Goal: Transaction & Acquisition: Book appointment/travel/reservation

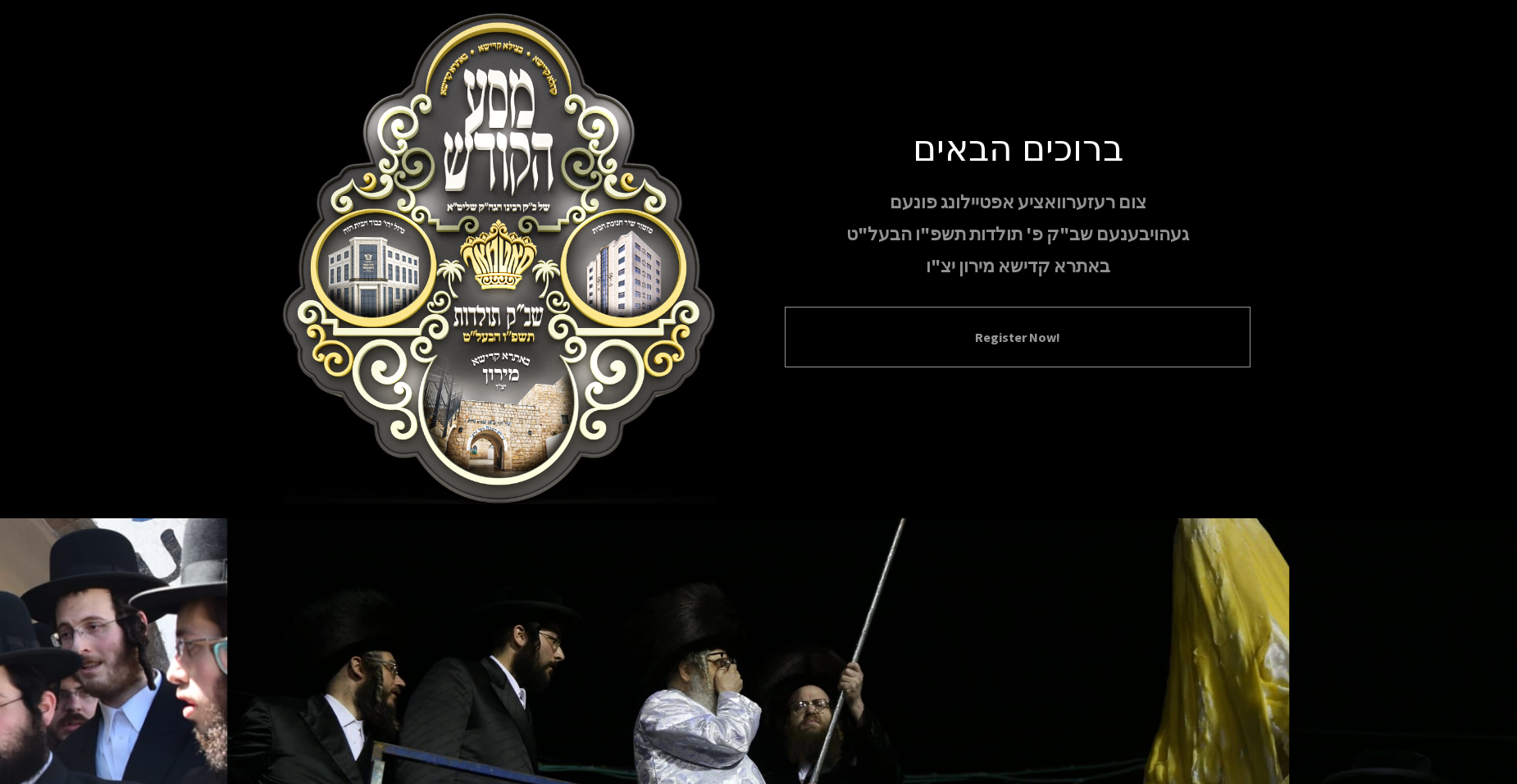
click at [1028, 336] on button "Register Now!" at bounding box center [1018, 337] width 425 height 20
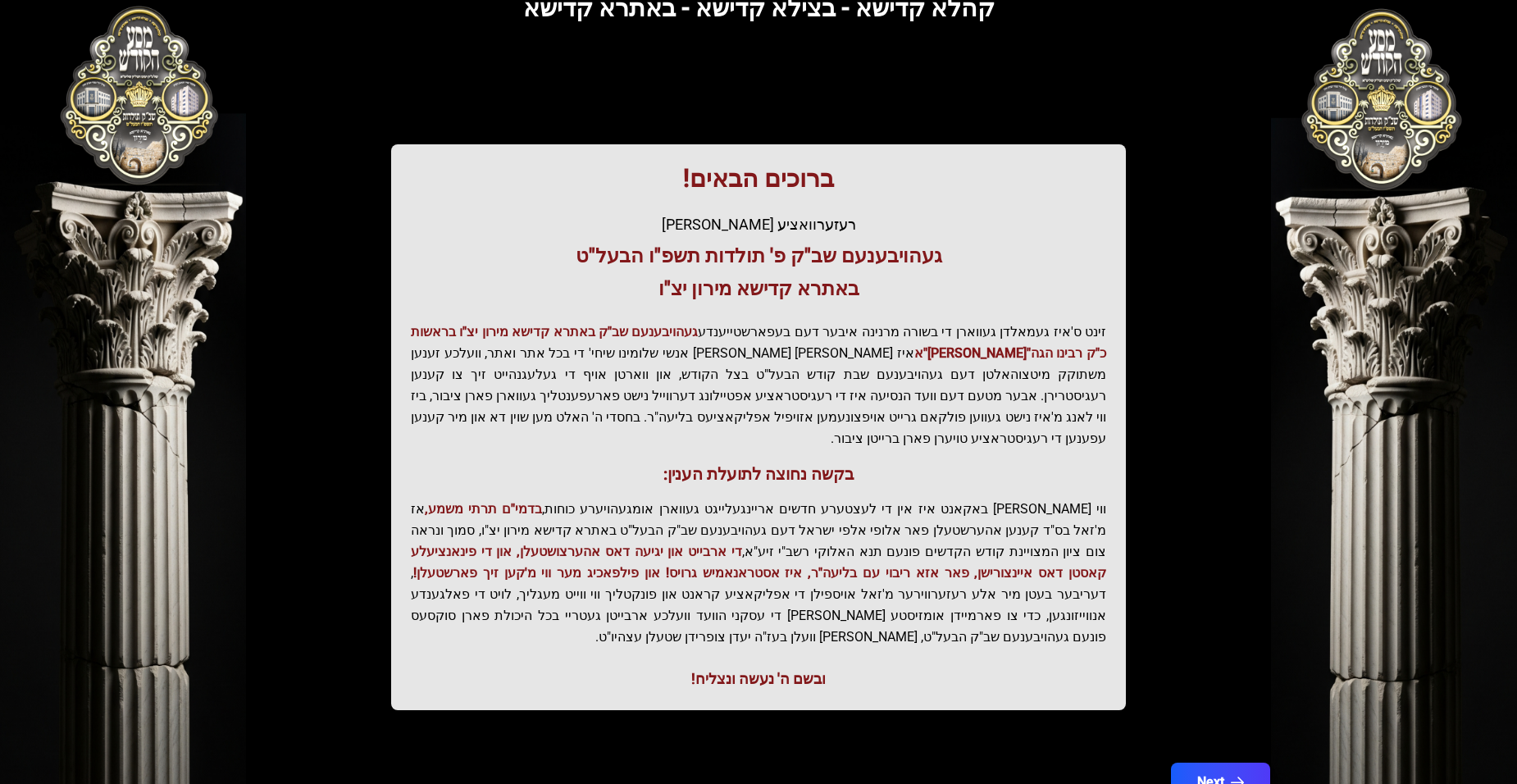
scroll to position [166, 0]
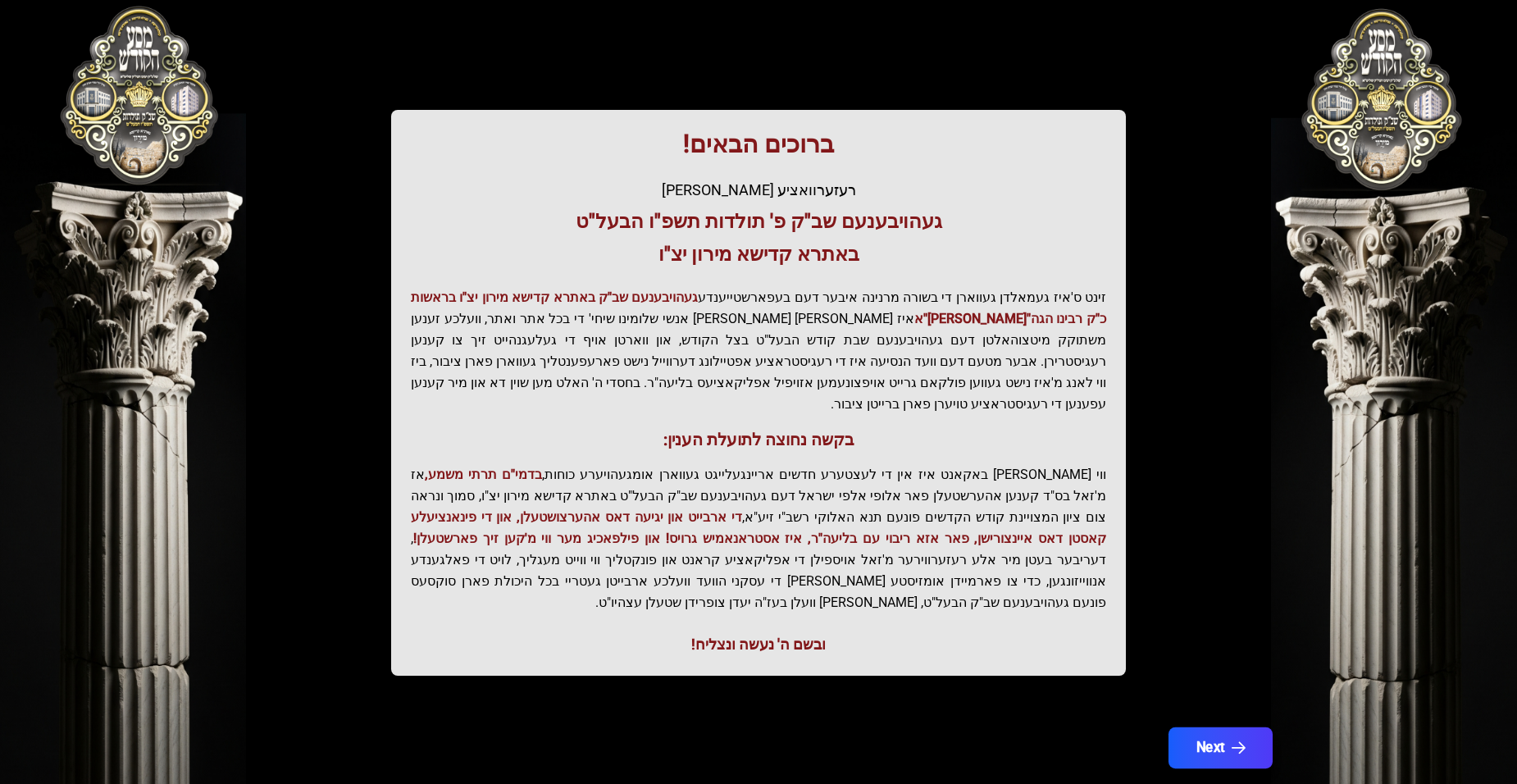
click at [1200, 728] on button "Next" at bounding box center [1221, 748] width 104 height 41
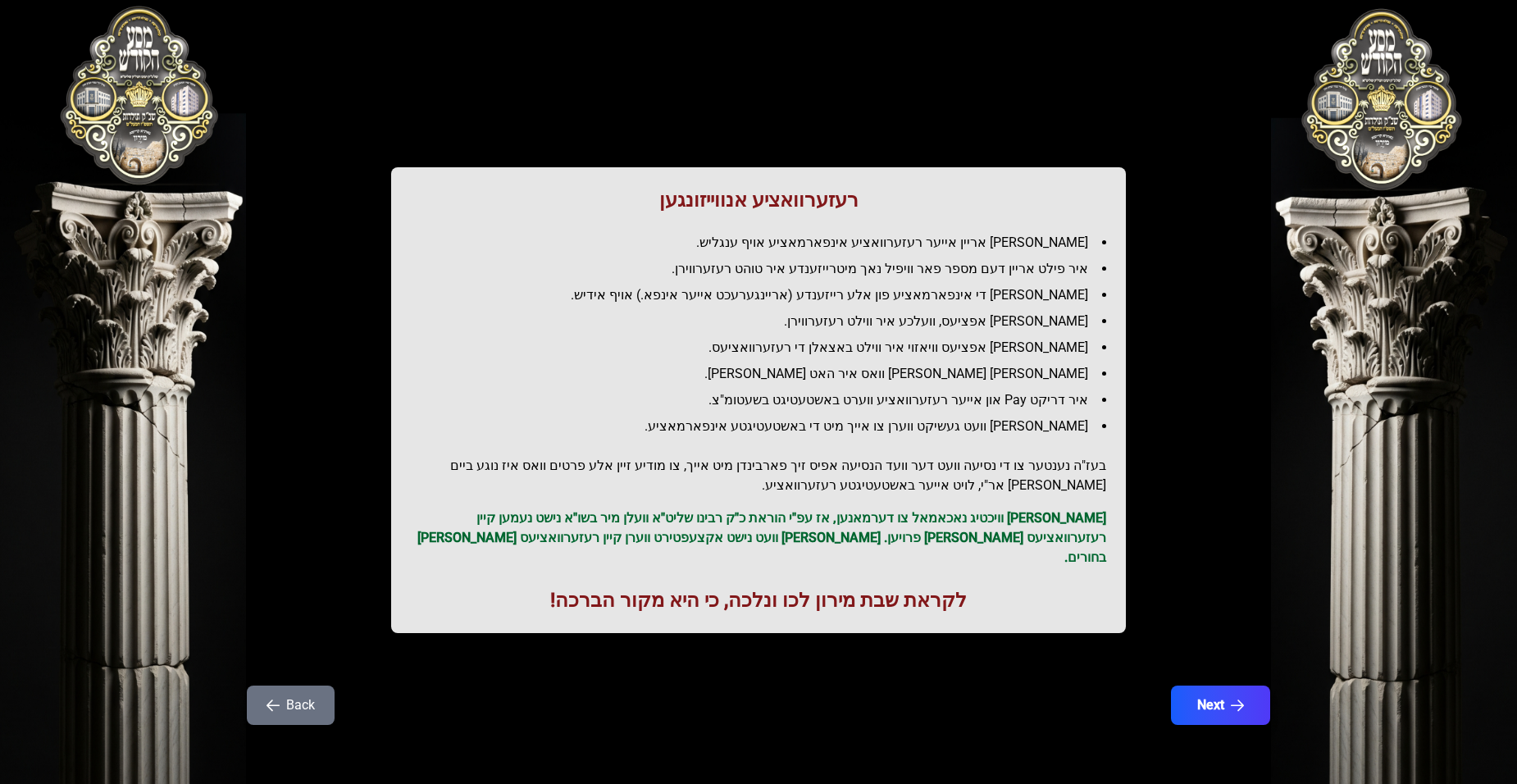
scroll to position [0, 0]
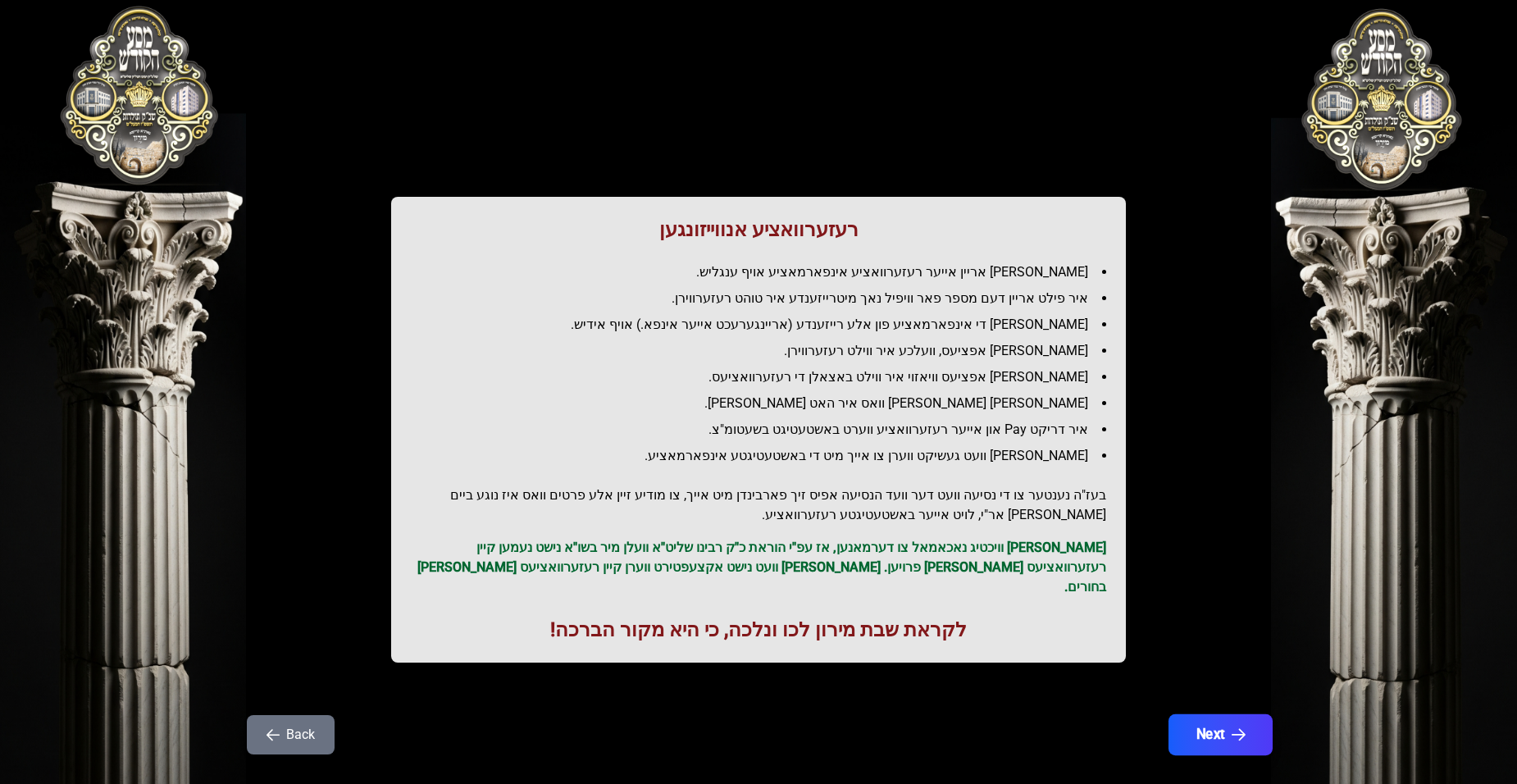
click at [1199, 715] on button "Next" at bounding box center [1221, 735] width 104 height 41
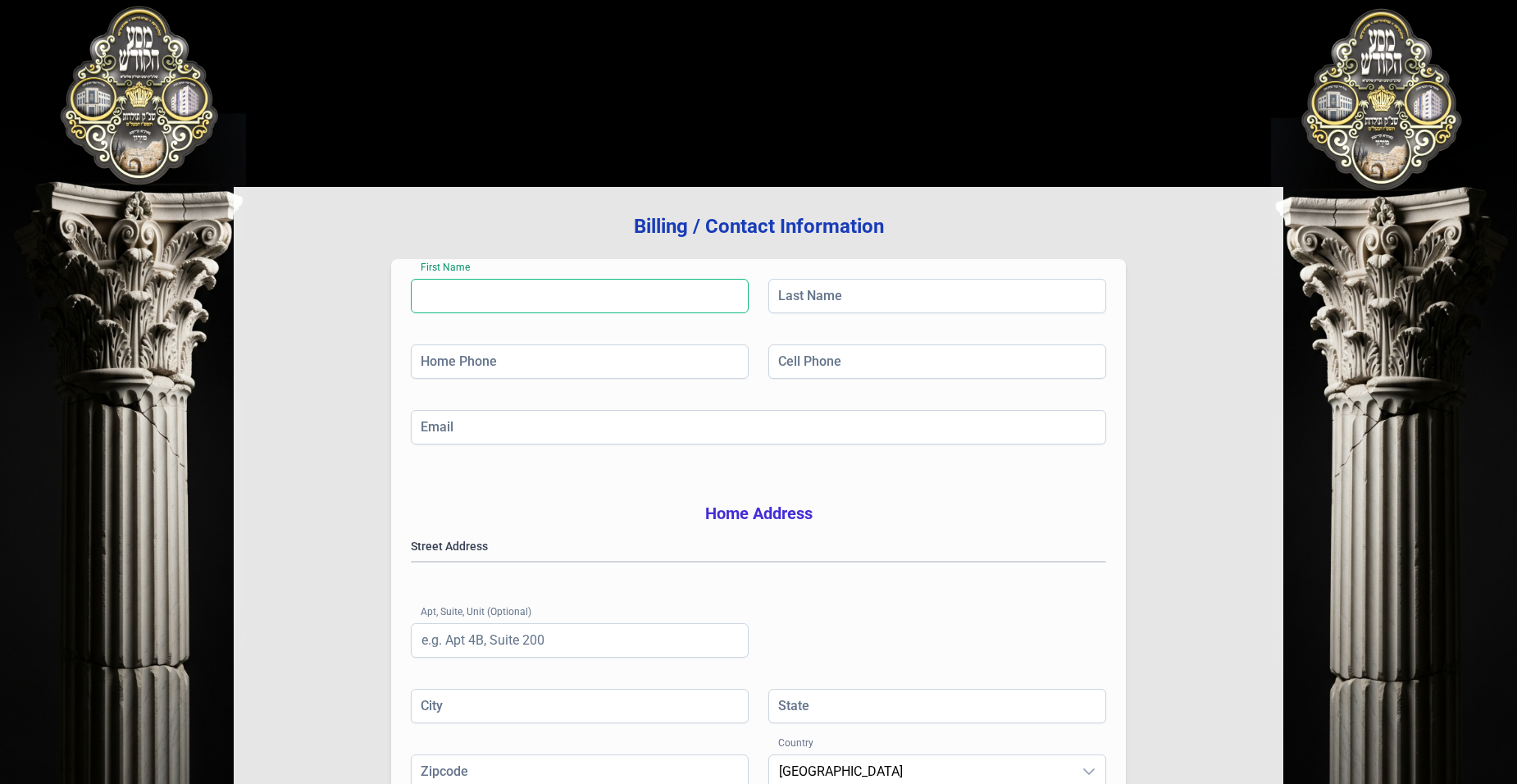
click at [528, 299] on input "First Name" at bounding box center [579, 296] width 338 height 35
type input "[PERSON_NAME]"
click at [841, 293] on input "Last Name" at bounding box center [937, 296] width 338 height 35
click at [840, 296] on input "fr" at bounding box center [937, 296] width 338 height 35
type input "franczoz"
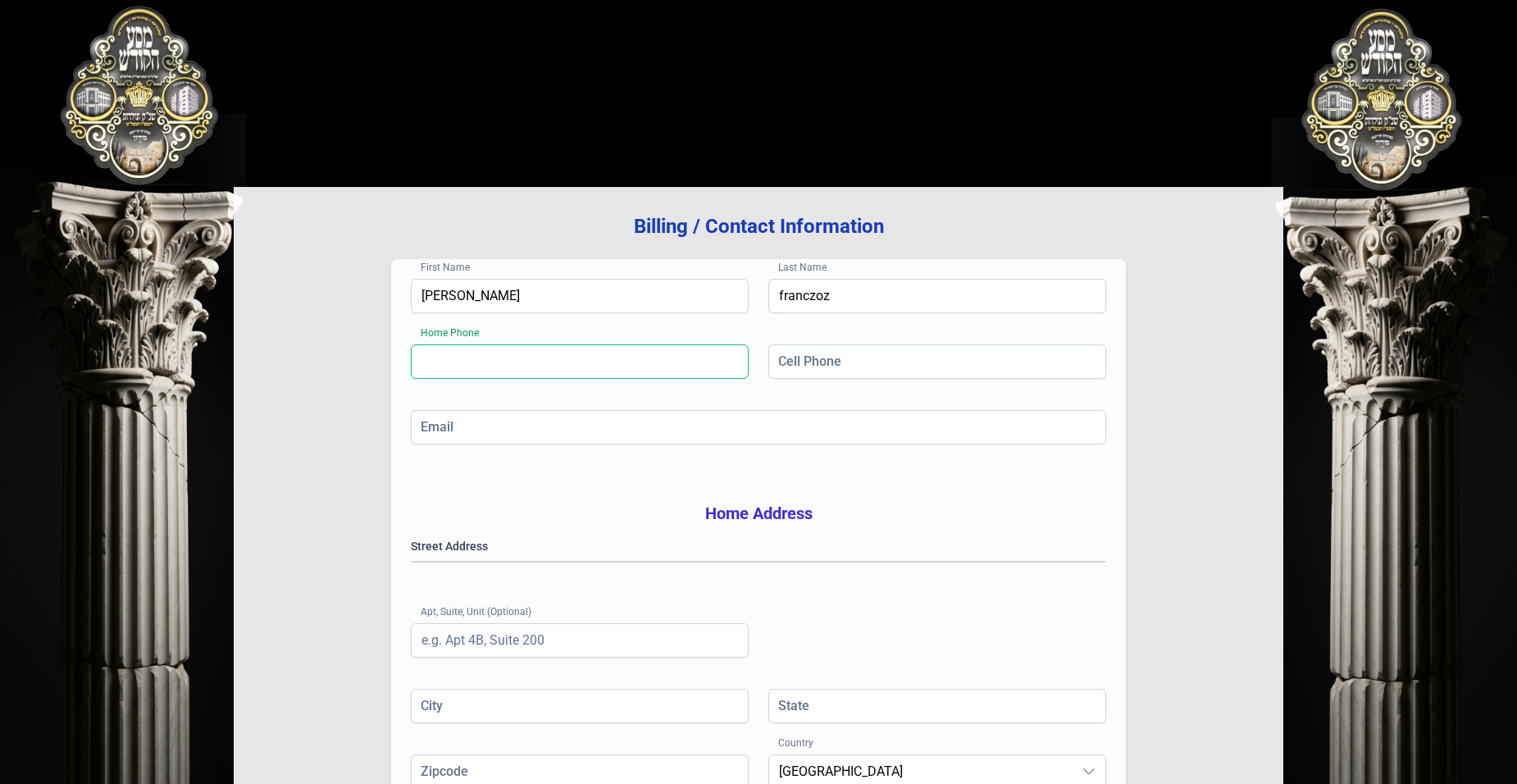
click at [681, 375] on input "Home Phone" at bounding box center [579, 361] width 338 height 35
type input "[PHONE_NUMBER]"
click at [830, 372] on input "Cell Phone" at bounding box center [937, 361] width 338 height 35
type input "[PHONE_NUMBER]"
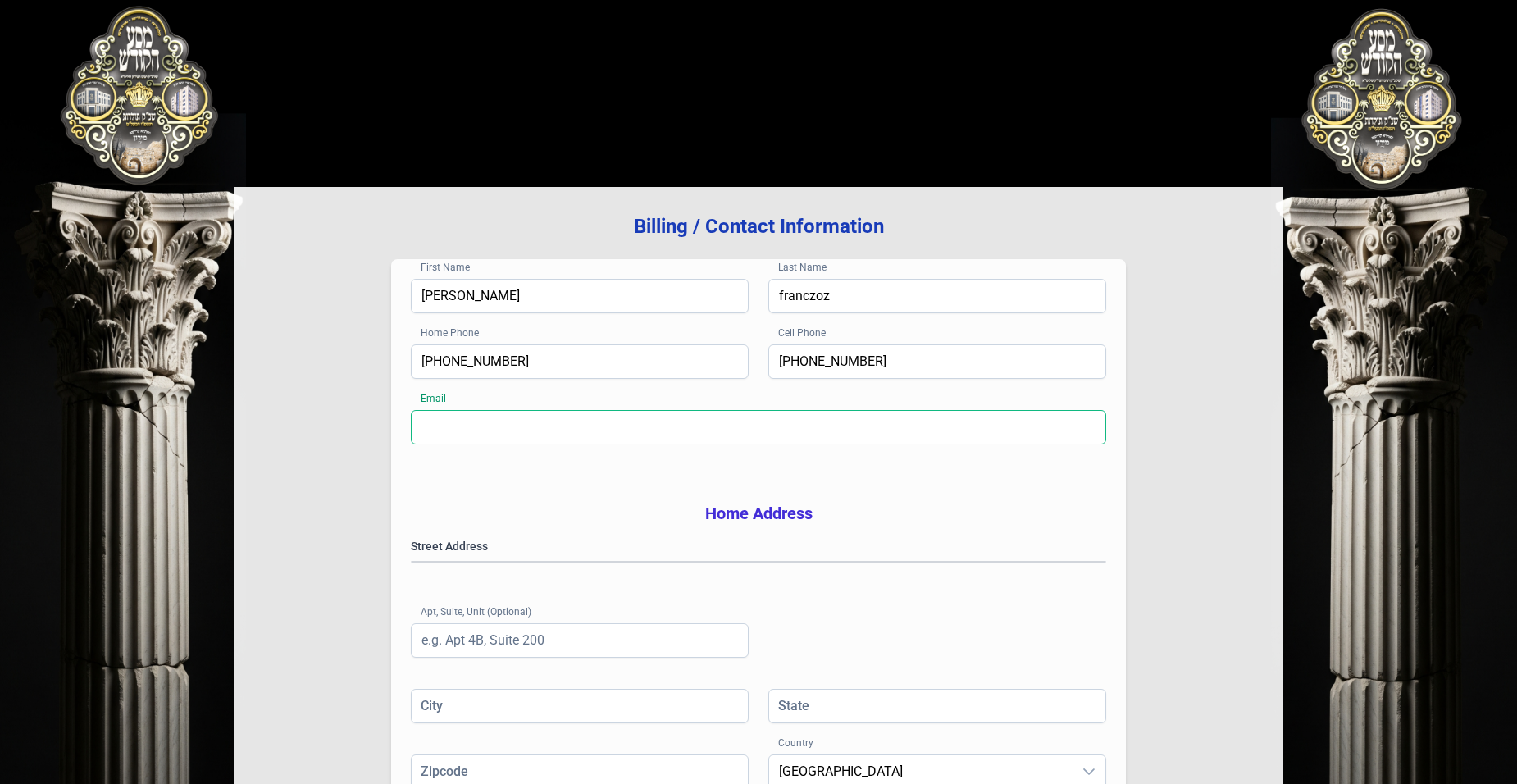
click at [784, 422] on input "Email" at bounding box center [758, 427] width 696 height 35
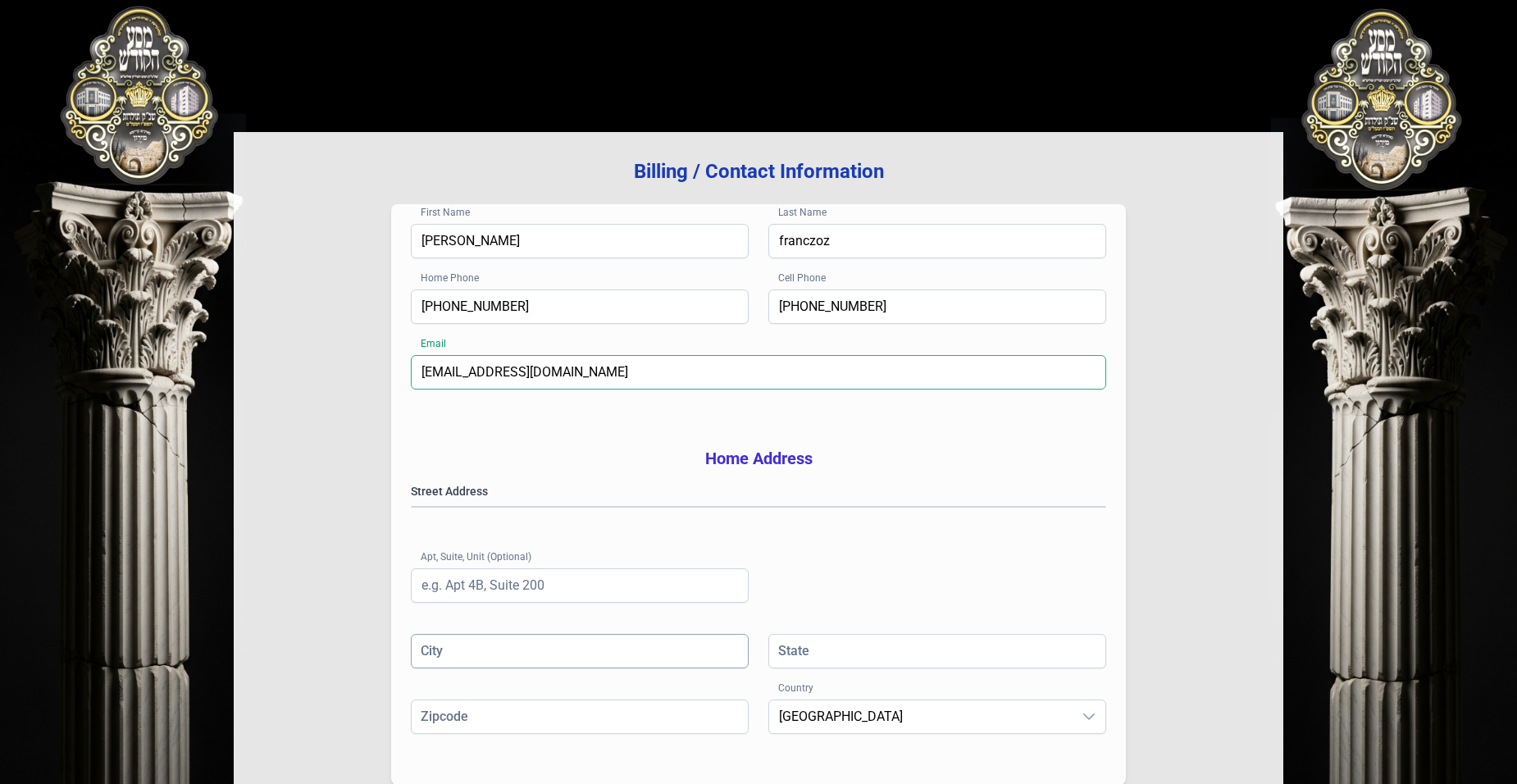
scroll to position [82, 0]
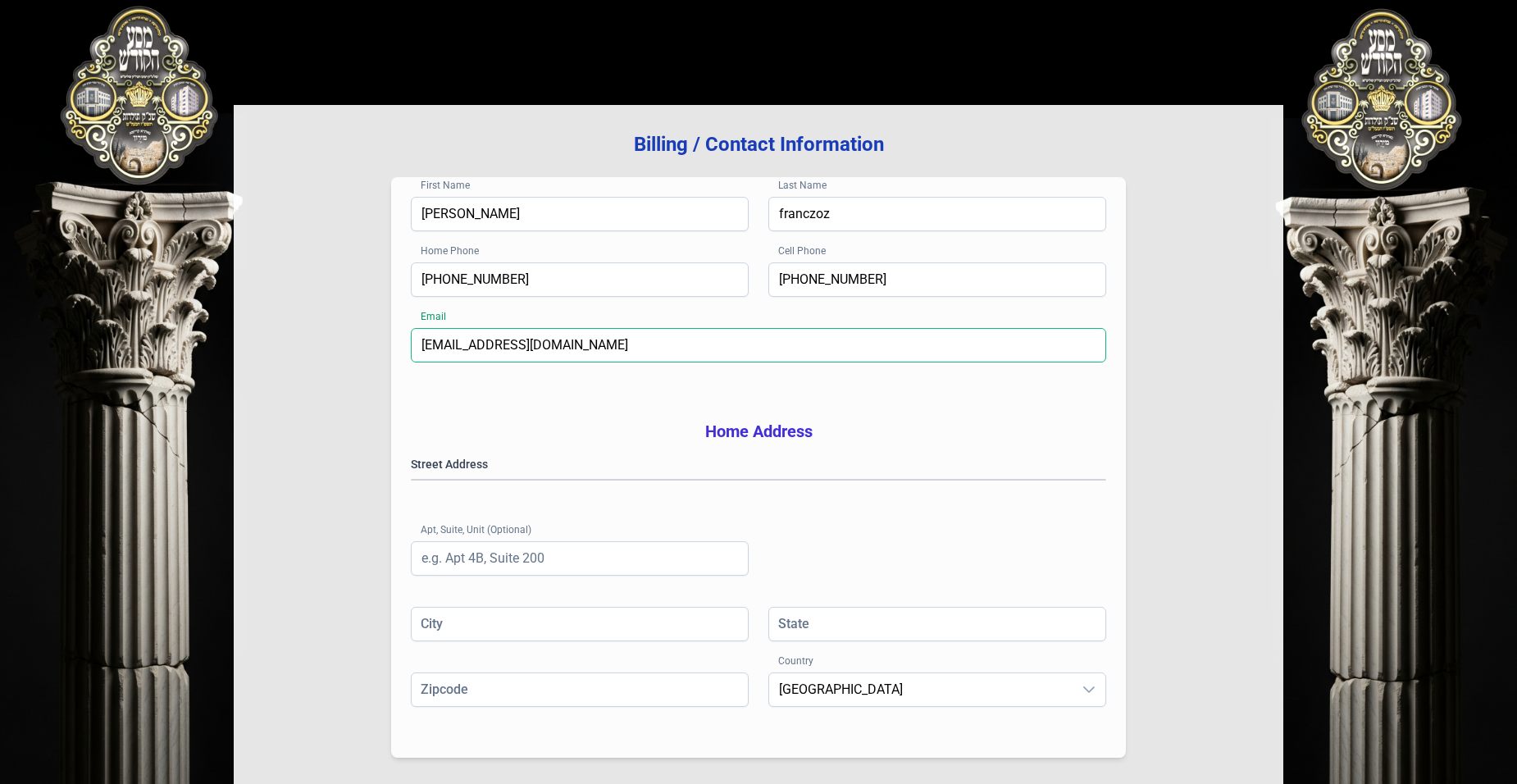
type input "[EMAIL_ADDRESS][DOMAIN_NAME]"
click at [412, 480] on gmp-place-autocomplete at bounding box center [412, 480] width 0 height 0
type input "[GEOGRAPHIC_DATA]"
type input "NY"
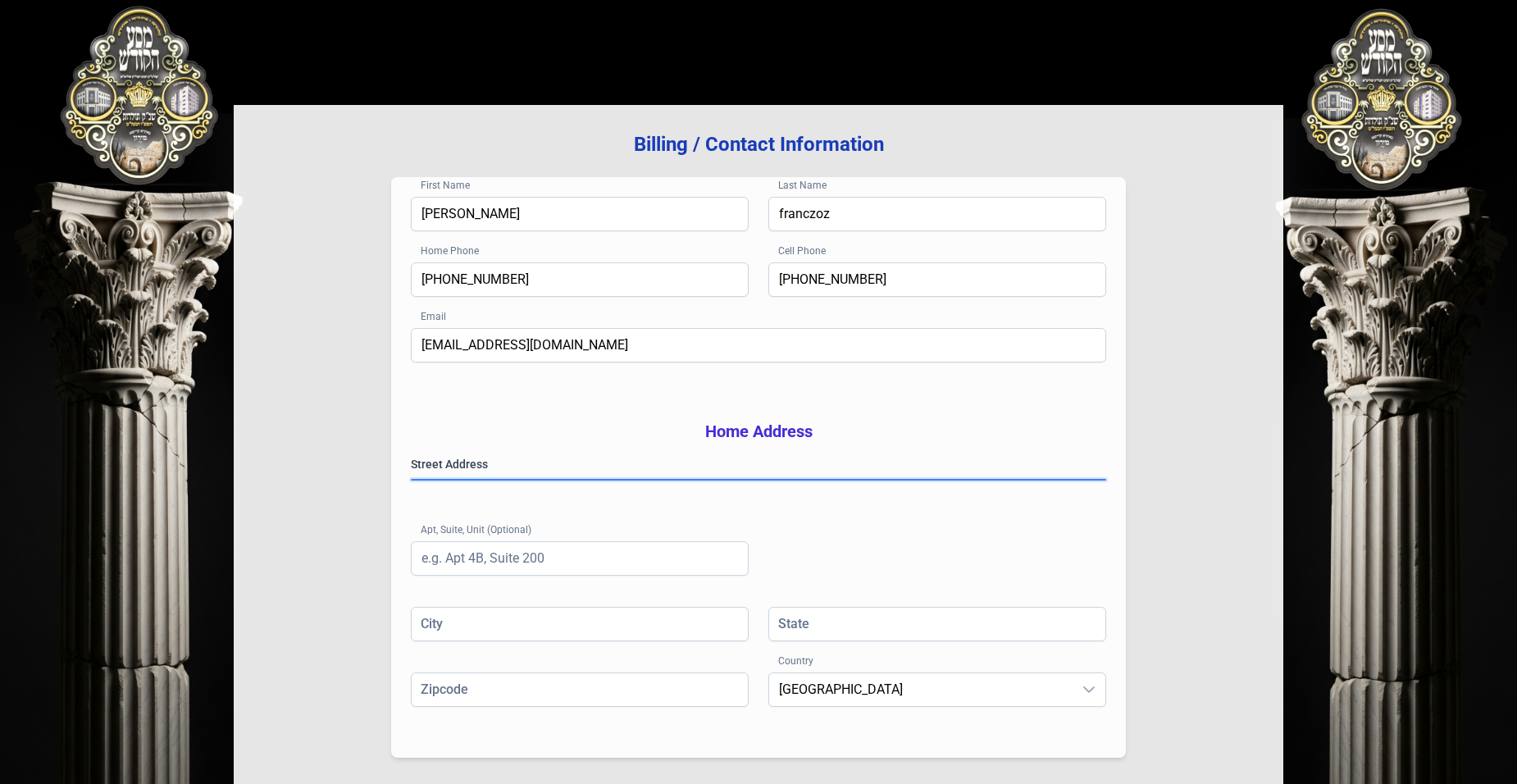
type input "11206"
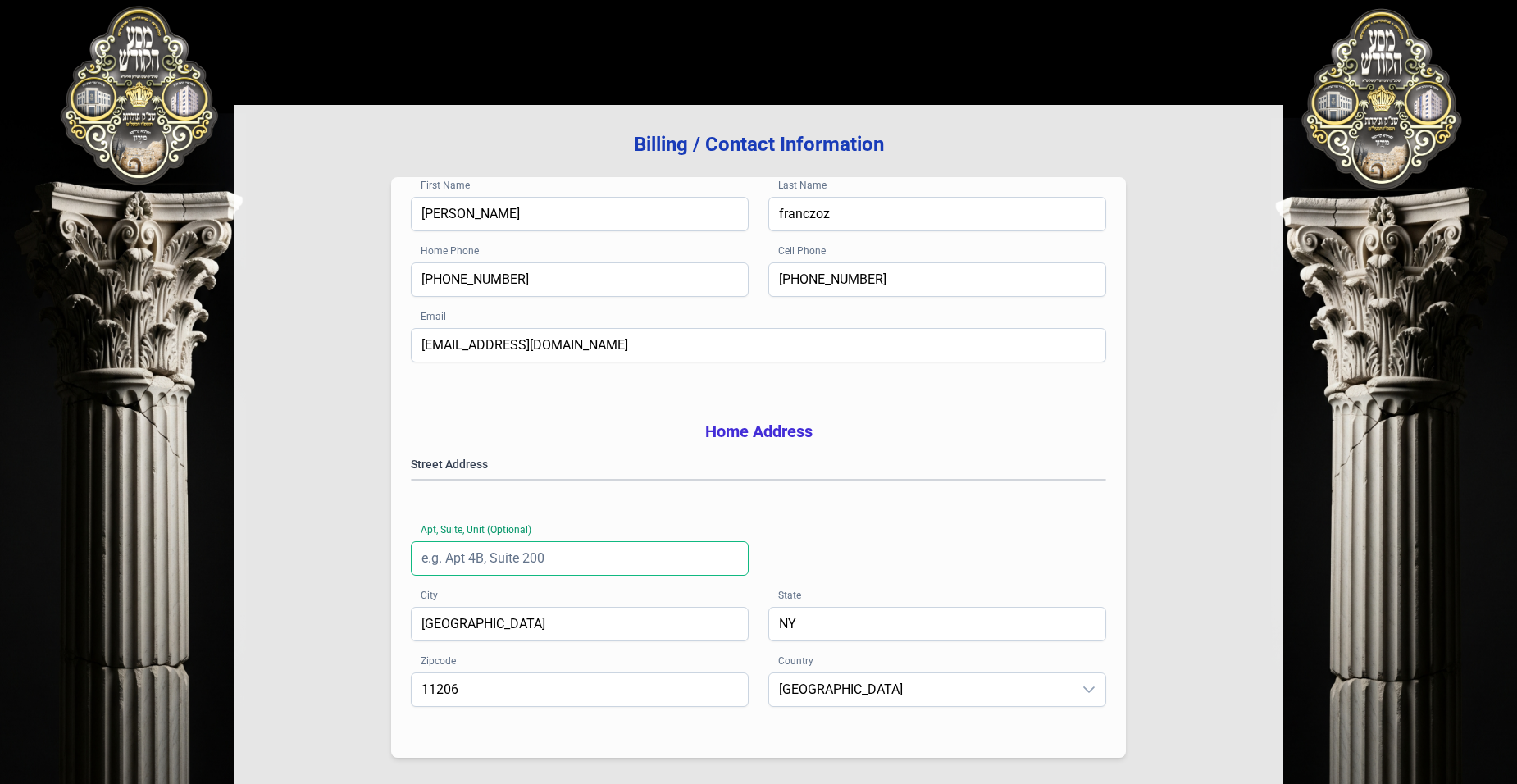
click at [620, 575] on input "Apt, Suite, Unit (Optional)" at bounding box center [579, 558] width 338 height 35
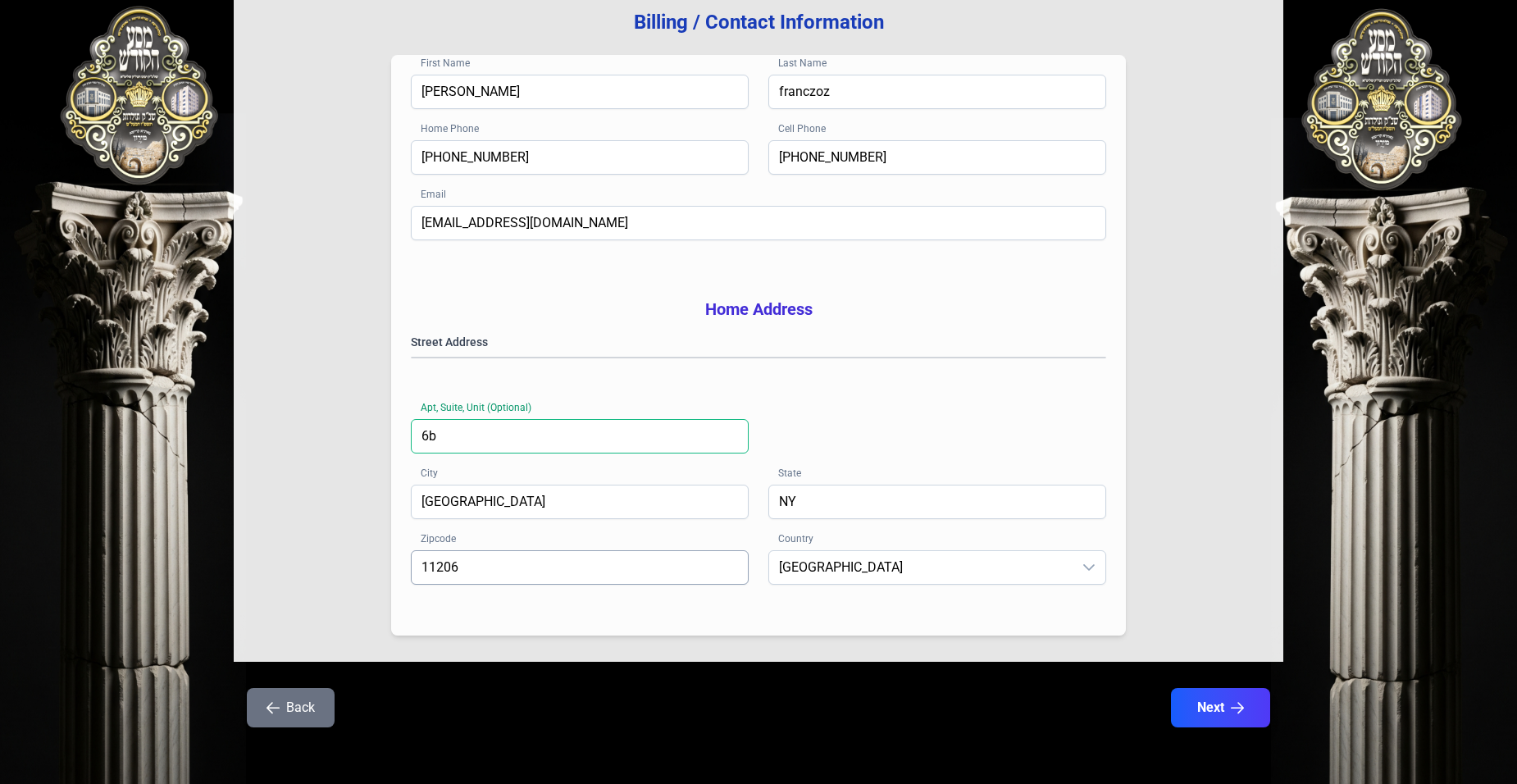
scroll to position [231, 0]
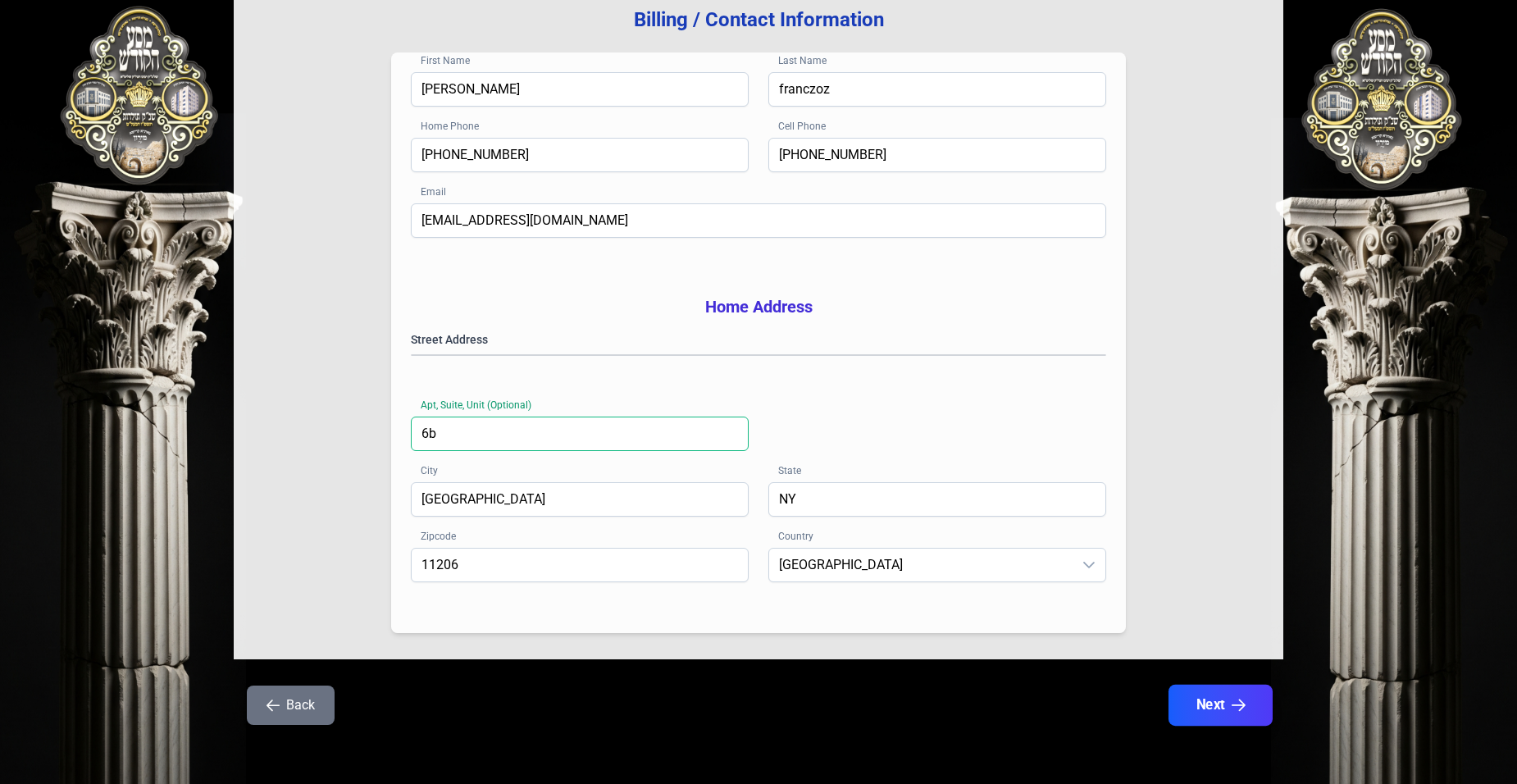
type input "6b"
click at [1227, 697] on button "Next" at bounding box center [1221, 705] width 104 height 41
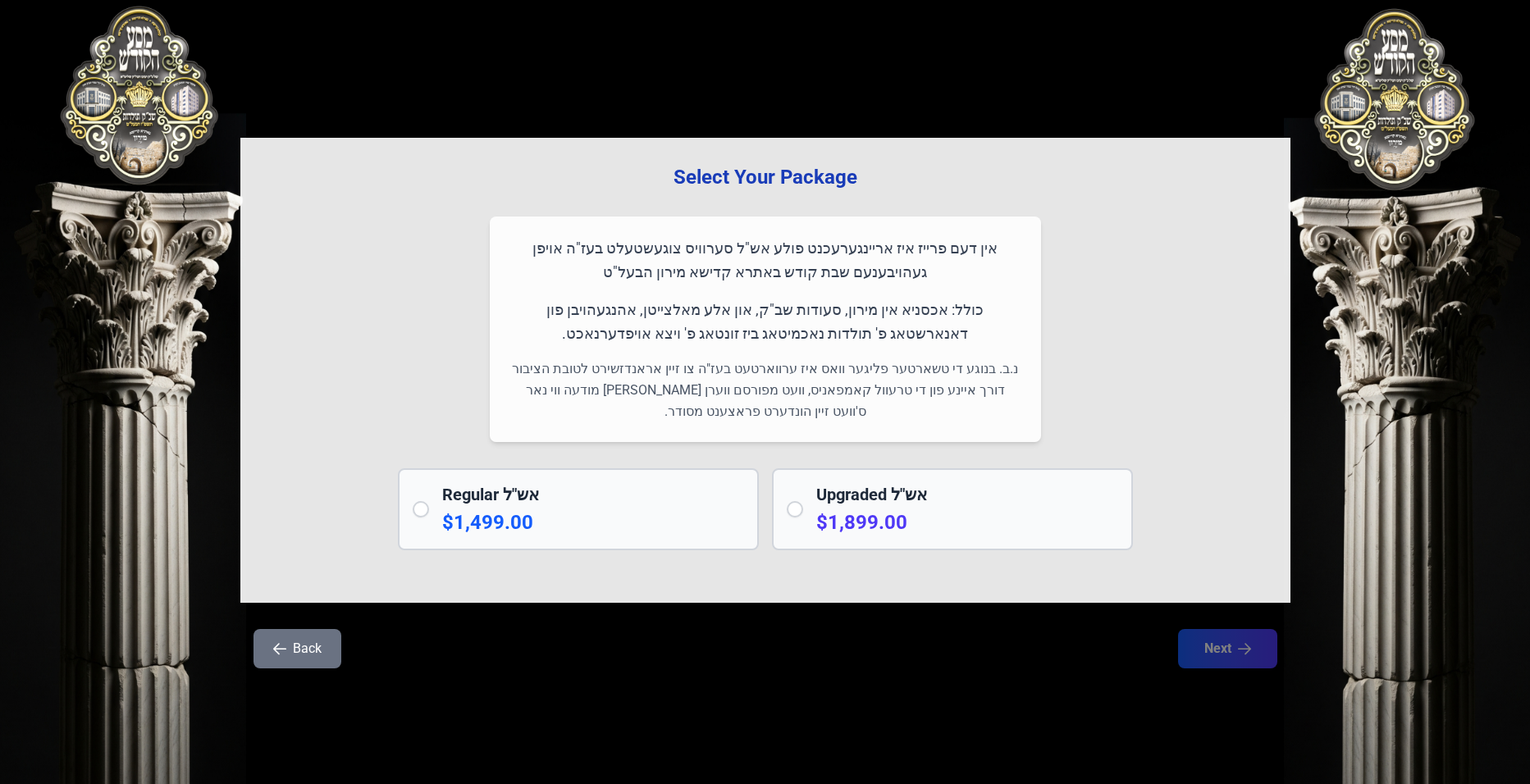
click at [414, 501] on p-radio-button at bounding box center [421, 509] width 16 height 16
radio input "true"
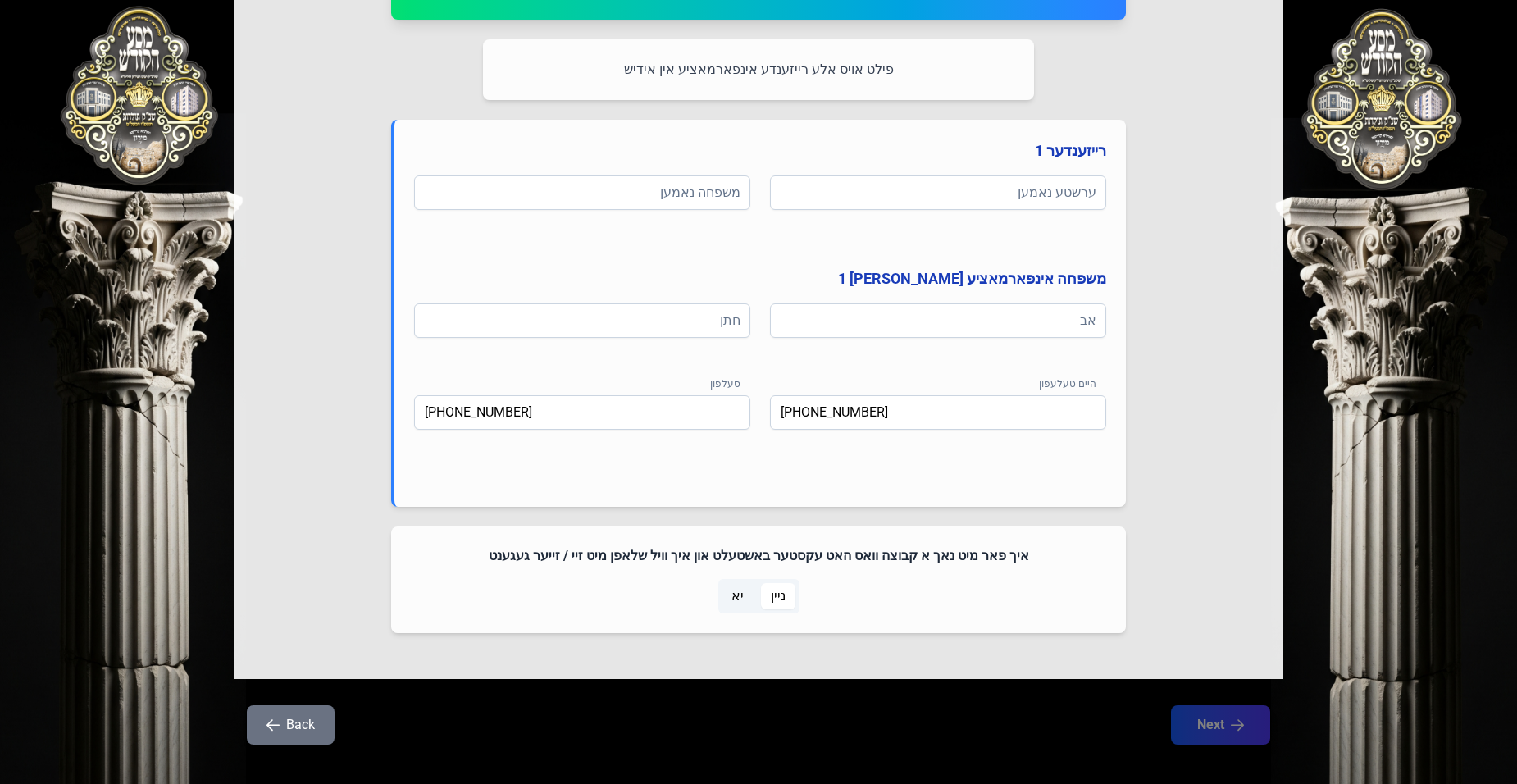
scroll to position [772, 0]
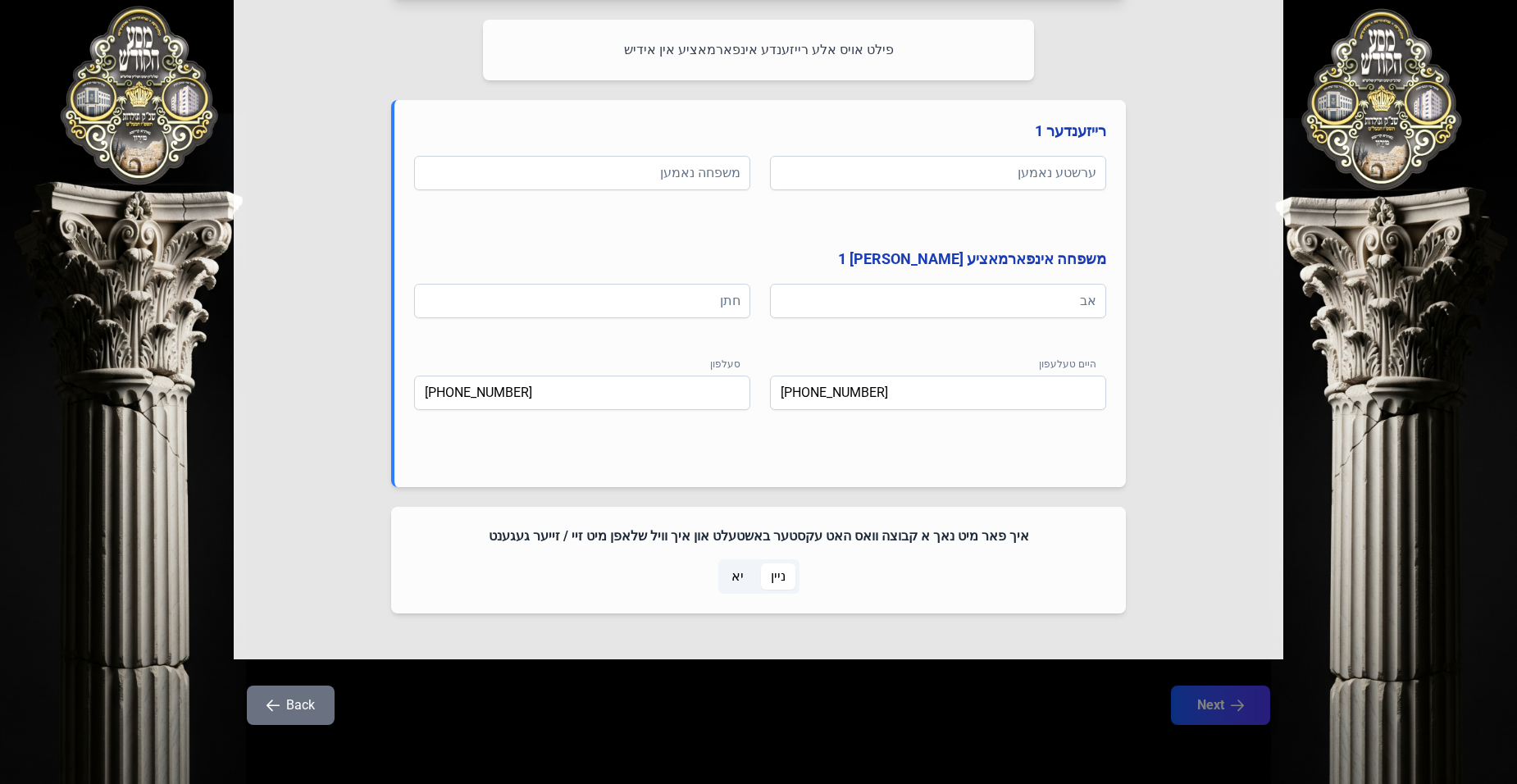
click at [748, 575] on span "יא" at bounding box center [738, 576] width 32 height 26
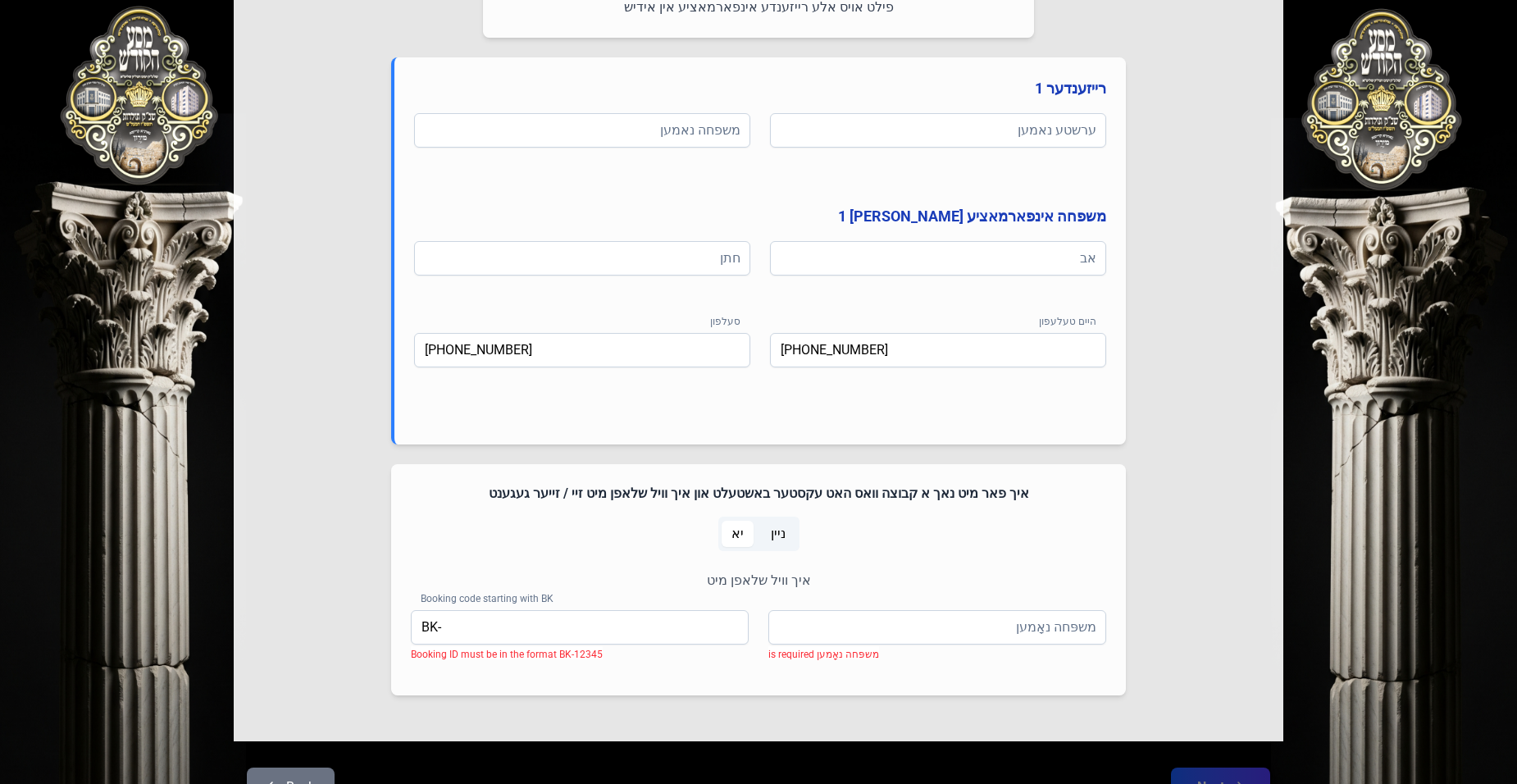
scroll to position [732, 0]
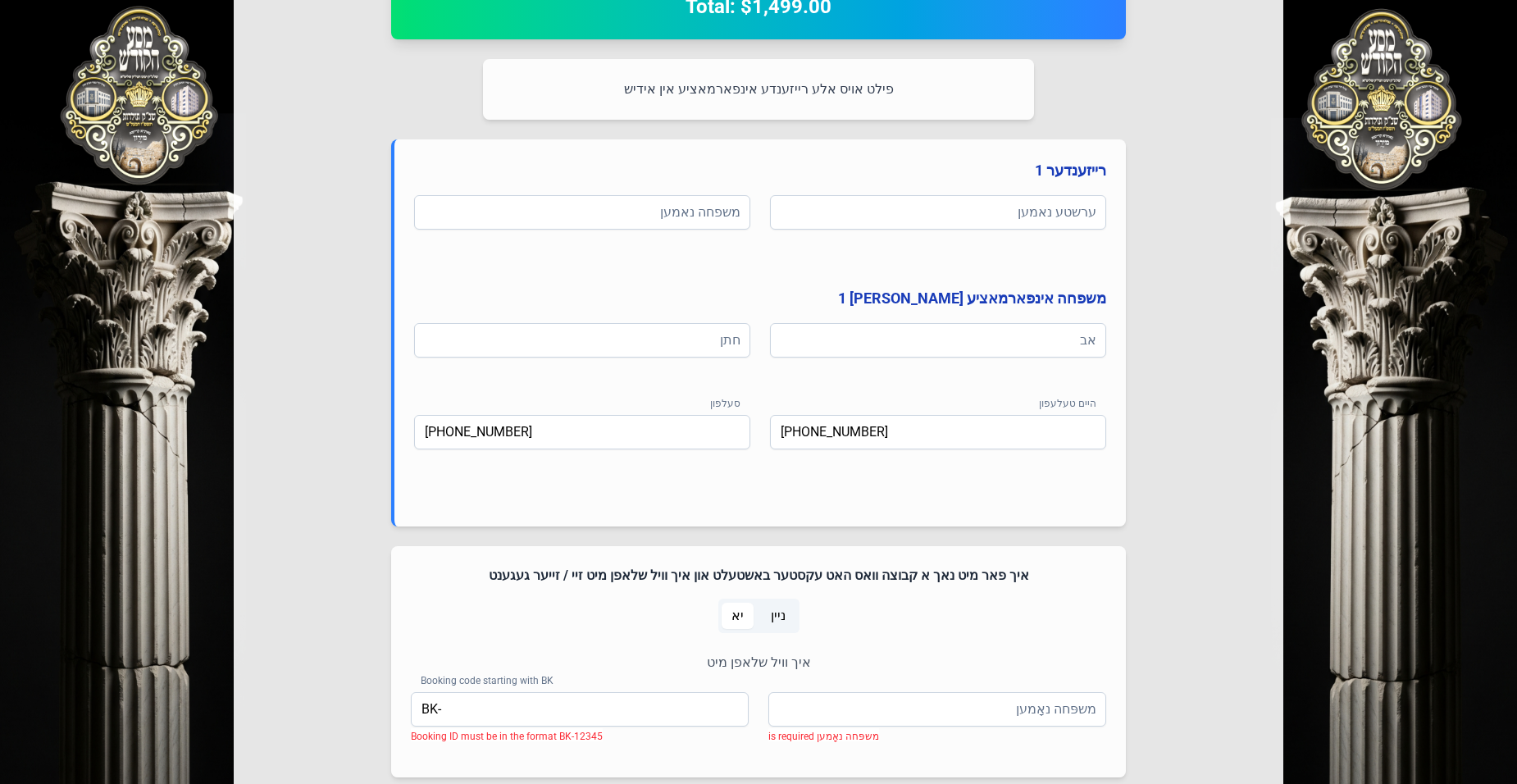
click at [778, 616] on span "ניין" at bounding box center [779, 616] width 15 height 20
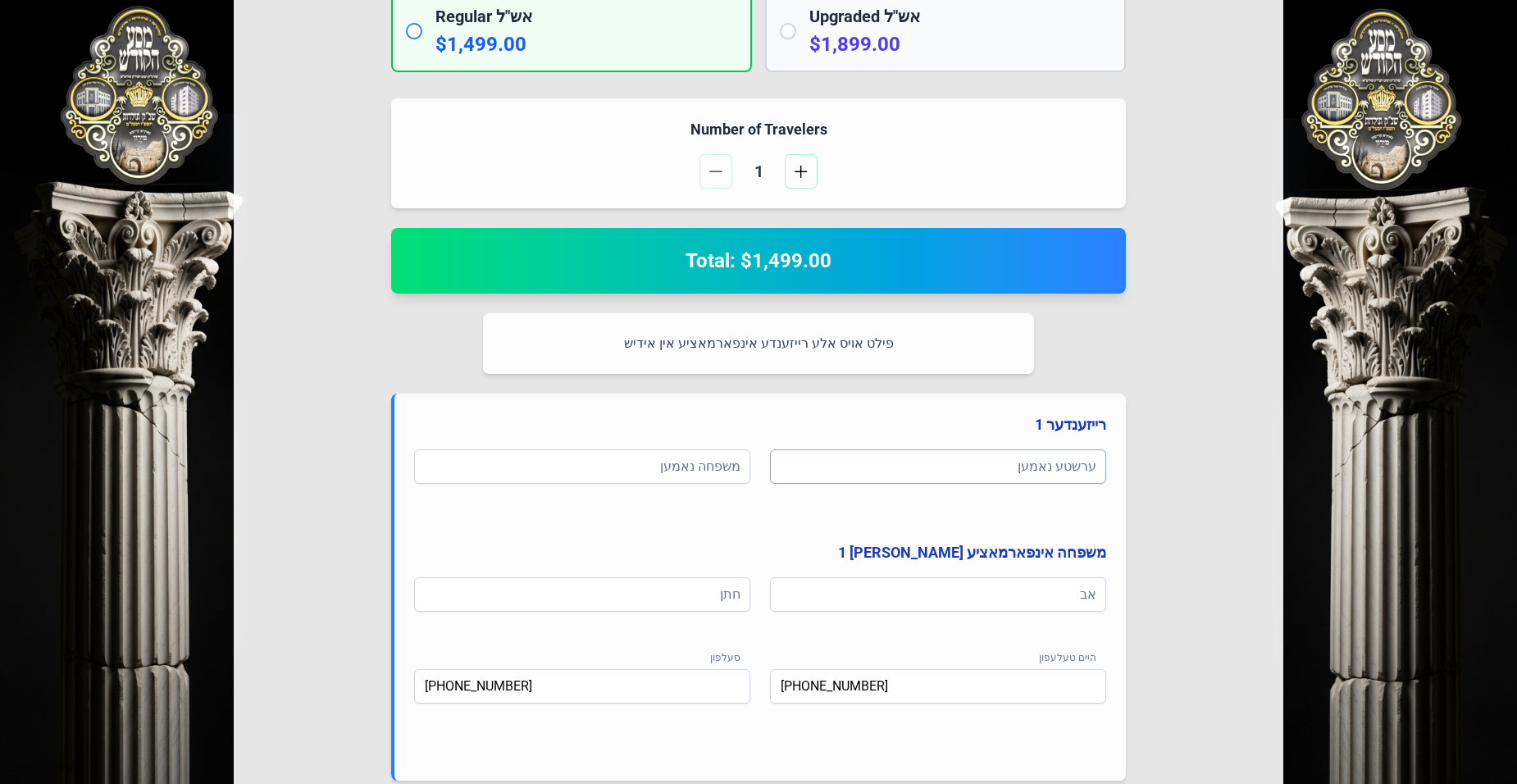
scroll to position [525, 0]
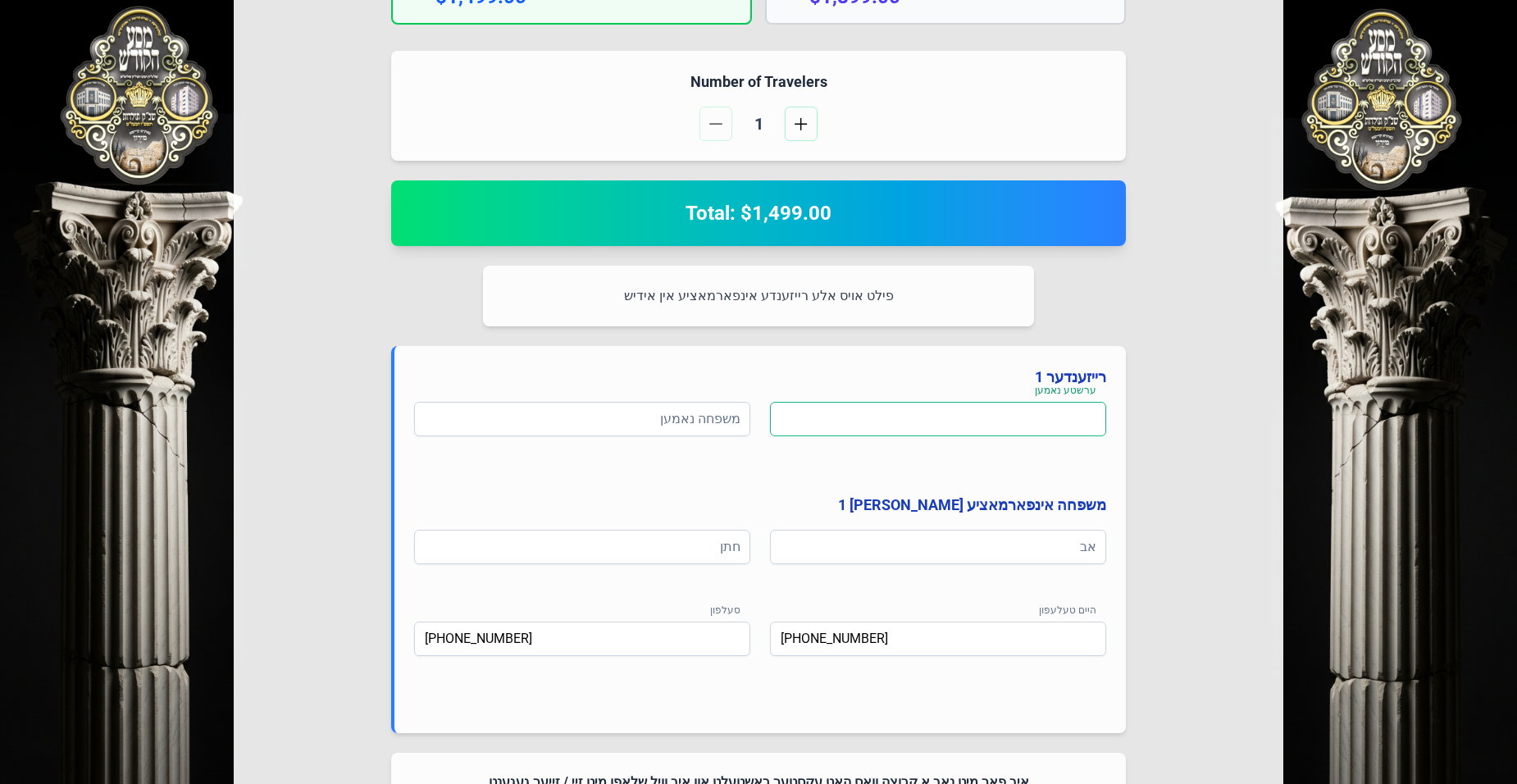
click at [926, 421] on input at bounding box center [938, 419] width 336 height 35
type input "k"
click at [1337, 675] on div "בעזהשי"ת 0 1 2 3 4 5 6 Select Your Package אין דעם פרייז איז אריינגערעכנט פולע …" at bounding box center [758, 252] width 1517 height 1556
click at [817, 418] on input at bounding box center [938, 419] width 336 height 35
drag, startPoint x: 814, startPoint y: 416, endPoint x: 722, endPoint y: 471, distance: 107.2
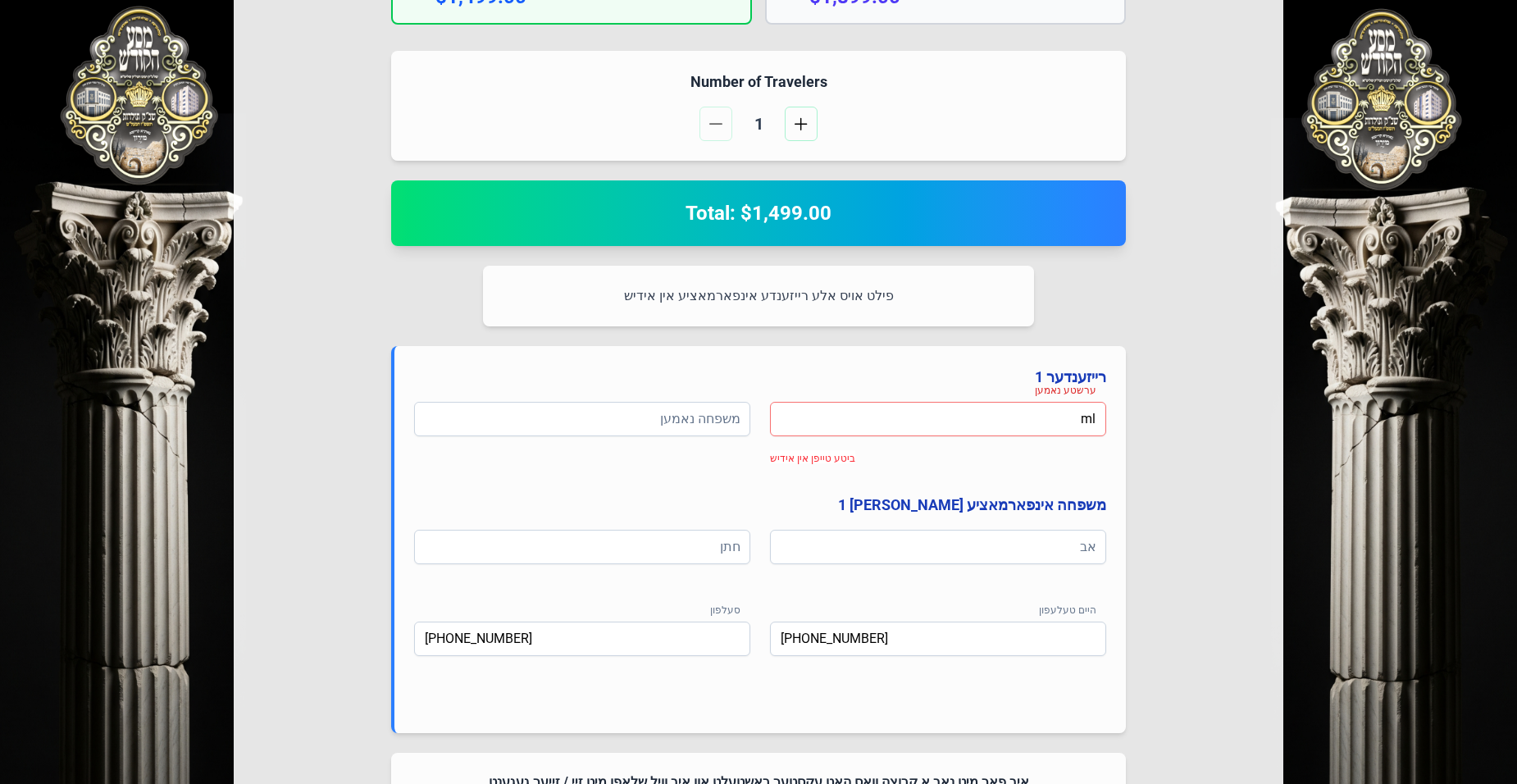
drag, startPoint x: 722, startPoint y: 471, endPoint x: 1196, endPoint y: 399, distance: 479.4
drag, startPoint x: 1196, startPoint y: 399, endPoint x: 1065, endPoint y: 420, distance: 132.7
click at [1065, 402] on div "רייזענדער 1 ערשטע נאמען ml ביטע טייפן אין אידיש משפחה נאמען משפחה אינפארמאציע […" at bounding box center [758, 539] width 735 height 387
click at [1081, 417] on input "ml" at bounding box center [938, 419] width 336 height 35
type input "m"
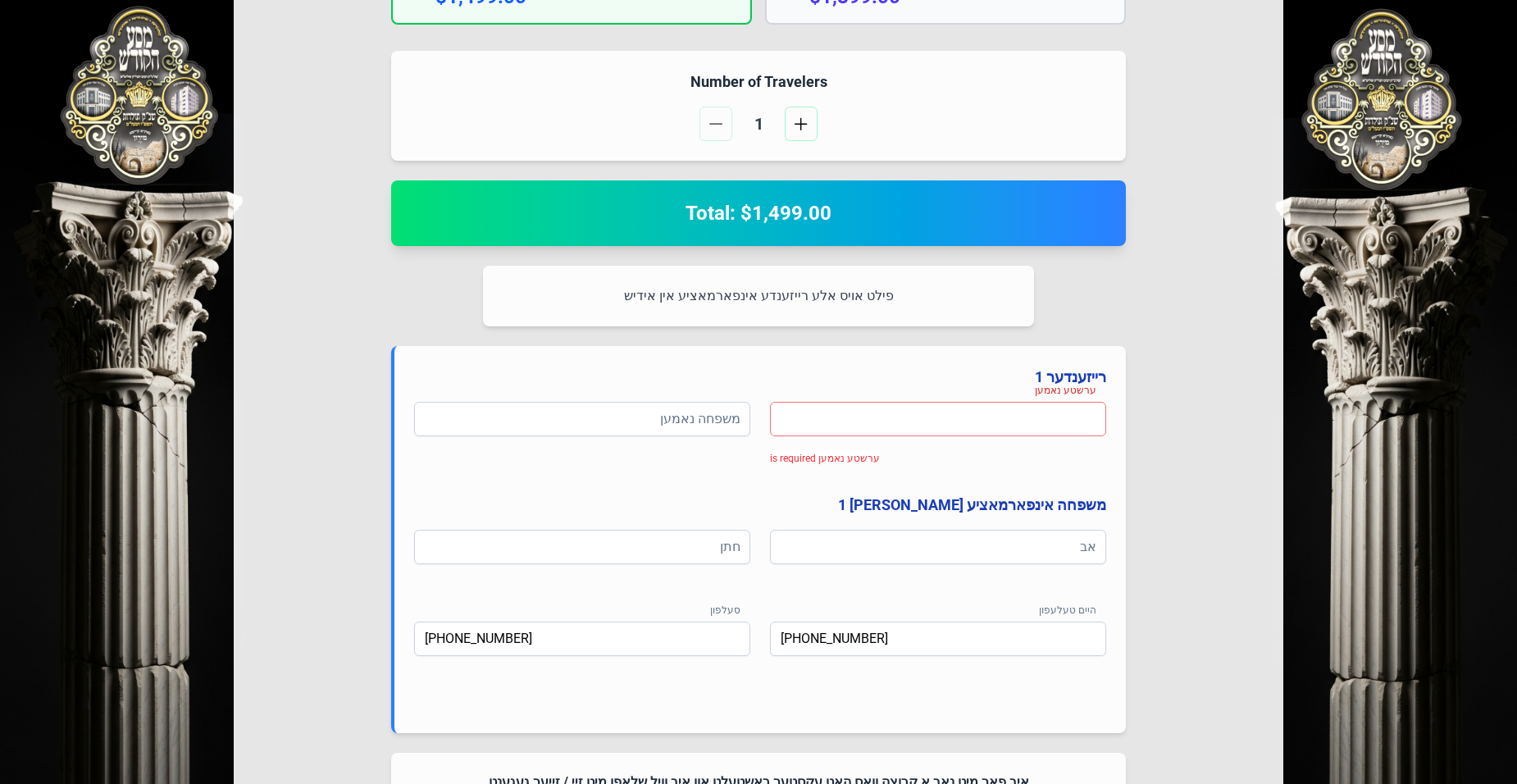
drag, startPoint x: 1093, startPoint y: 413, endPoint x: 1050, endPoint y: 402, distance: 44.4
drag, startPoint x: 1050, startPoint y: 402, endPoint x: 1007, endPoint y: 412, distance: 44.1
drag, startPoint x: 1007, startPoint y: 412, endPoint x: 968, endPoint y: 410, distance: 39.1
click at [968, 410] on input at bounding box center [938, 419] width 336 height 35
drag, startPoint x: 955, startPoint y: 411, endPoint x: 893, endPoint y: 410, distance: 62.0
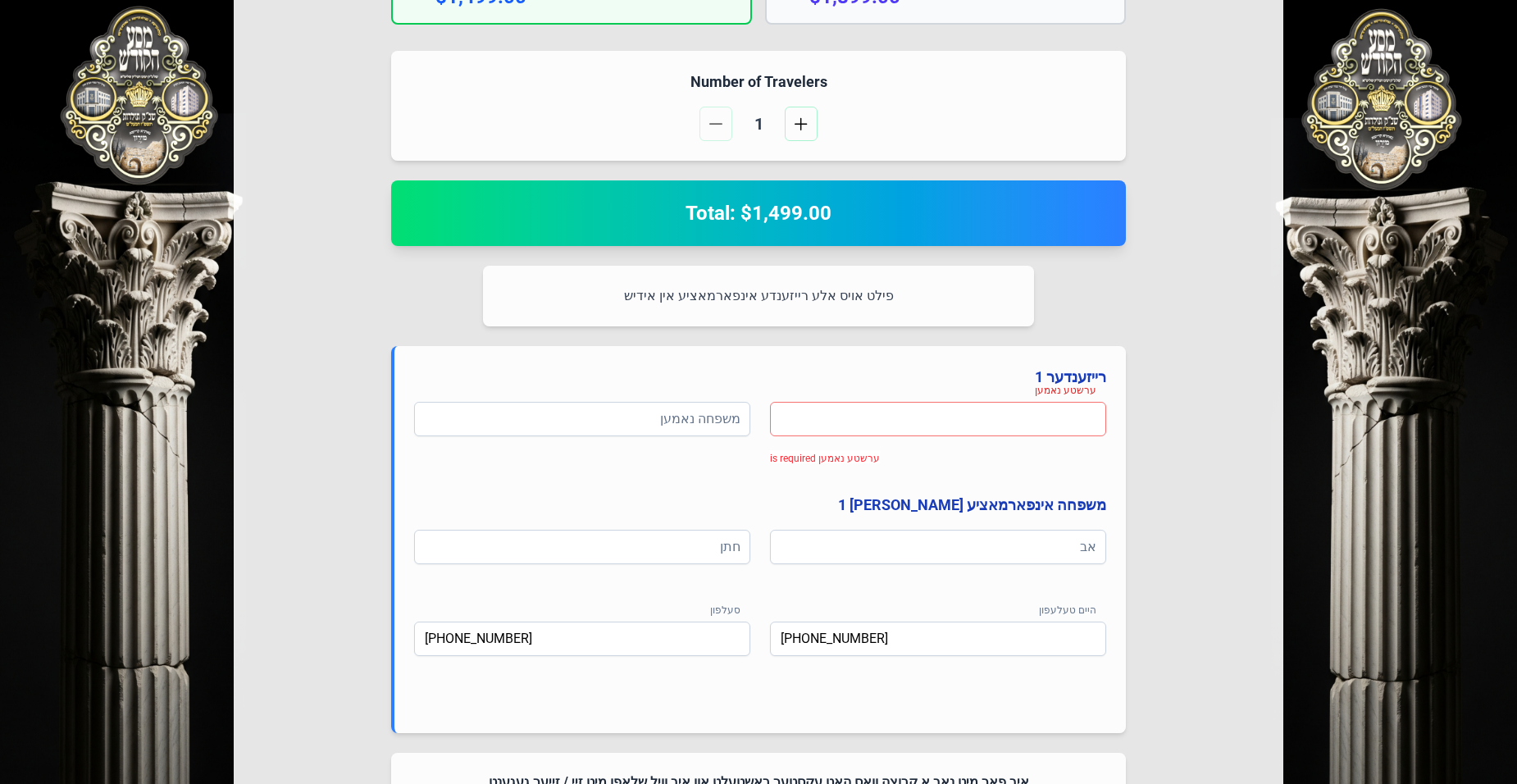
click at [893, 410] on input at bounding box center [938, 419] width 336 height 35
drag, startPoint x: 893, startPoint y: 410, endPoint x: 595, endPoint y: 415, distance: 298.0
click at [595, 415] on input at bounding box center [582, 419] width 336 height 35
click at [1100, 429] on input at bounding box center [938, 419] width 336 height 35
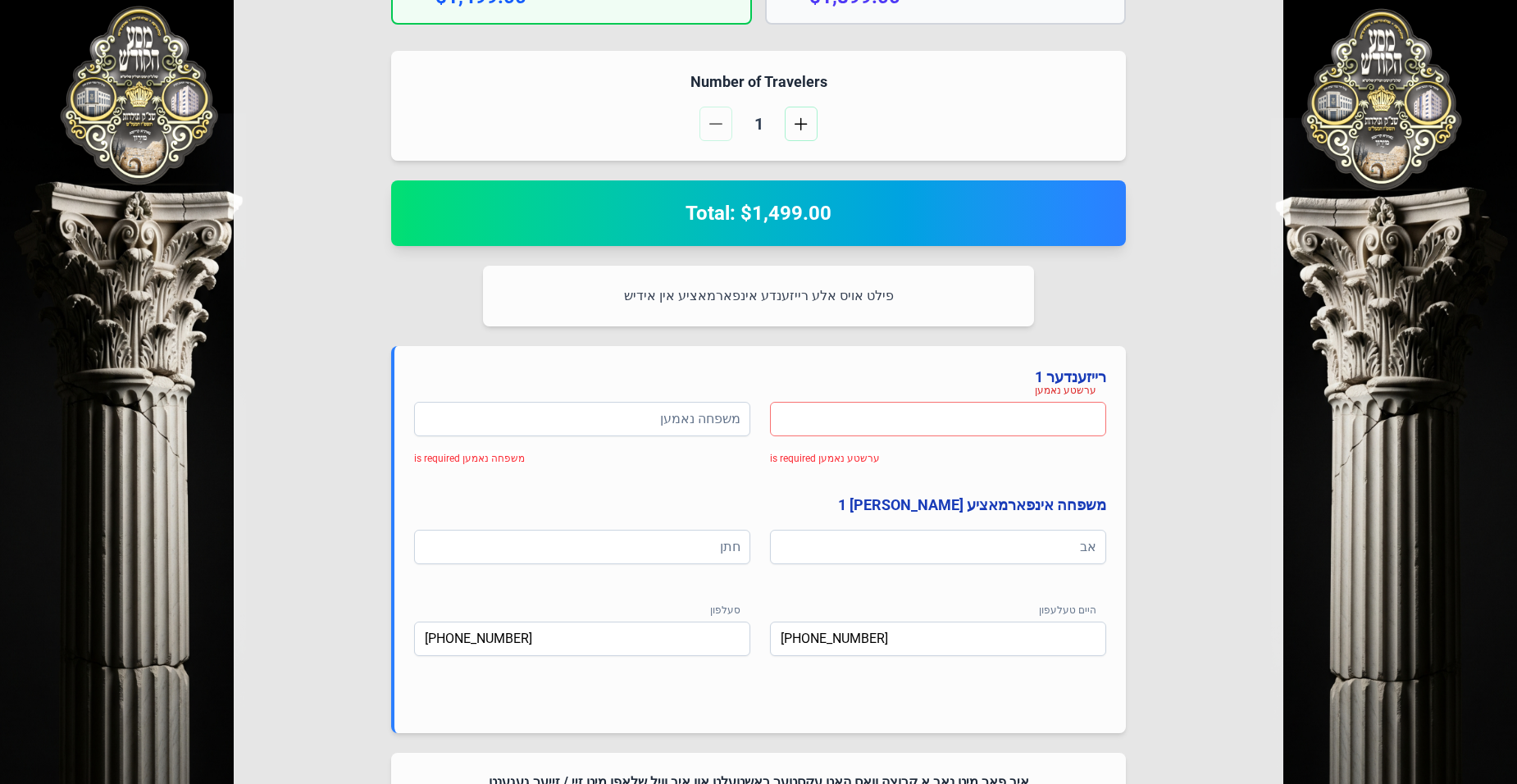
click at [1095, 430] on input at bounding box center [938, 419] width 336 height 35
click at [616, 411] on input at bounding box center [582, 419] width 336 height 35
click at [894, 425] on input at bounding box center [938, 419] width 336 height 35
drag, startPoint x: 1529, startPoint y: 2, endPoint x: 1186, endPoint y: 107, distance: 358.7
click at [1186, 107] on div "Select Your Package אין דעם פרייז איז אריינגערעכנט פולע אש"ל סערוויס צוגעשטעלט …" at bounding box center [758, 259] width 1050 height 1293
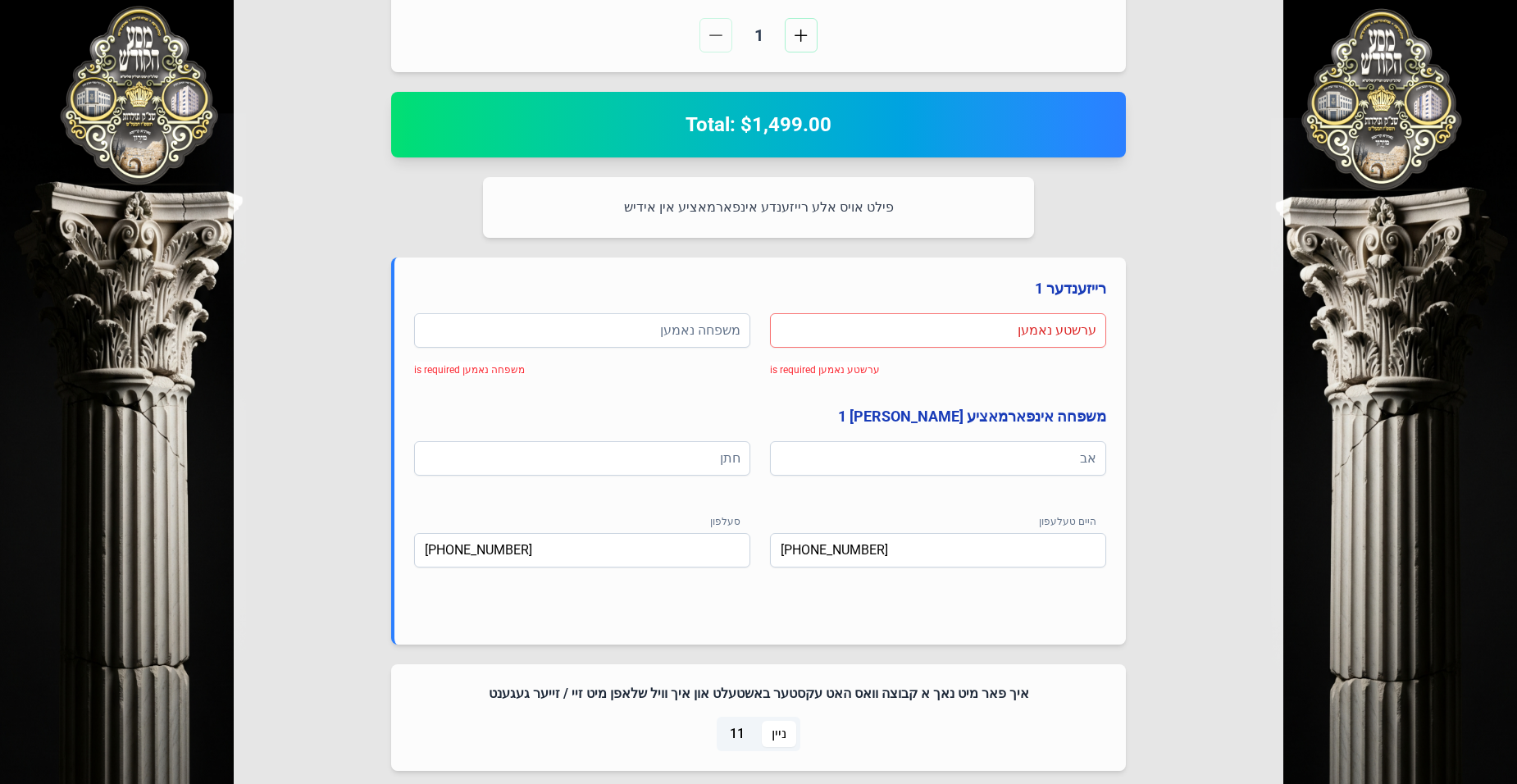
scroll to position [607, 0]
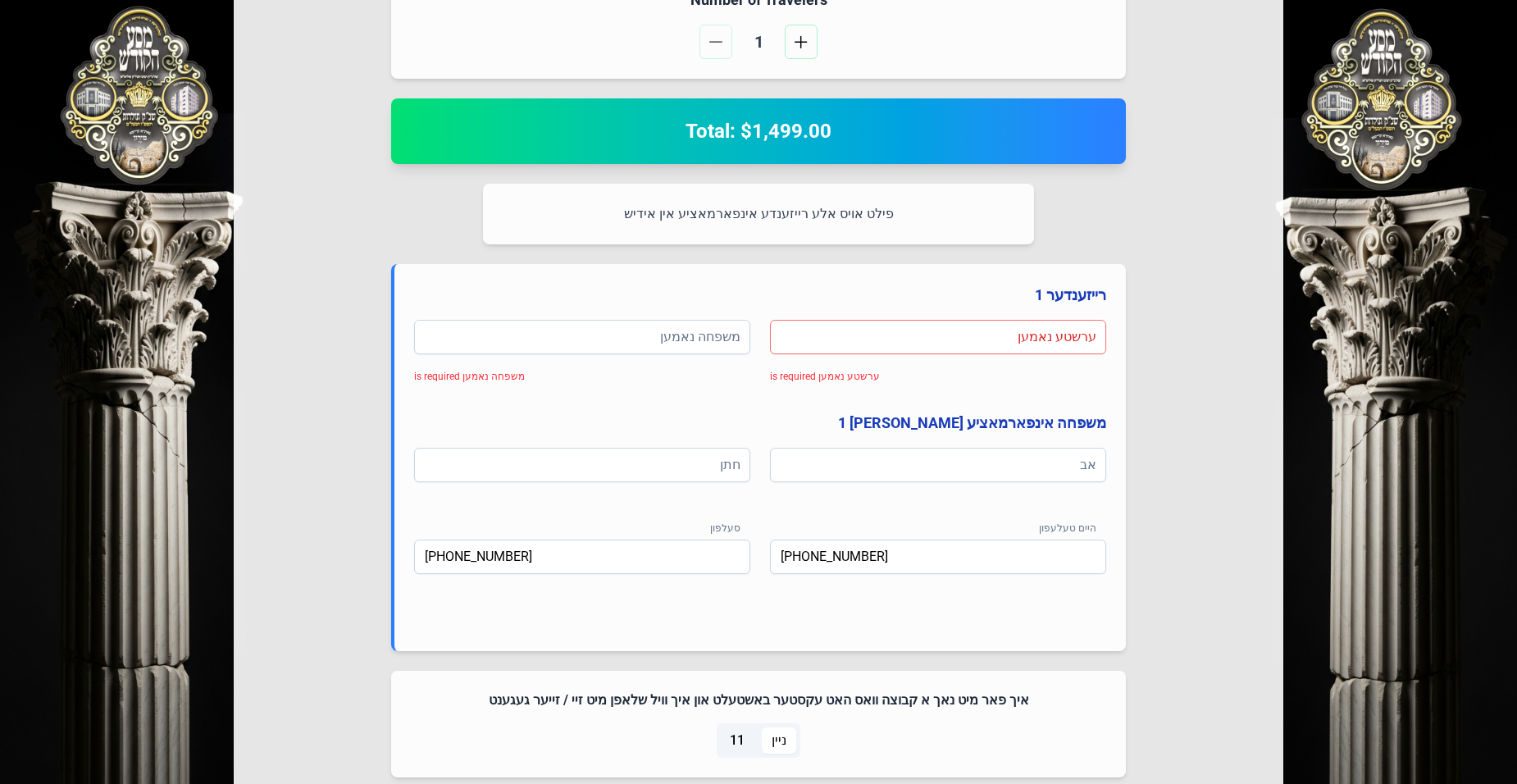
drag, startPoint x: 863, startPoint y: 342, endPoint x: 828, endPoint y: 384, distance: 54.7
click at [828, 384] on div "ערשטע נאמען ערשטע נאמען is required משפחה נאמען משפחה נאמען is required" at bounding box center [760, 359] width 692 height 78
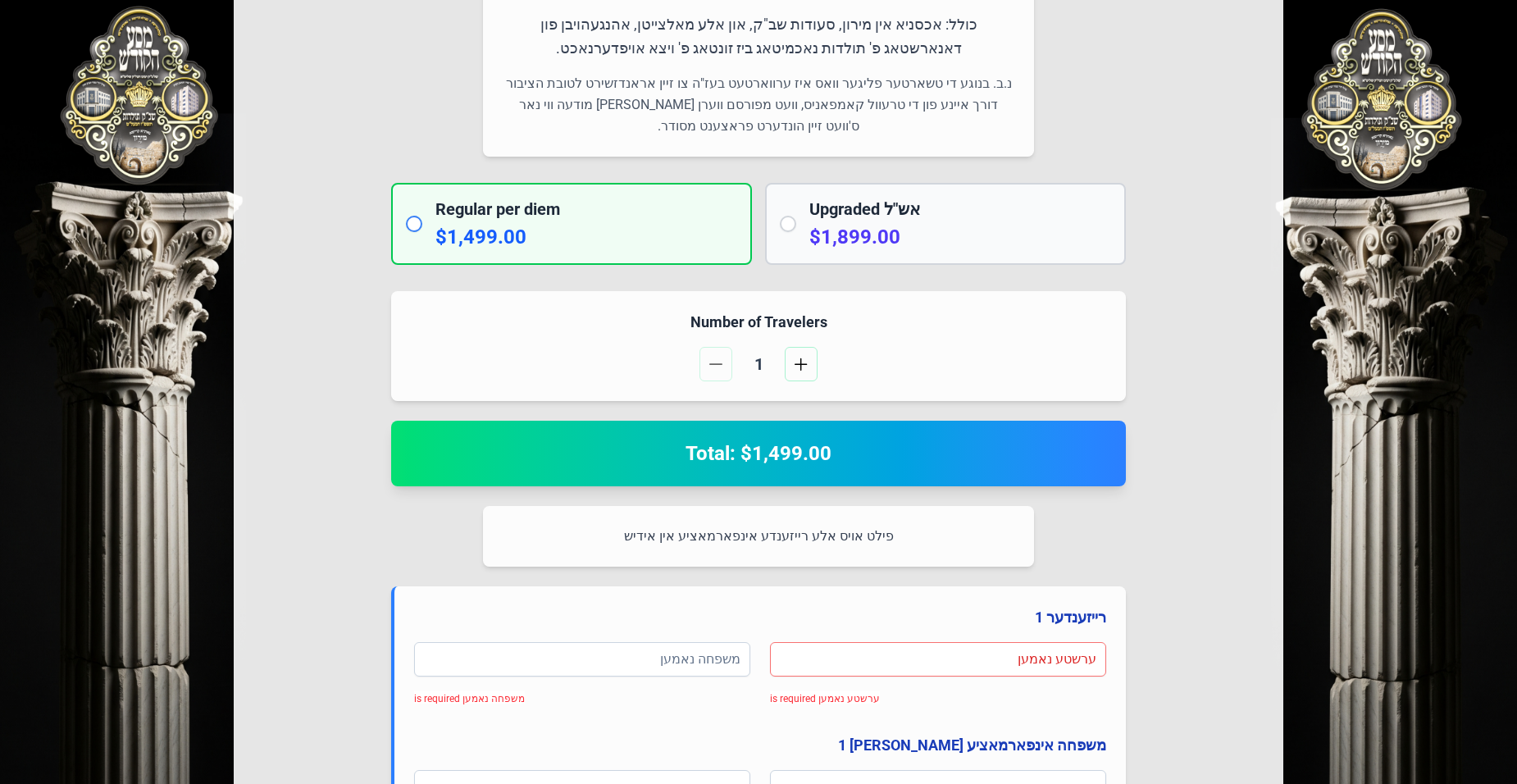
scroll to position [246, 0]
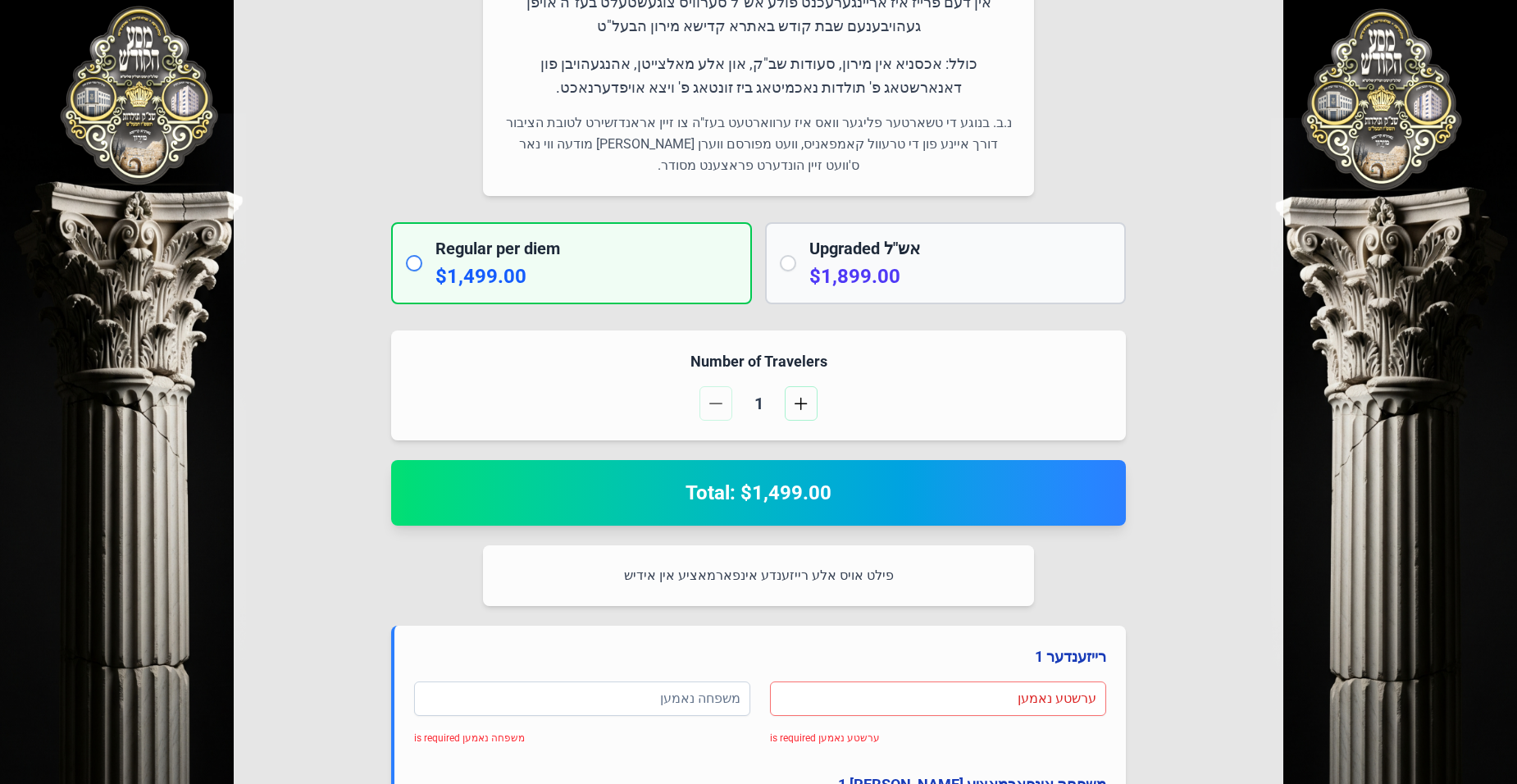
click at [409, 276] on div "Regular per diem $1,499.00" at bounding box center [572, 263] width 361 height 82
click at [411, 258] on input "radio" at bounding box center [414, 263] width 16 height 16
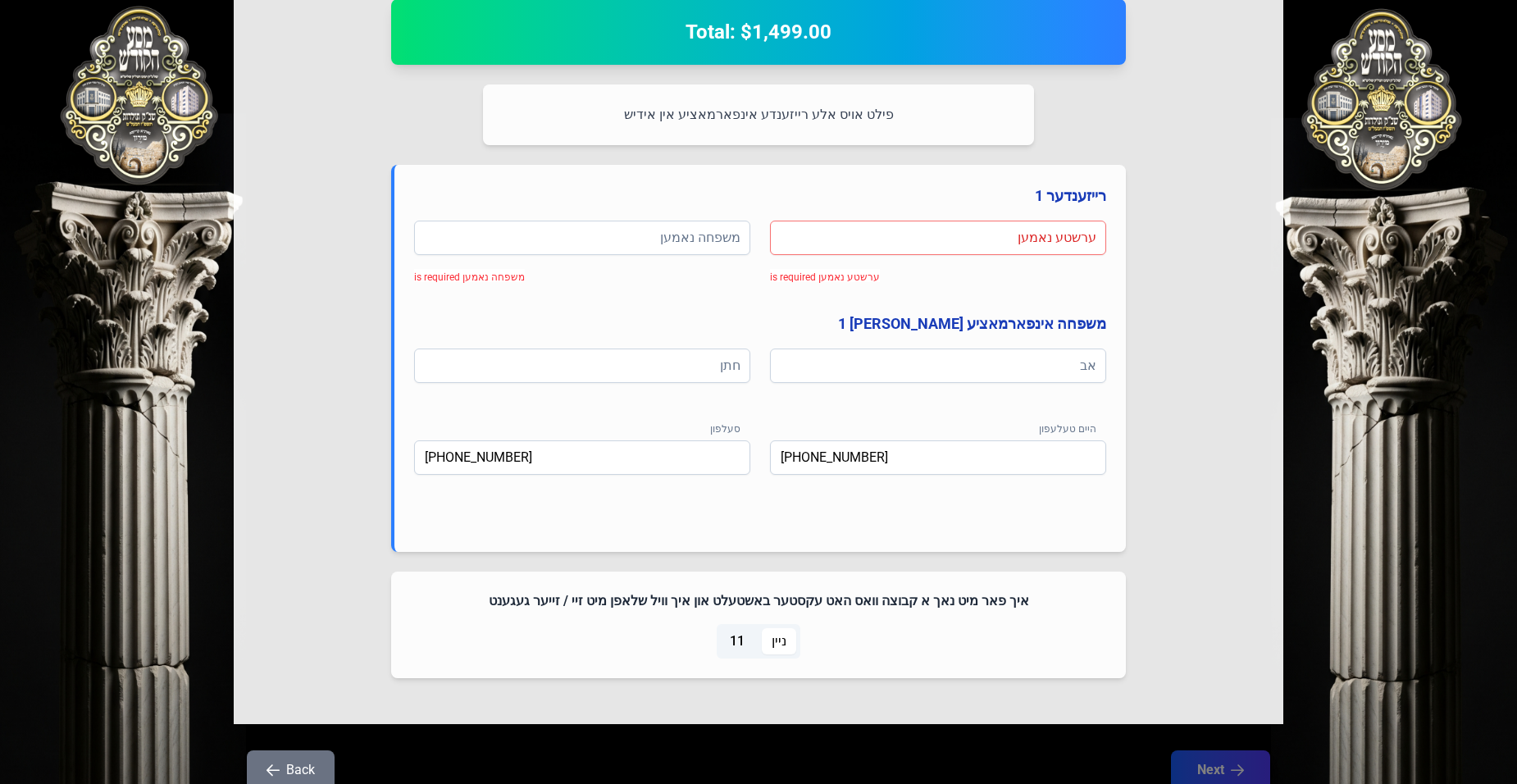
scroll to position [772, 0]
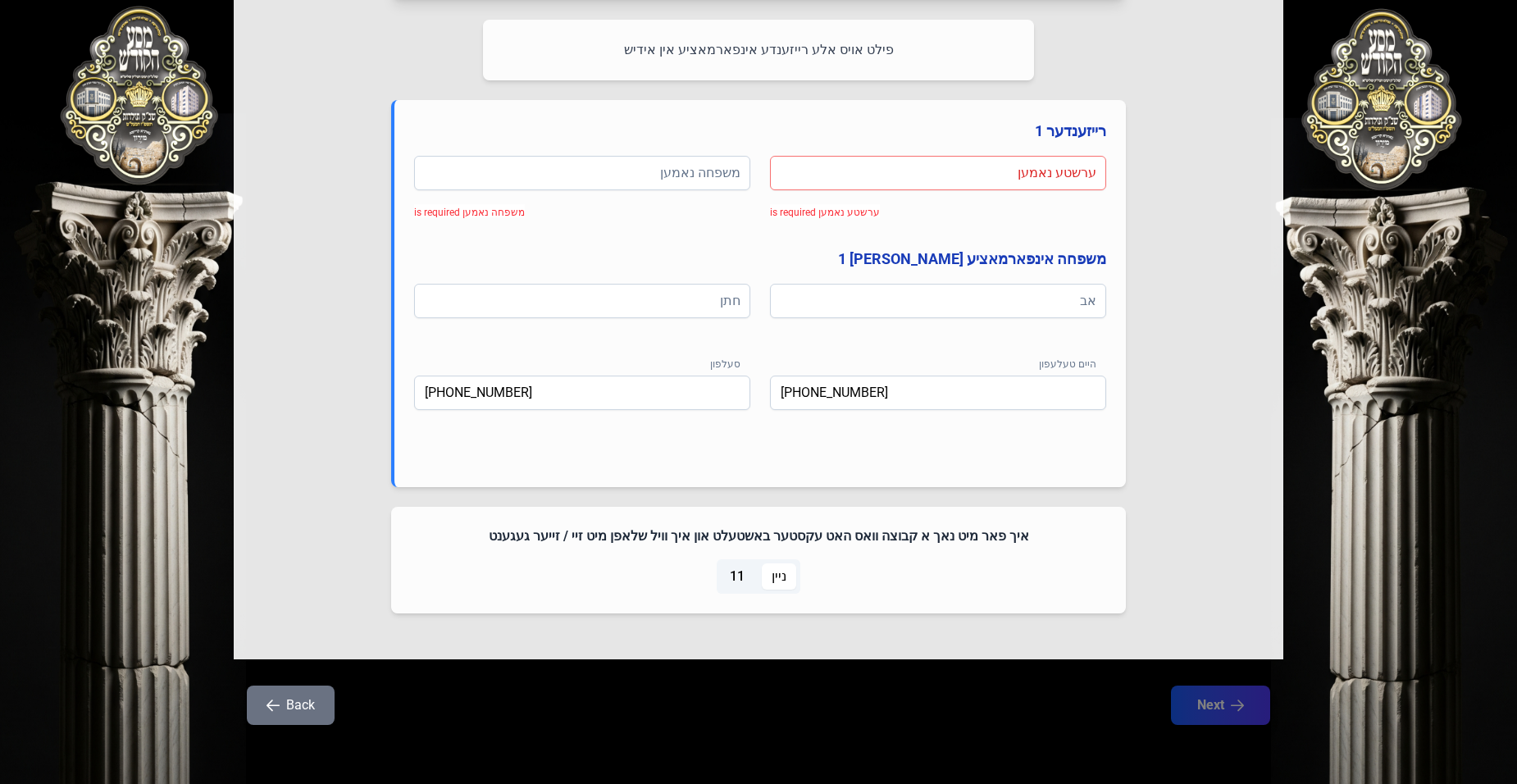
click at [729, 574] on span "11" at bounding box center [738, 576] width 35 height 26
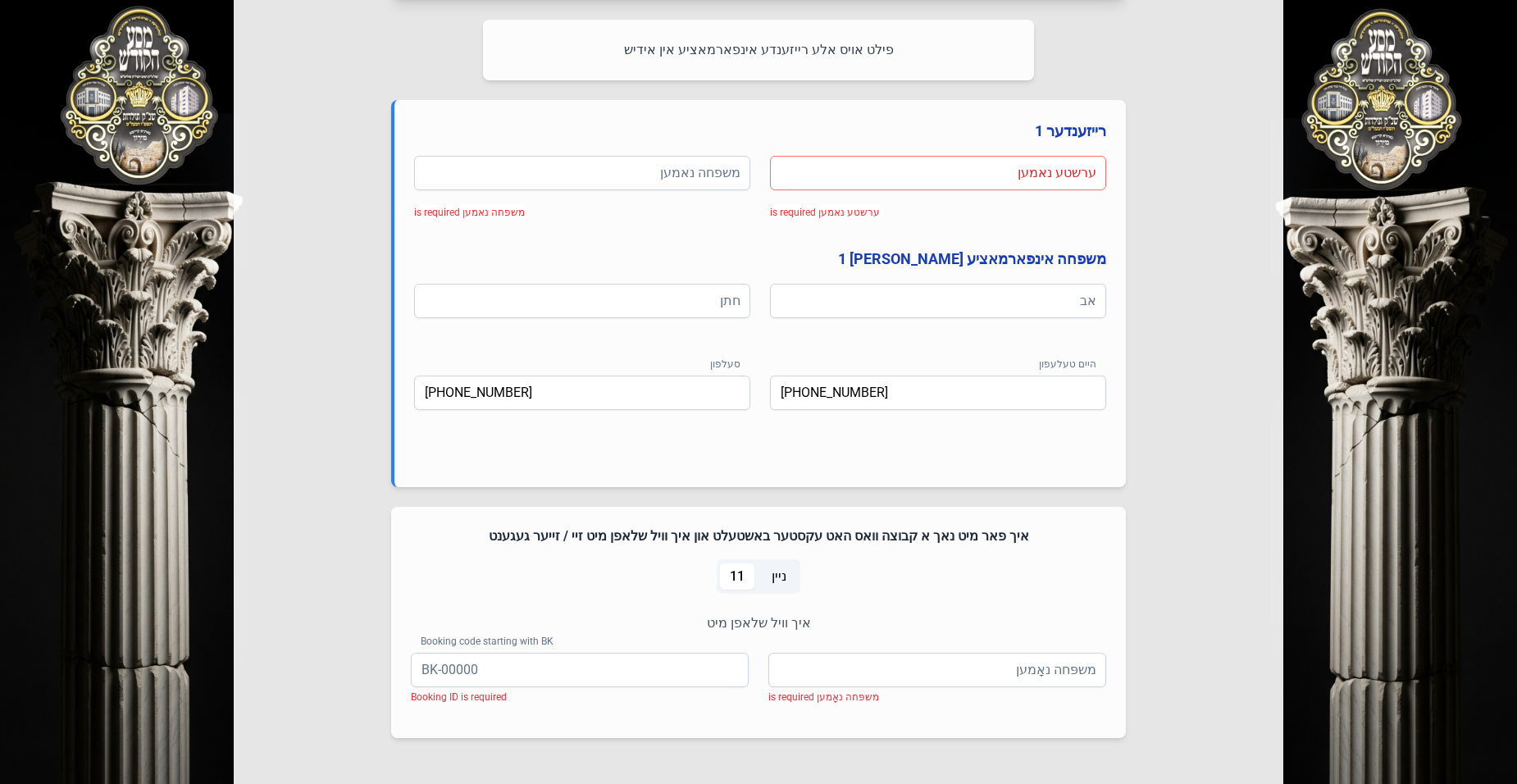
click at [729, 574] on span "11" at bounding box center [738, 576] width 35 height 26
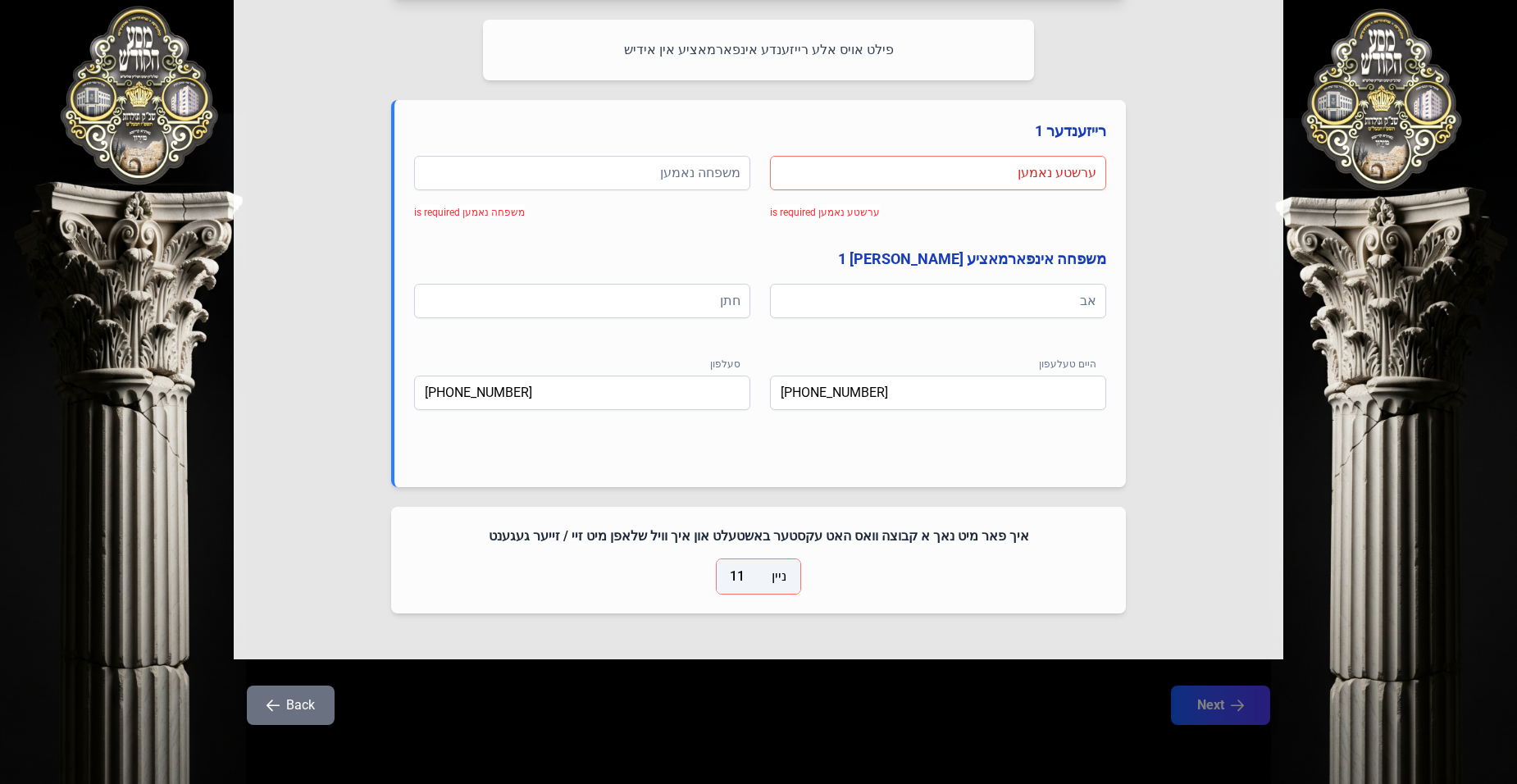
click at [729, 574] on span "11" at bounding box center [738, 576] width 35 height 26
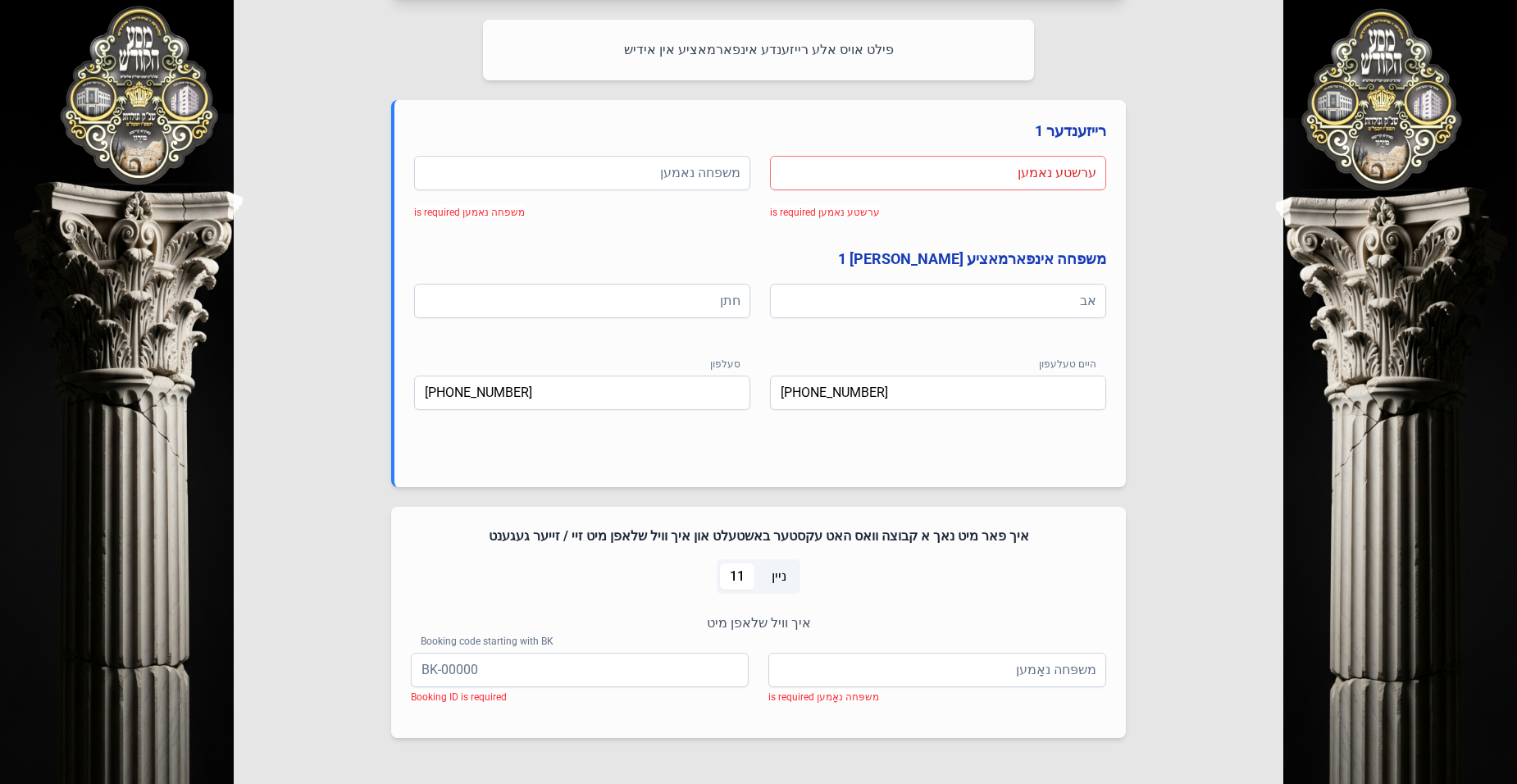
click at [729, 574] on span "11" at bounding box center [738, 576] width 35 height 26
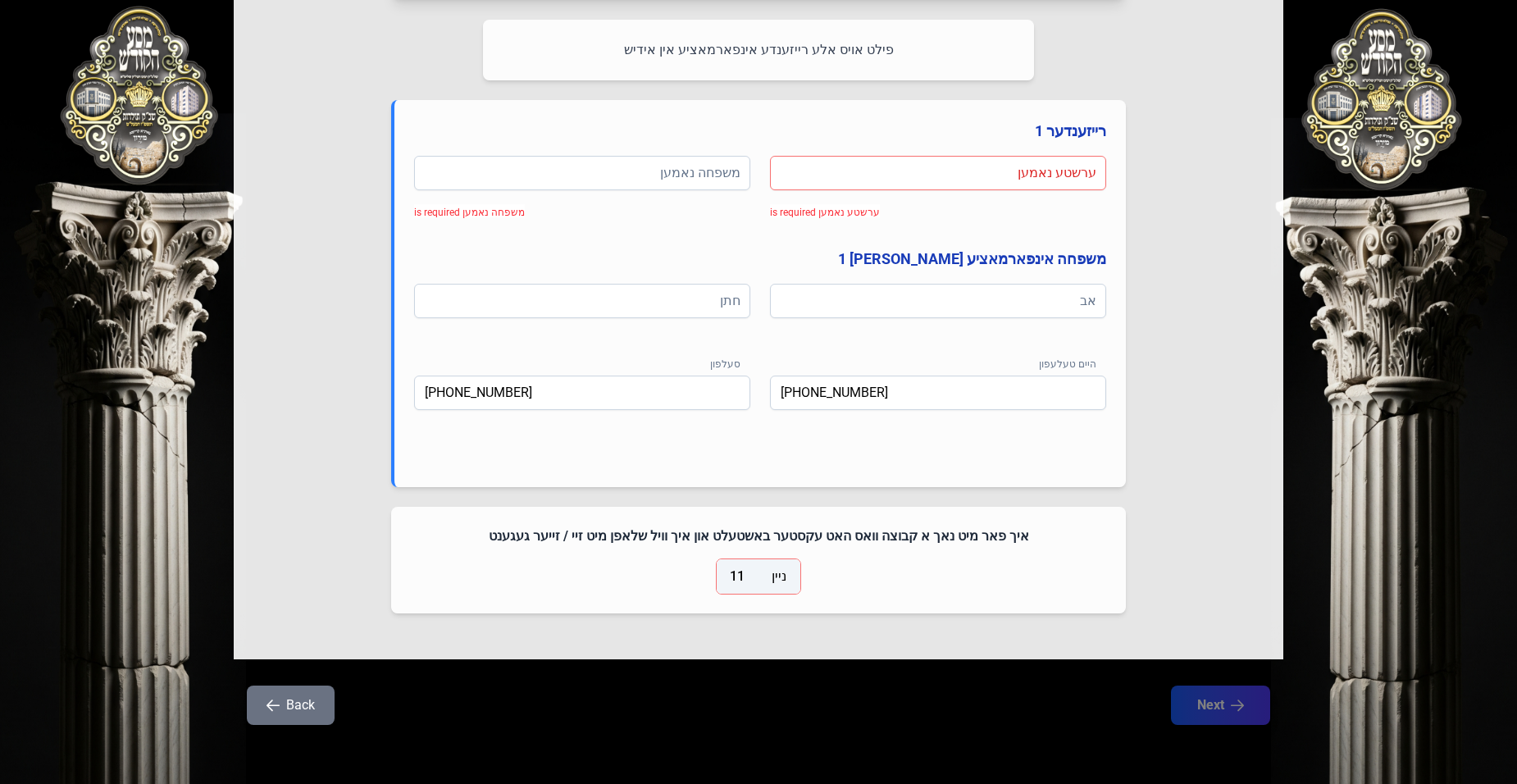
scroll to position [116, 0]
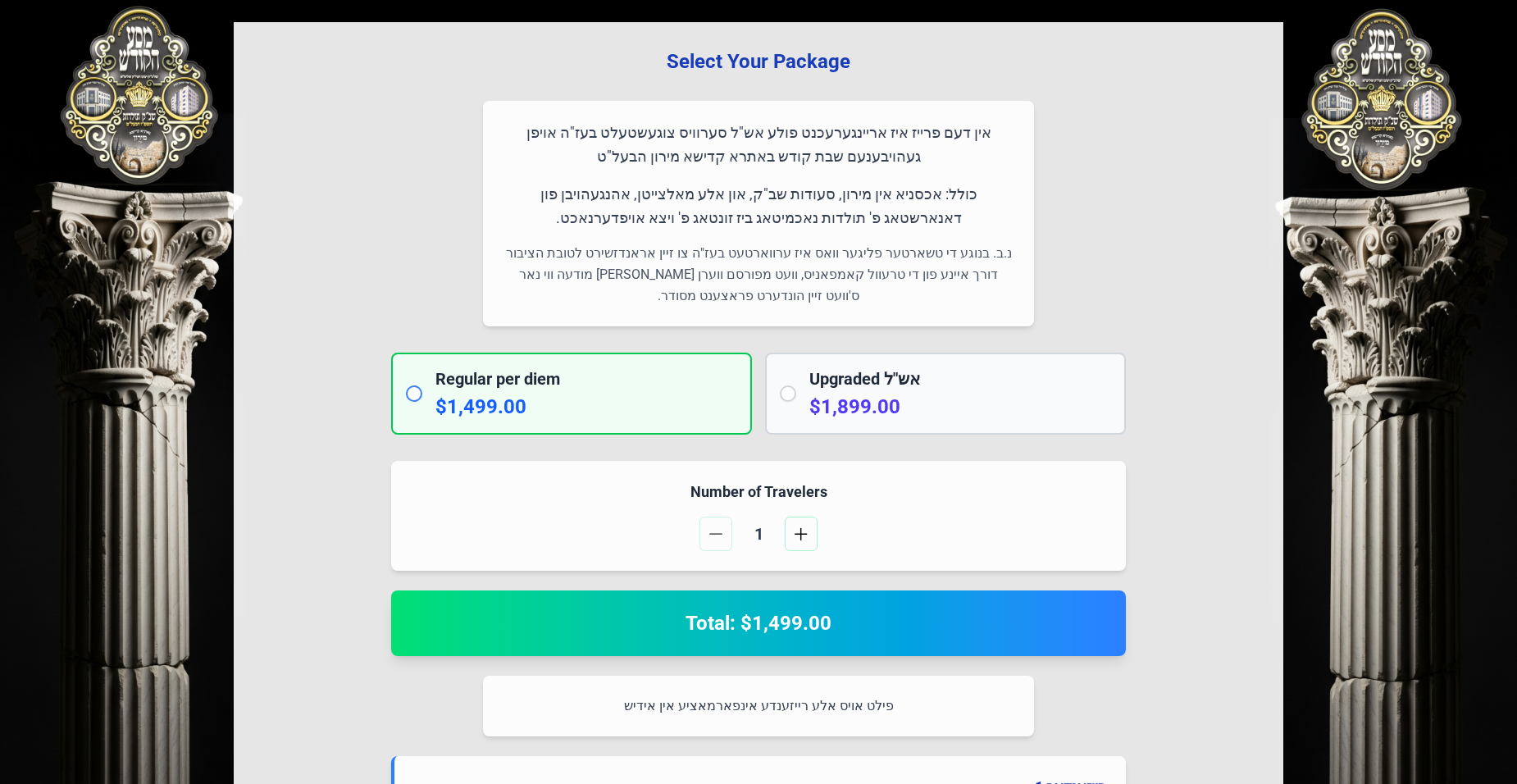
drag, startPoint x: 717, startPoint y: 559, endPoint x: 1320, endPoint y: 612, distance: 605.3
click at [1320, 612] on div "בעזהשי"ת 0 1 2 3 4 5 6 Select Your Package אין דעם פרייז איז אריינגערעכנט פולע …" at bounding box center [758, 662] width 1517 height 1556
drag, startPoint x: 738, startPoint y: 675, endPoint x: 1260, endPoint y: 598, distance: 527.6
click at [1260, 598] on div "Select Your Package אין דעם פרייז איז אריינגערעכנט פולע אש"ל סערוויס צוגעשטעלט …" at bounding box center [758, 668] width 1050 height 1293
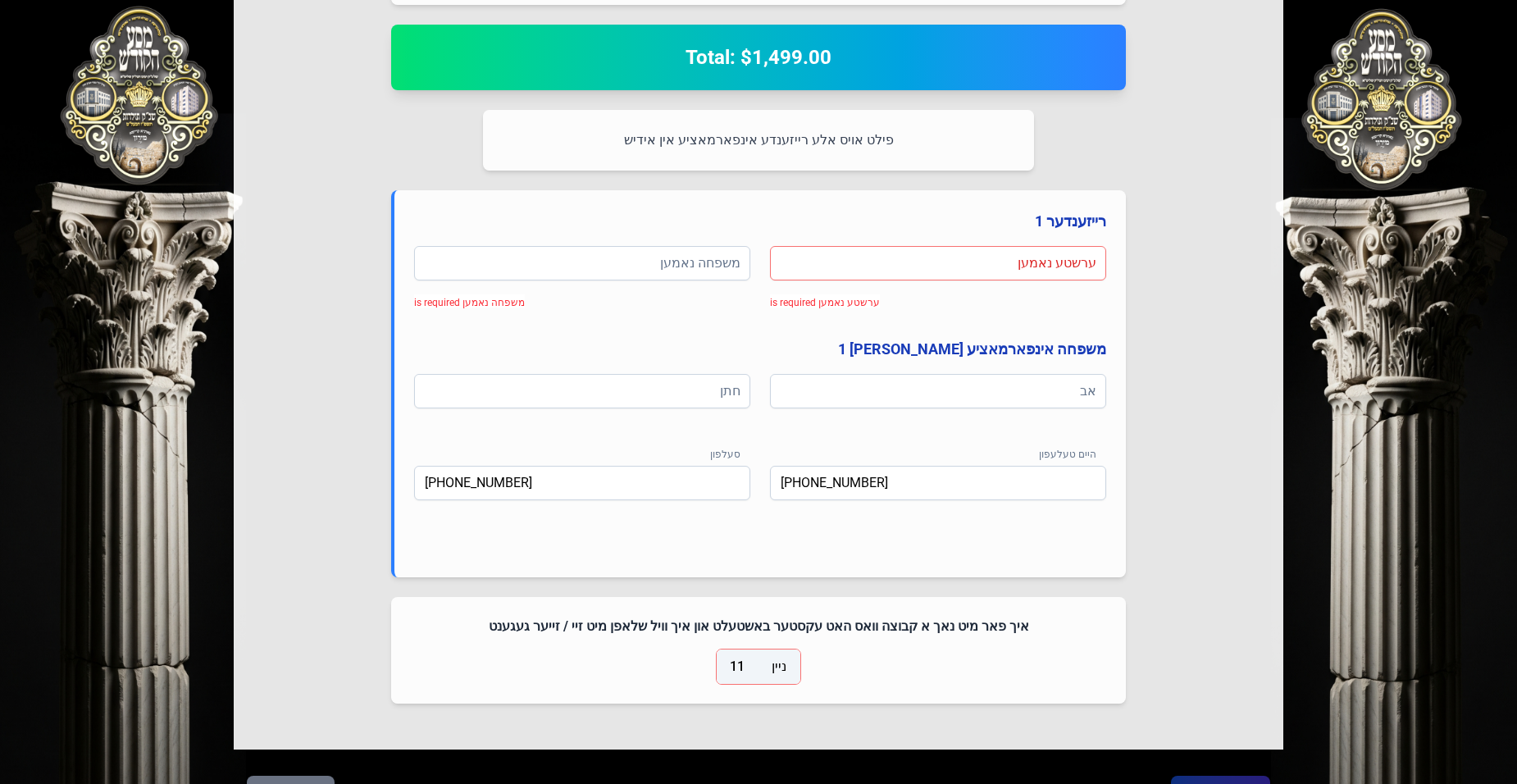
scroll to position [690, 0]
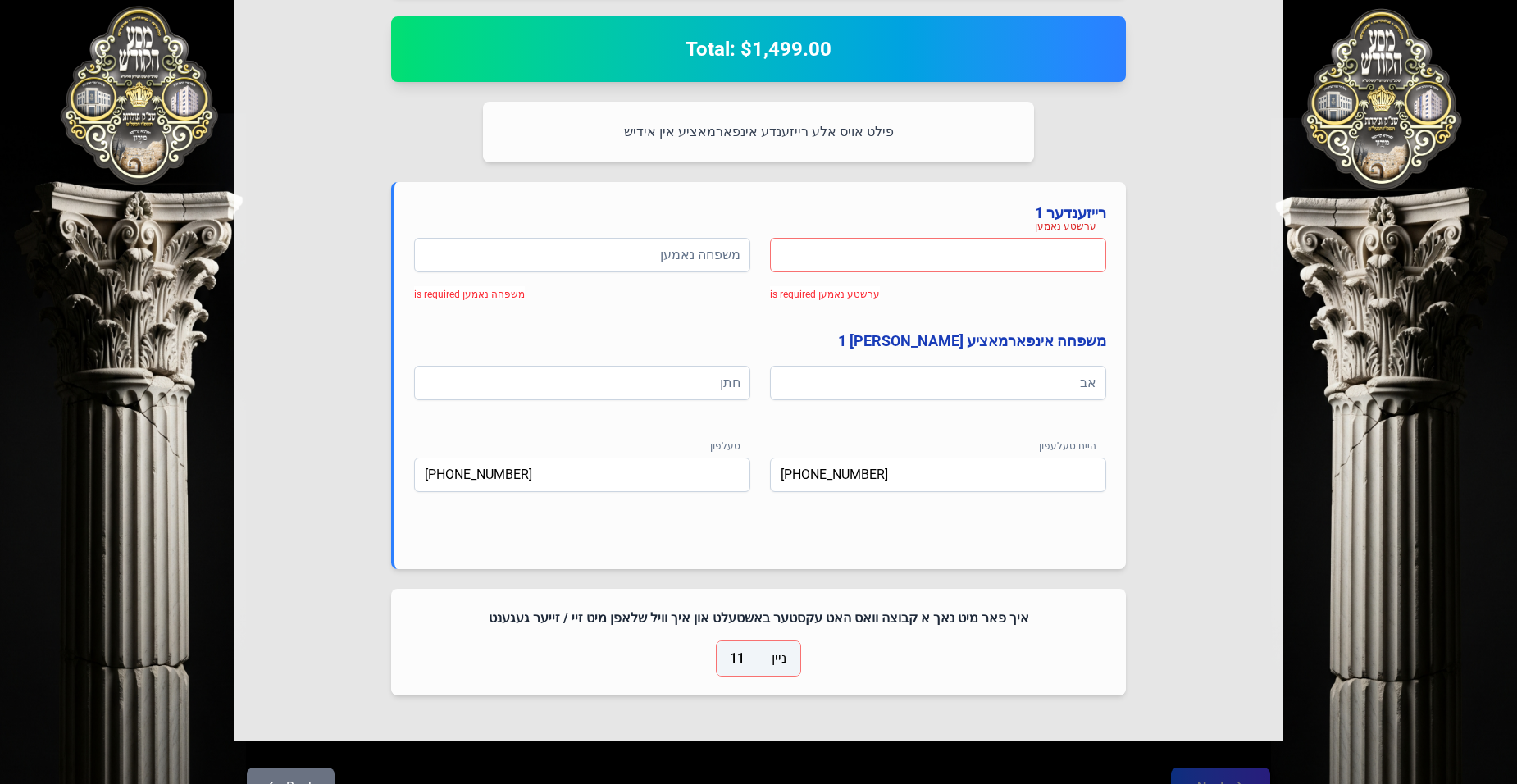
click at [827, 262] on input at bounding box center [938, 255] width 336 height 35
drag, startPoint x: 1285, startPoint y: 399, endPoint x: 1245, endPoint y: 590, distance: 195.1
drag, startPoint x: 1245, startPoint y: 590, endPoint x: 1213, endPoint y: 570, distance: 37.7
click at [1213, 570] on div "Select Your Package אין דעם פרייז איז אריינגערעכנט פולע אש"ל סערוויס צוגעשטעלט …" at bounding box center [758, 95] width 1050 height 1293
drag, startPoint x: 946, startPoint y: 249, endPoint x: 943, endPoint y: 274, distance: 25.2
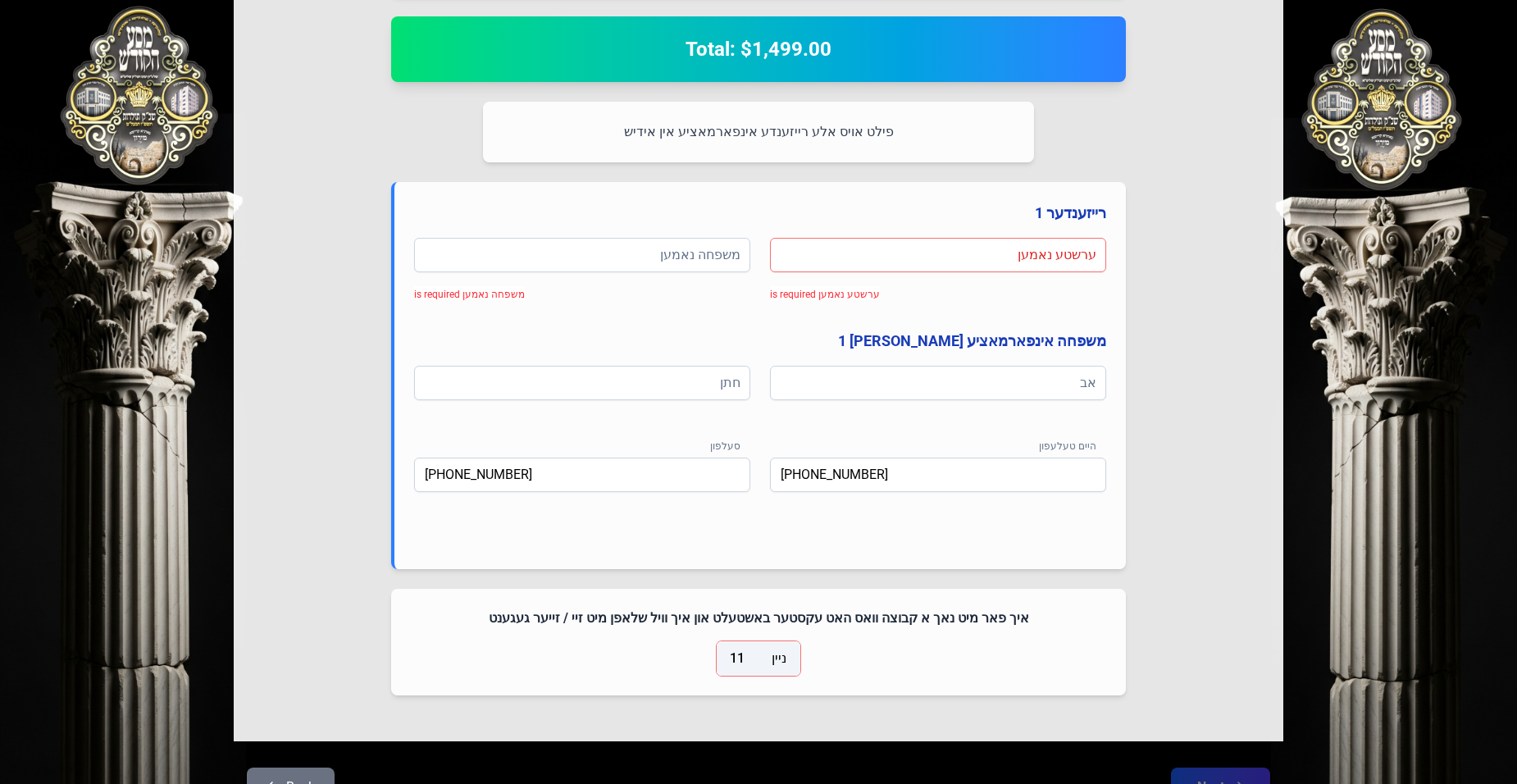
drag, startPoint x: 943, startPoint y: 274, endPoint x: 1232, endPoint y: 199, distance: 298.6
click at [1232, 199] on div "Select Your Package אין דעם פרייז איז אריינגערעכנט פולע אש"ל סערוויס צוגעשטעלט …" at bounding box center [758, 95] width 1050 height 1293
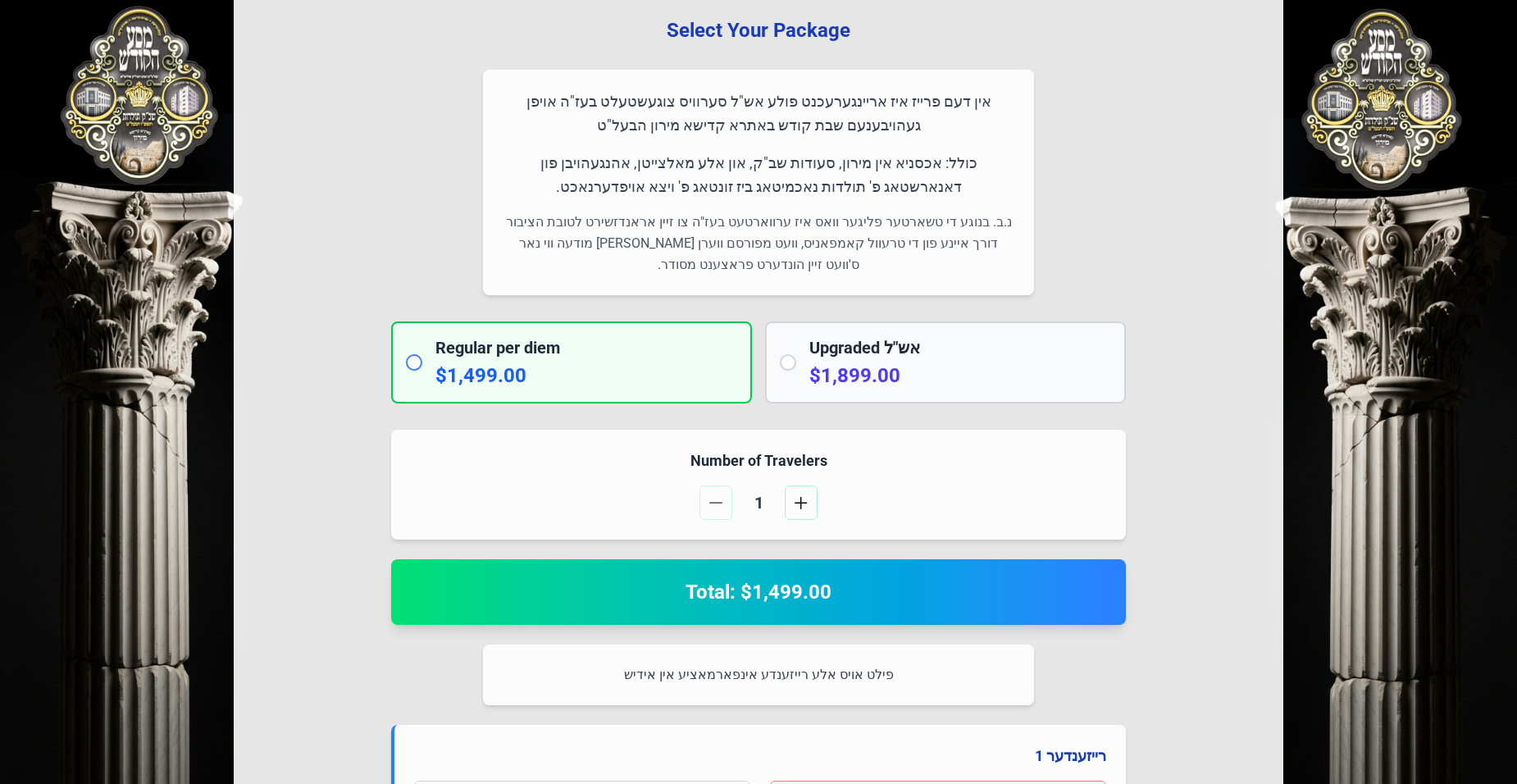
scroll to position [0, 0]
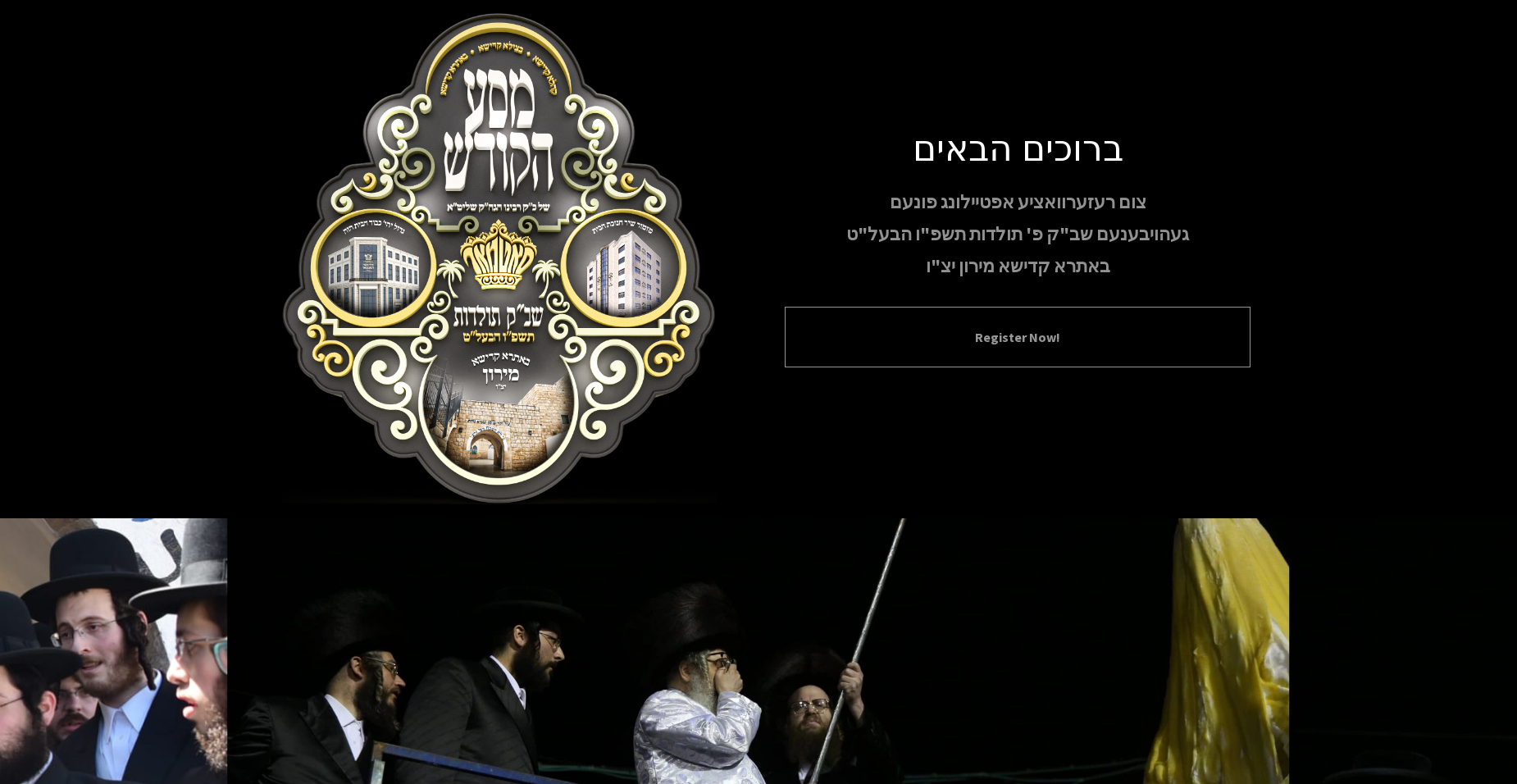
click at [861, 345] on button "Register Now!" at bounding box center [1018, 337] width 425 height 20
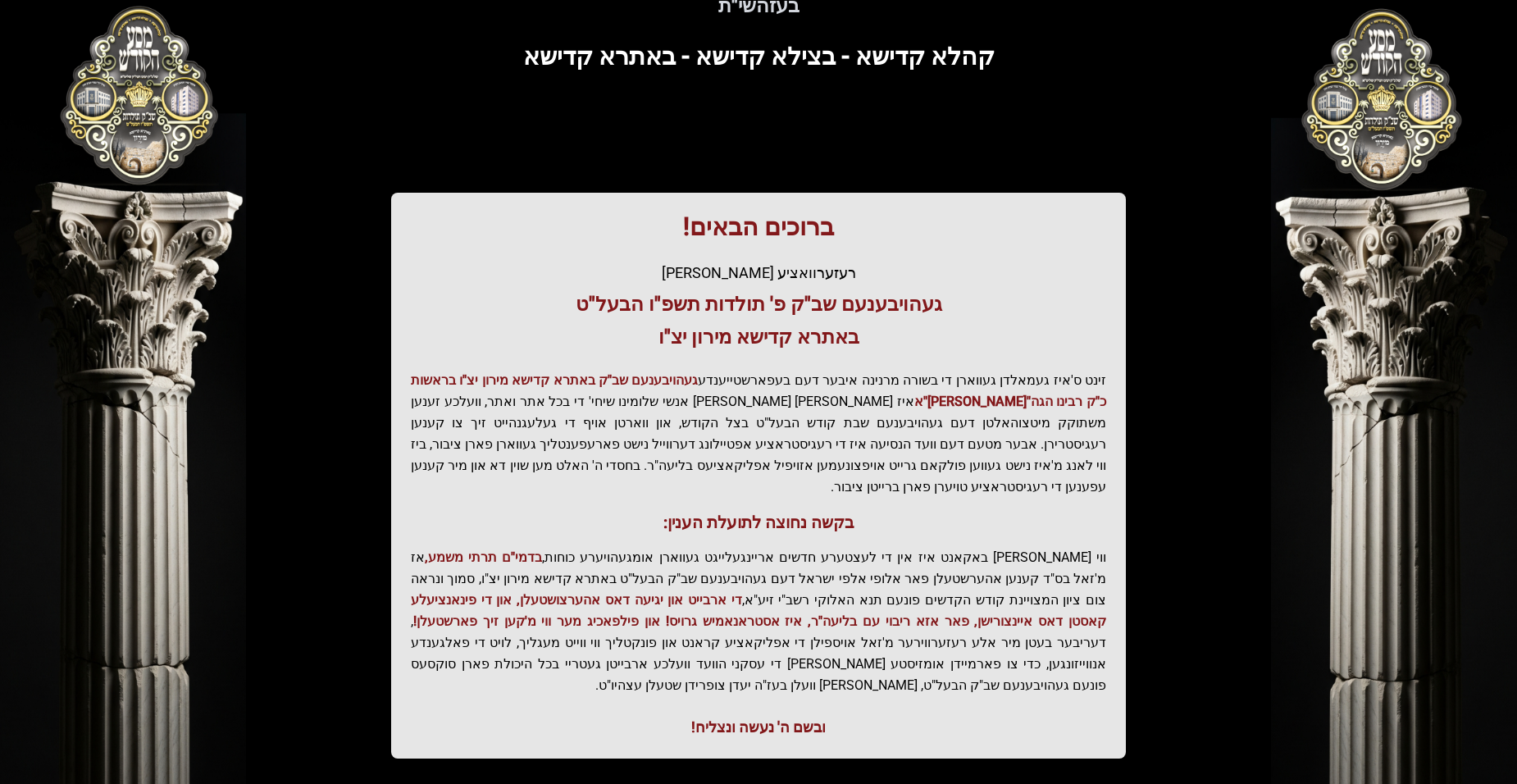
scroll to position [166, 0]
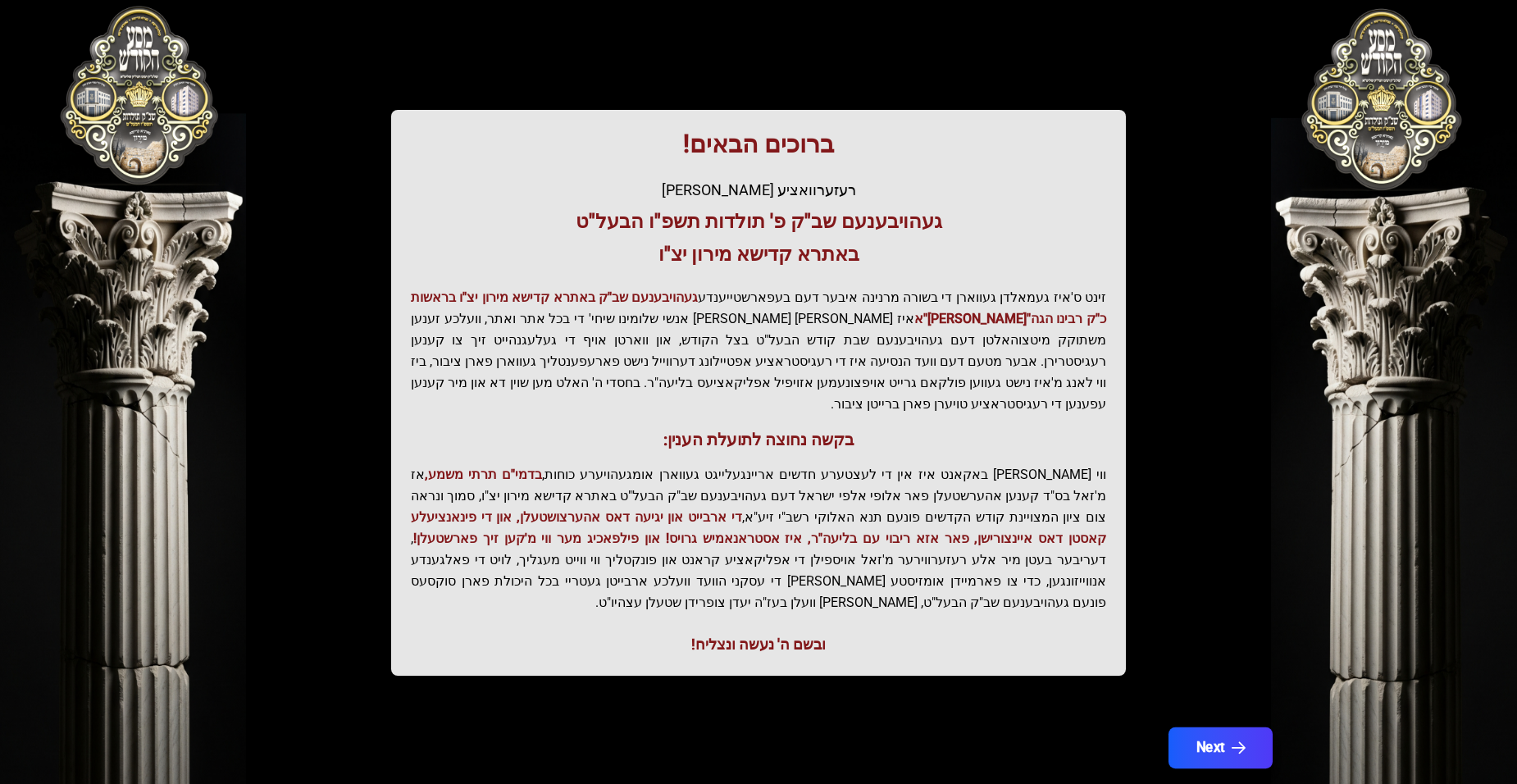
click at [1228, 728] on button "Next" at bounding box center [1221, 748] width 104 height 41
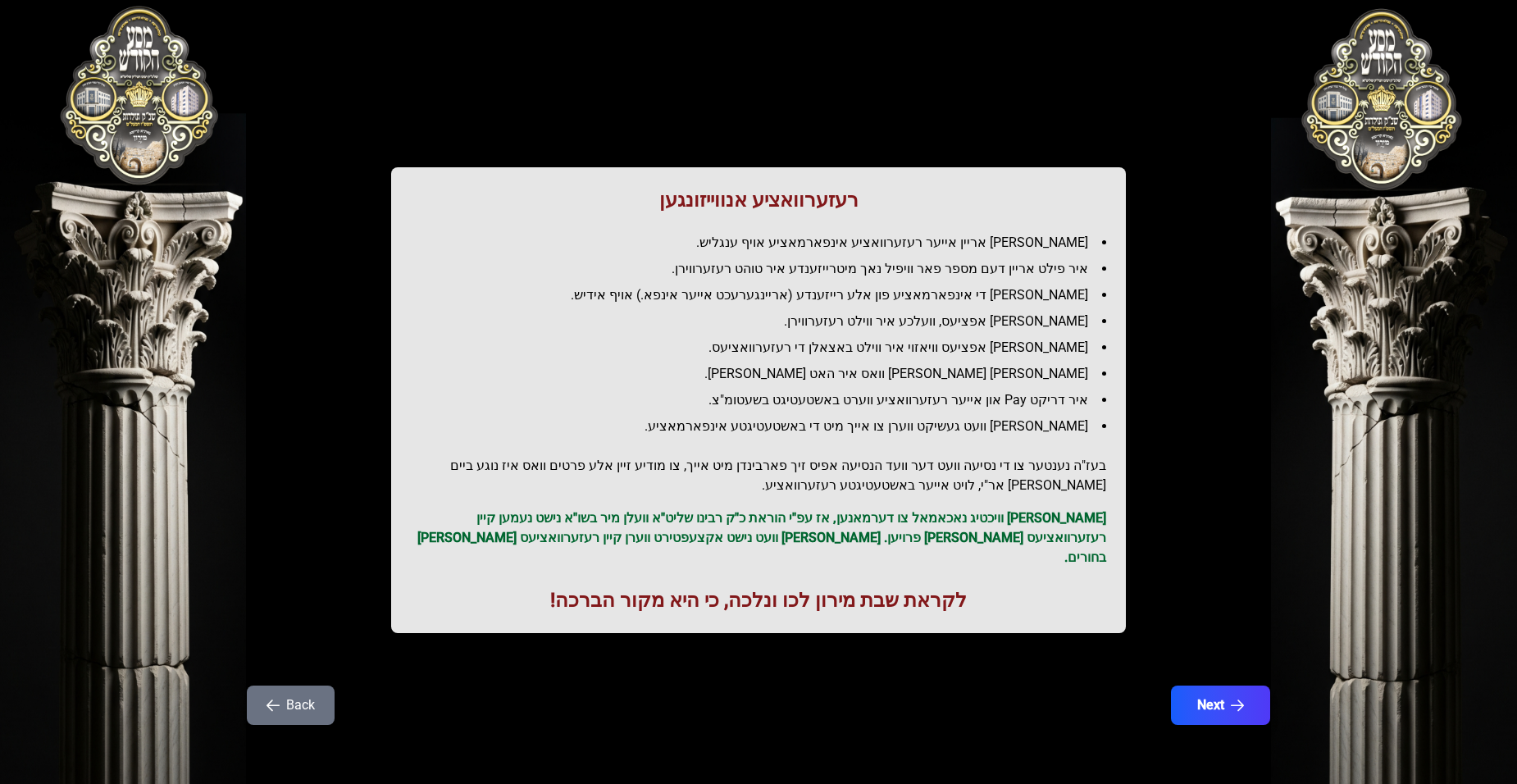
scroll to position [0, 0]
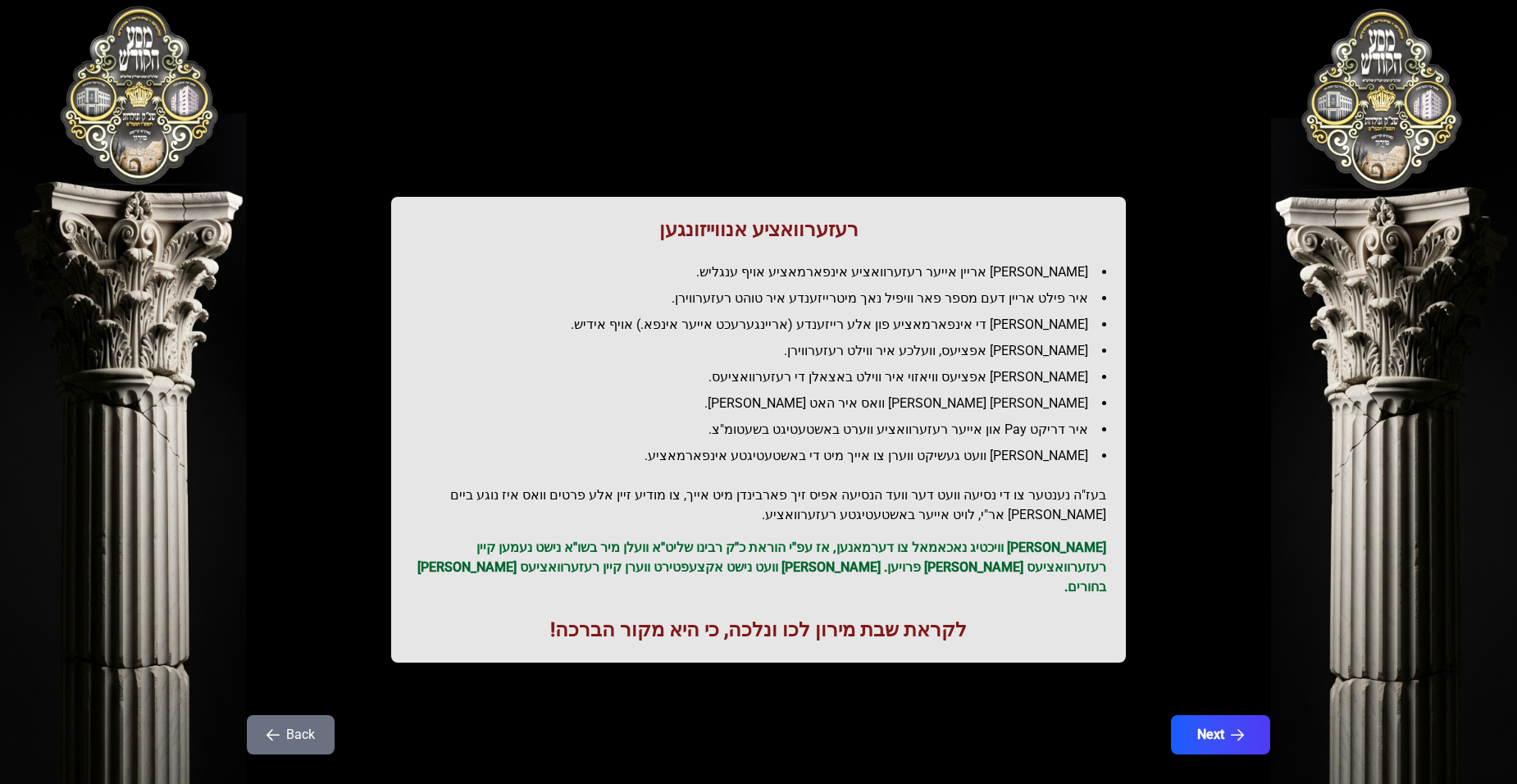
click at [1228, 715] on button "Next" at bounding box center [1220, 734] width 99 height 39
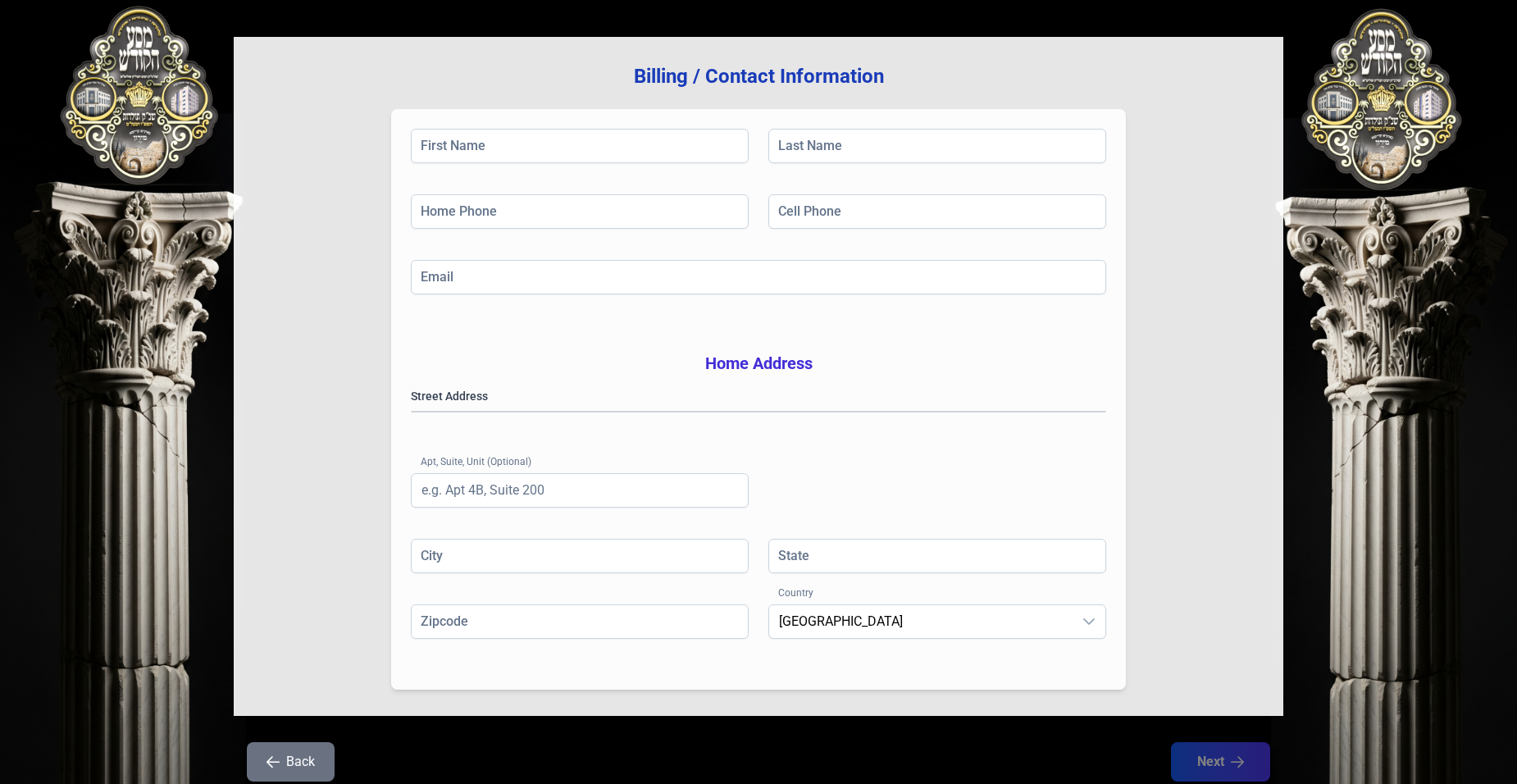
scroll to position [164, 0]
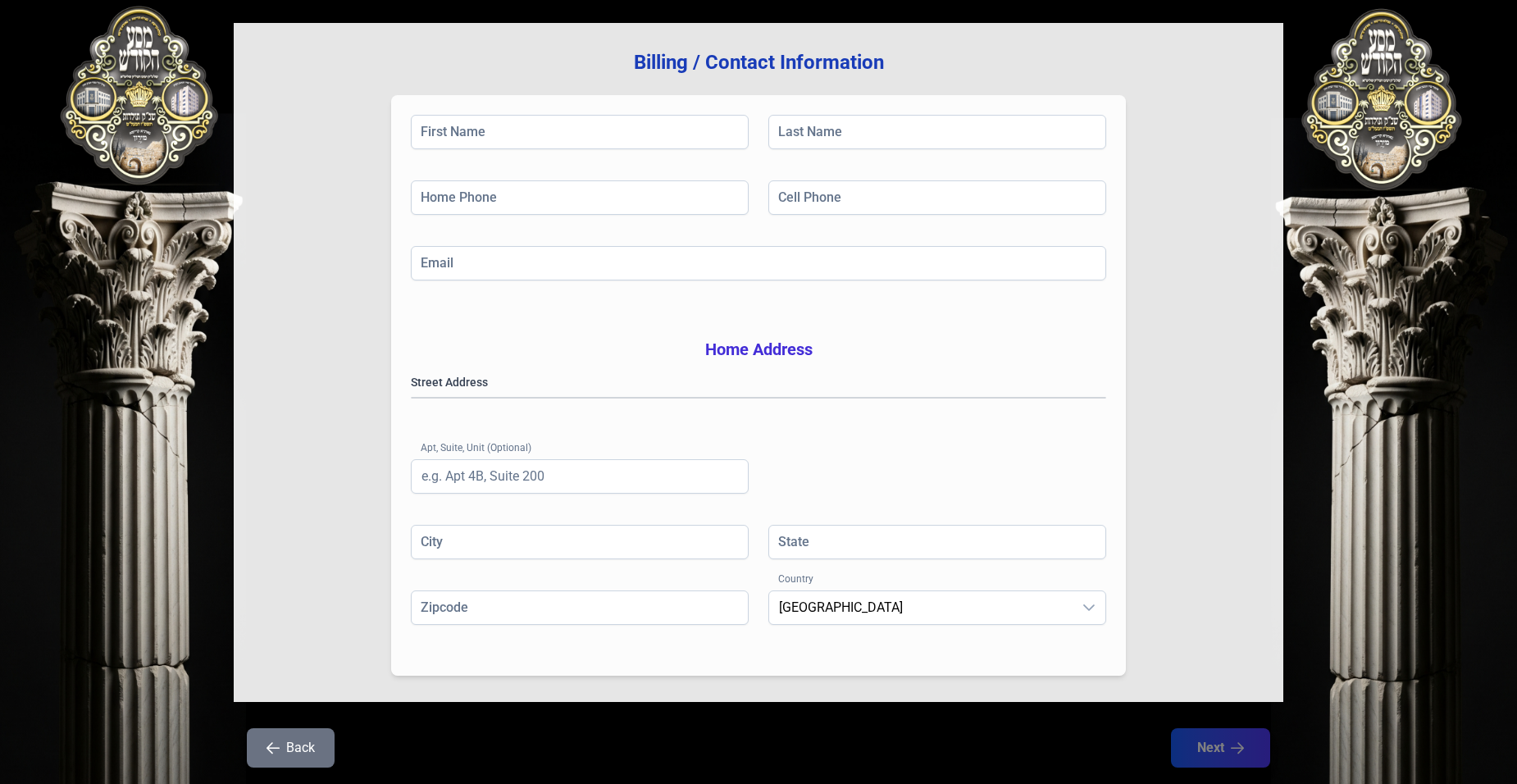
click at [513, 158] on div "First Name Last Name" at bounding box center [758, 148] width 696 height 66
drag, startPoint x: 519, startPoint y: 123, endPoint x: 519, endPoint y: 133, distance: 10.0
click at [519, 133] on input "First Name" at bounding box center [579, 132] width 338 height 35
type input "[PERSON_NAME]"
type input "franczoz"
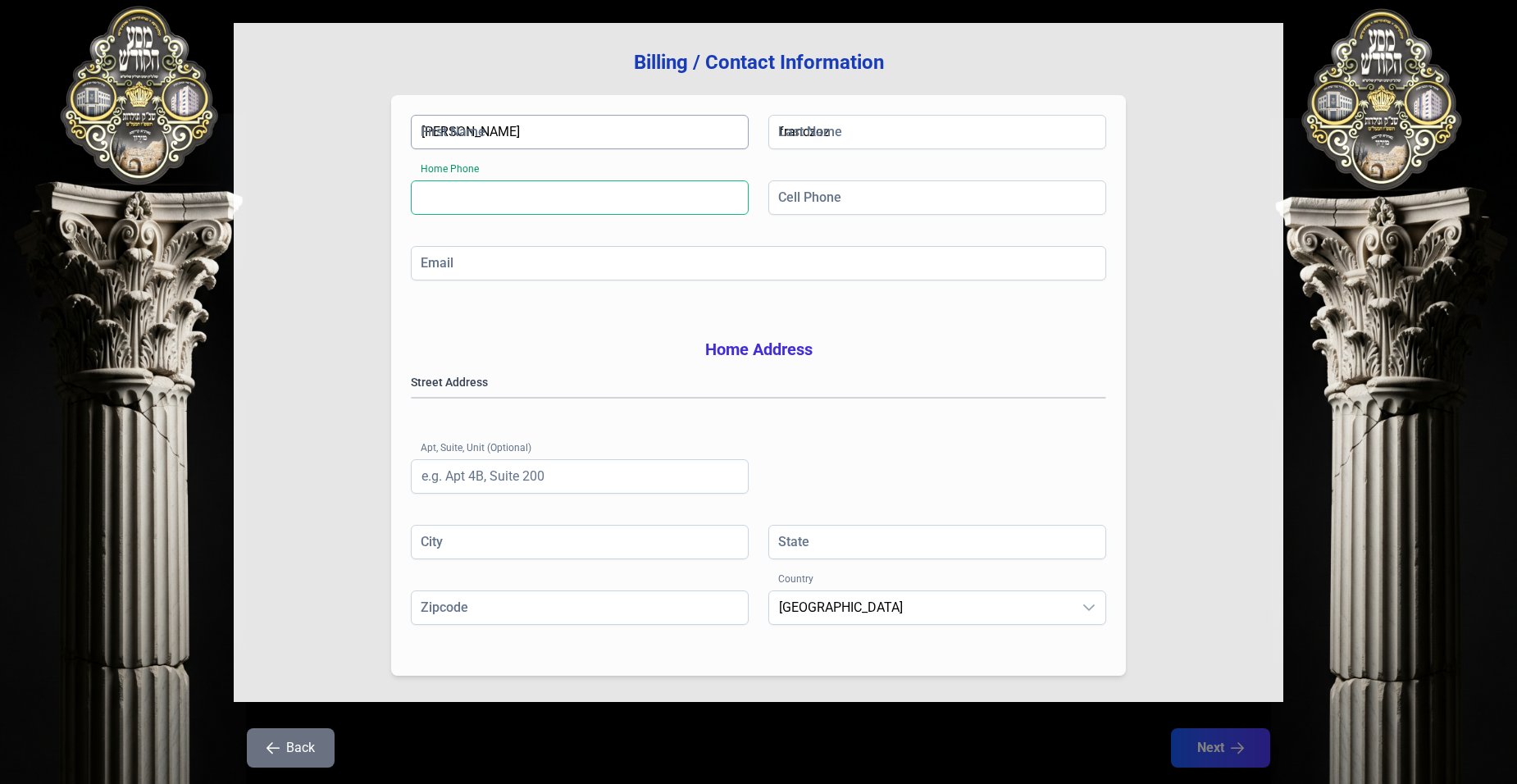
type input "[PHONE_NUMBER]"
type input "[EMAIL_ADDRESS][DOMAIN_NAME]"
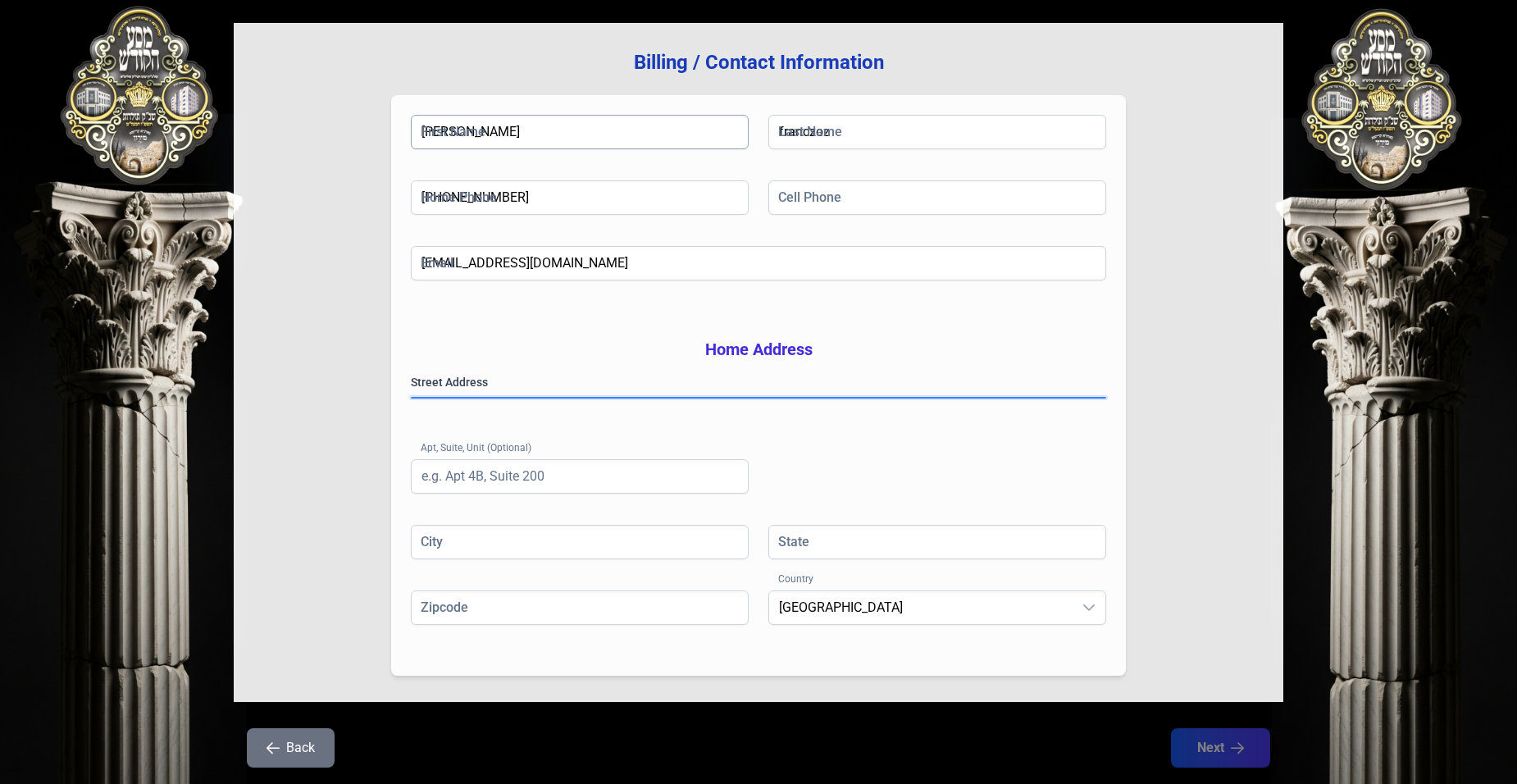
type input "6b"
type input "[GEOGRAPHIC_DATA]"
type input "NY"
type input "11206"
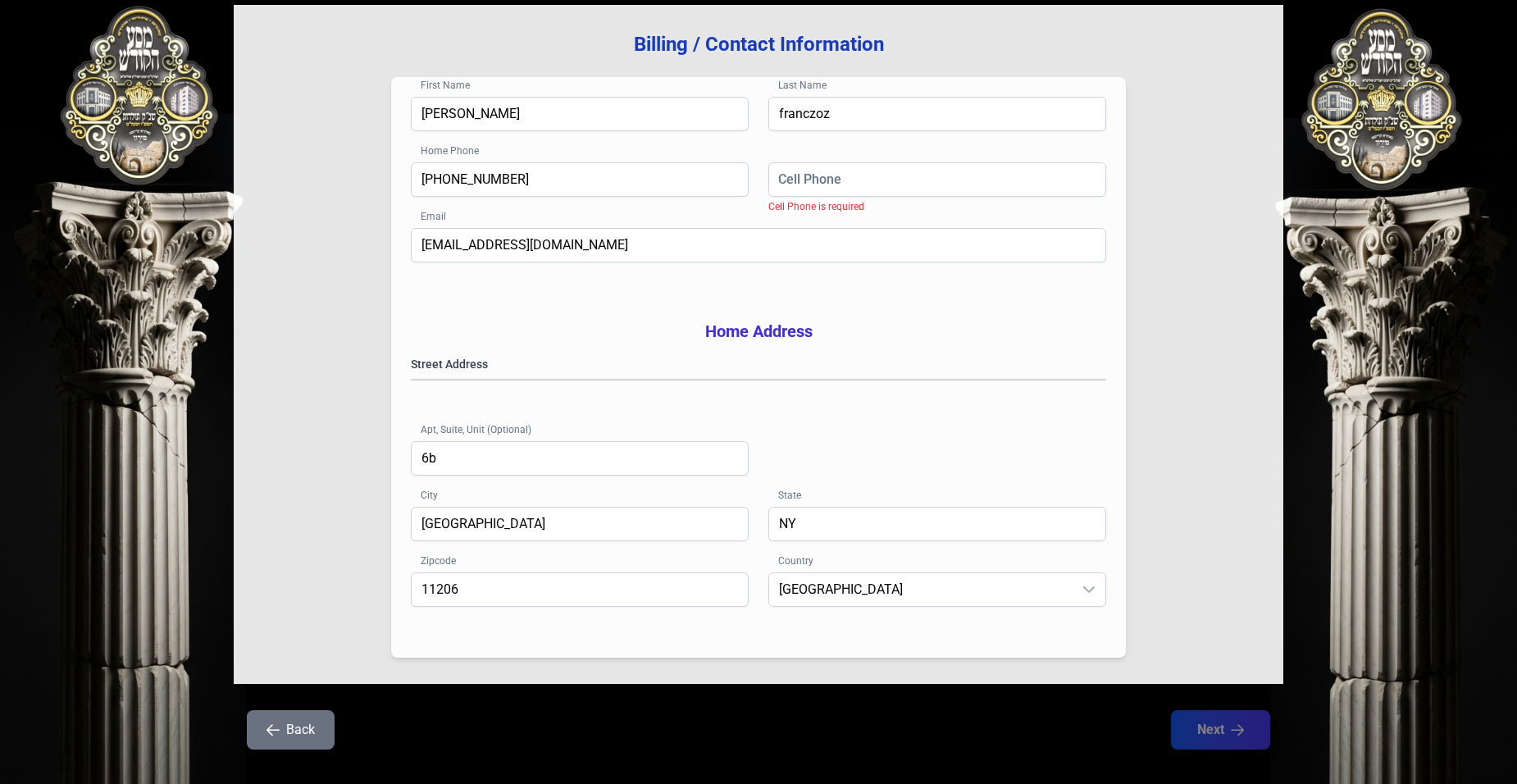
scroll to position [67, 0]
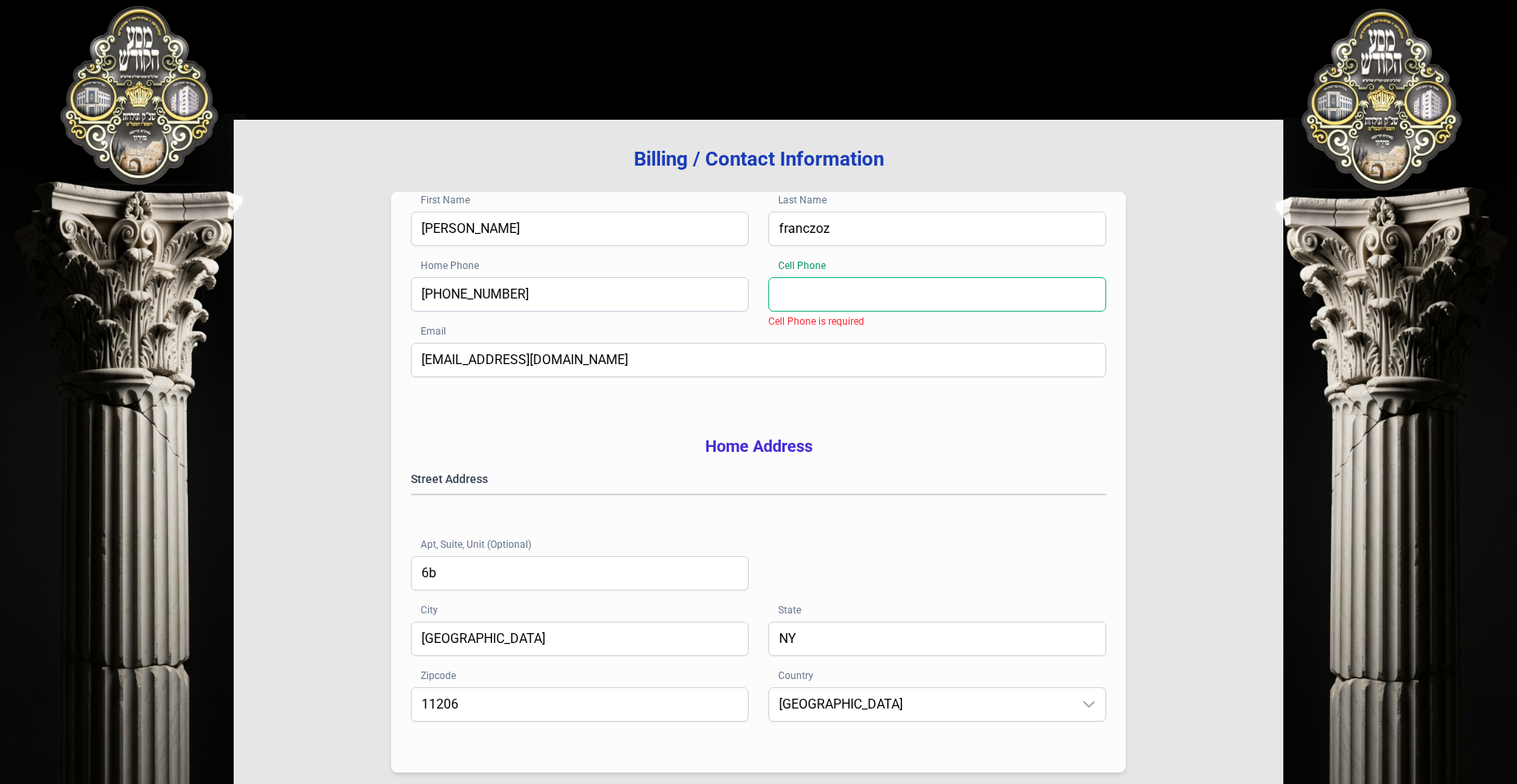
click at [873, 293] on input "Cell Phone" at bounding box center [937, 294] width 338 height 35
type input "[PHONE_NUMBER]"
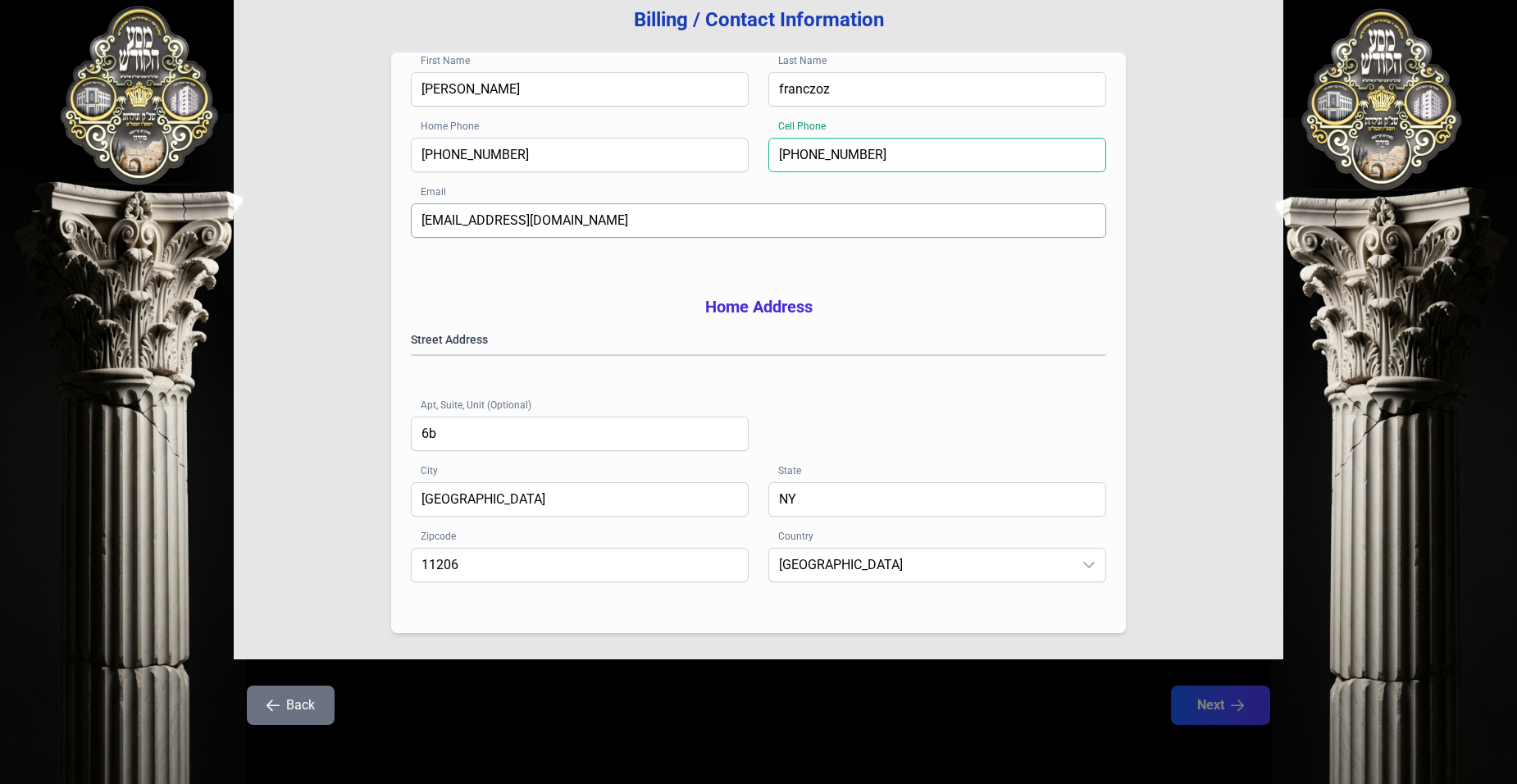
scroll to position [231, 0]
click at [867, 568] on span "[GEOGRAPHIC_DATA]" at bounding box center [921, 565] width 303 height 33
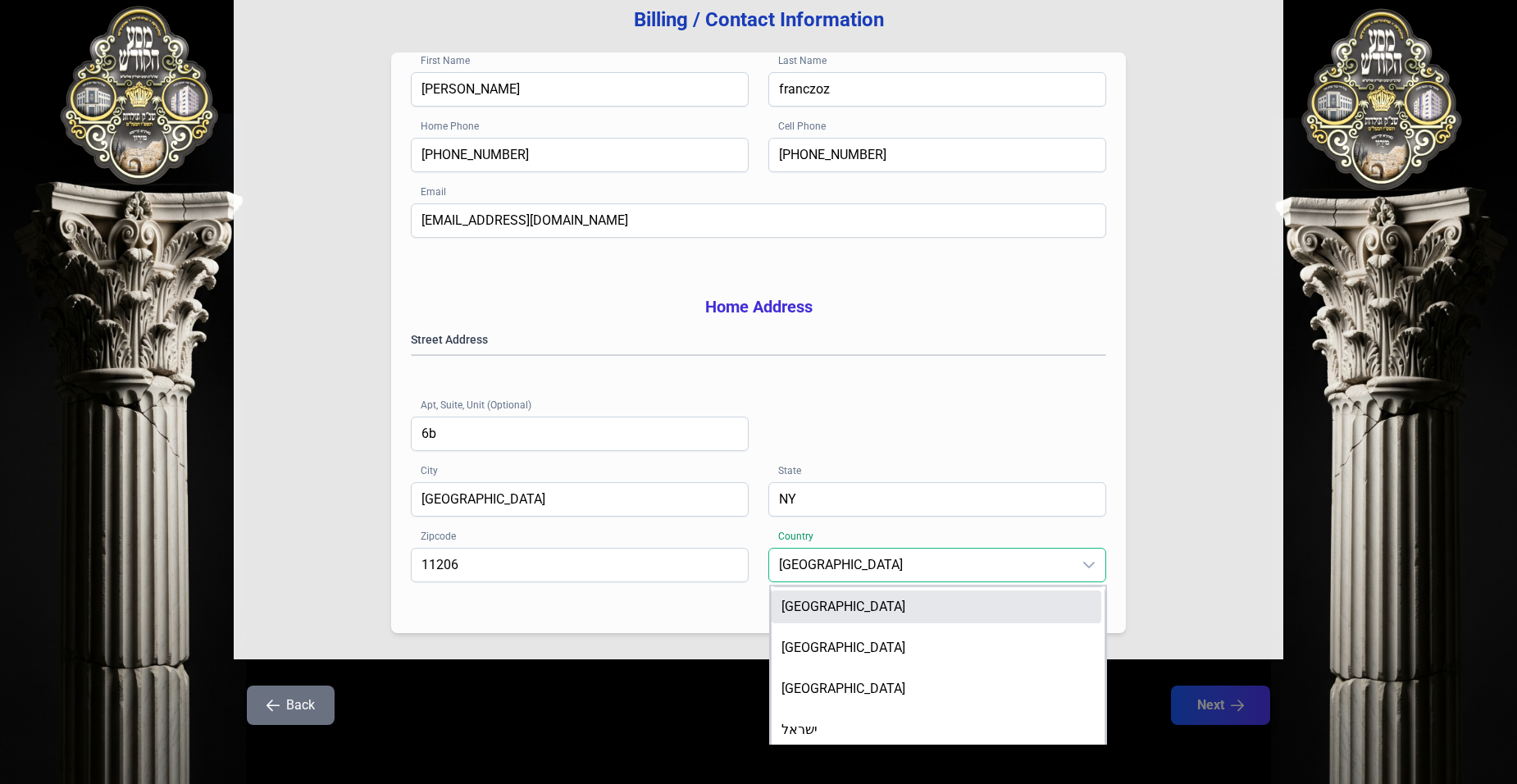
click at [867, 568] on span "[GEOGRAPHIC_DATA]" at bounding box center [921, 565] width 303 height 33
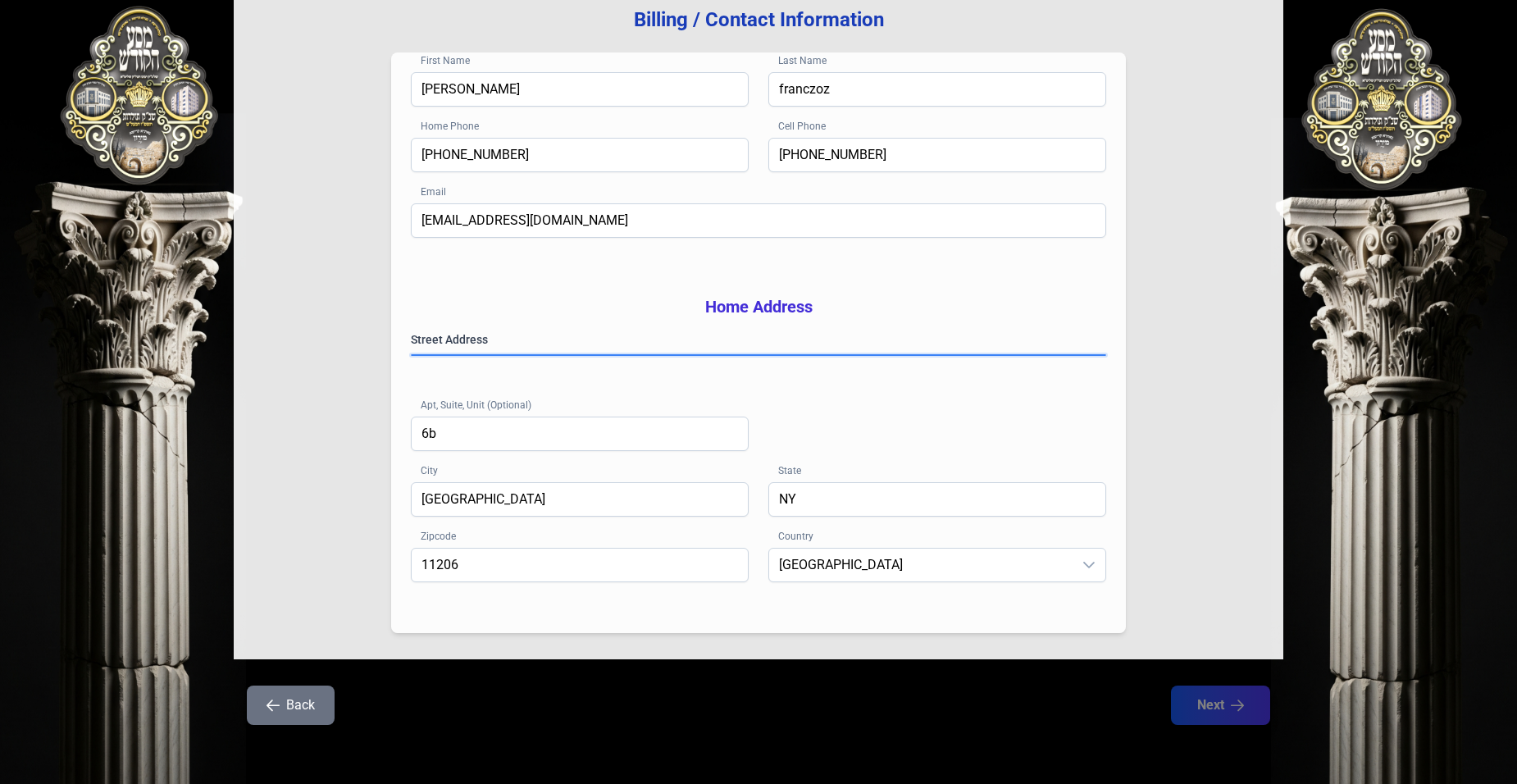
click at [412, 355] on gmp-place-autocomplete at bounding box center [412, 355] width 0 height 0
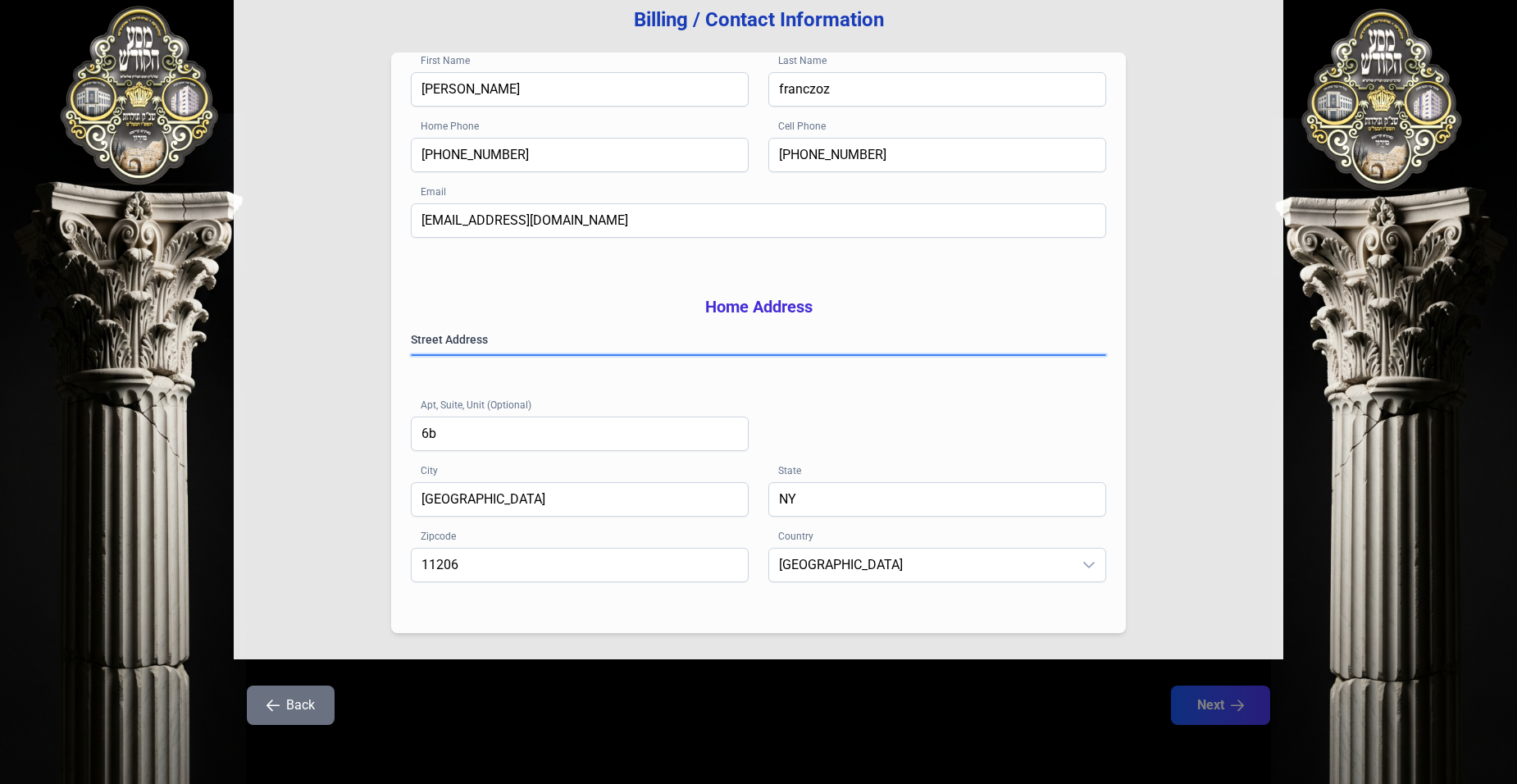
click at [412, 355] on gmp-place-autocomplete at bounding box center [412, 355] width 0 height 0
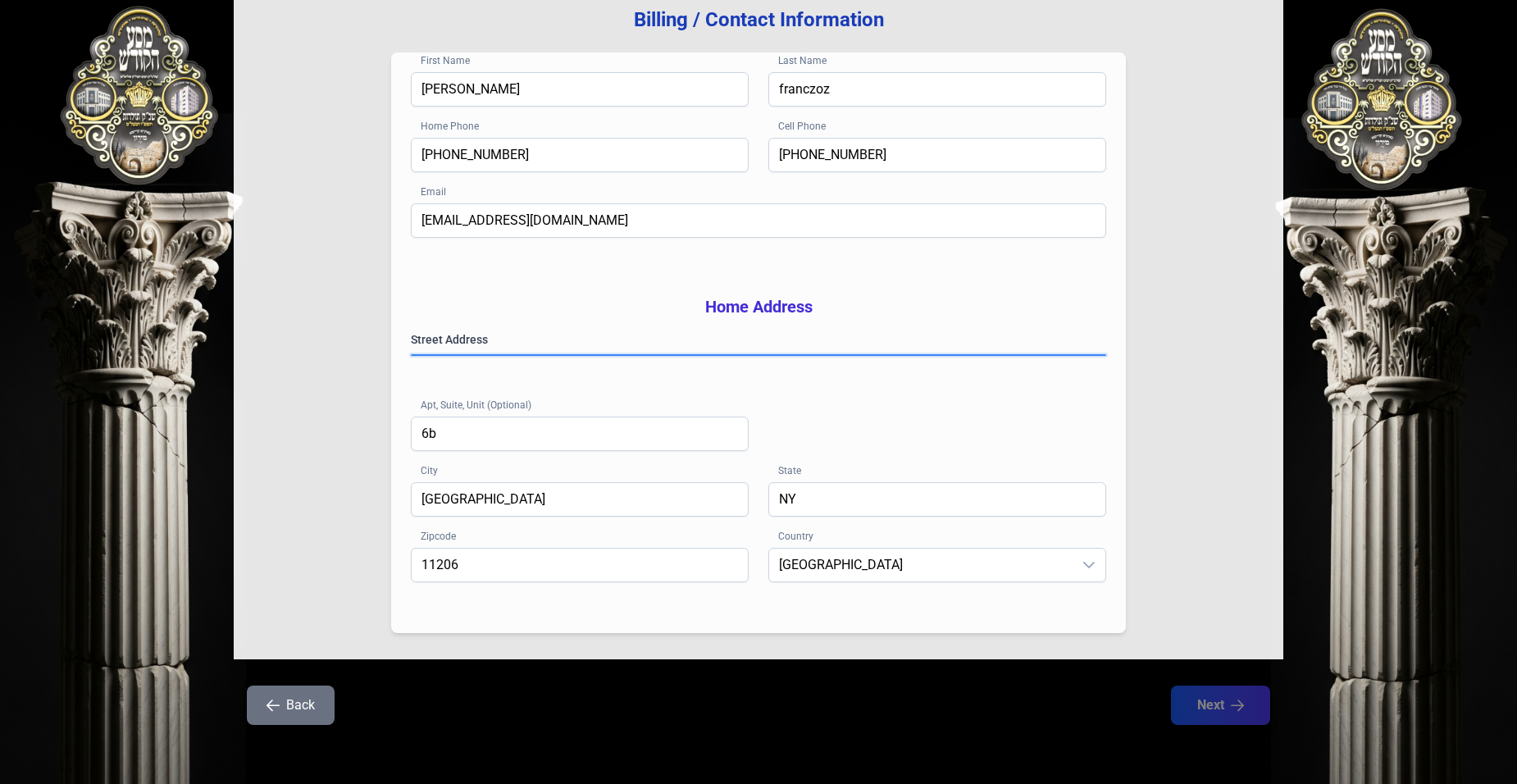
drag, startPoint x: 1084, startPoint y: 351, endPoint x: 718, endPoint y: 246, distance: 380.8
click at [412, 355] on gmp-place-autocomplete at bounding box center [412, 355] width 0 height 0
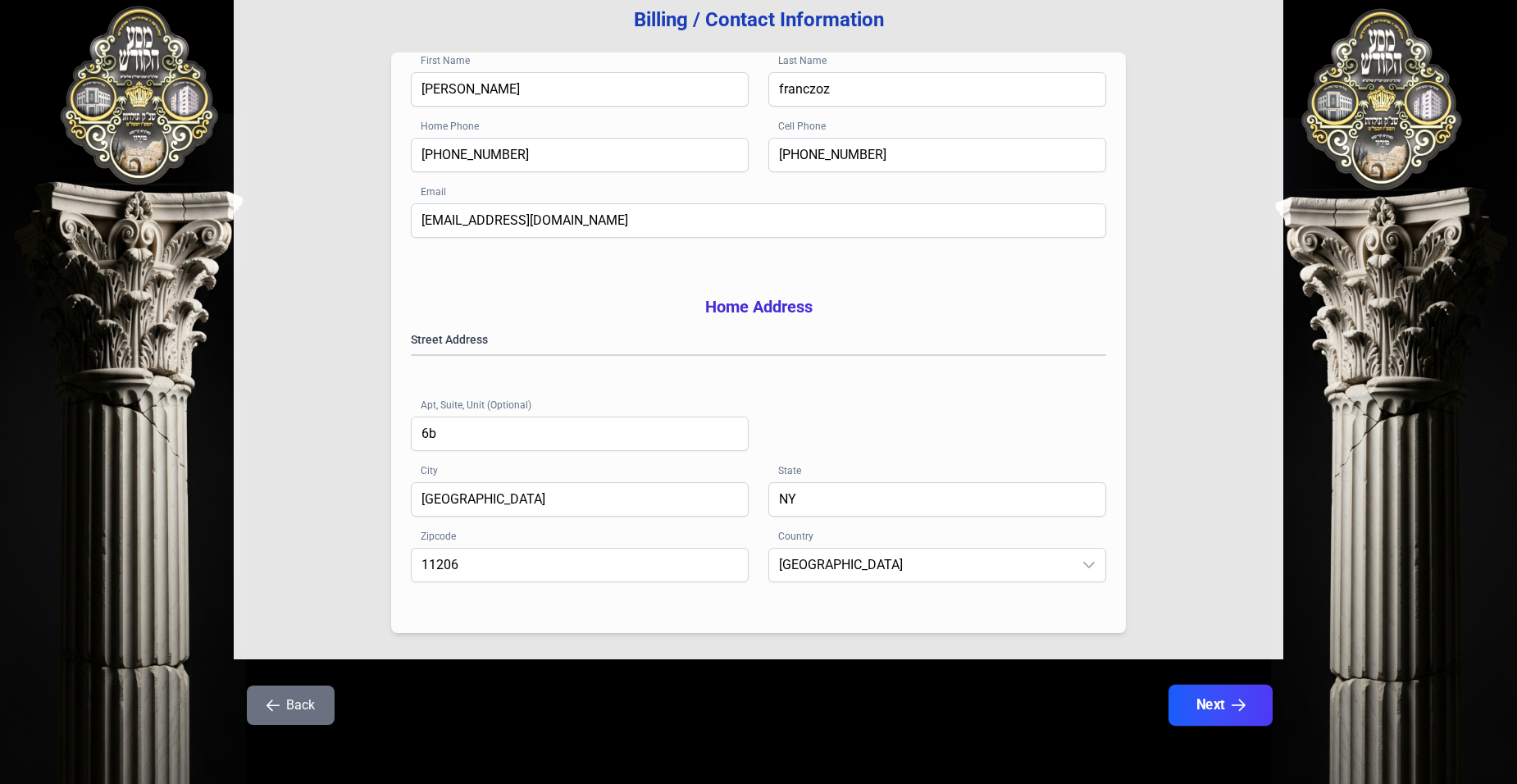
click at [1214, 697] on button "Next" at bounding box center [1221, 705] width 104 height 41
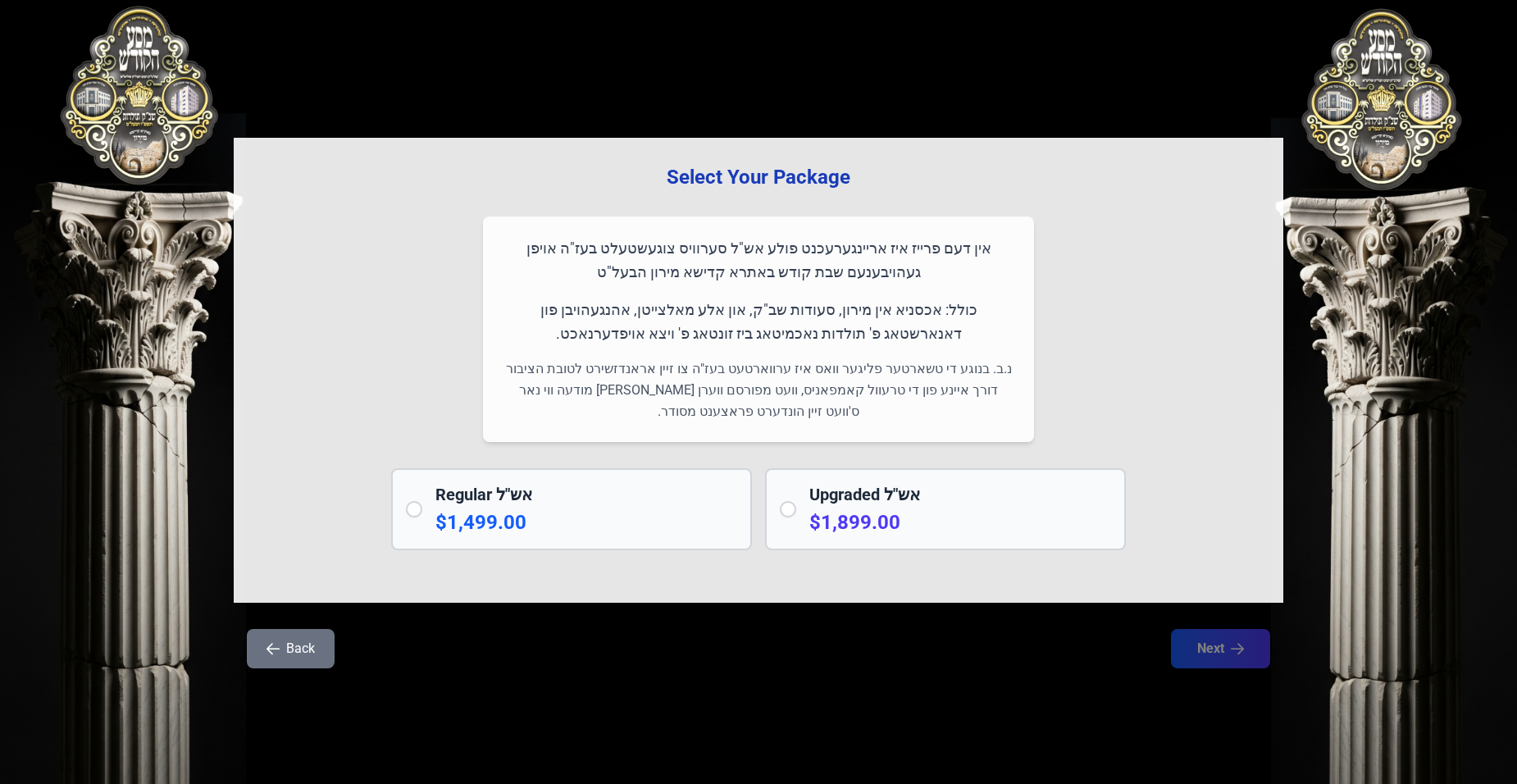
scroll to position [0, 0]
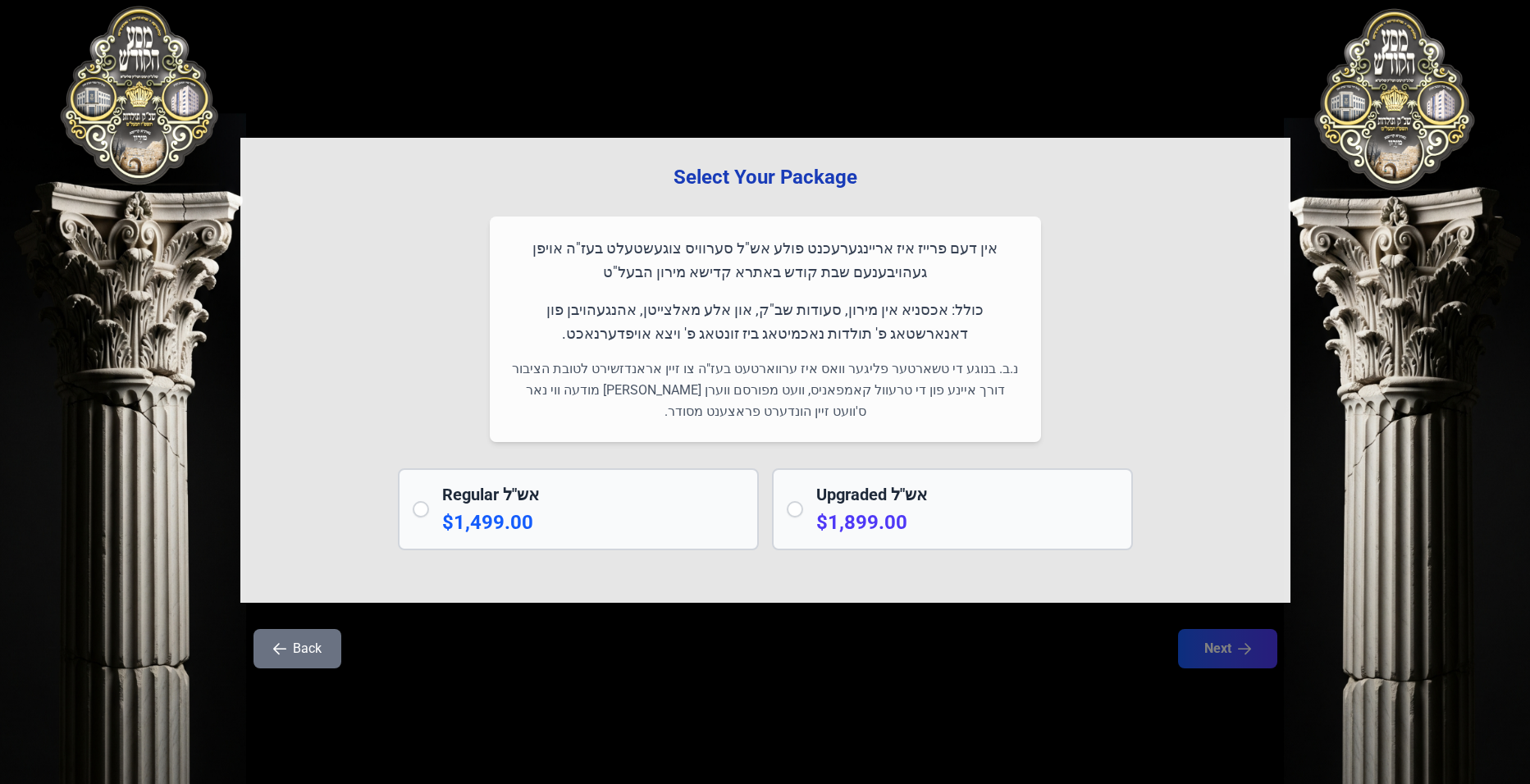
click at [548, 488] on h2 "Regular אש"ל" at bounding box center [592, 494] width 301 height 23
radio input "true"
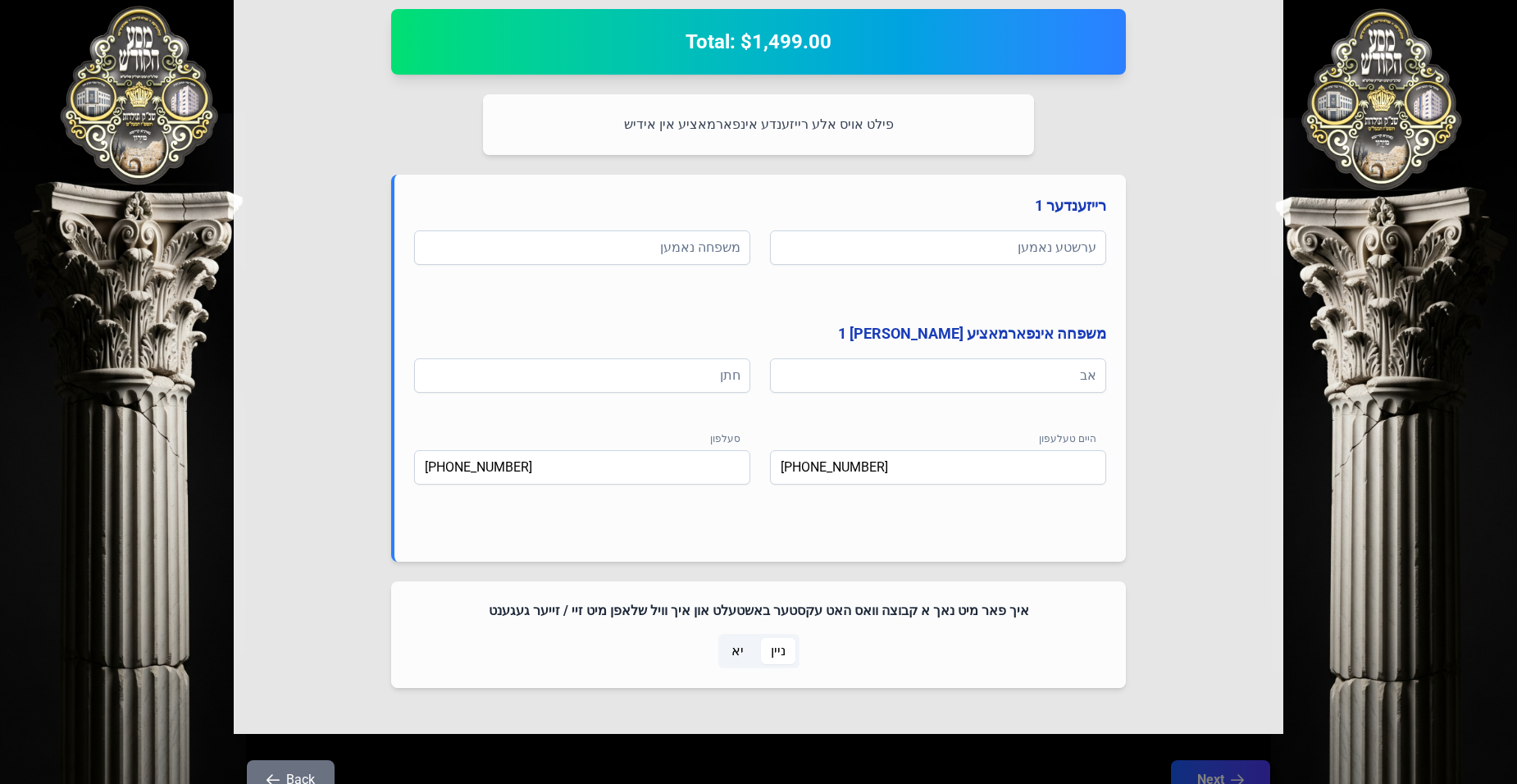
scroll to position [657, 0]
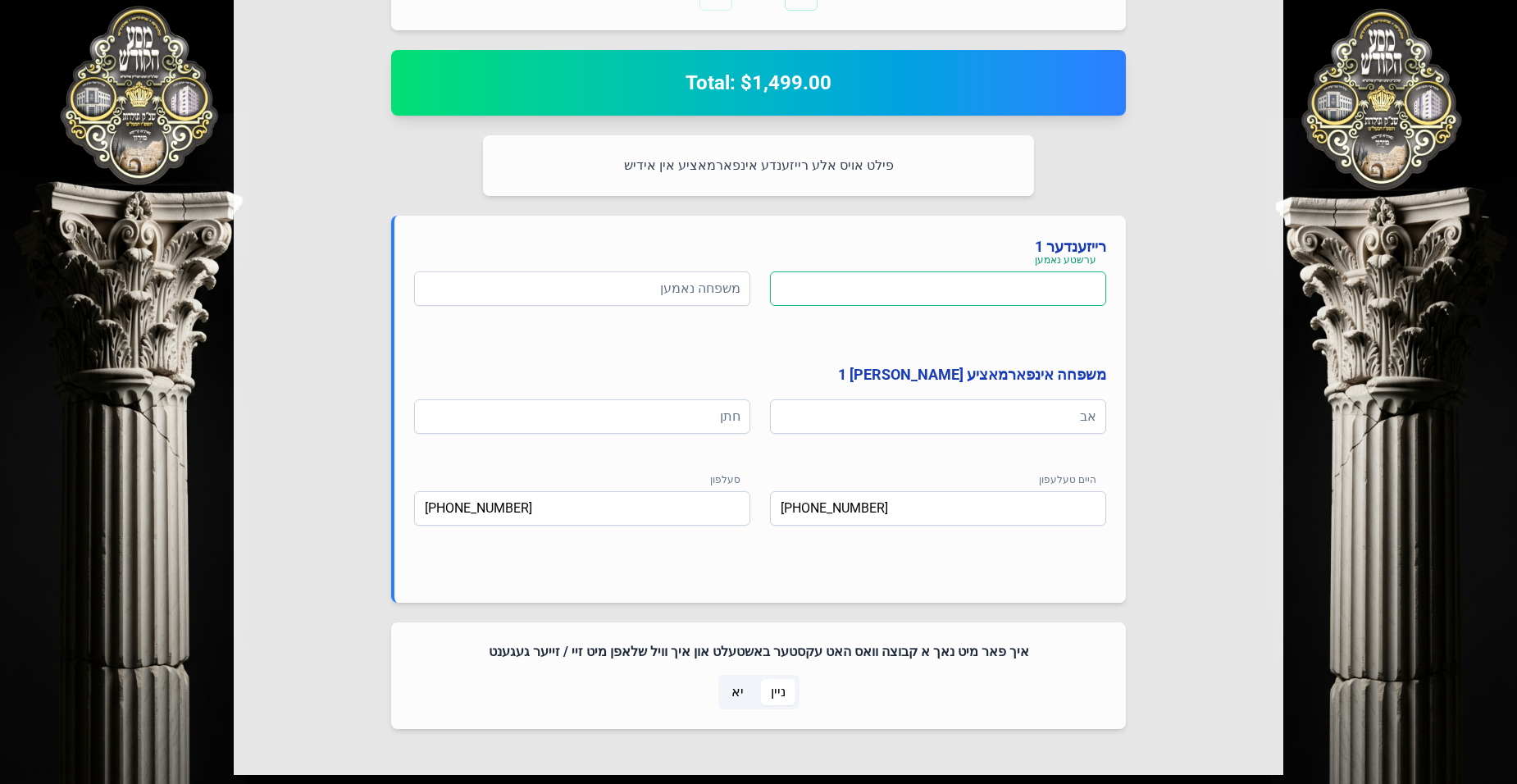
click at [840, 297] on input at bounding box center [938, 289] width 336 height 35
type input "יוסף שמואל"
click at [623, 286] on input at bounding box center [582, 289] width 336 height 35
type input "פראנצאז"
click at [1010, 414] on input at bounding box center [938, 417] width 336 height 35
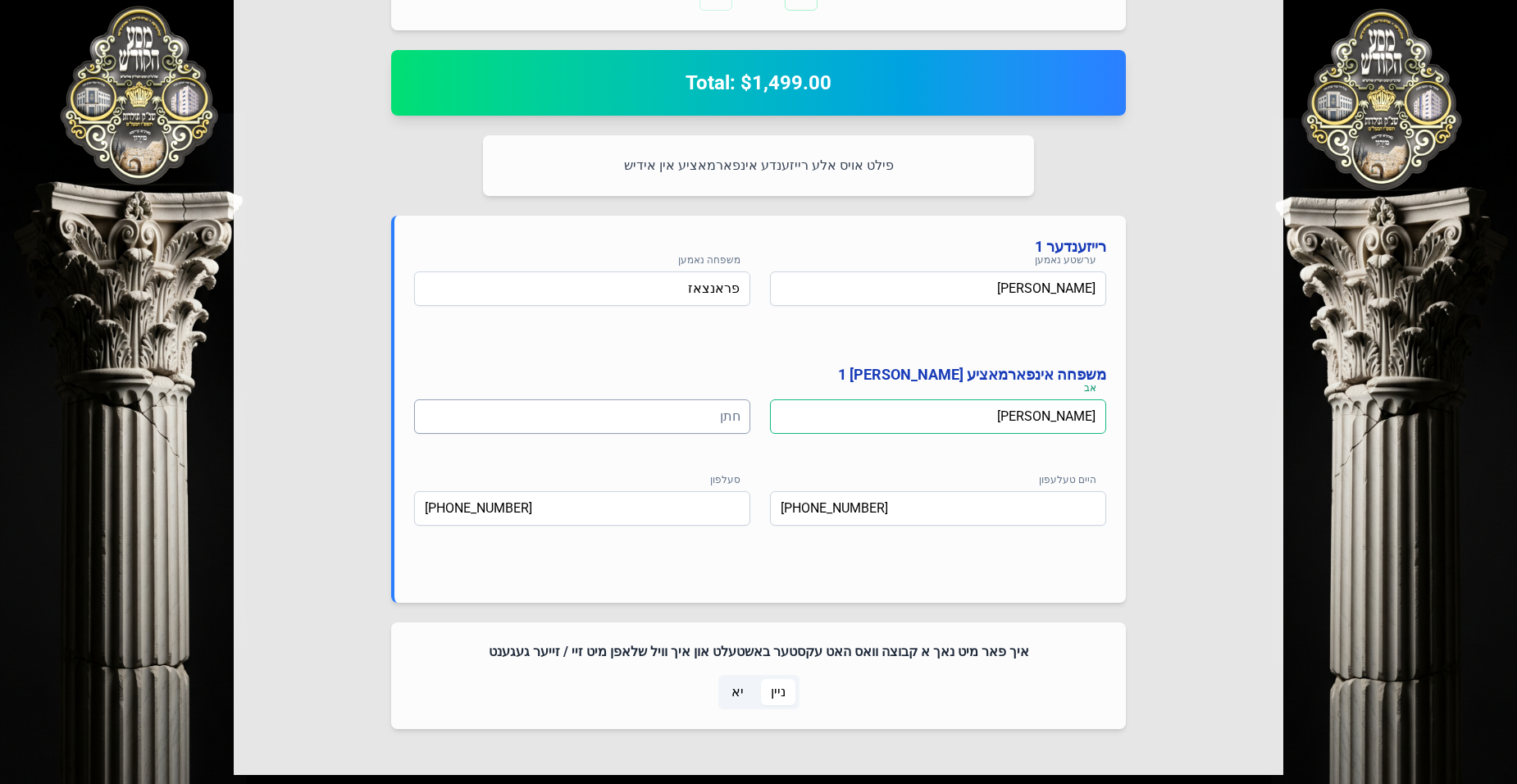
type input "מאיר צבי"
click at [659, 424] on input at bounding box center [582, 417] width 336 height 35
click at [645, 417] on input "שמלקא" at bounding box center [582, 417] width 336 height 35
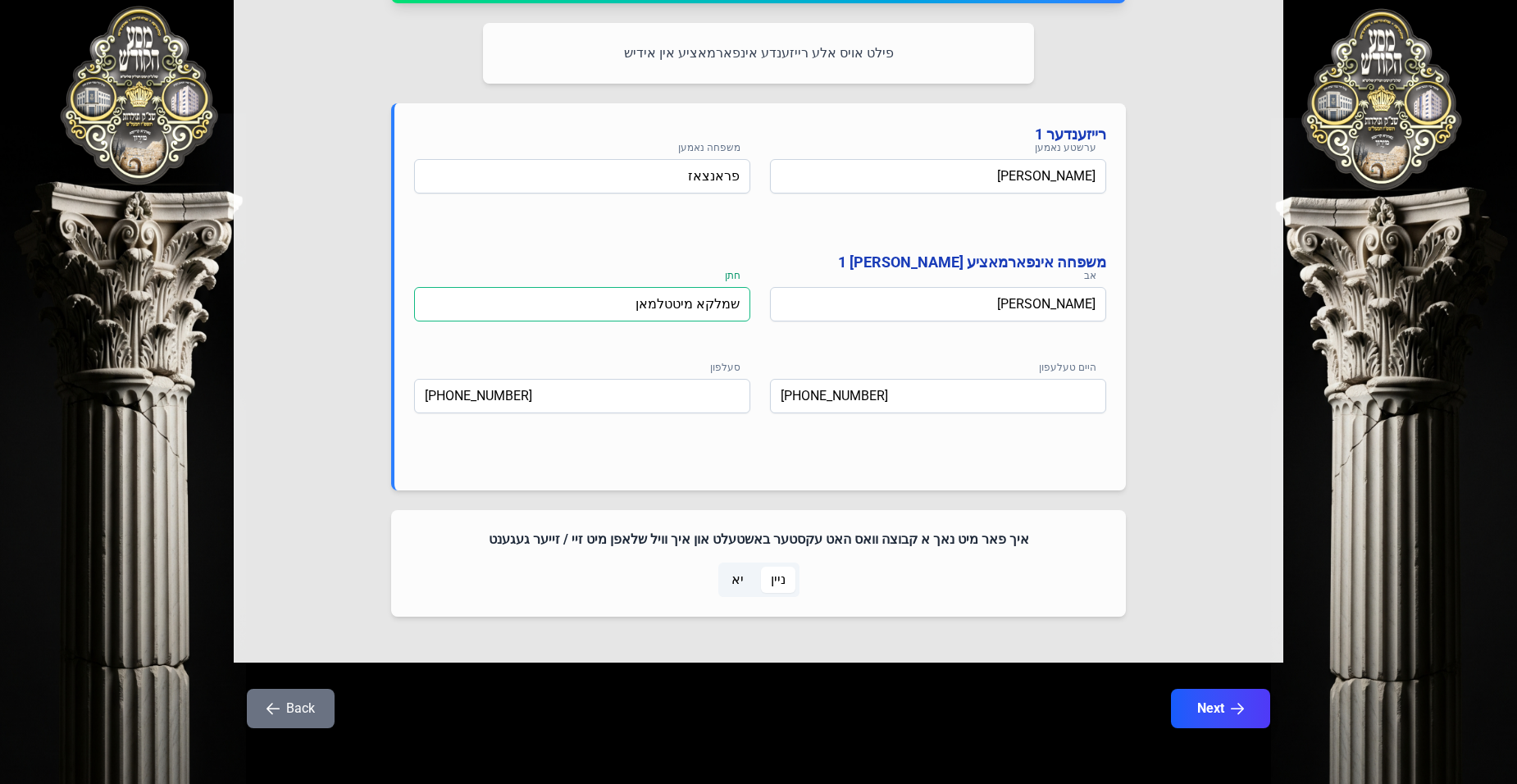
scroll to position [772, 0]
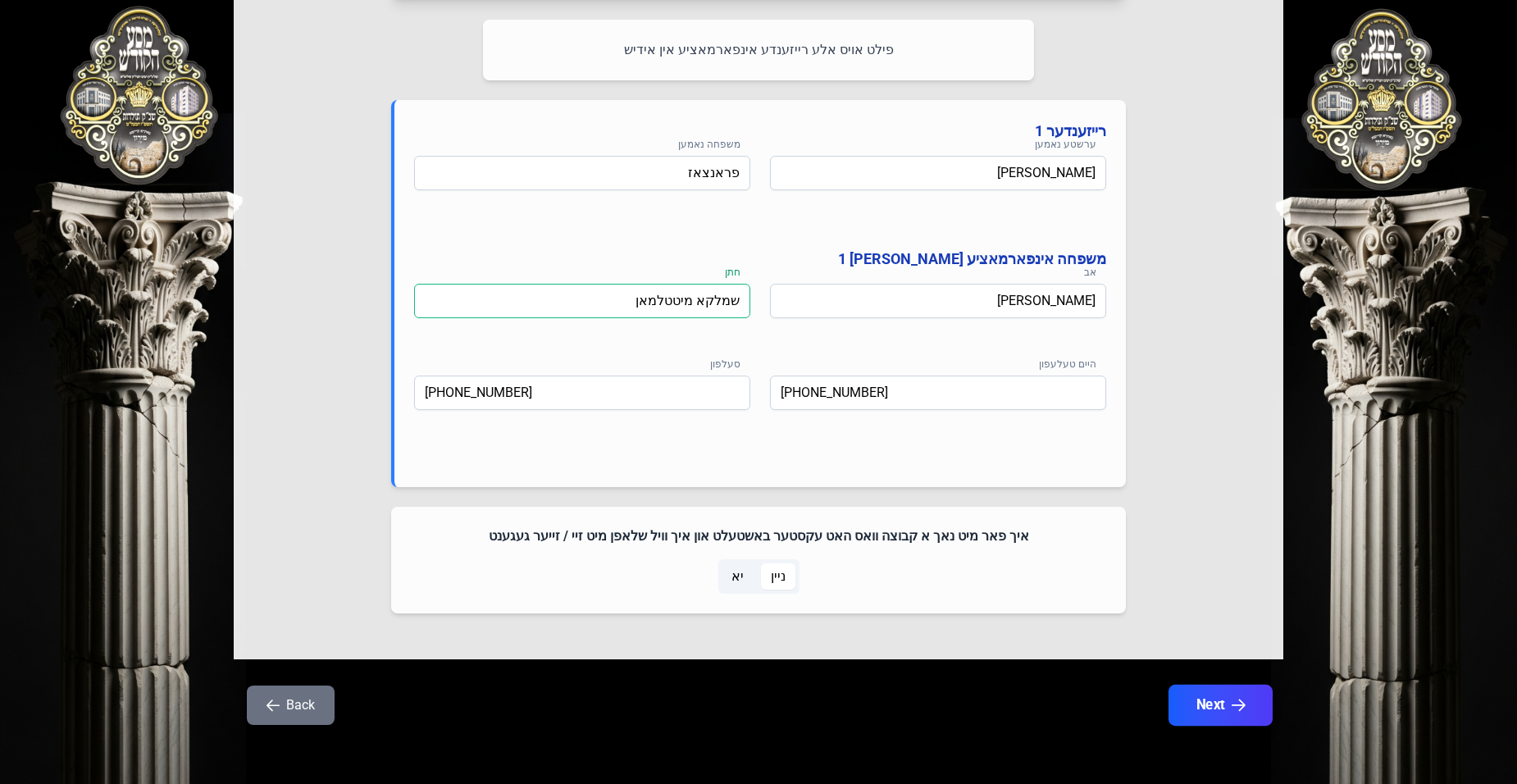
type input "שמלקא מיטטלמאן"
click at [1215, 707] on button "Next" at bounding box center [1221, 705] width 104 height 41
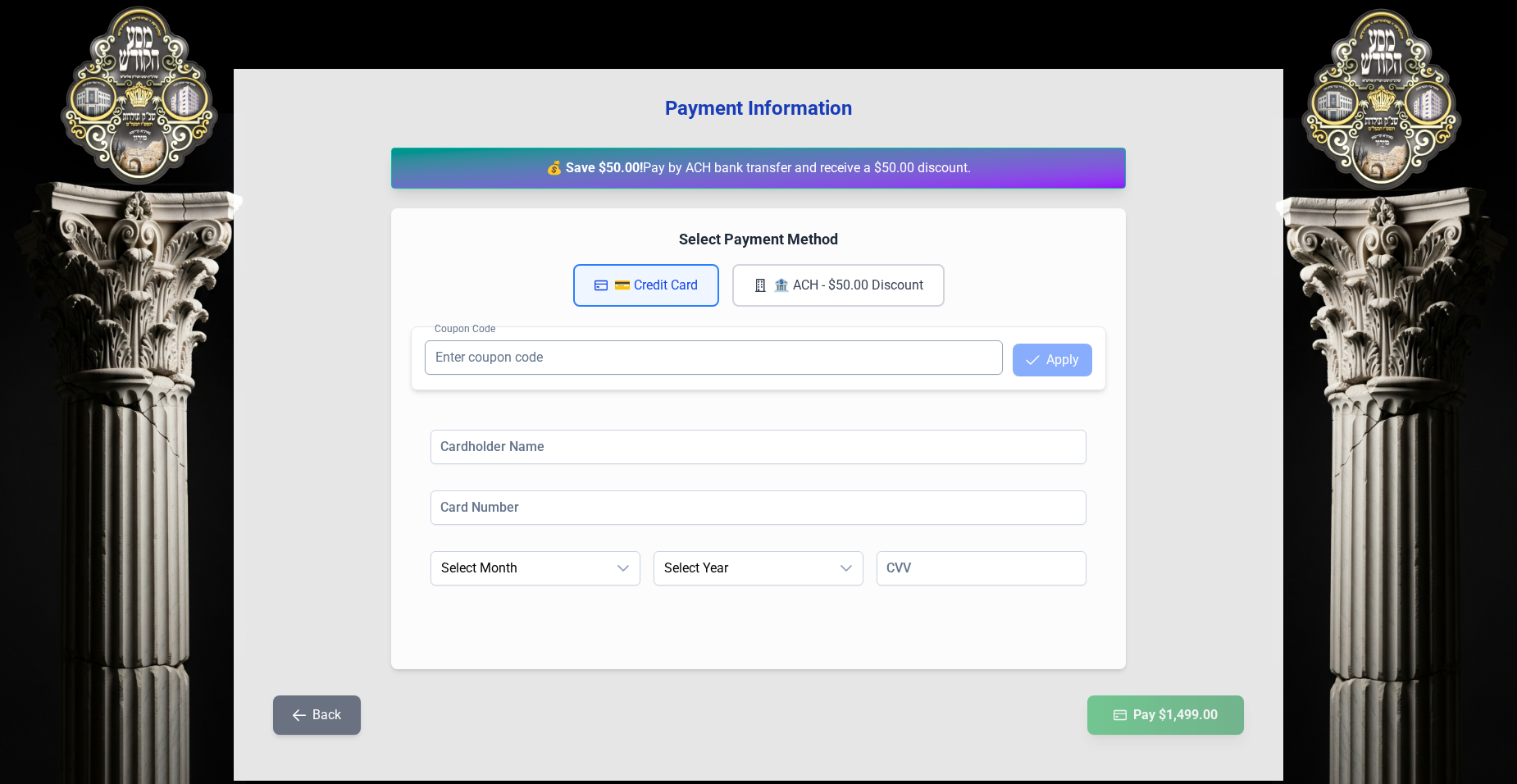
scroll to position [154, 0]
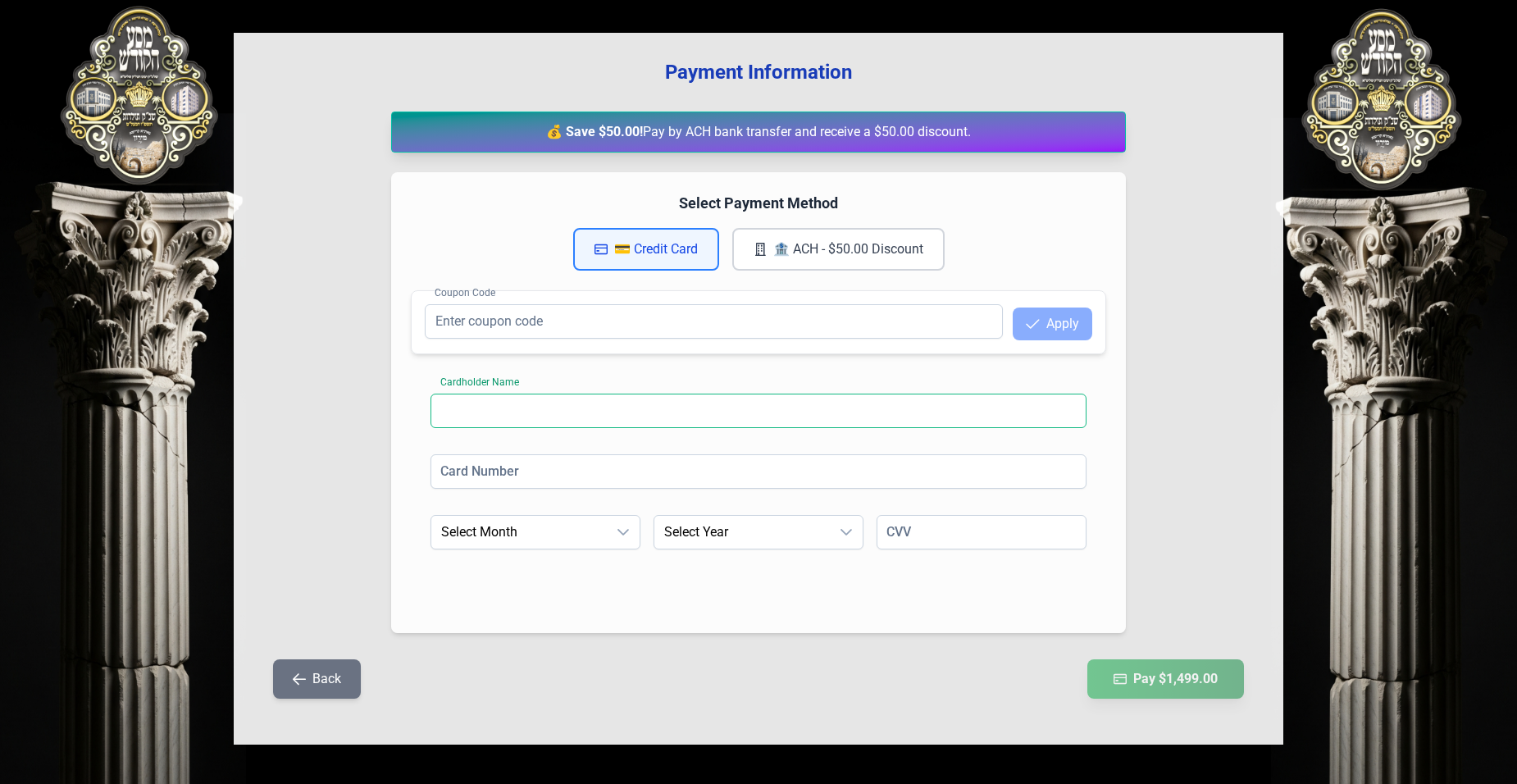
click at [504, 413] on input at bounding box center [758, 411] width 657 height 35
type input "ח"
click at [516, 392] on div "Cardholder Name Cardholder Name is required Card Number Expiration Month Select…" at bounding box center [758, 494] width 696 height 239
click at [577, 416] on input at bounding box center [758, 411] width 657 height 35
type input "joseph franczoz"
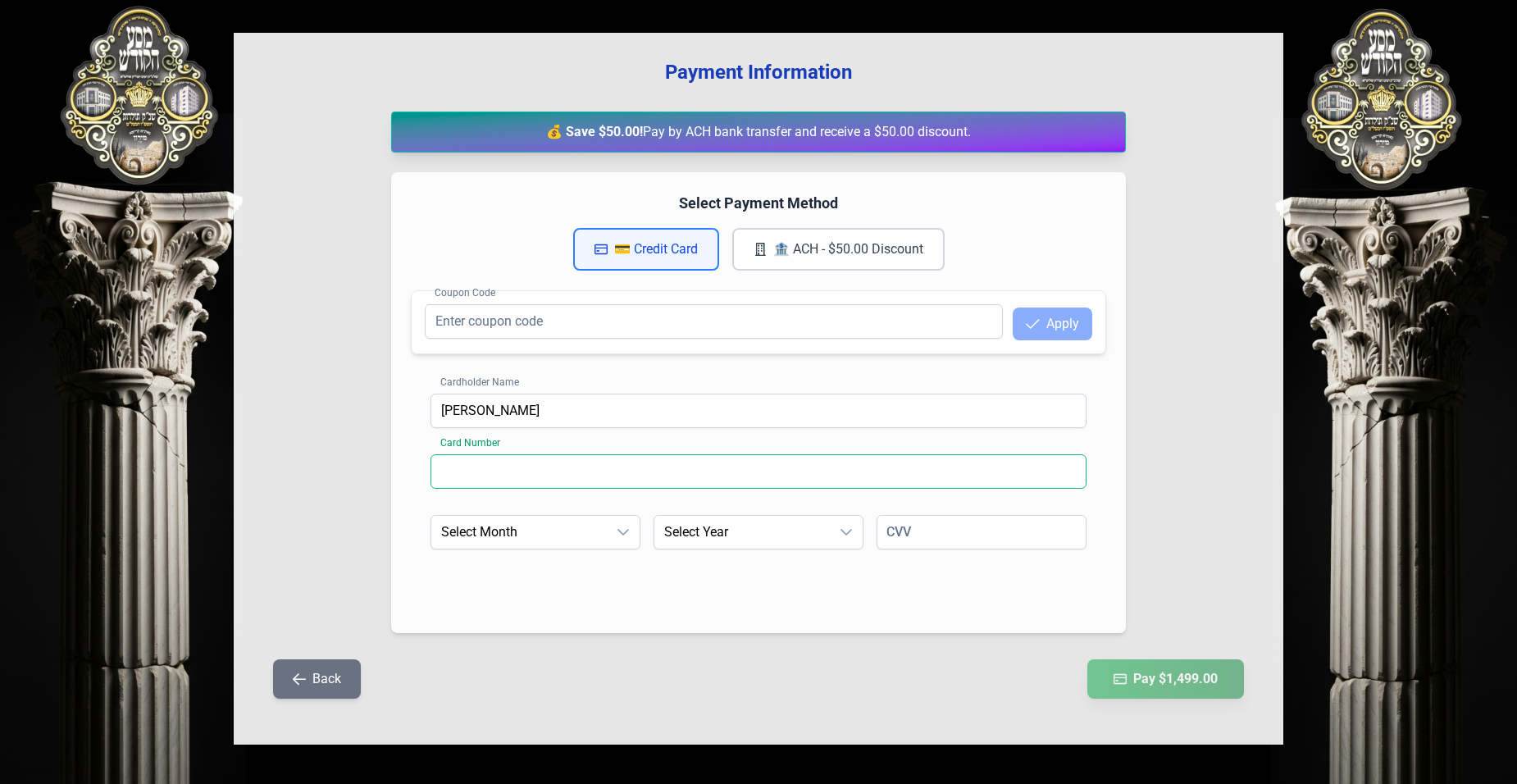
click at [581, 468] on input at bounding box center [758, 472] width 657 height 35
type input "4147202619881608"
click at [746, 572] on div "Expiration Month Select Month Expiration Year Select Year CVV" at bounding box center [758, 555] width 657 height 78
click at [516, 534] on span "Select Month" at bounding box center [519, 533] width 176 height 33
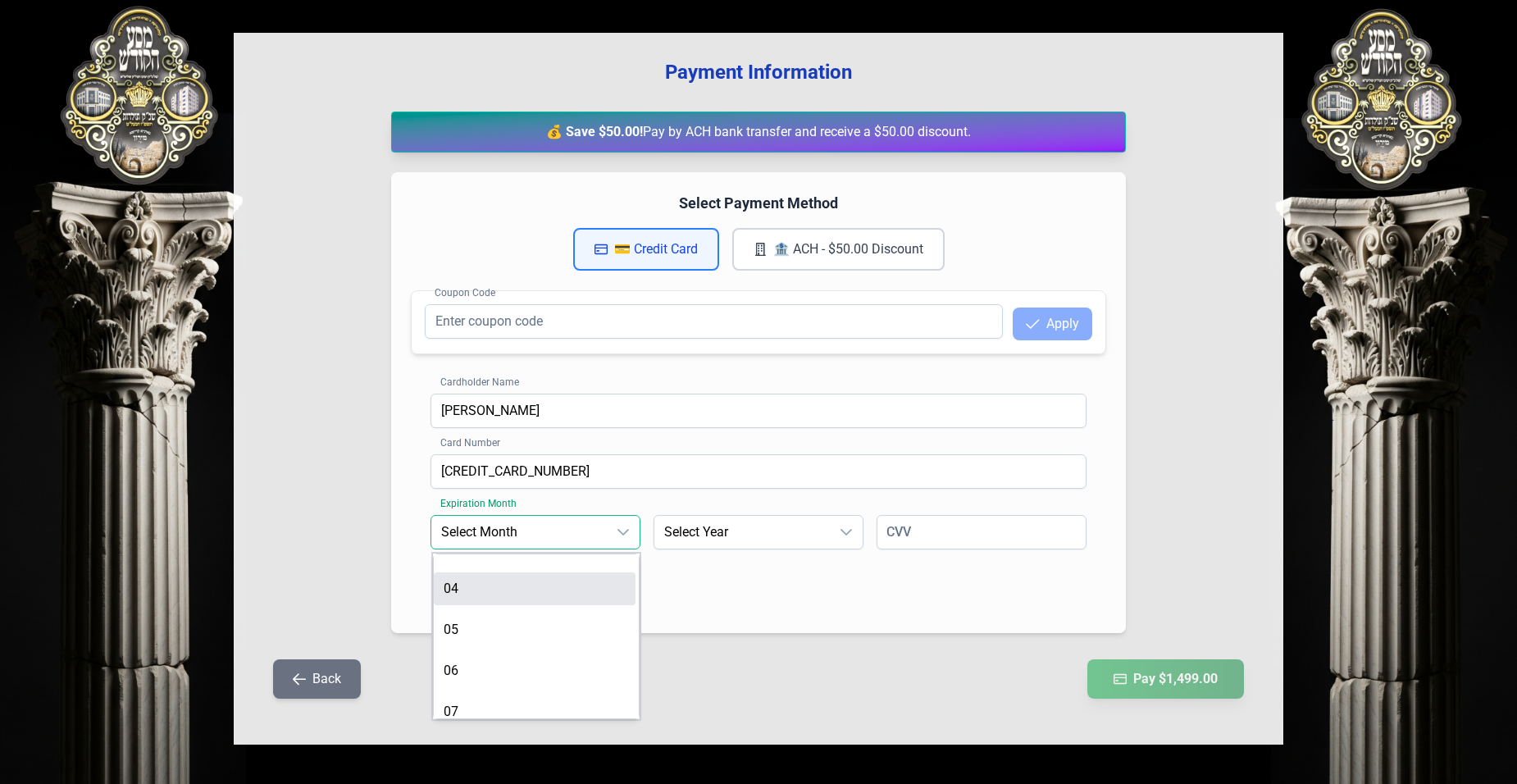
scroll to position [164, 0]
click at [492, 657] on li "07" at bounding box center [535, 657] width 202 height 33
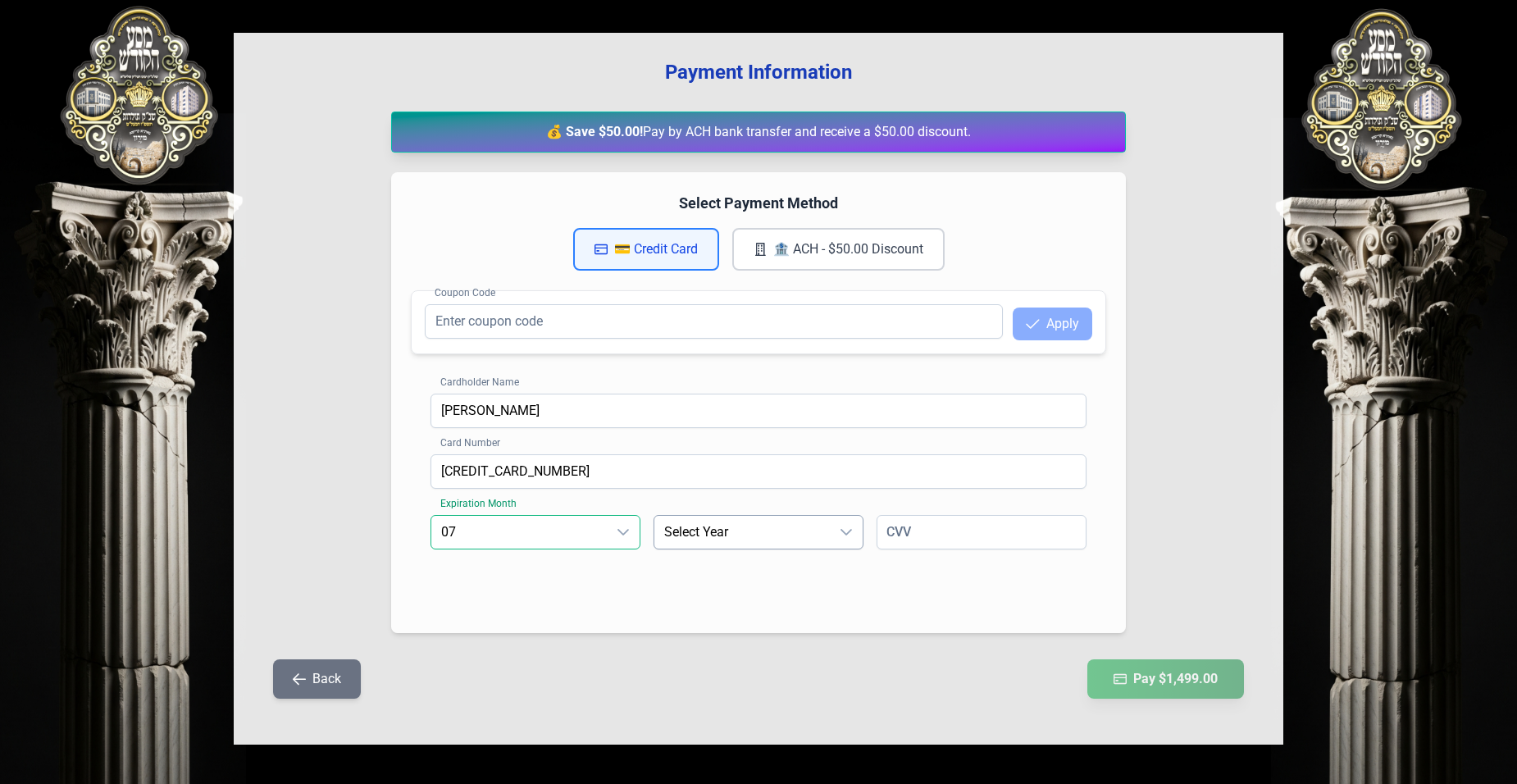
click at [695, 532] on span "Select Year" at bounding box center [742, 533] width 176 height 33
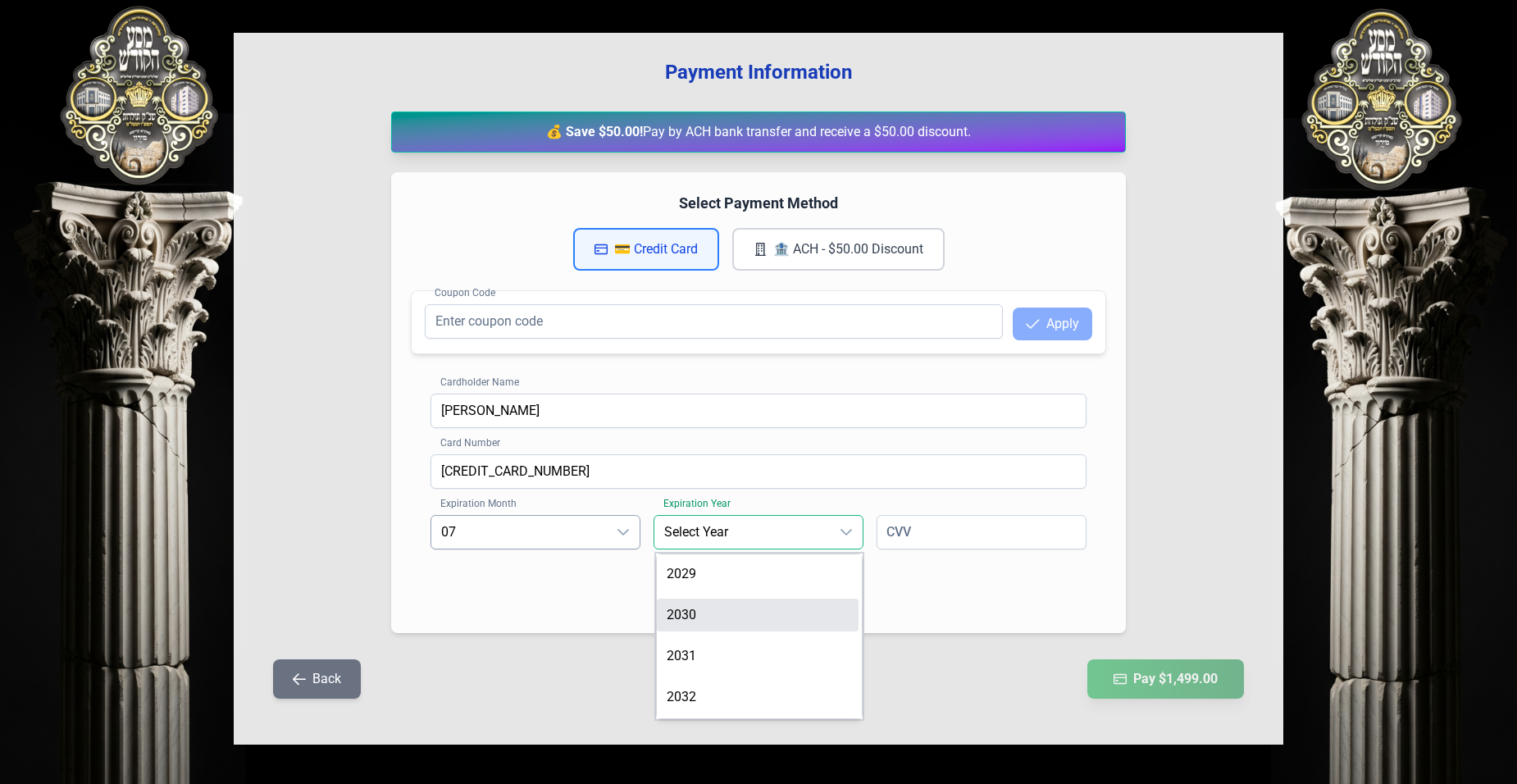
scroll to position [82, 0]
click at [680, 611] on span "2028" at bounding box center [681, 615] width 29 height 15
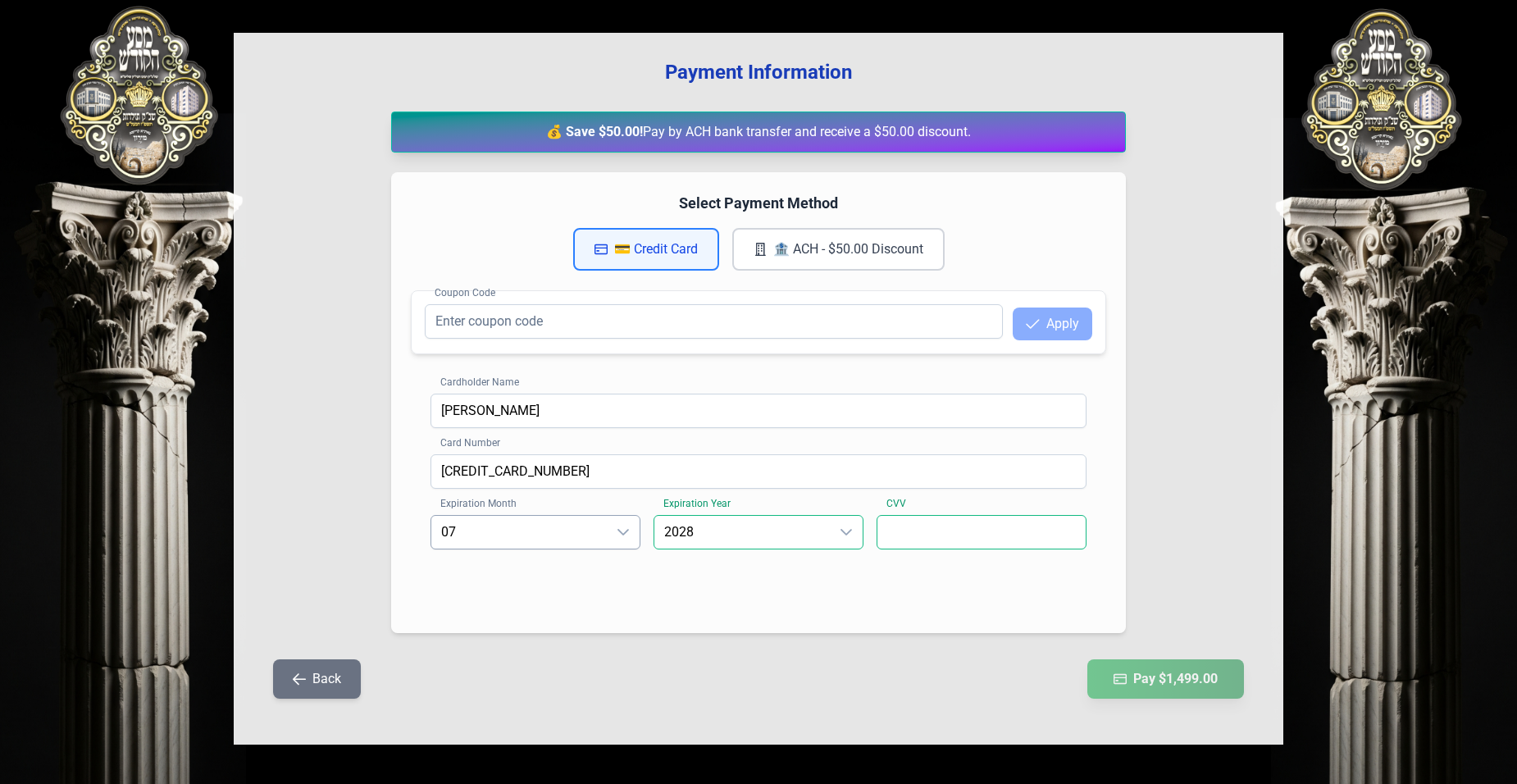
click at [924, 541] on input at bounding box center [982, 533] width 210 height 35
type input "717"
click at [1202, 492] on div "Payment Information 💰 Save $50.00! Pay by ACH bank transfer and receive a $50.0…" at bounding box center [758, 389] width 1050 height 712
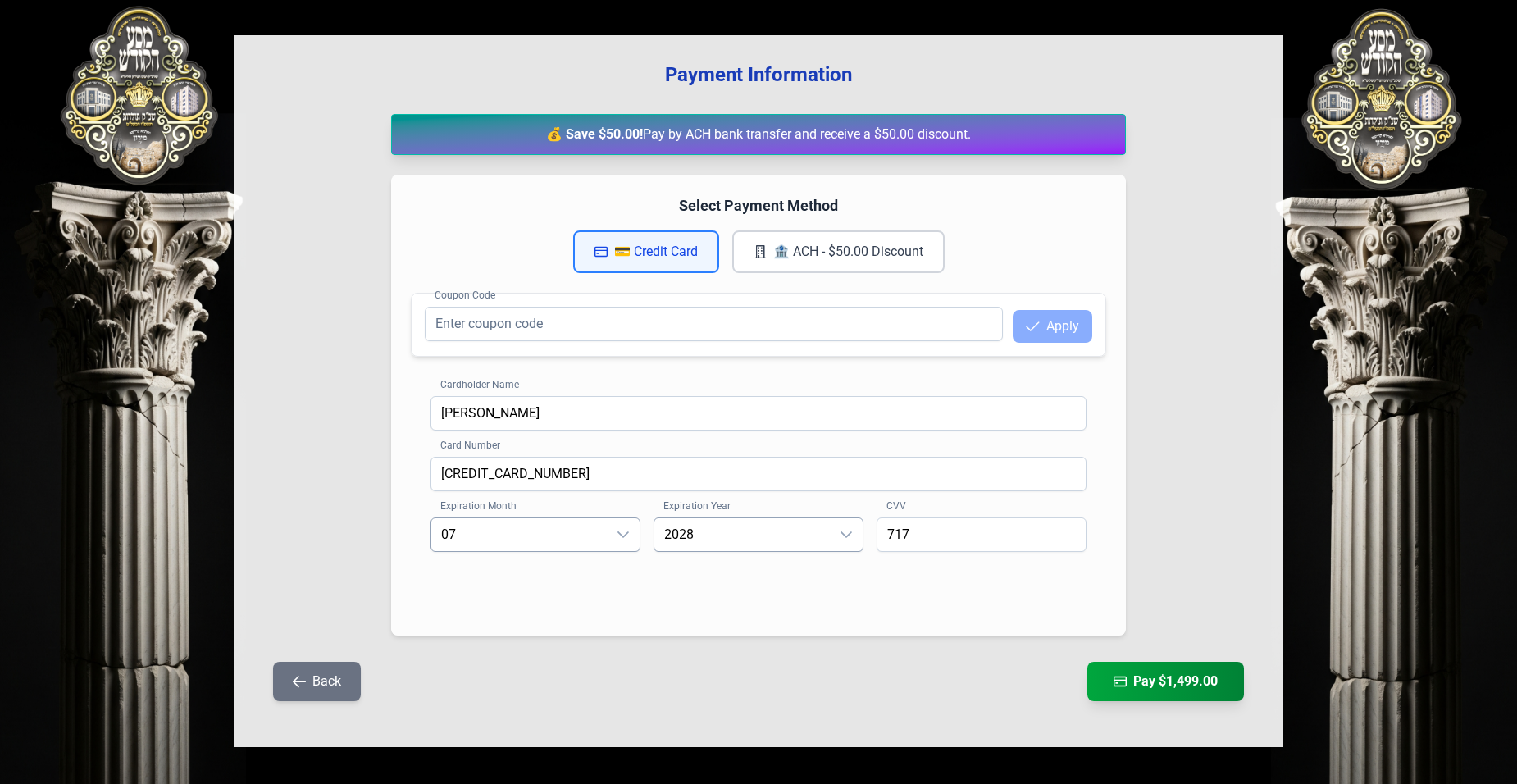
scroll to position [154, 0]
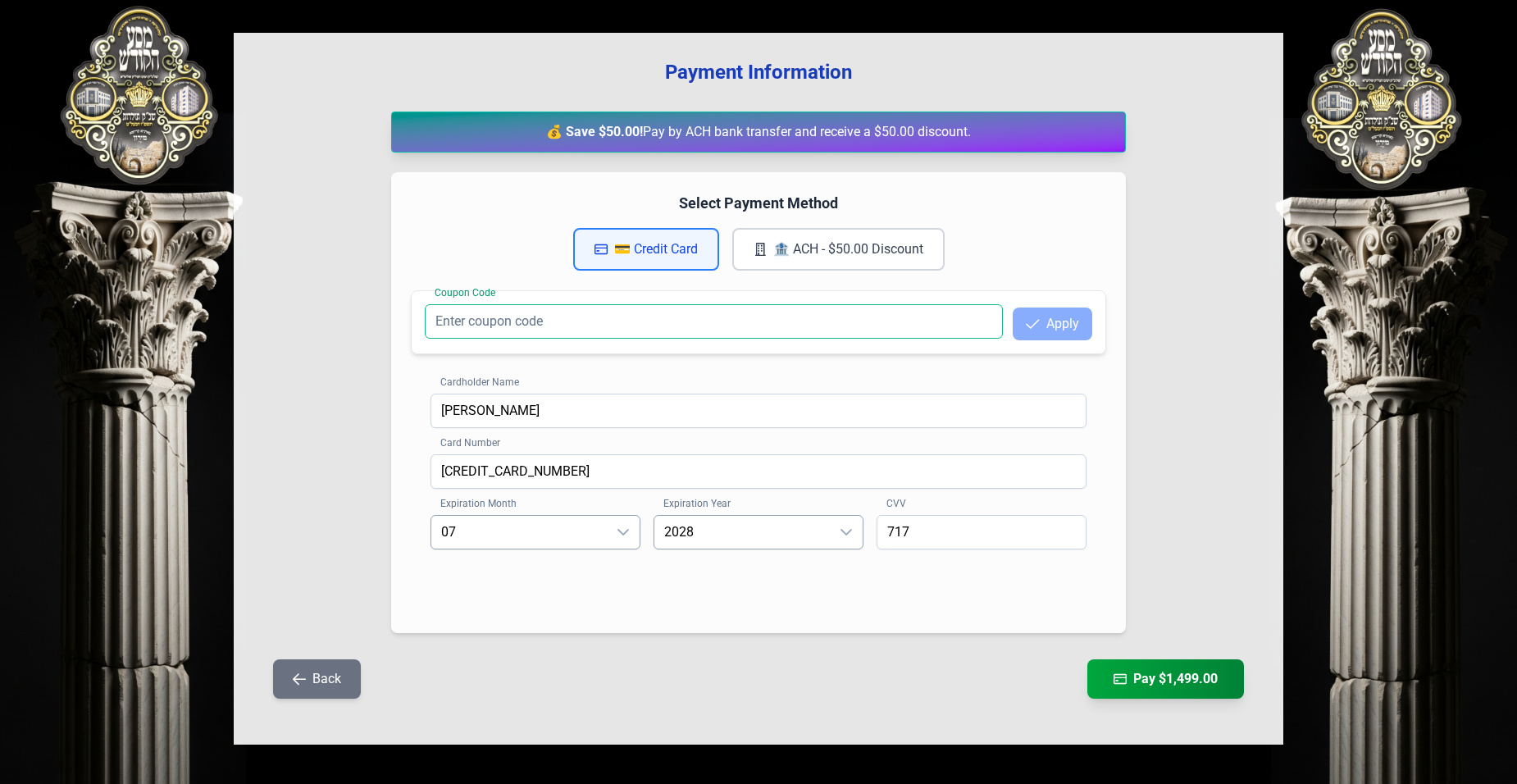
click at [902, 309] on input "Coupon Code" at bounding box center [714, 321] width 578 height 35
type input "i"
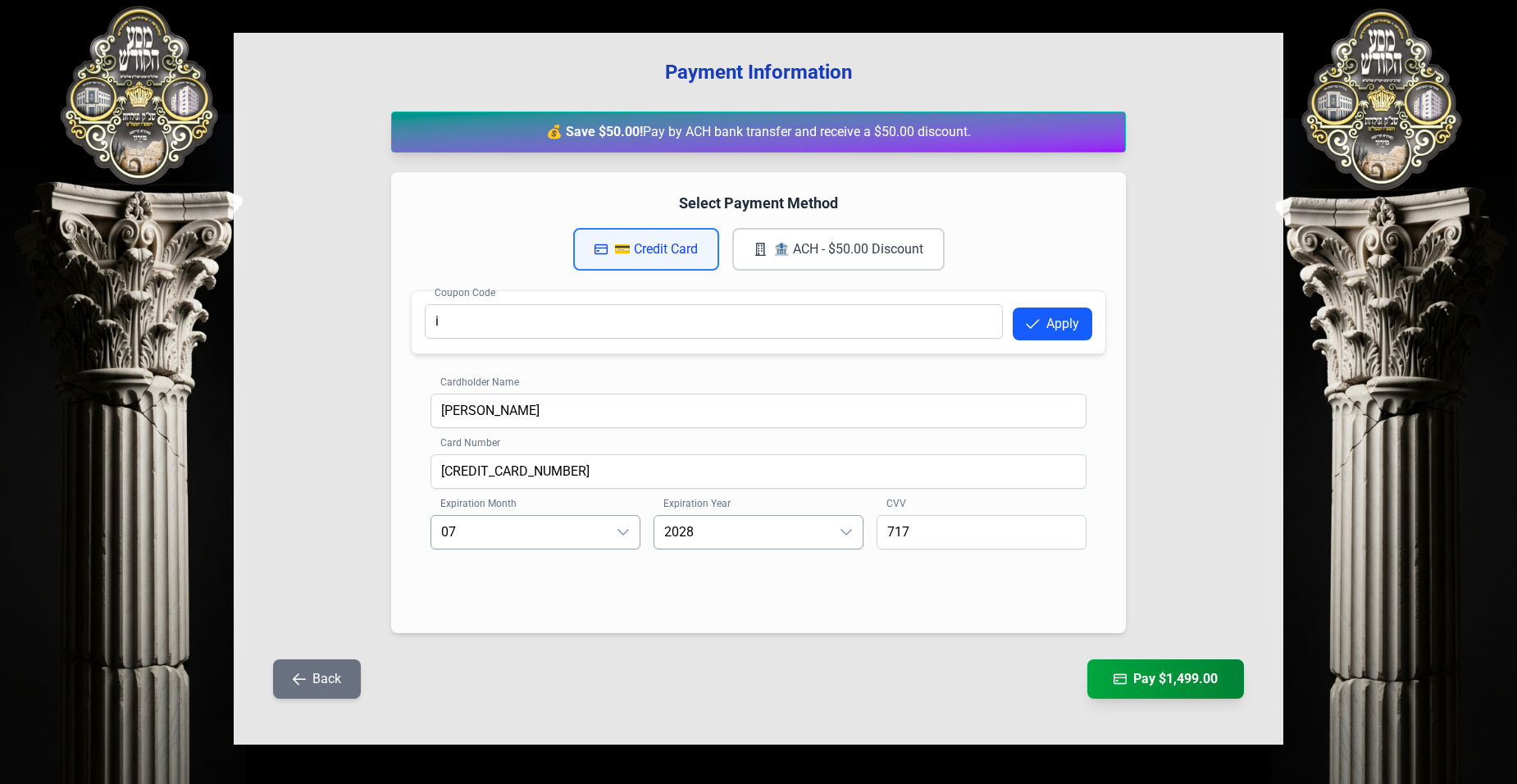
click at [1052, 334] on button "Apply" at bounding box center [1052, 324] width 79 height 33
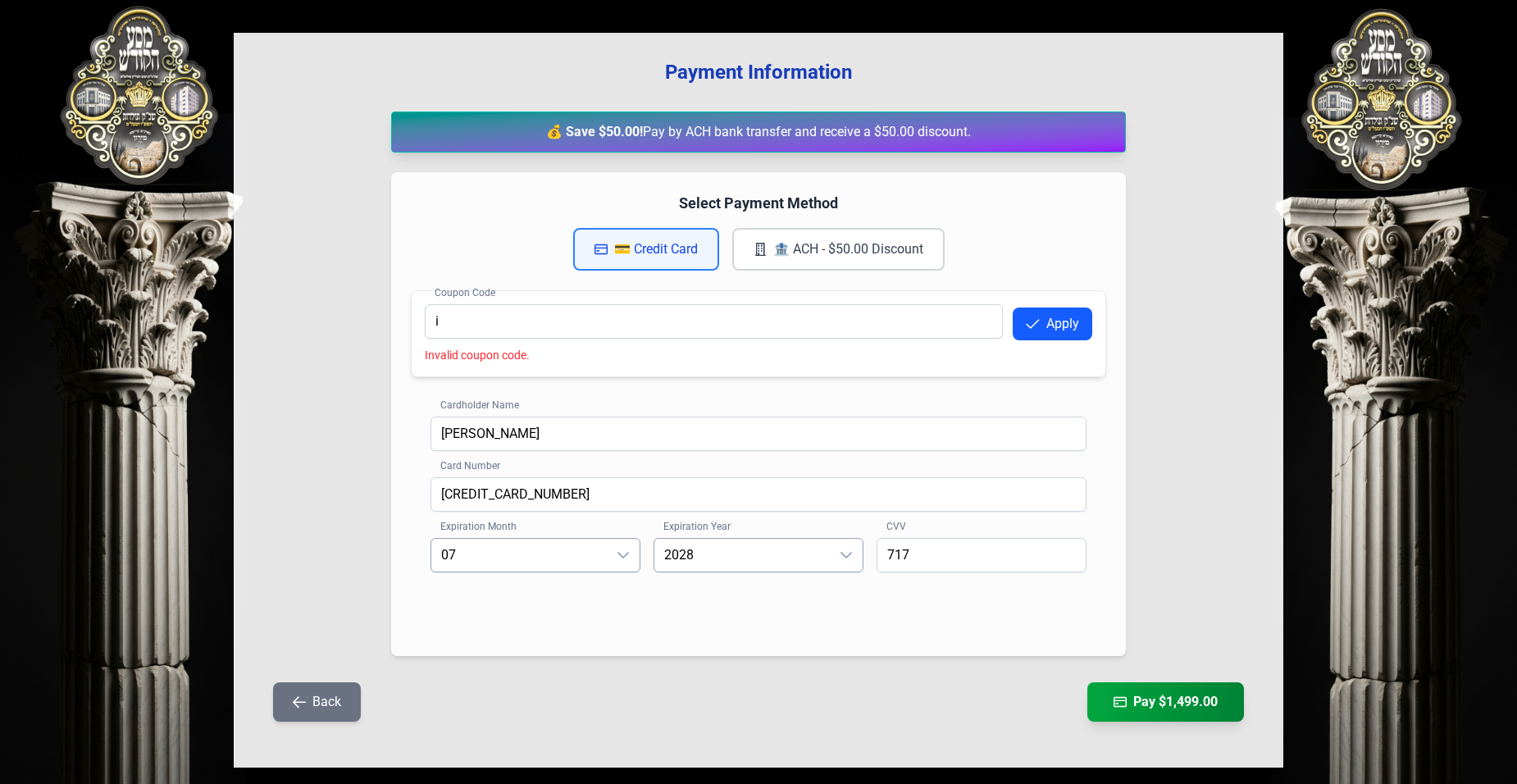
drag, startPoint x: 579, startPoint y: 326, endPoint x: 554, endPoint y: 300, distance: 36.1
click at [554, 300] on div "Coupon Code i Apply Invalid coupon code." at bounding box center [758, 333] width 696 height 87
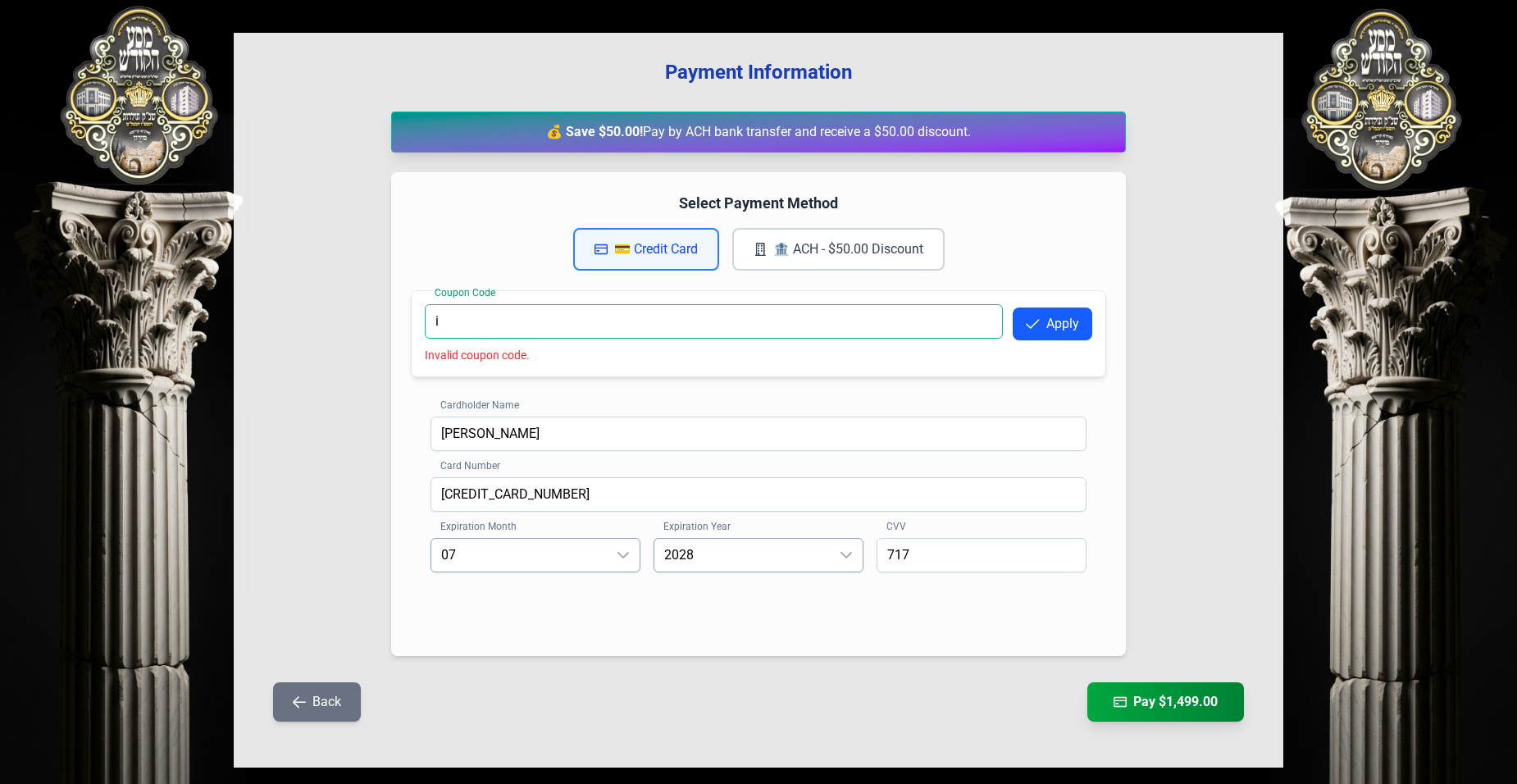
click at [461, 328] on input "i" at bounding box center [714, 321] width 578 height 35
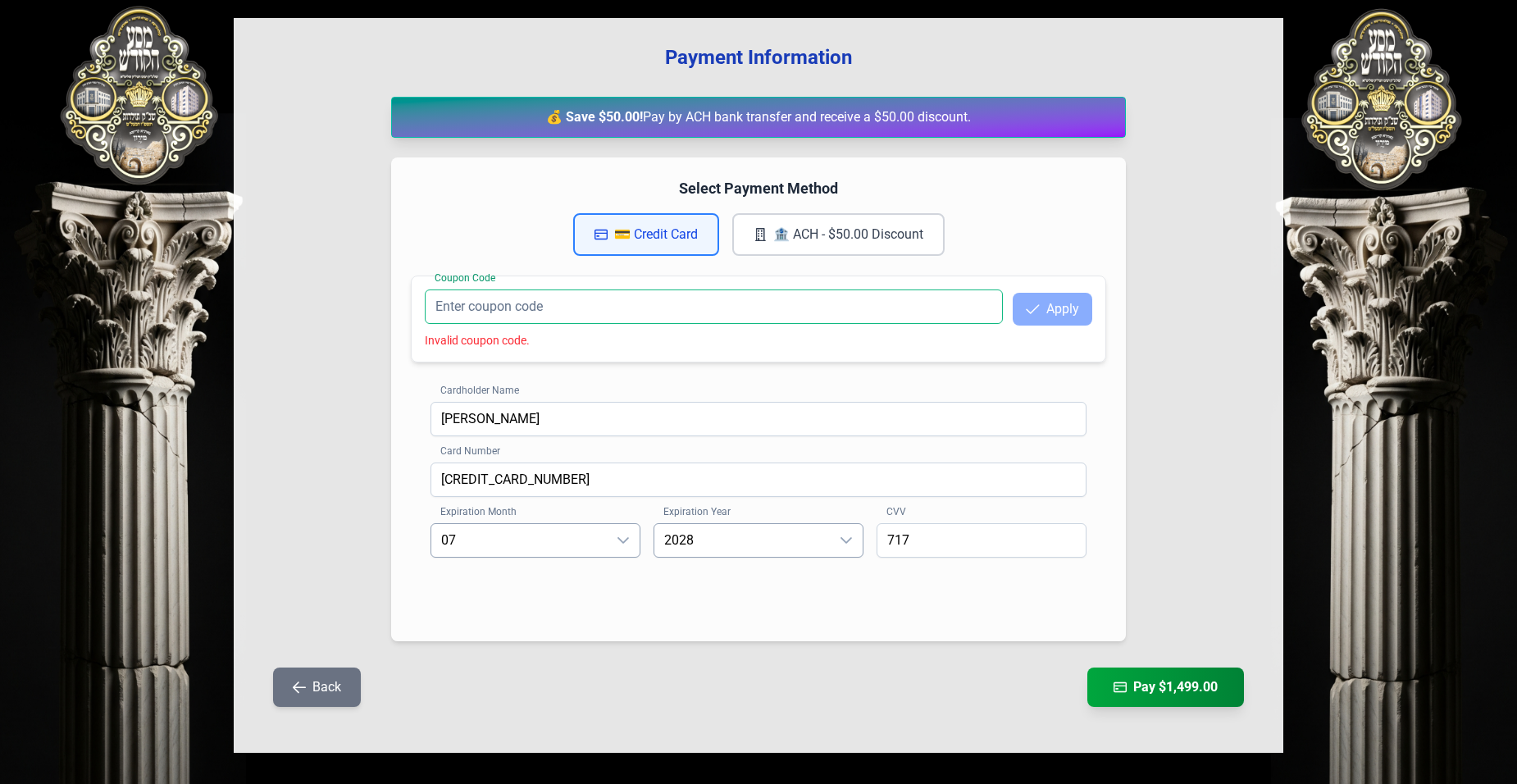
scroll to position [178, 0]
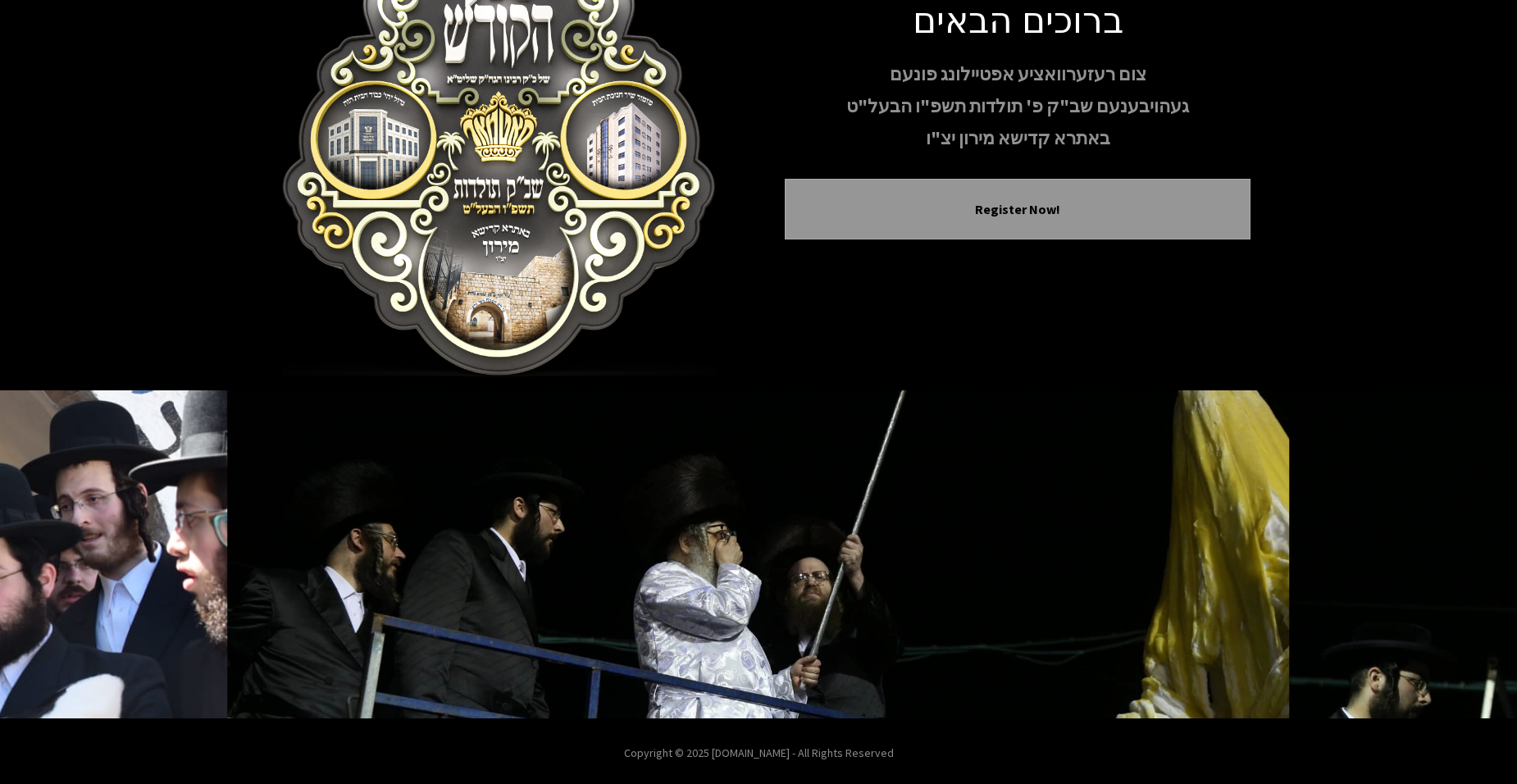
scroll to position [132, 0]
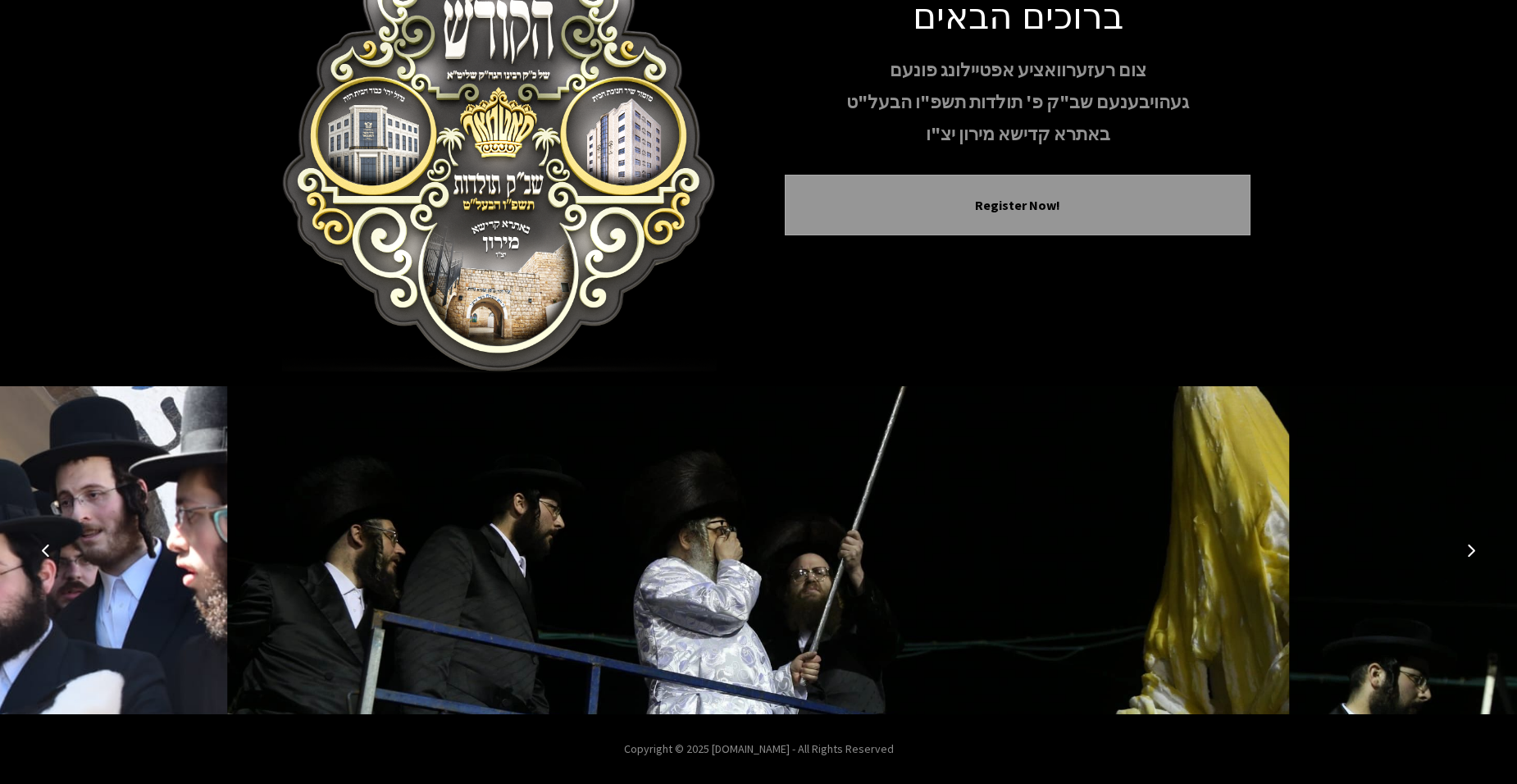
click at [1486, 552] on button "Next image" at bounding box center [1471, 550] width 39 height 39
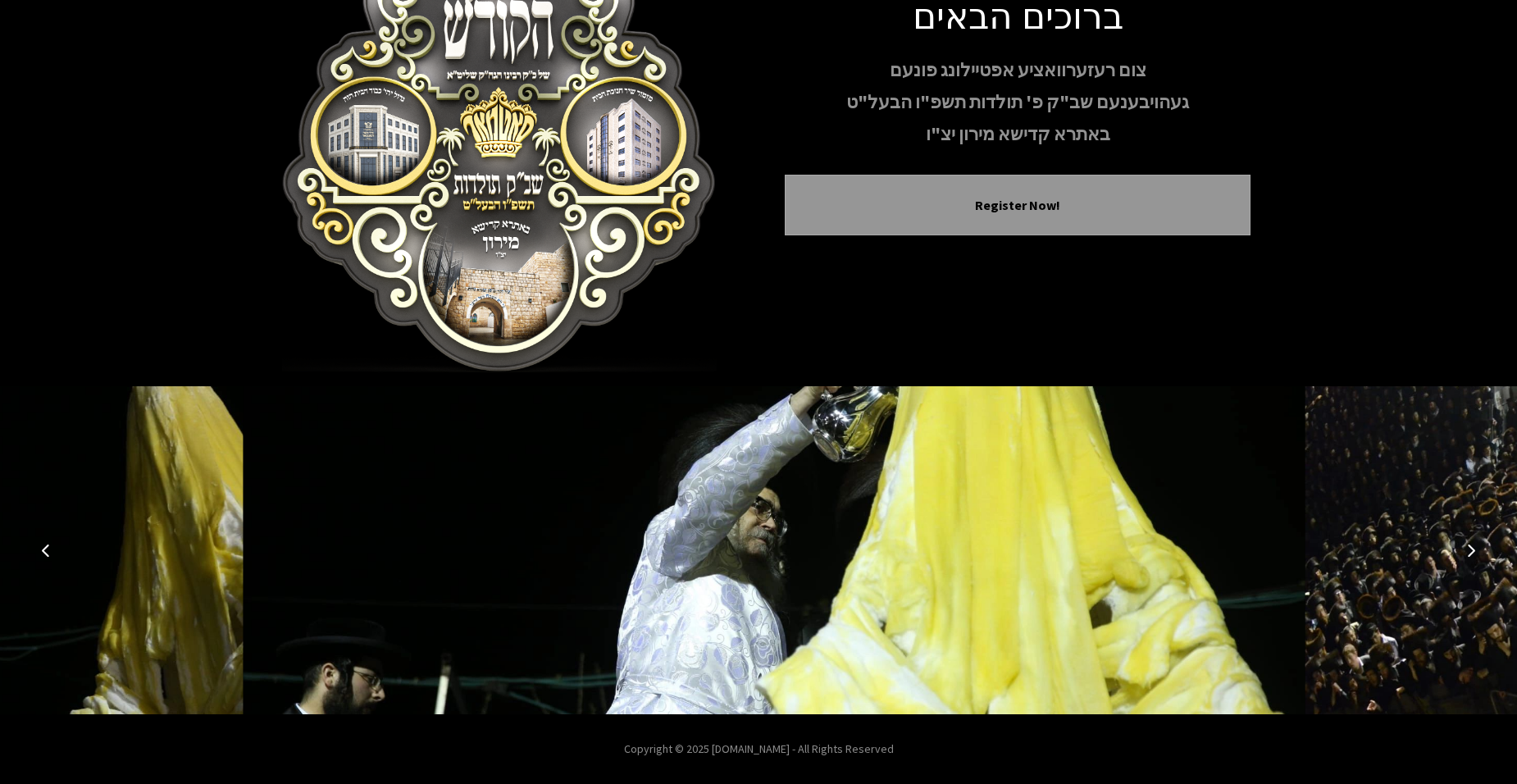
click at [1486, 552] on button "Next image" at bounding box center [1471, 550] width 39 height 39
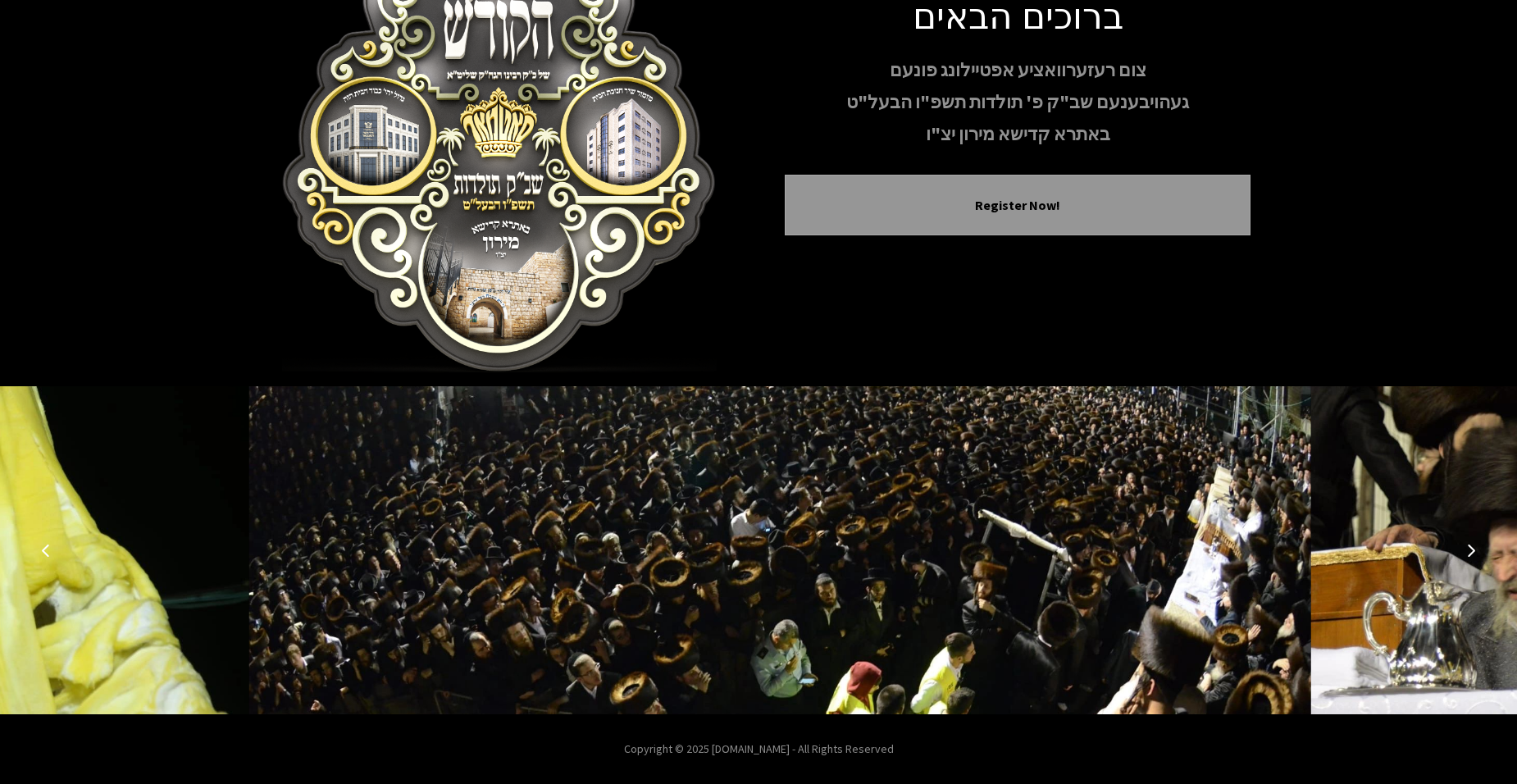
click at [1486, 552] on button "Next image" at bounding box center [1471, 550] width 39 height 39
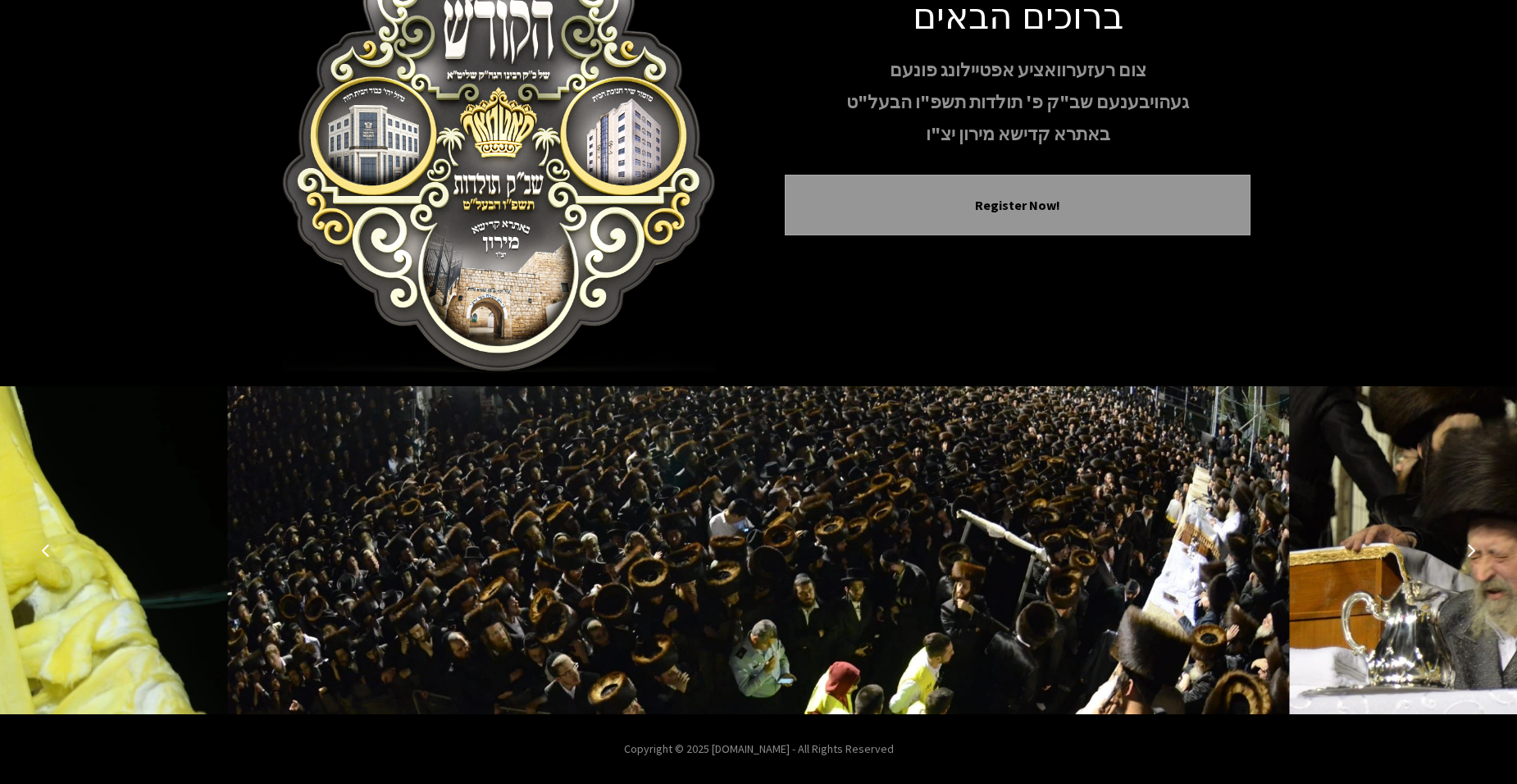
click at [1486, 552] on button "Next image" at bounding box center [1471, 550] width 39 height 39
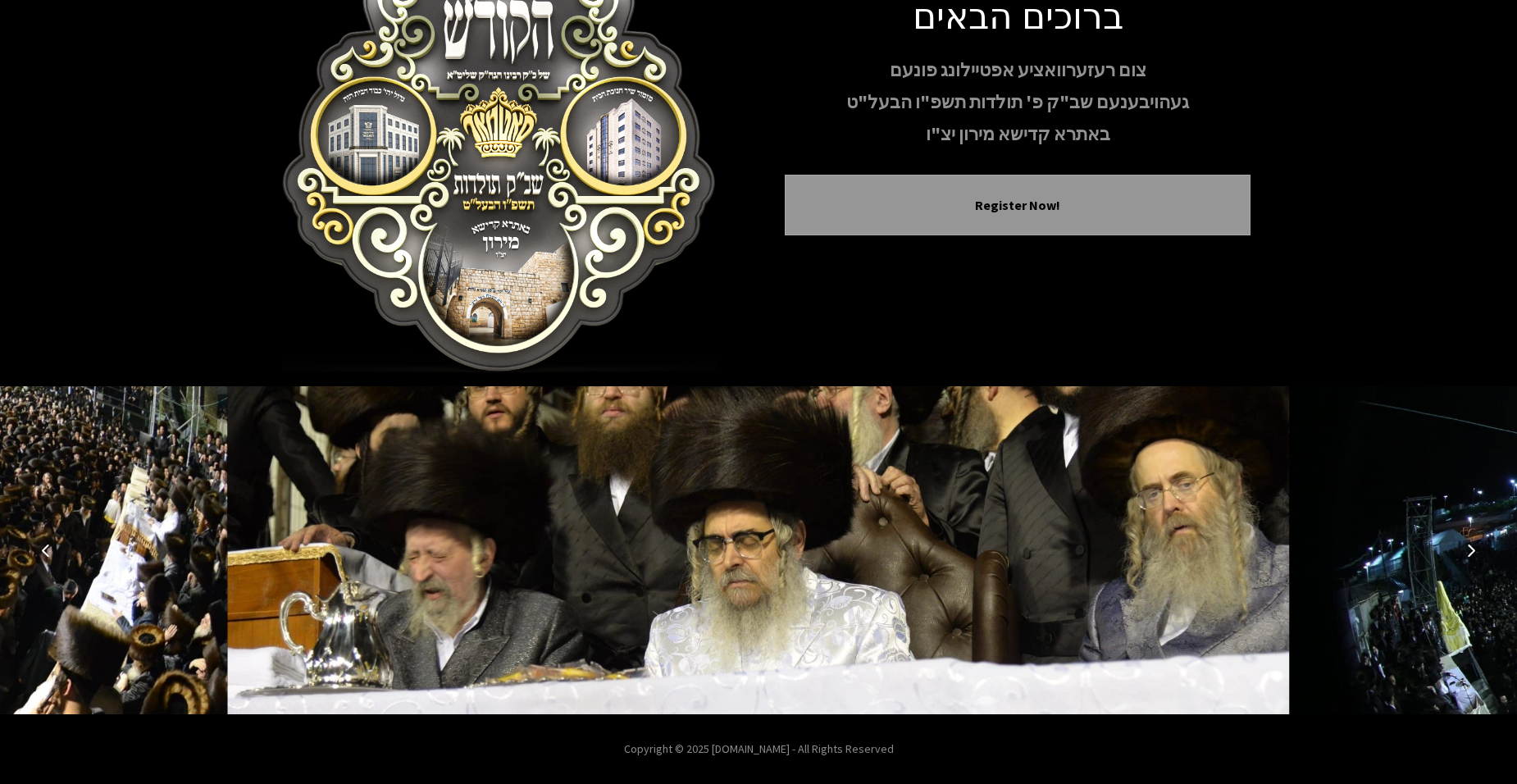
click at [1486, 552] on button "Next image" at bounding box center [1471, 550] width 39 height 39
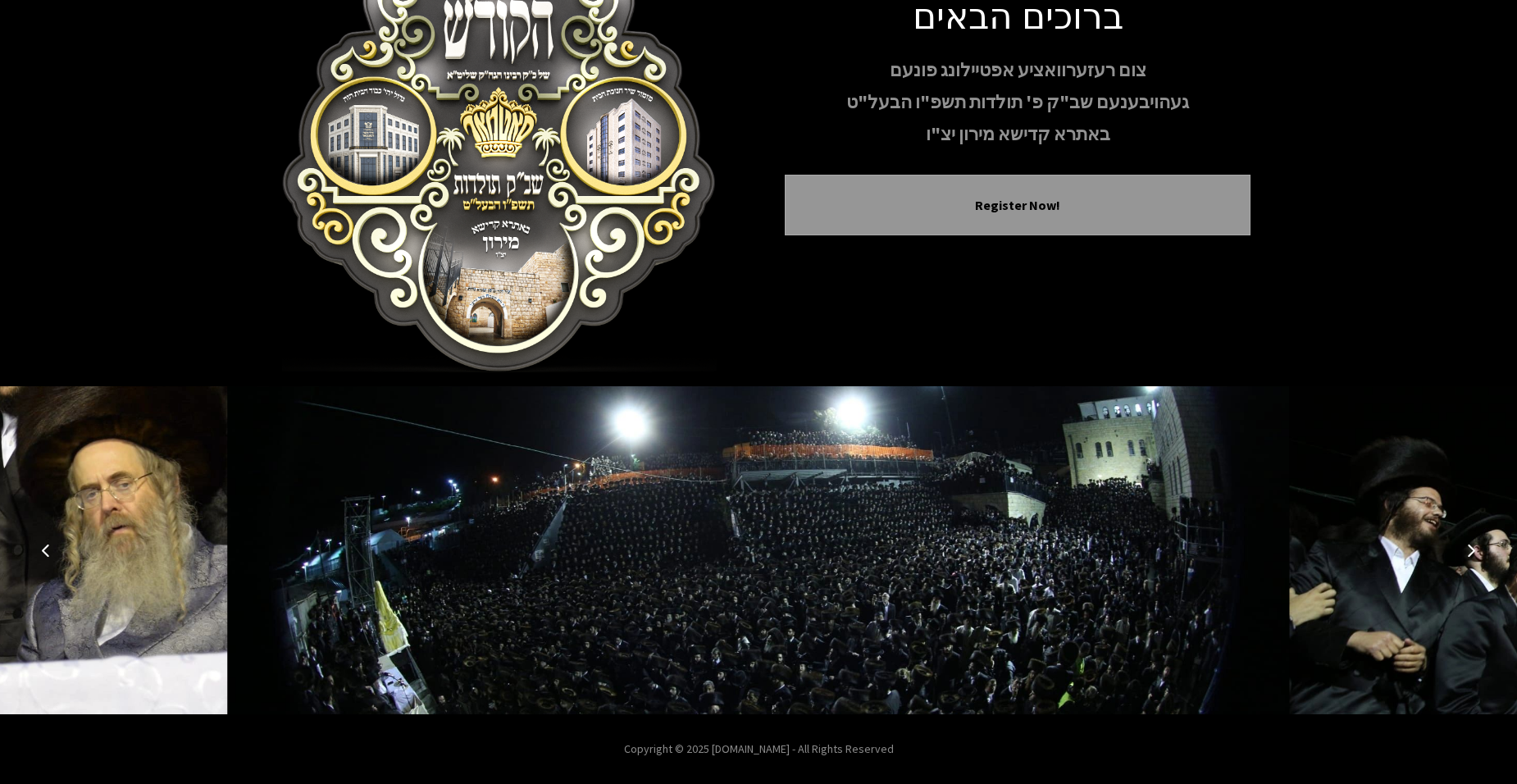
click at [1486, 552] on button "Next image" at bounding box center [1471, 550] width 39 height 39
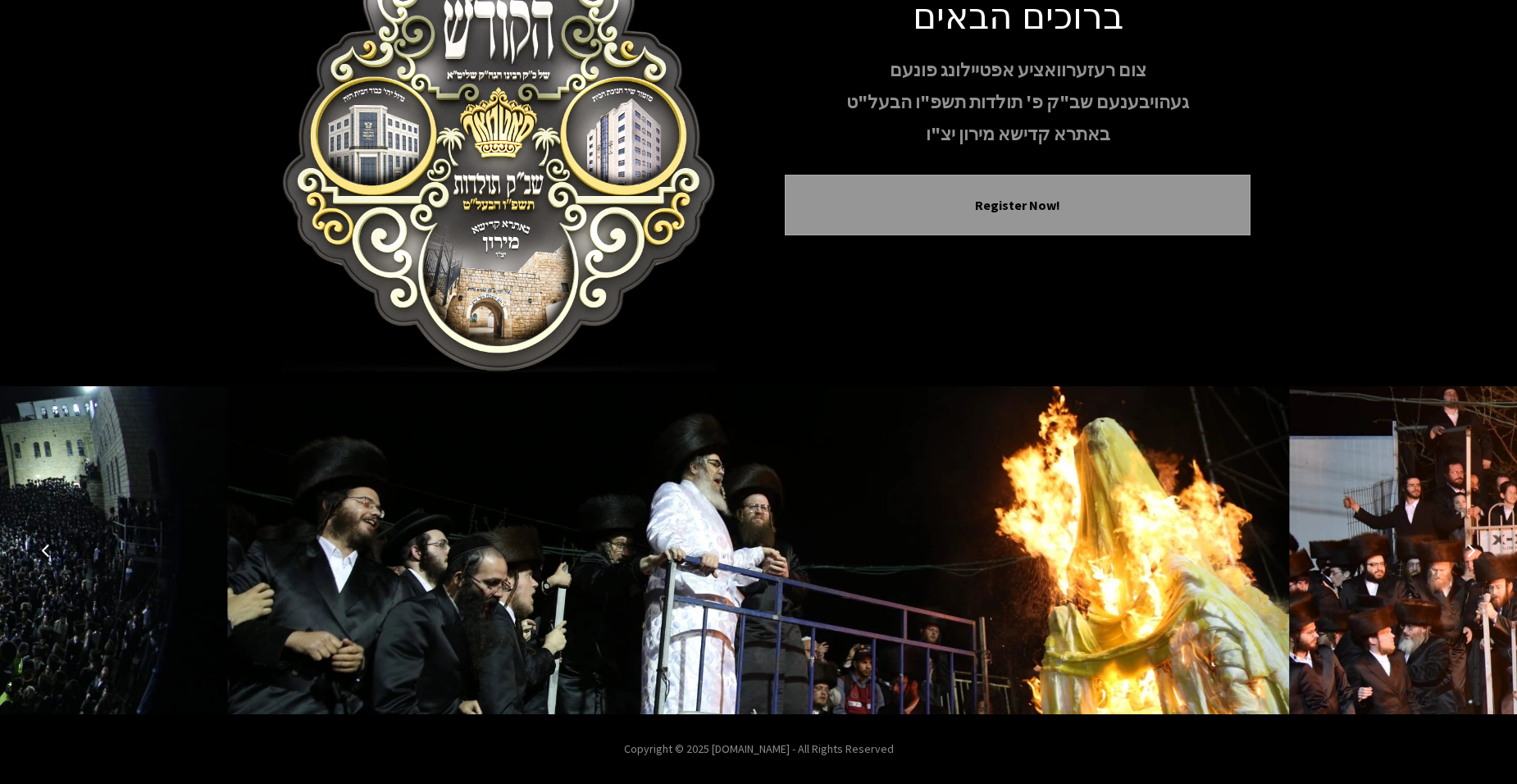
click at [1486, 552] on button "Next image" at bounding box center [1471, 550] width 39 height 39
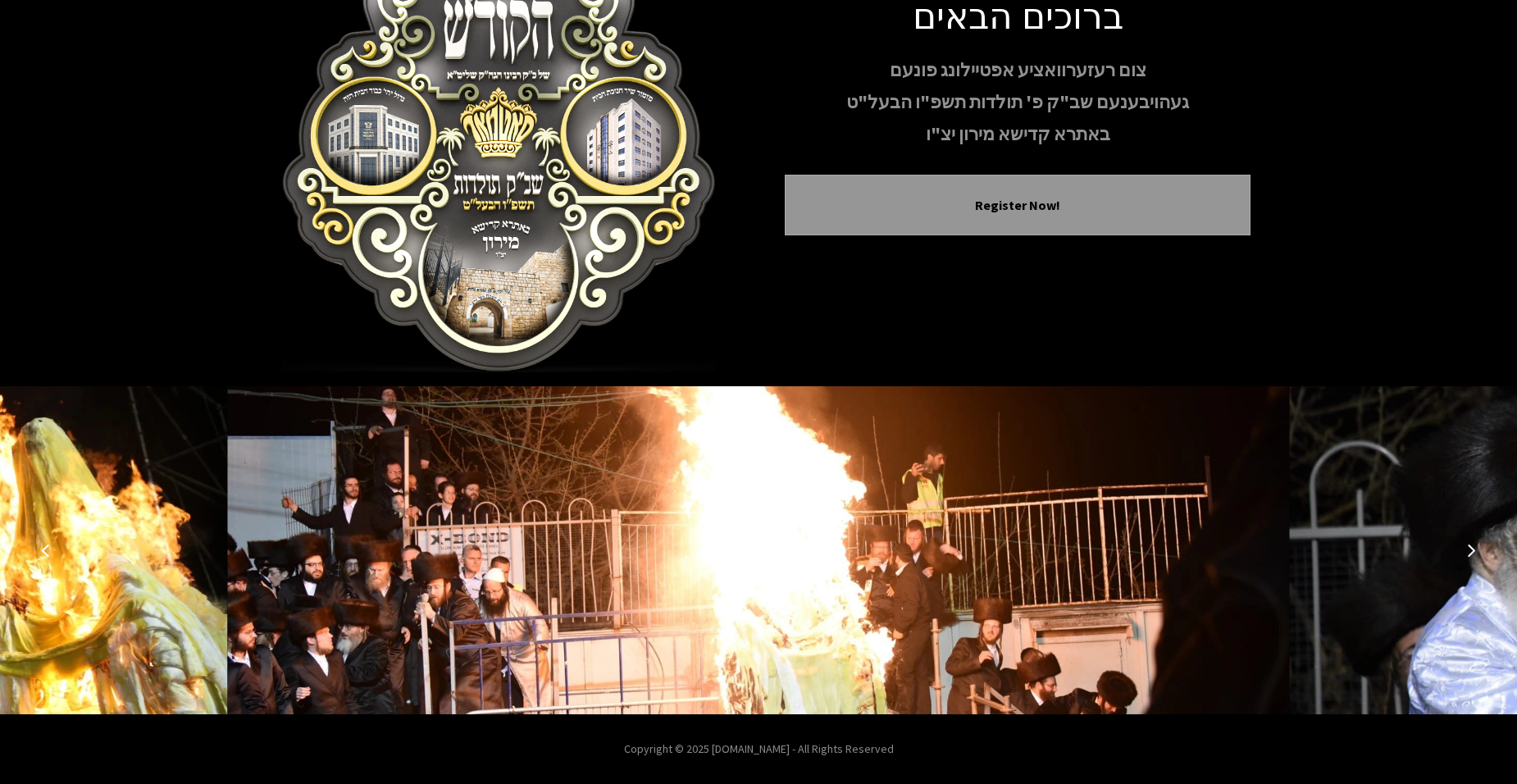
click at [1486, 552] on button "Next image" at bounding box center [1471, 550] width 39 height 39
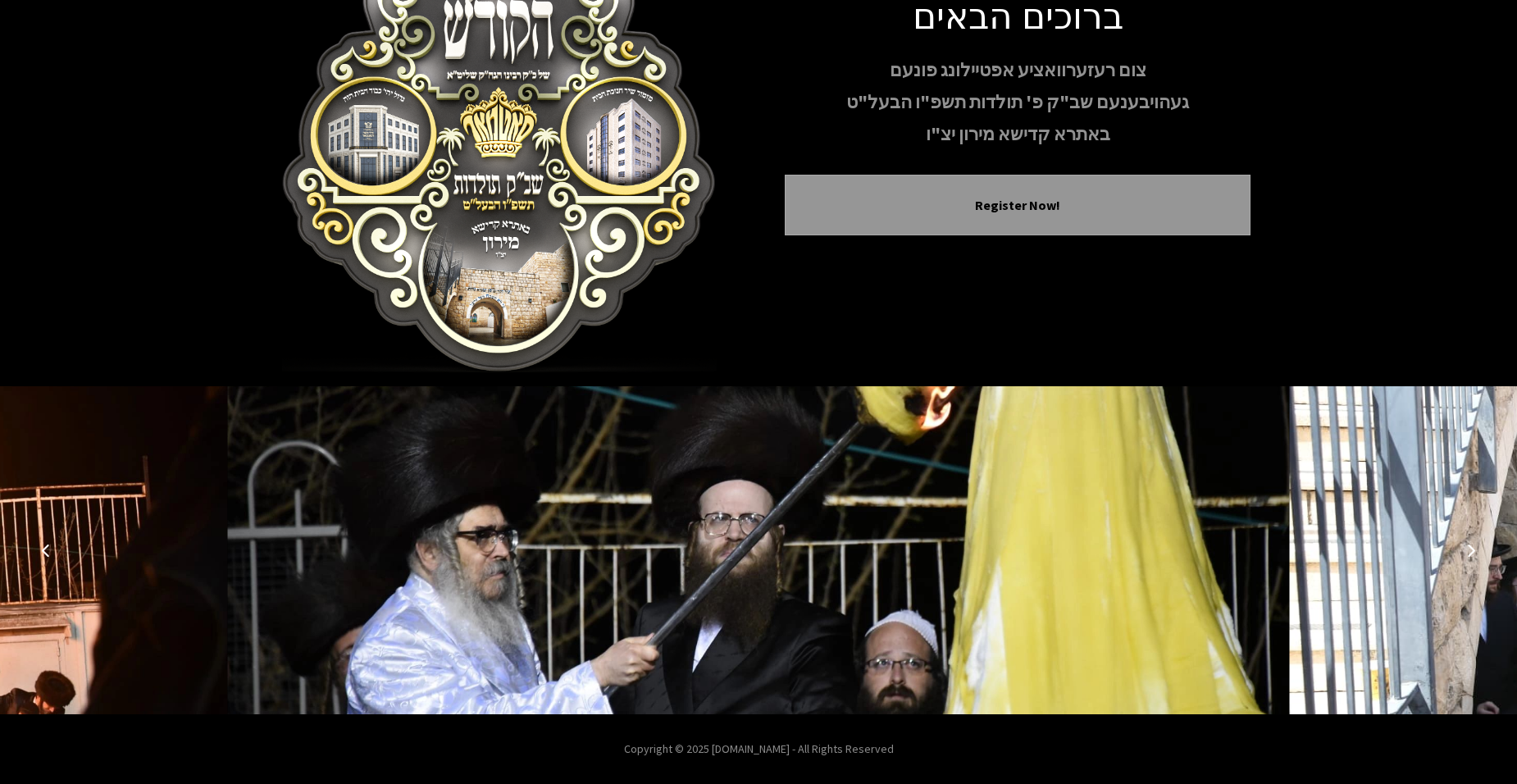
click at [1486, 552] on button "Next image" at bounding box center [1471, 550] width 39 height 39
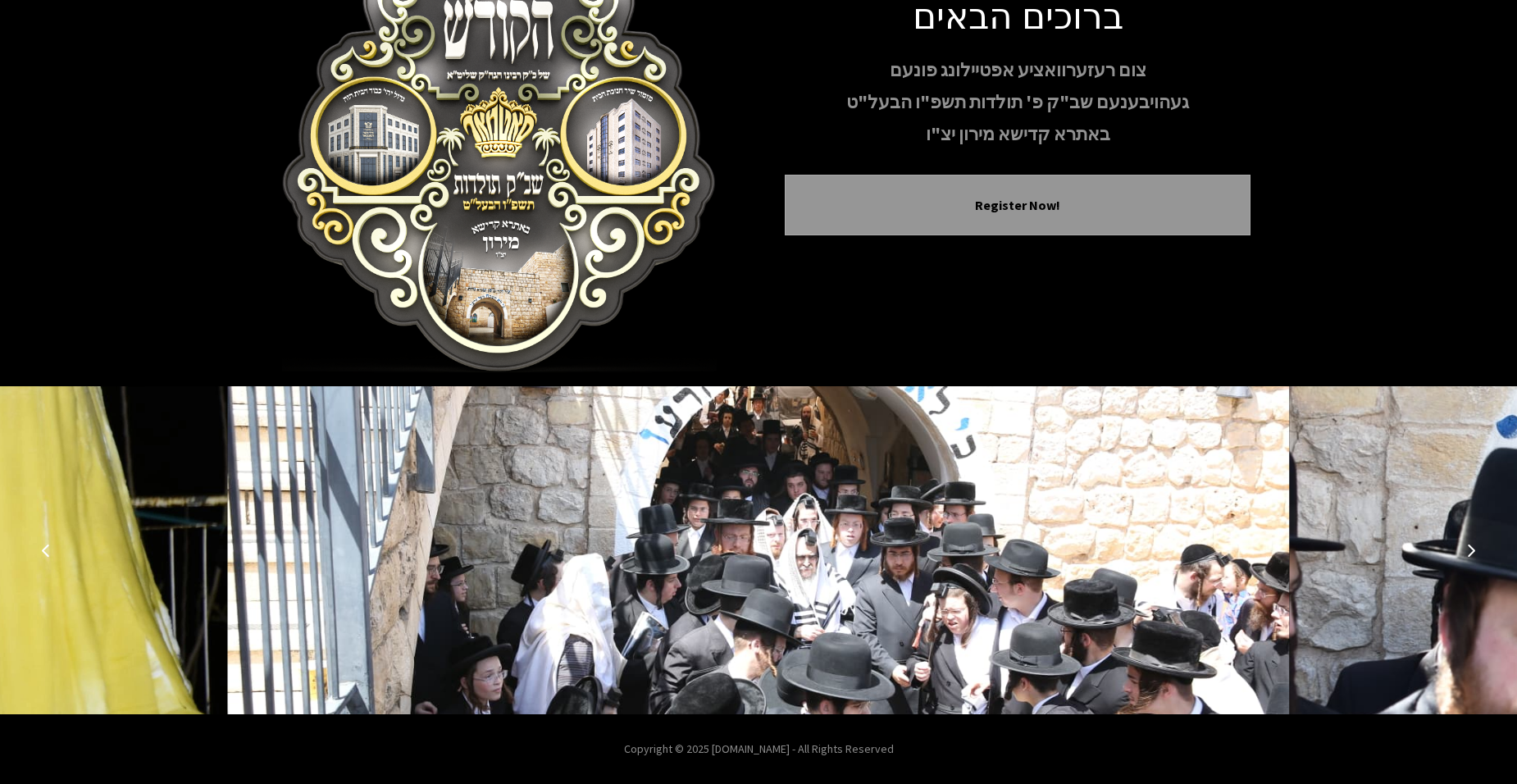
click at [1486, 552] on button "Next image" at bounding box center [1471, 550] width 39 height 39
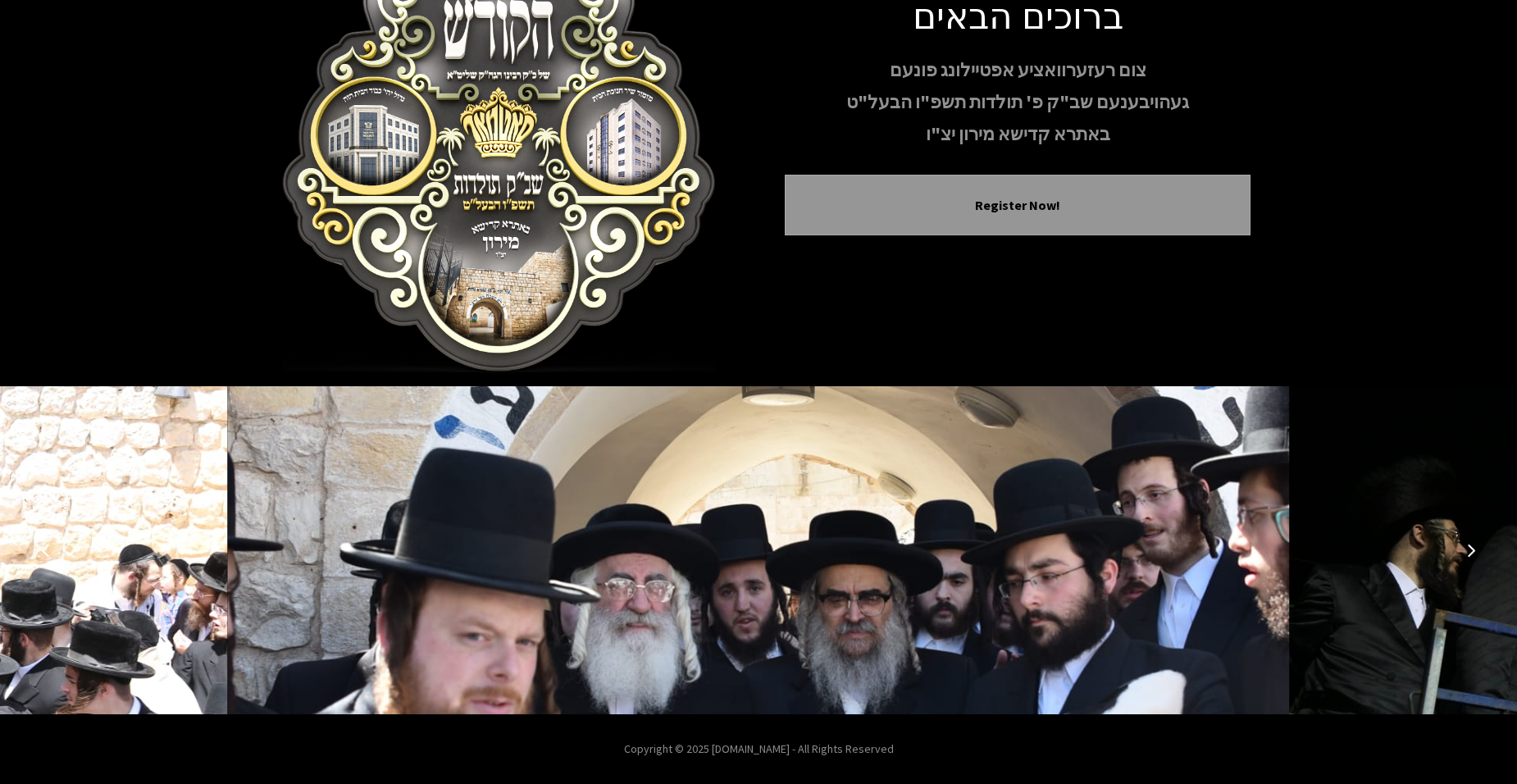
click at [1486, 552] on button "Next image" at bounding box center [1471, 550] width 39 height 39
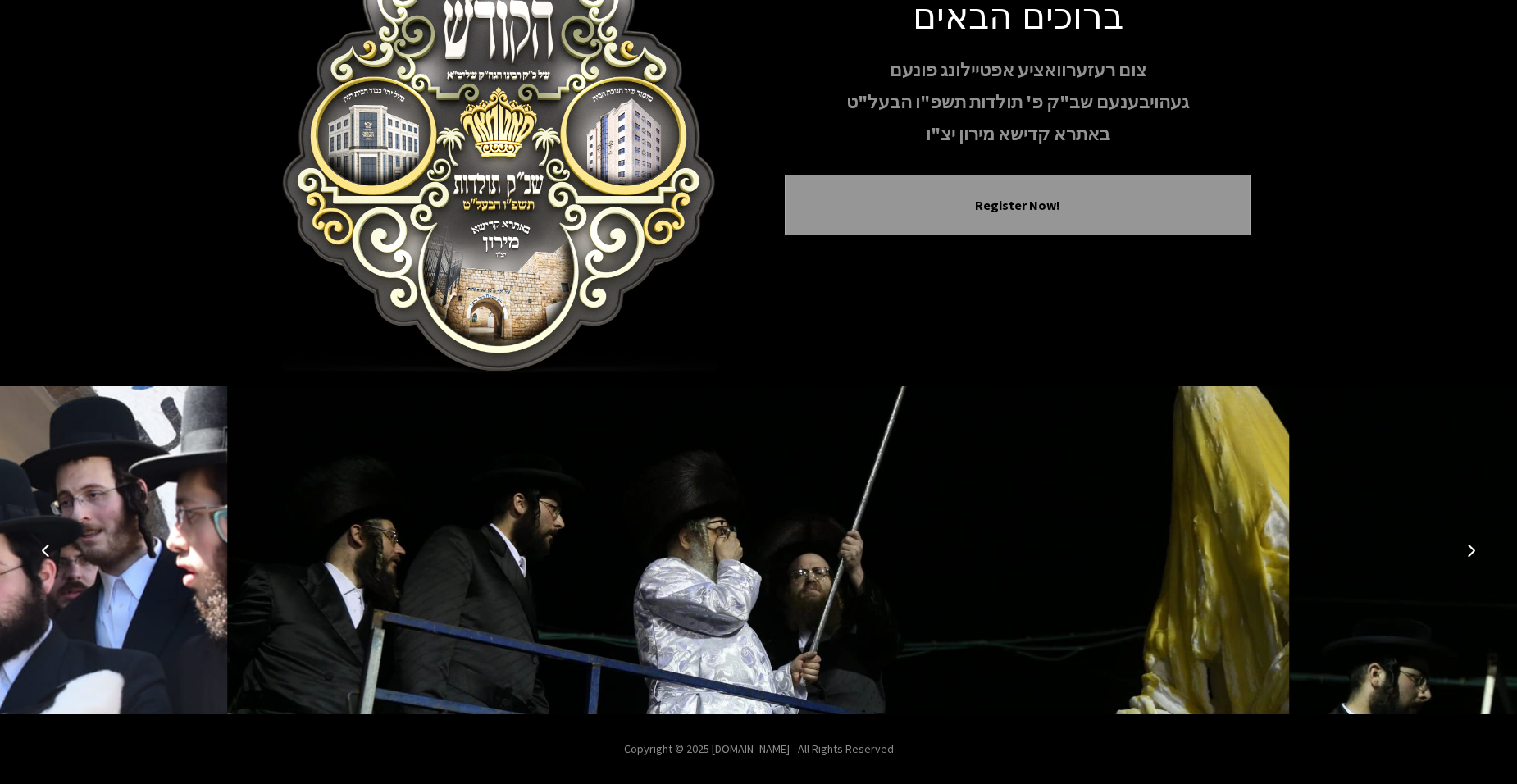
click at [1486, 552] on button "Next image" at bounding box center [1471, 550] width 39 height 39
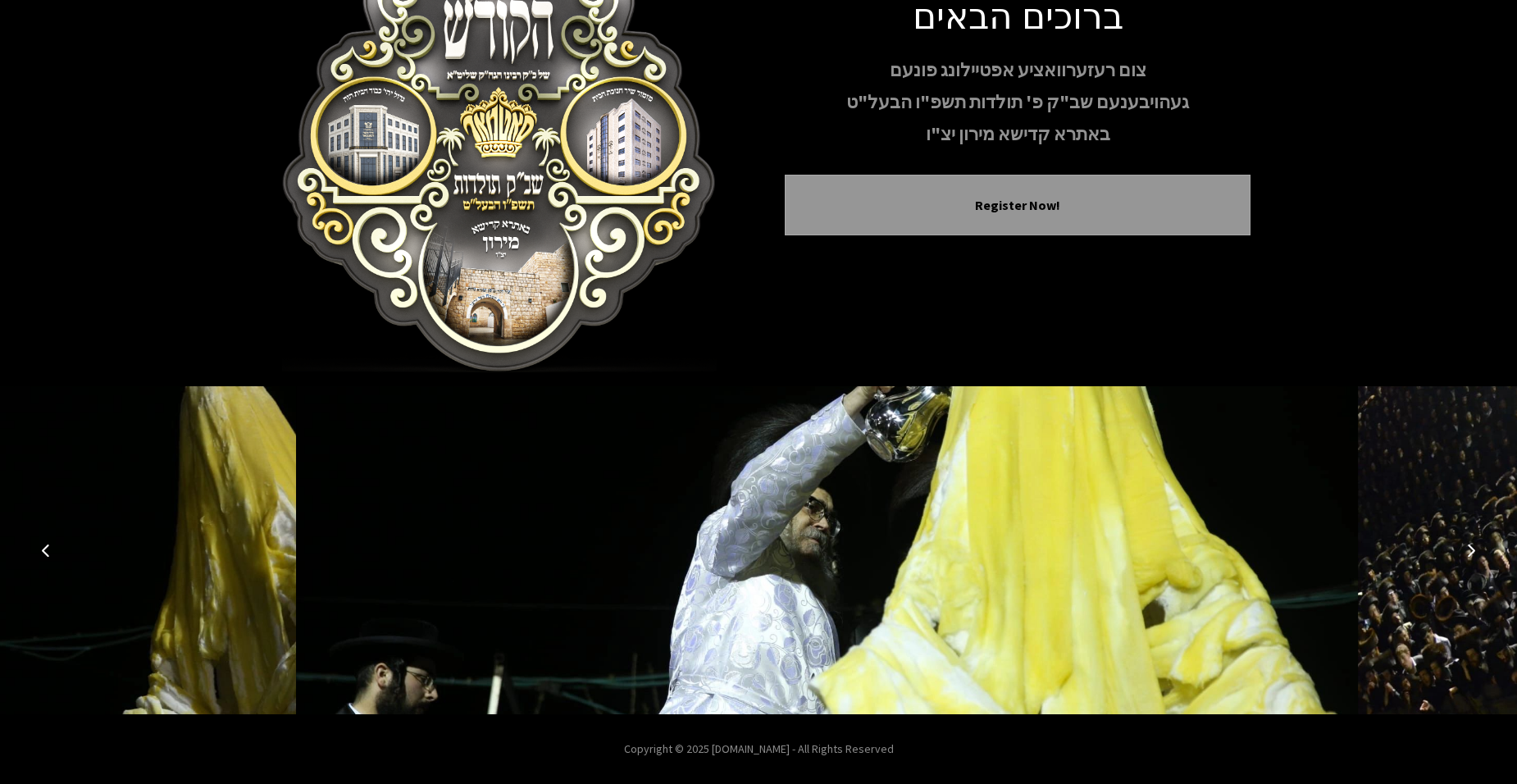
click at [1486, 552] on button "Next image" at bounding box center [1471, 550] width 39 height 39
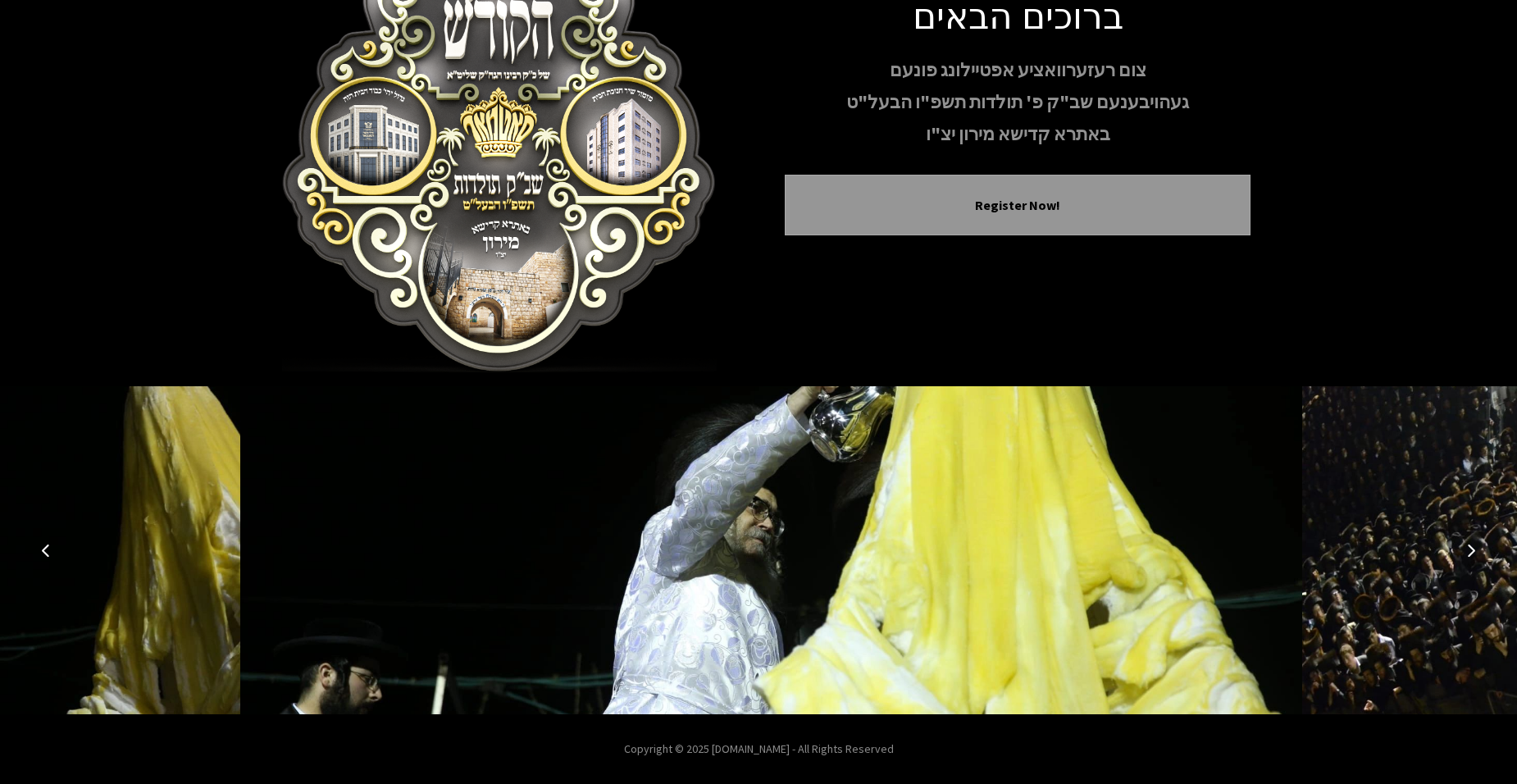
click at [1486, 552] on button "Next image" at bounding box center [1471, 550] width 39 height 39
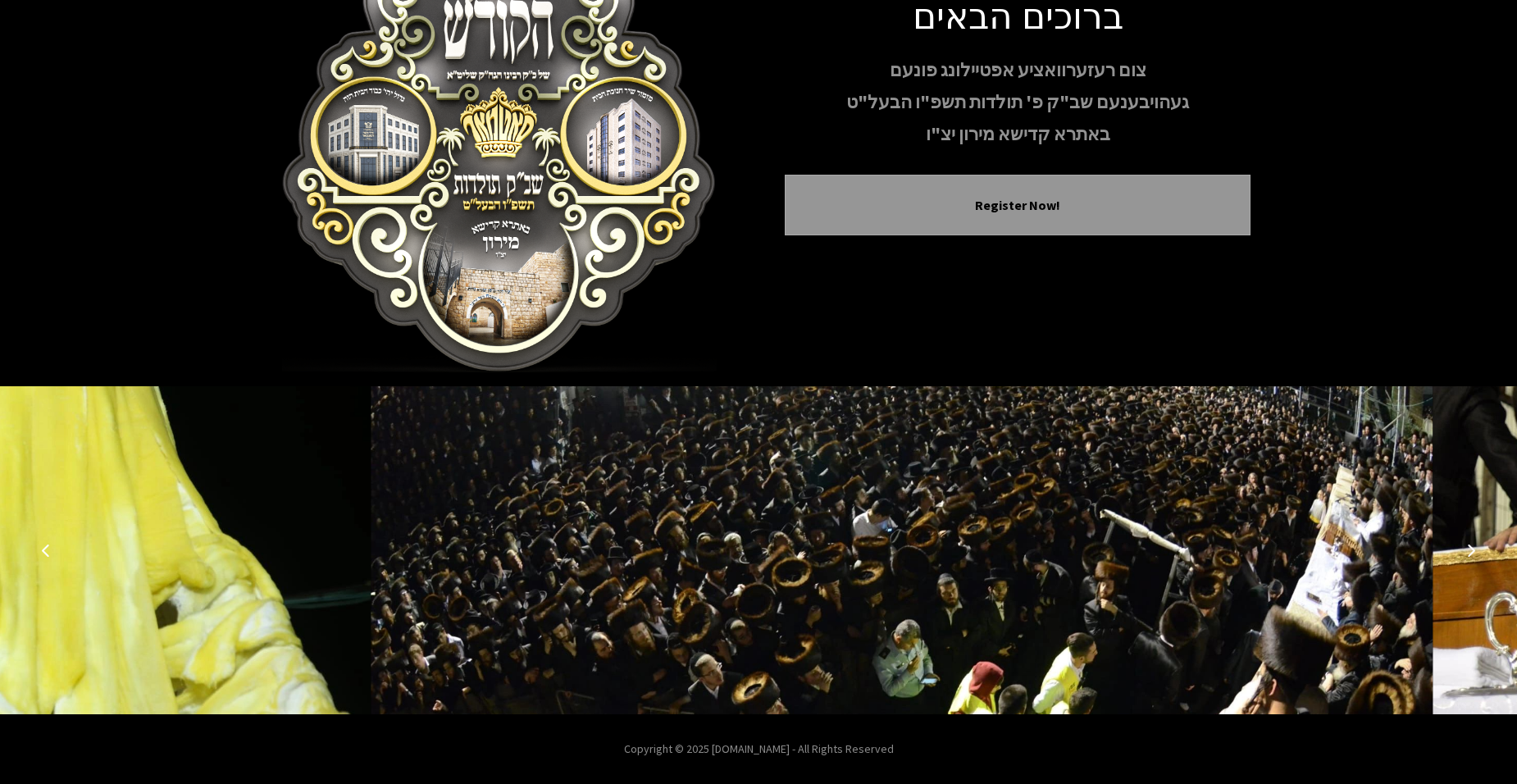
click at [1486, 552] on button "Next image" at bounding box center [1471, 550] width 39 height 39
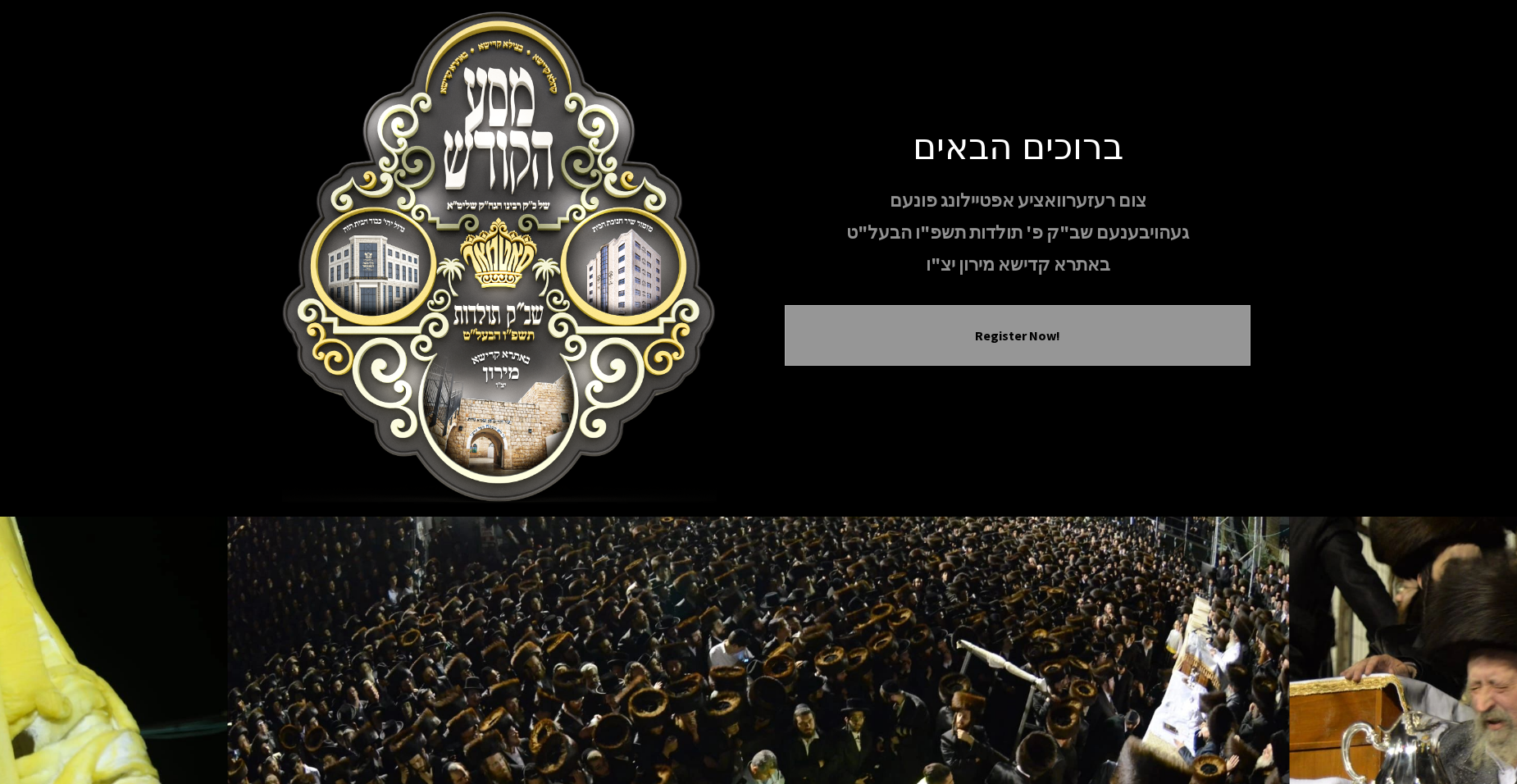
scroll to position [0, 0]
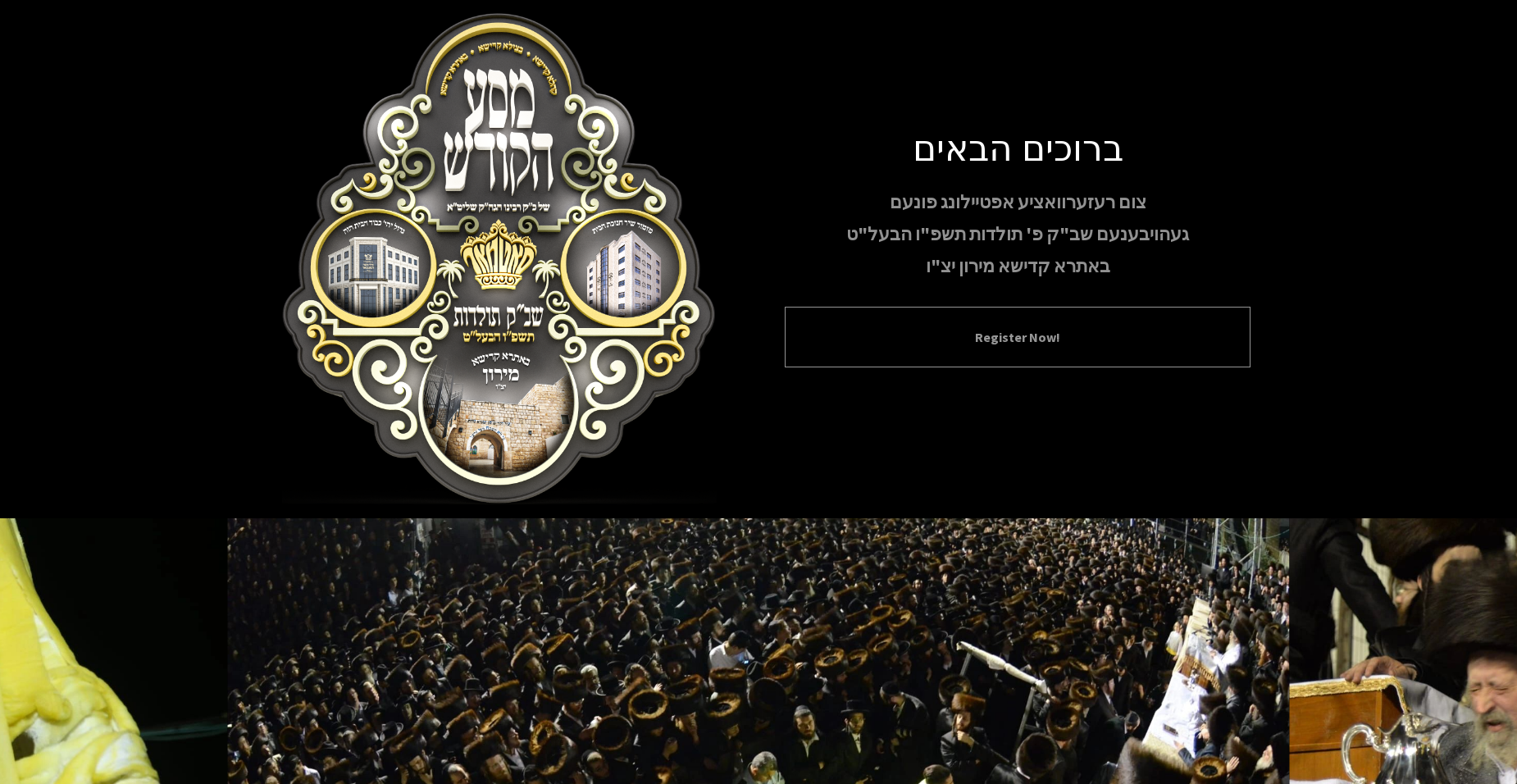
click at [1007, 357] on div "Register Now!" at bounding box center [1018, 337] width 466 height 61
click at [860, 339] on button "Register Now!" at bounding box center [1018, 337] width 425 height 20
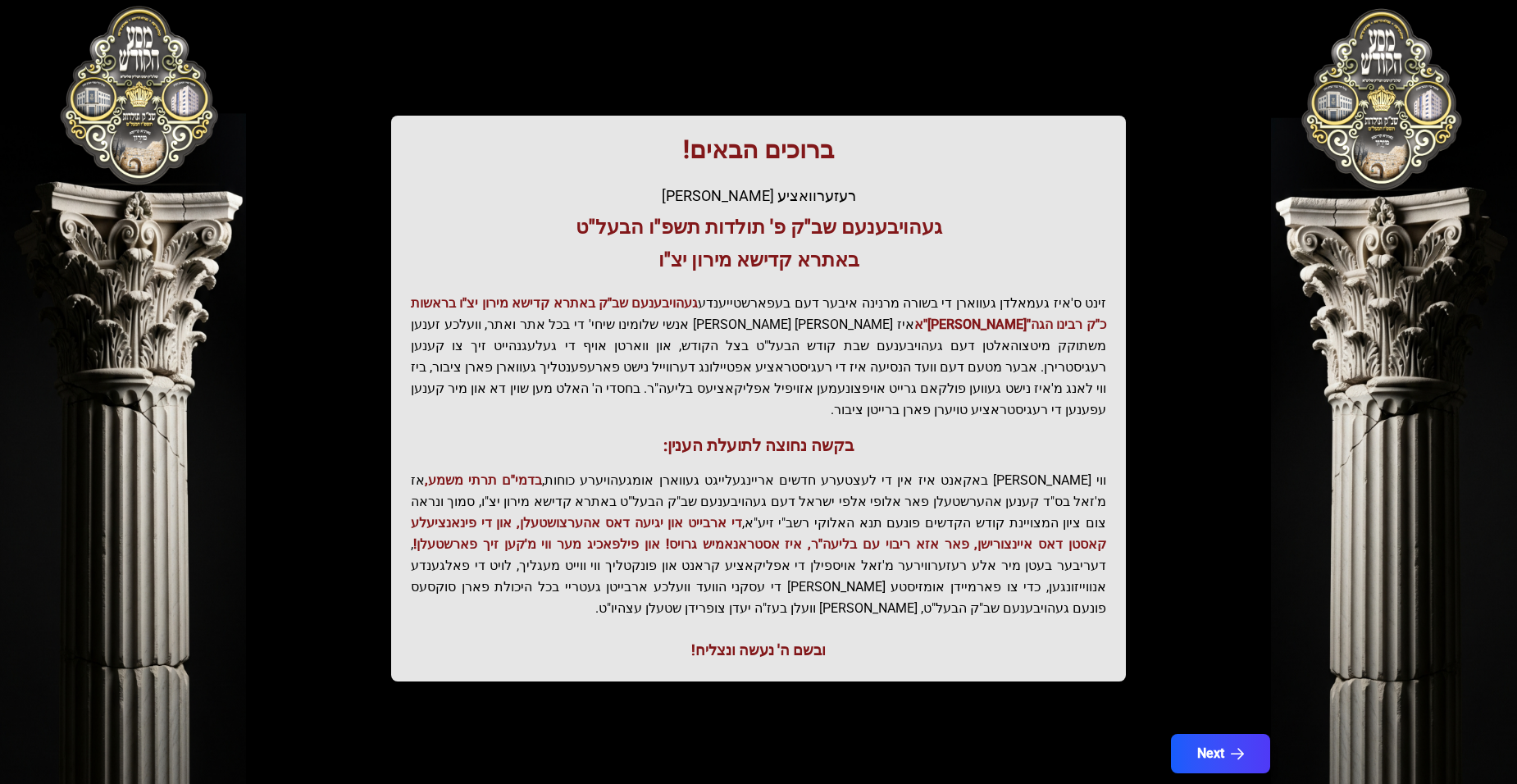
scroll to position [166, 0]
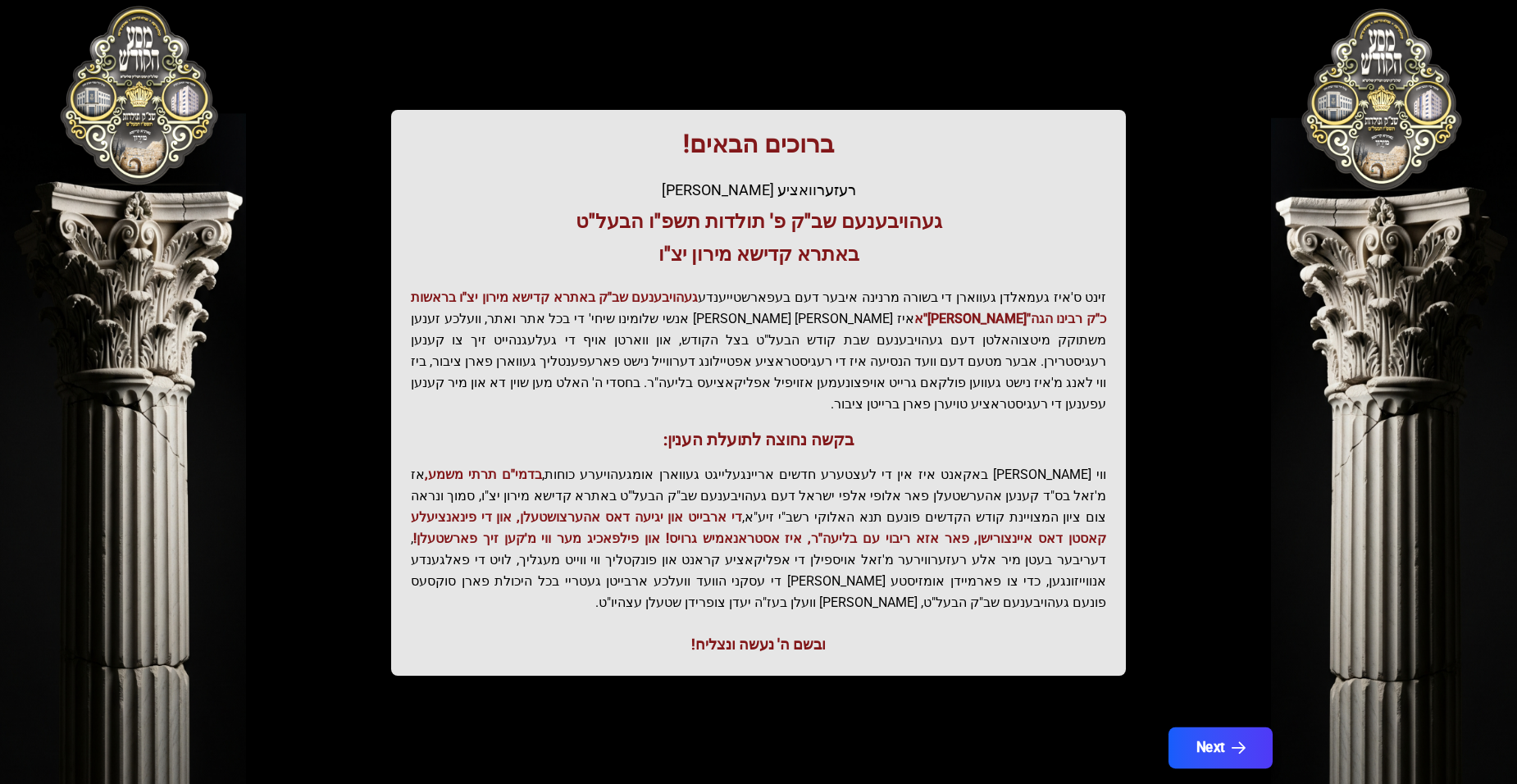
click at [1203, 728] on button "Next" at bounding box center [1221, 748] width 104 height 41
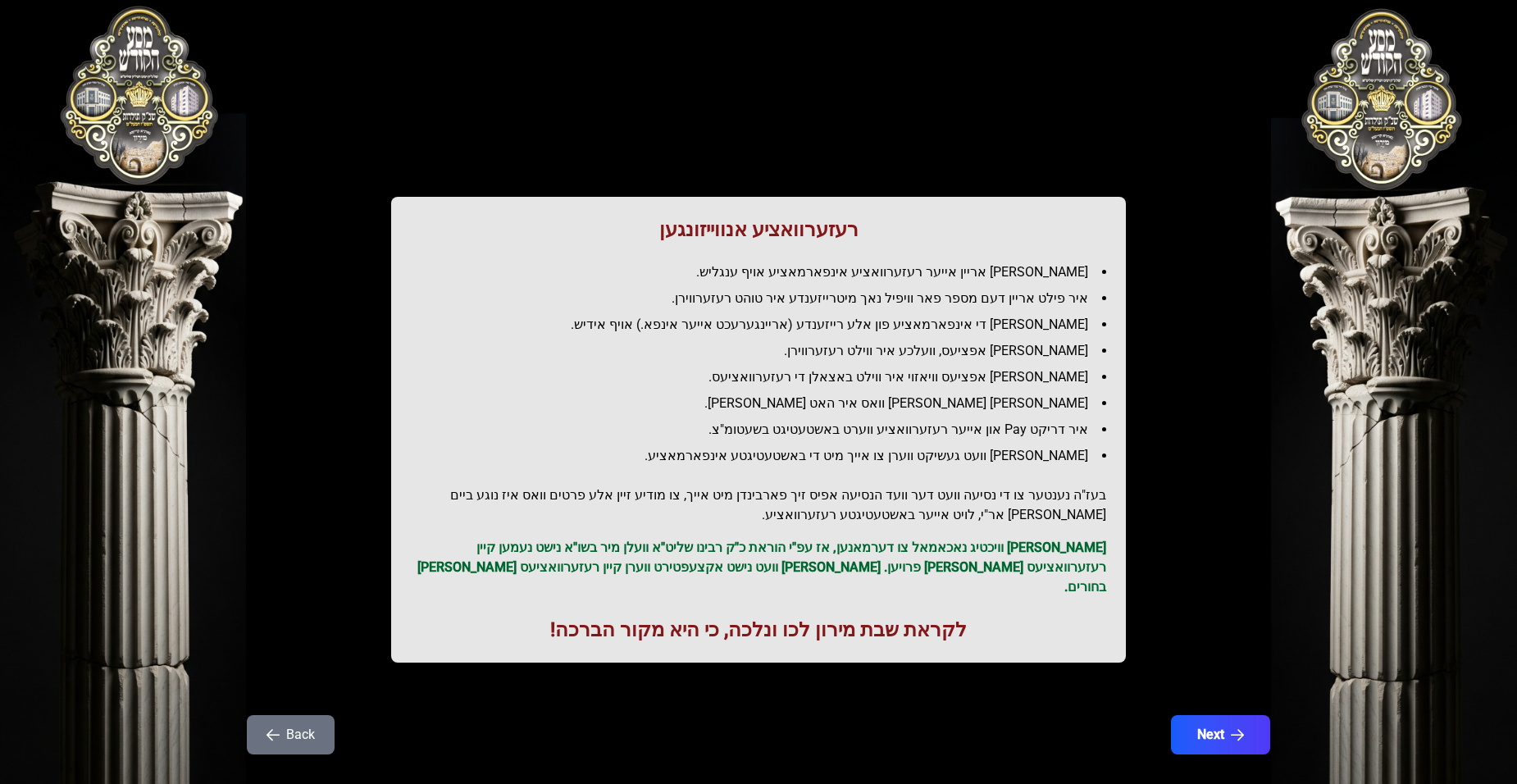
click at [1203, 715] on button "Next" at bounding box center [1220, 734] width 99 height 39
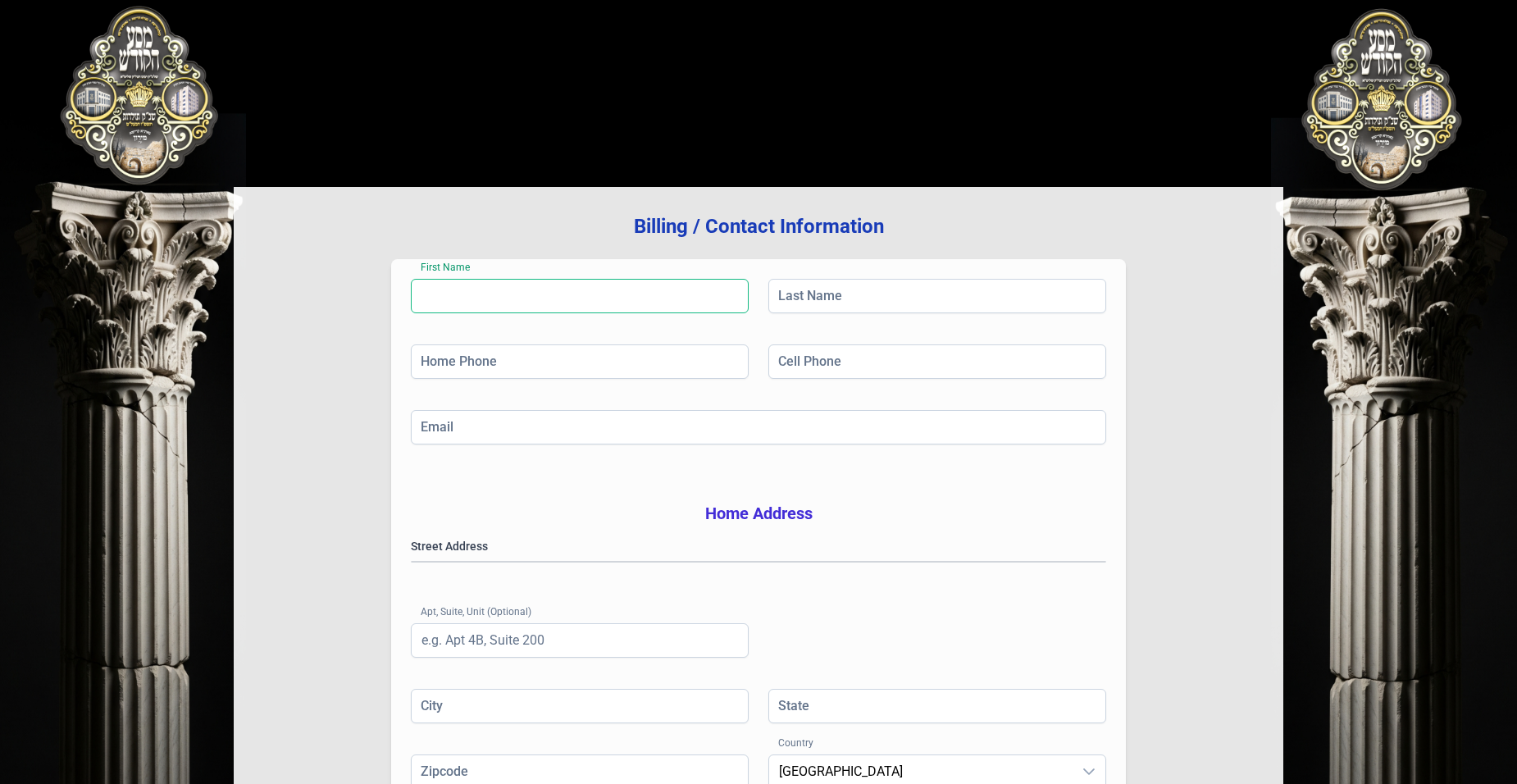
click at [479, 294] on input "First Name" at bounding box center [579, 296] width 338 height 35
type input "[PERSON_NAME]"
type input "franczoz"
type input "[PHONE_NUMBER]"
type input "[EMAIL_ADDRESS][DOMAIN_NAME]"
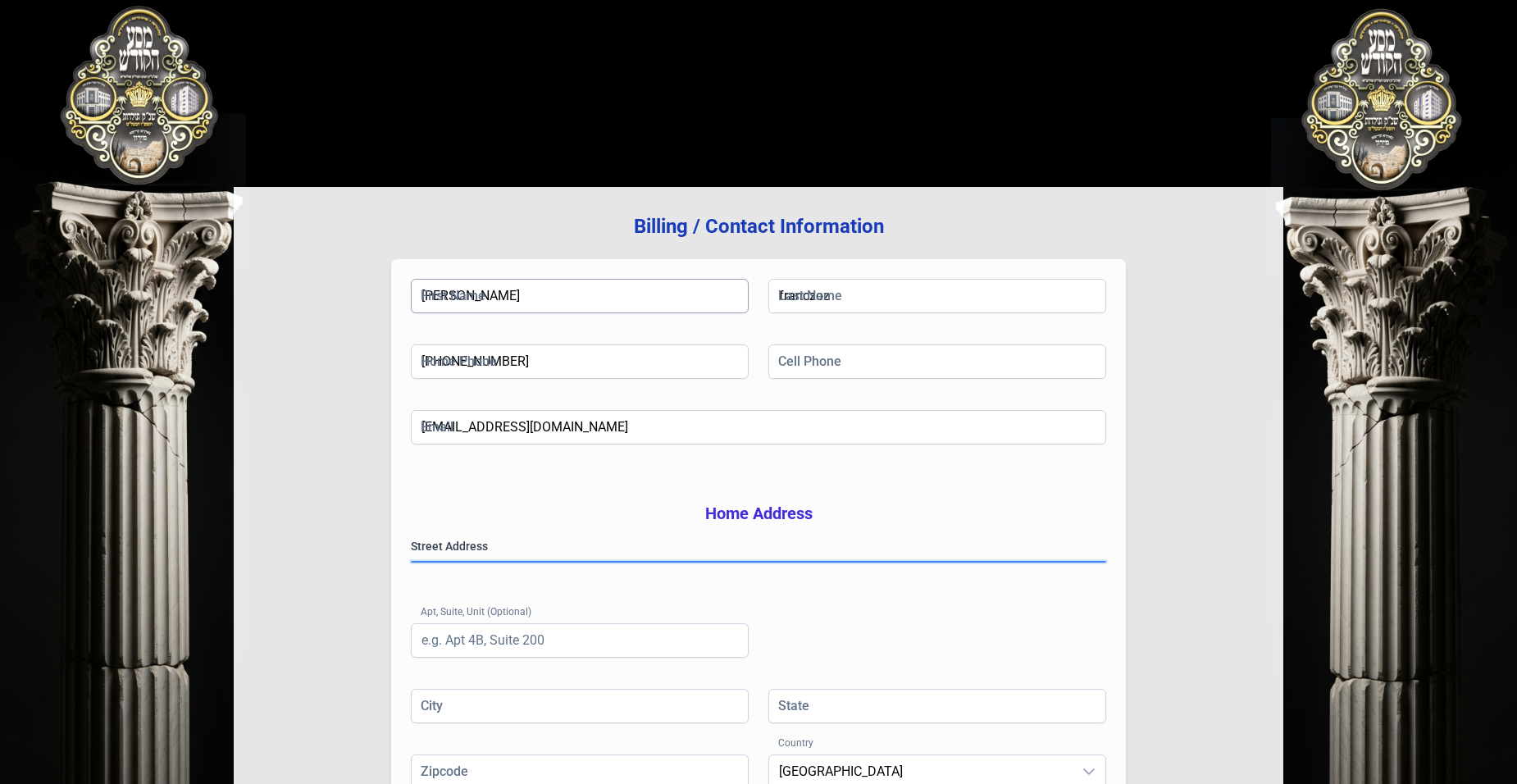
type input "6b"
type input "[GEOGRAPHIC_DATA]"
type input "NY"
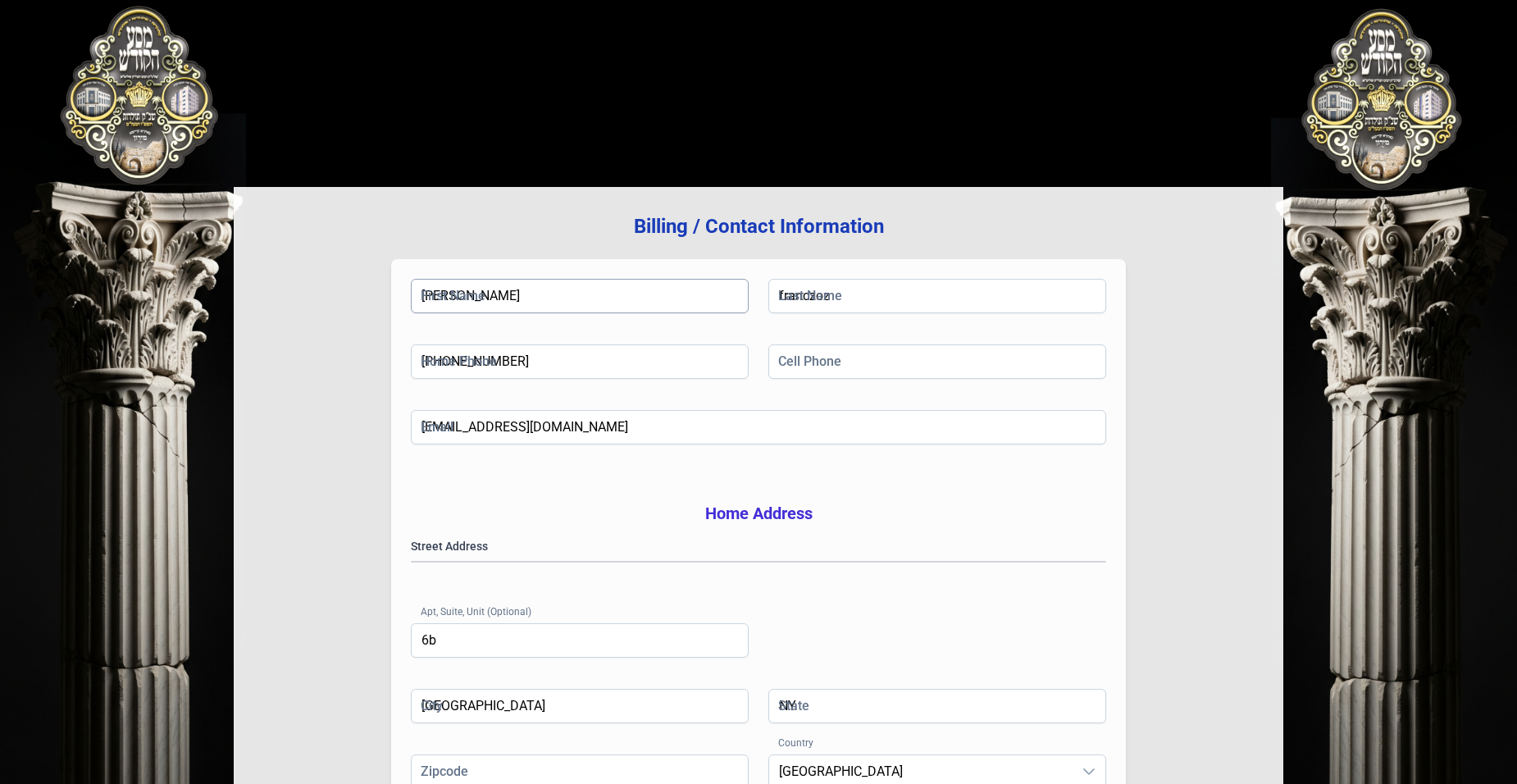
type input "11206"
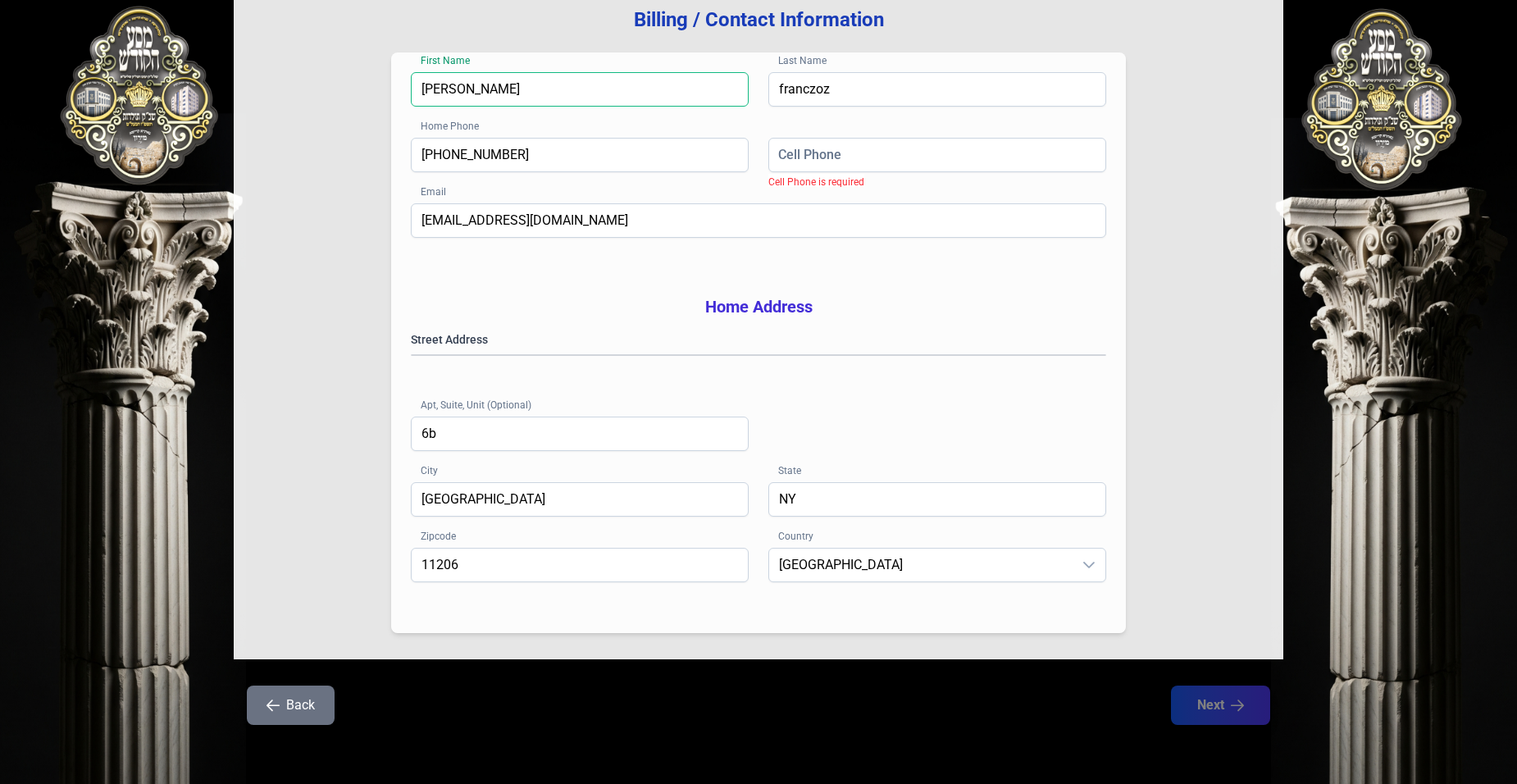
scroll to position [231, 0]
click at [412, 355] on gmp-place-autocomplete at bounding box center [412, 355] width 0 height 0
click at [687, 383] on div "Street Address 431 Marcy Avenue Apt, Suite, Unit (Optional) 6b" at bounding box center [758, 407] width 696 height 151
click at [412, 355] on gmp-place-autocomplete at bounding box center [412, 355] width 0 height 0
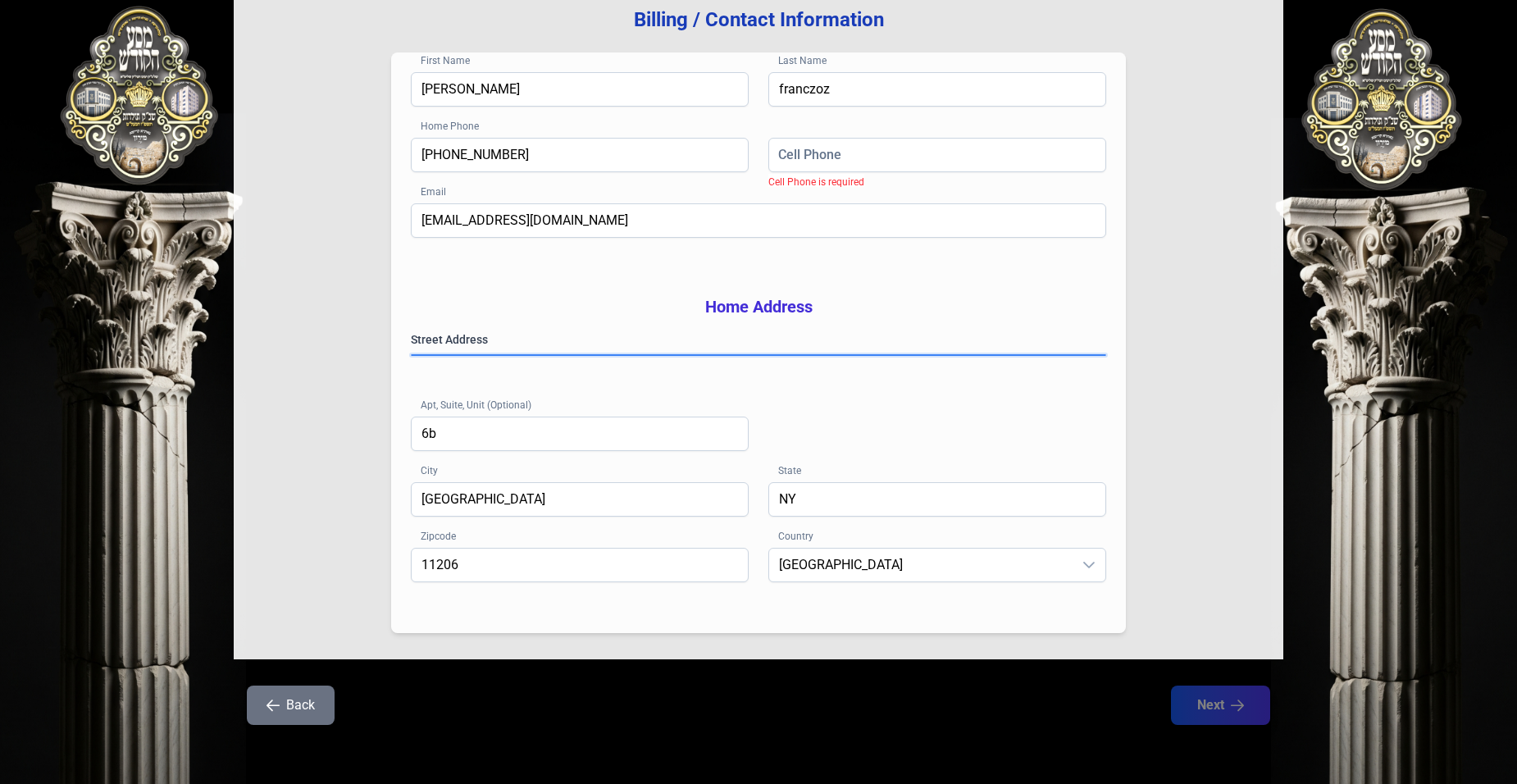
click at [412, 355] on gmp-place-autocomplete at bounding box center [412, 355] width 0 height 0
drag, startPoint x: 452, startPoint y: 351, endPoint x: 445, endPoint y: 361, distance: 12.2
click at [412, 355] on gmp-place-autocomplete at bounding box center [412, 355] width 0 height 0
drag, startPoint x: 709, startPoint y: 266, endPoint x: 709, endPoint y: 289, distance: 23.0
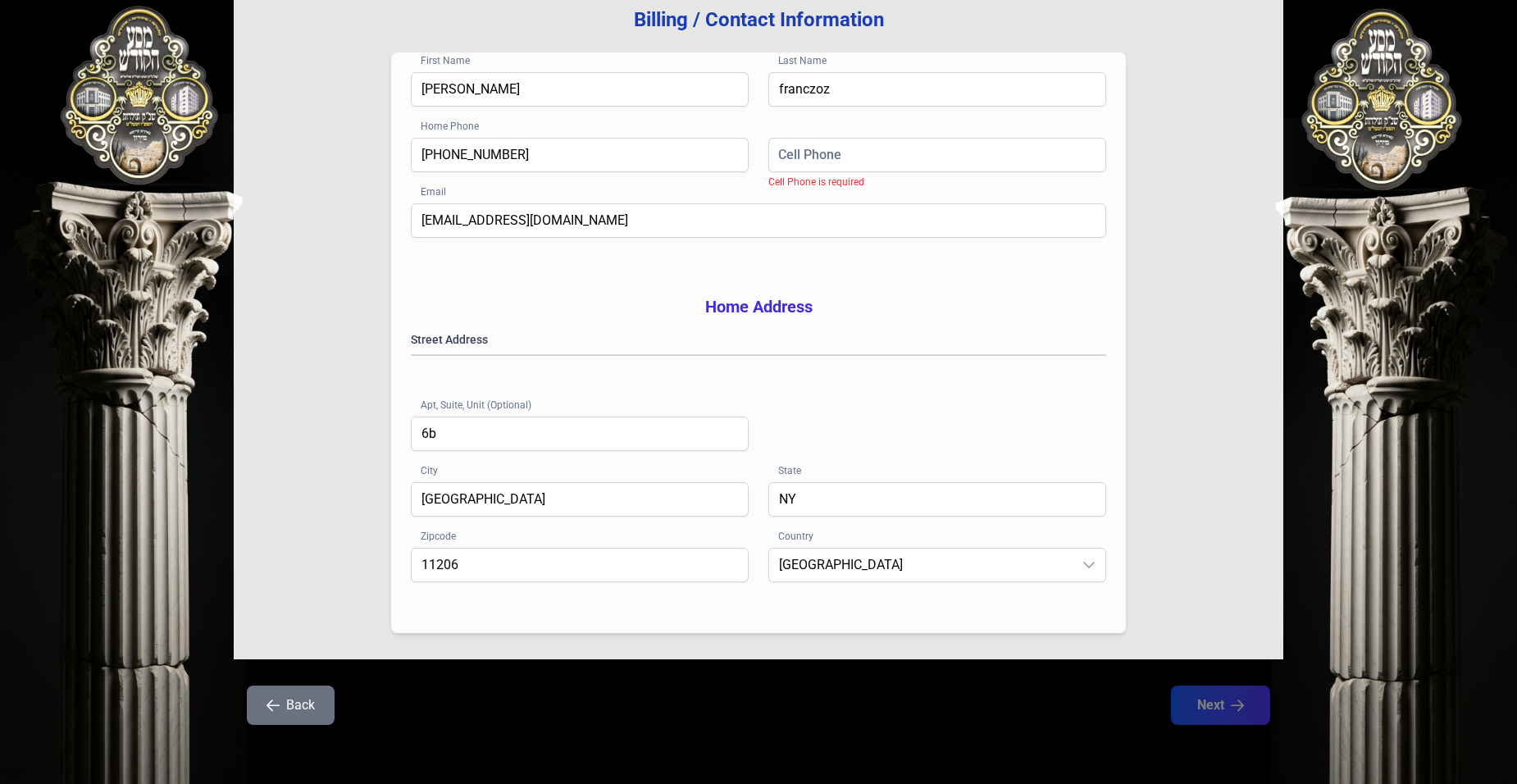
click at [709, 289] on div "First Name joseph Last Name franczoz Home Phone (347) 907-1035 Cell Phone Cell …" at bounding box center [758, 343] width 735 height 581
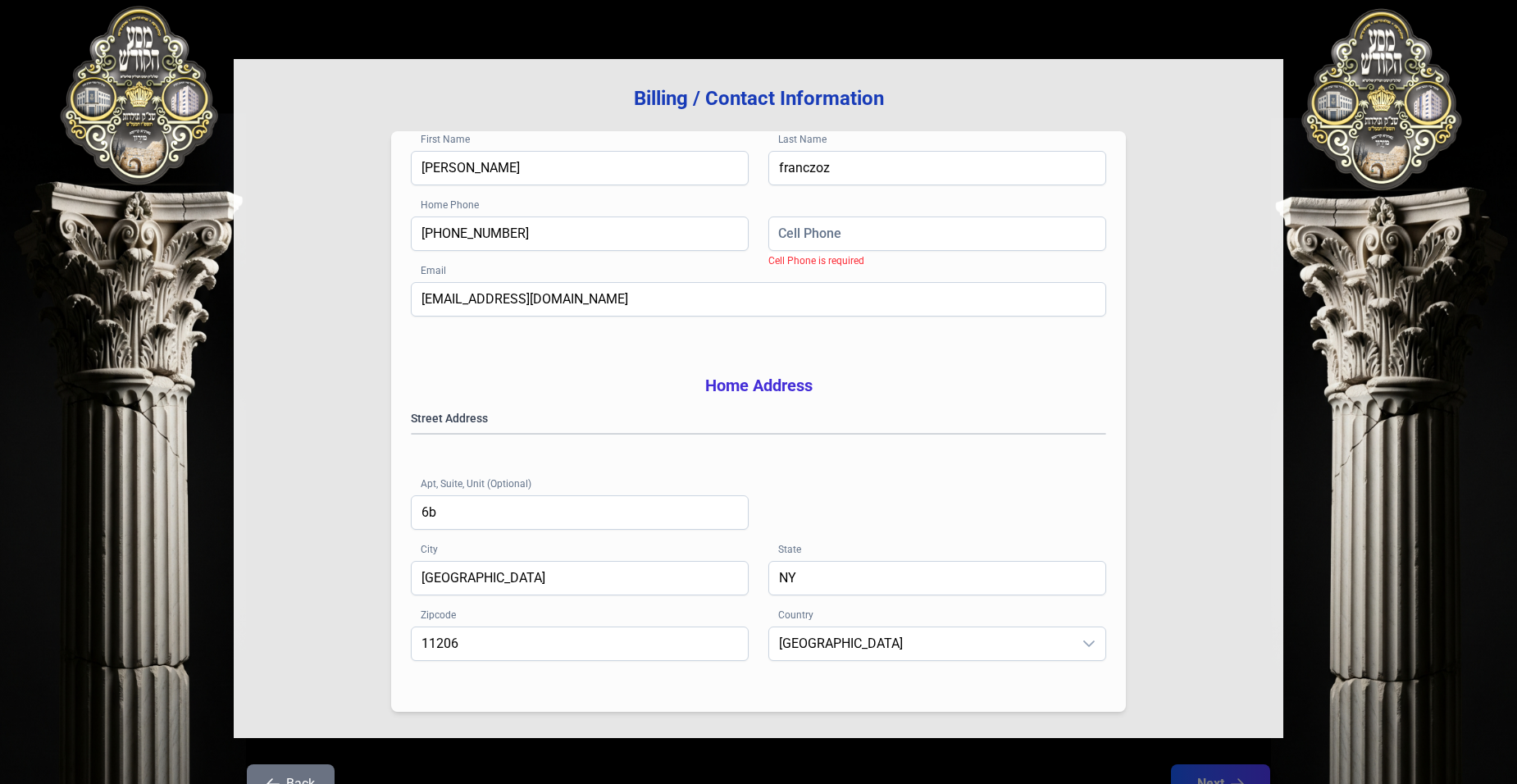
scroll to position [0, 0]
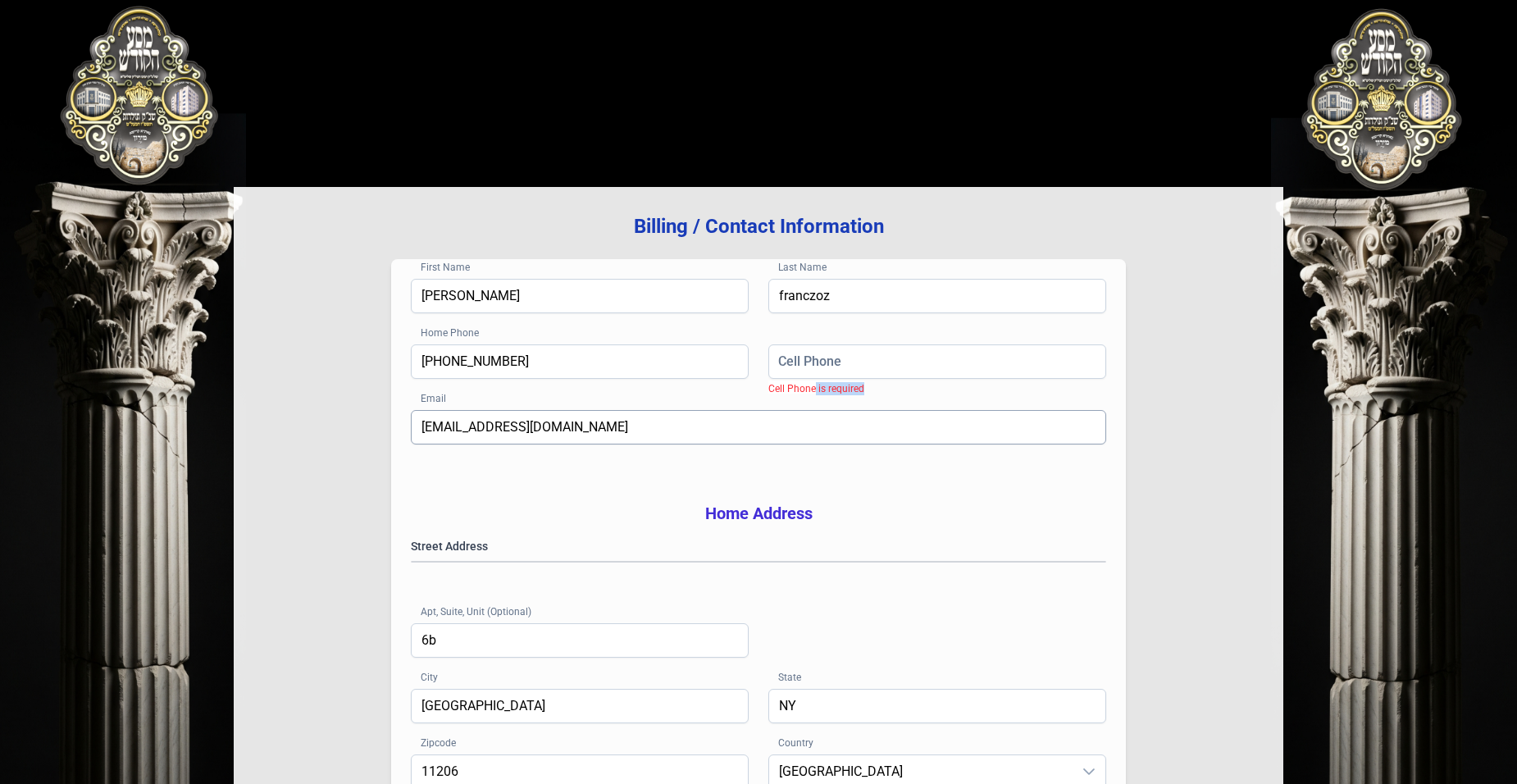
click at [816, 412] on div "First Name joseph Last Name franczoz Home Phone (347) 907-1035 Cell Phone Cell …" at bounding box center [758, 550] width 735 height 581
click at [834, 373] on input "Cell Phone" at bounding box center [937, 361] width 338 height 35
type input "[PHONE_NUMBER]"
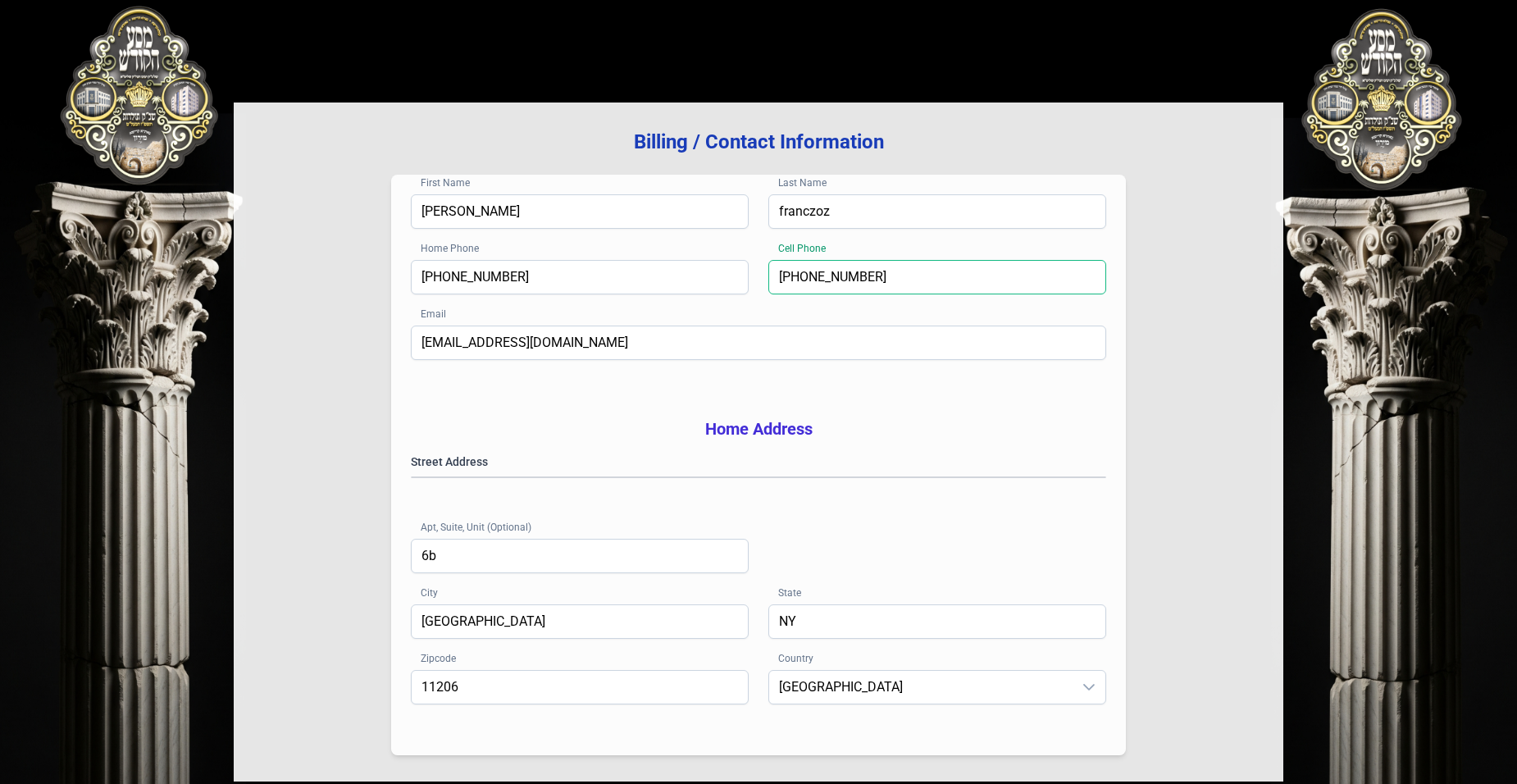
scroll to position [231, 0]
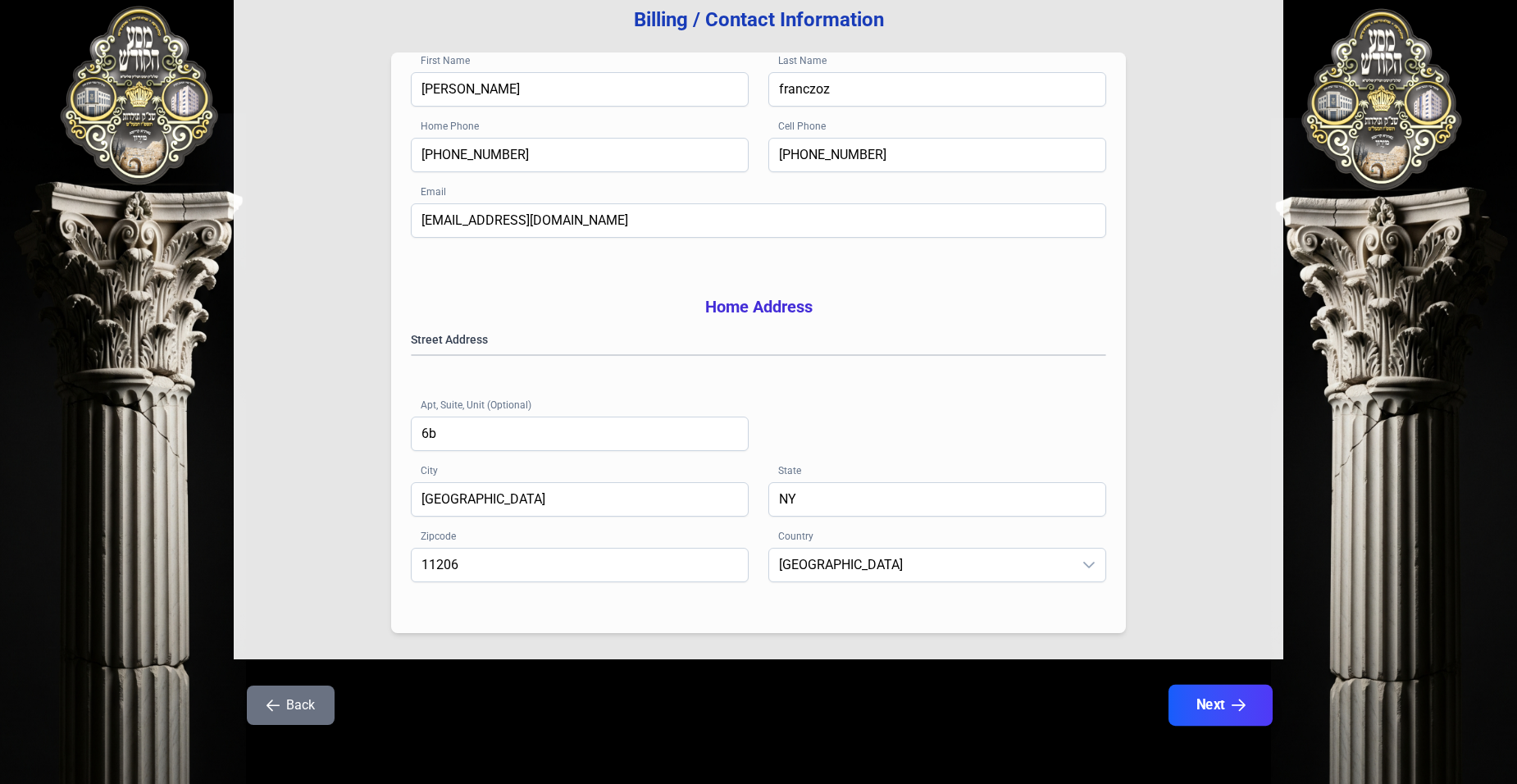
click at [1196, 707] on button "Next" at bounding box center [1221, 705] width 104 height 41
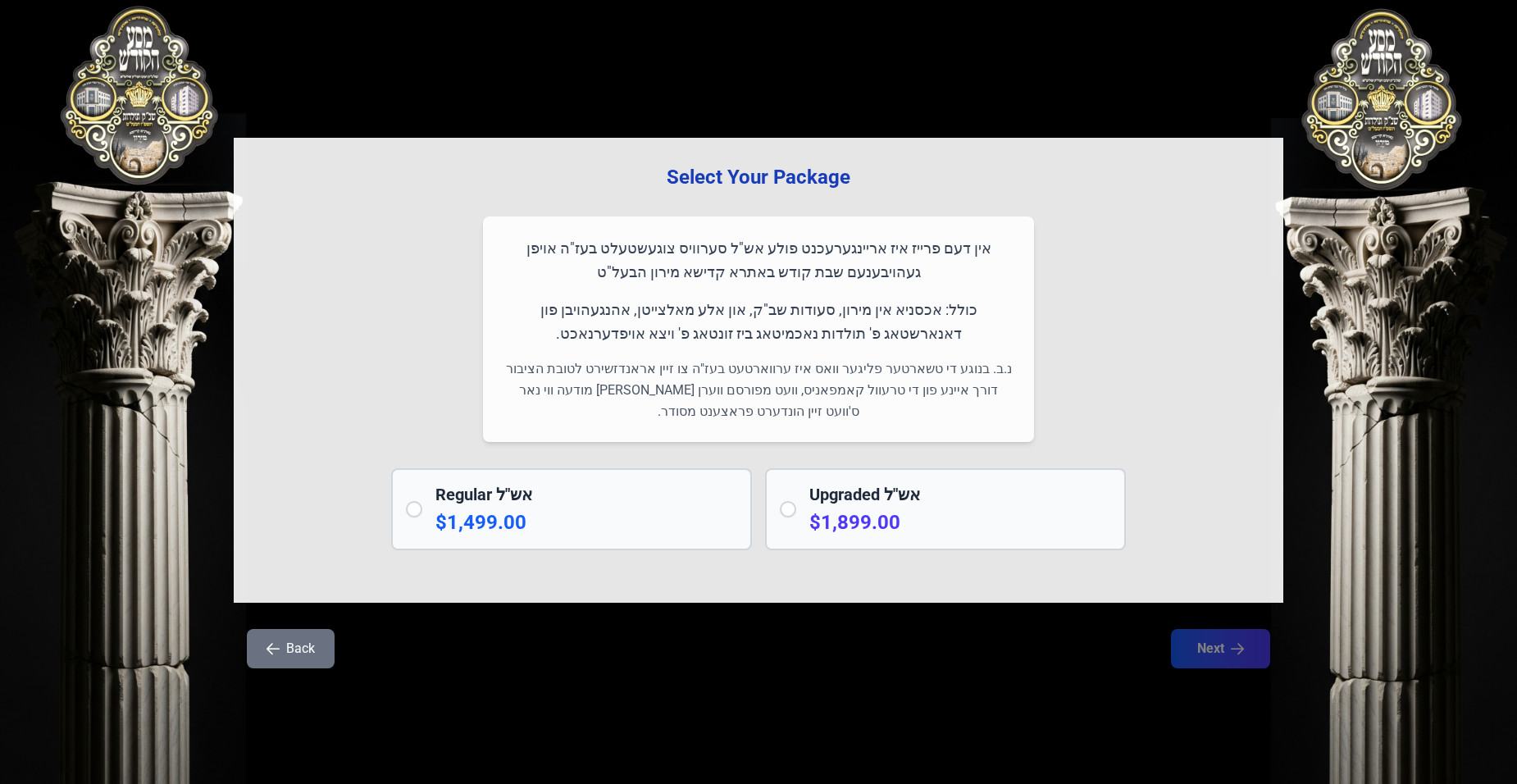
scroll to position [0, 0]
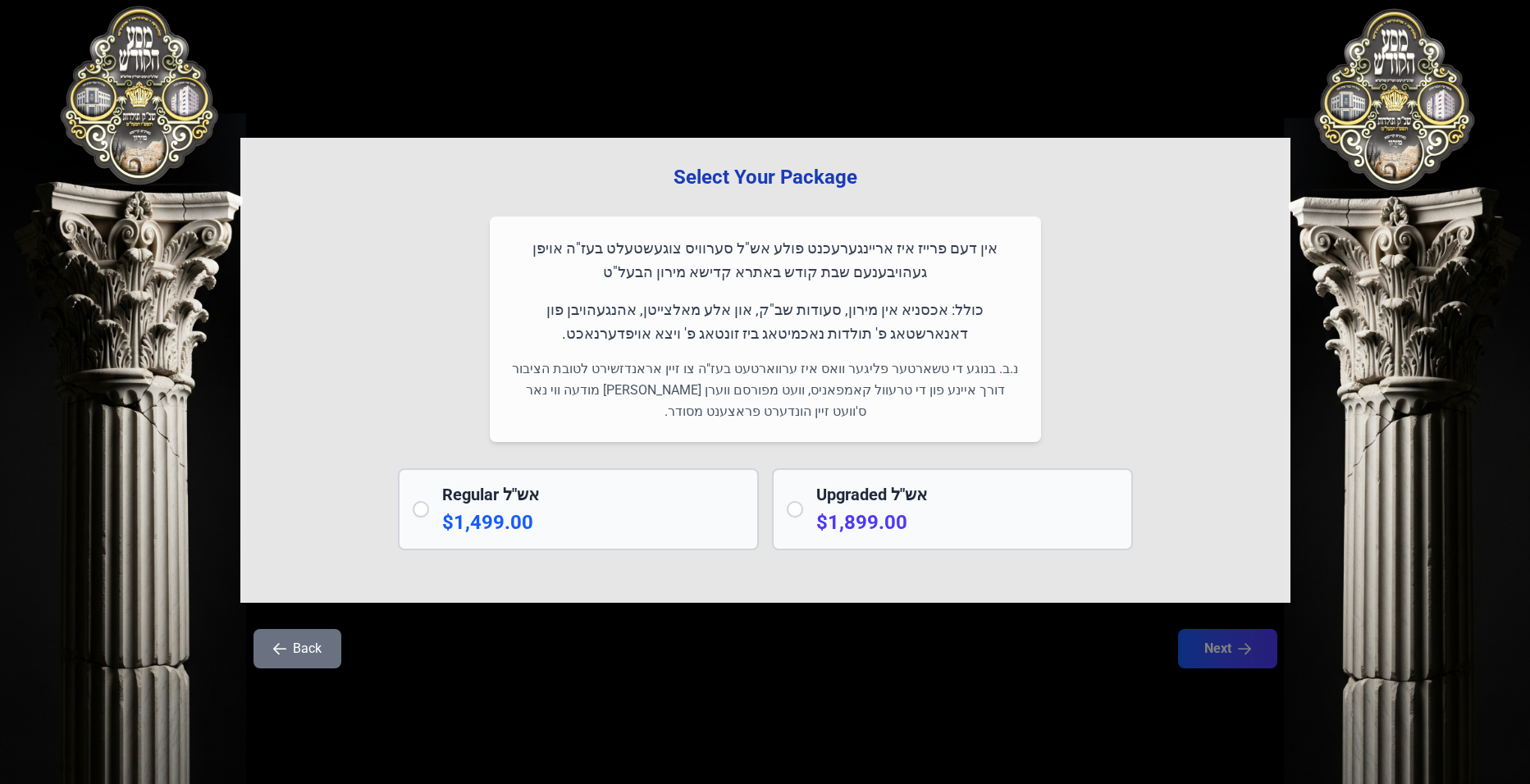
click at [686, 518] on p "$1,499.00" at bounding box center [592, 522] width 301 height 26
radio input "true"
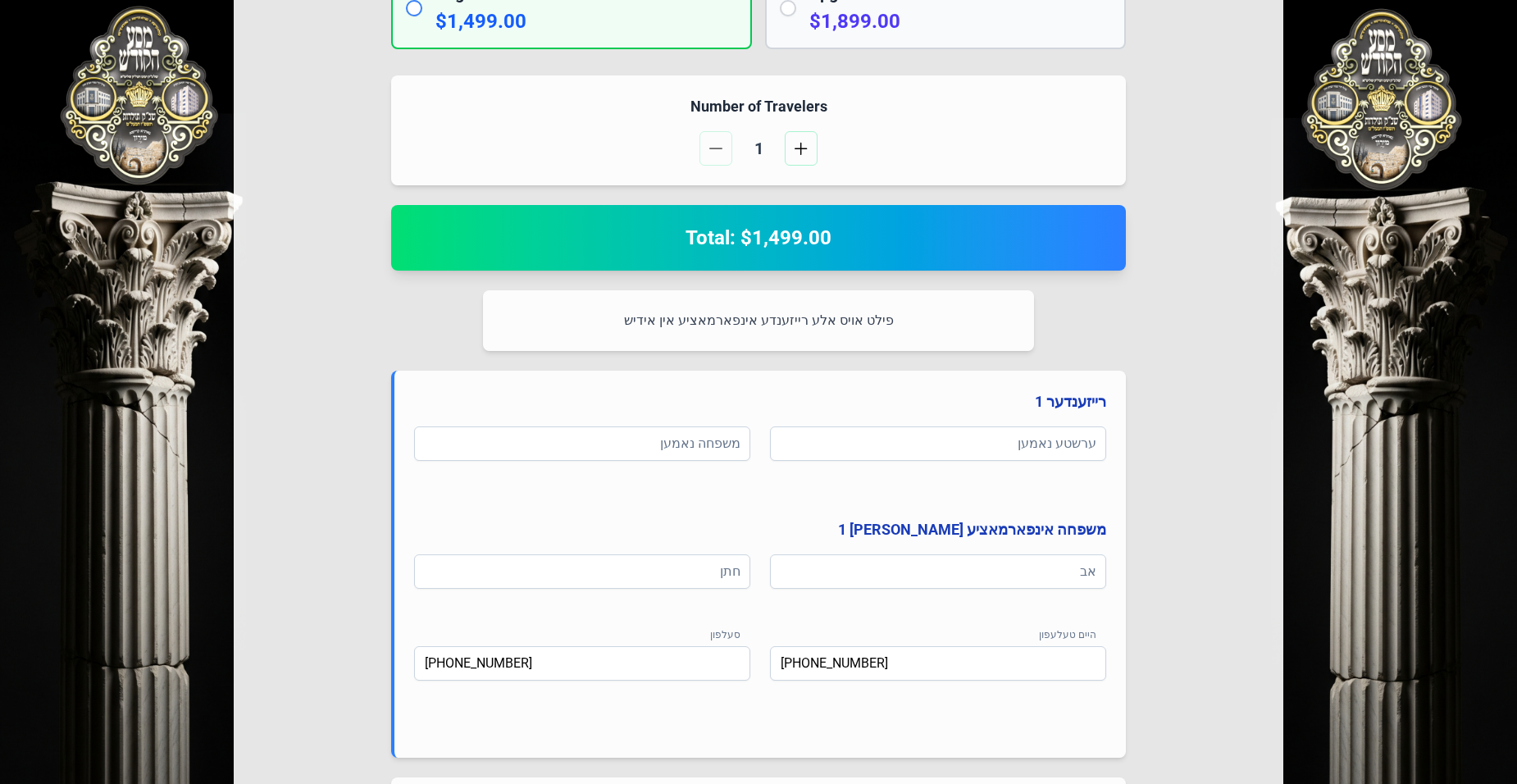
scroll to position [492, 0]
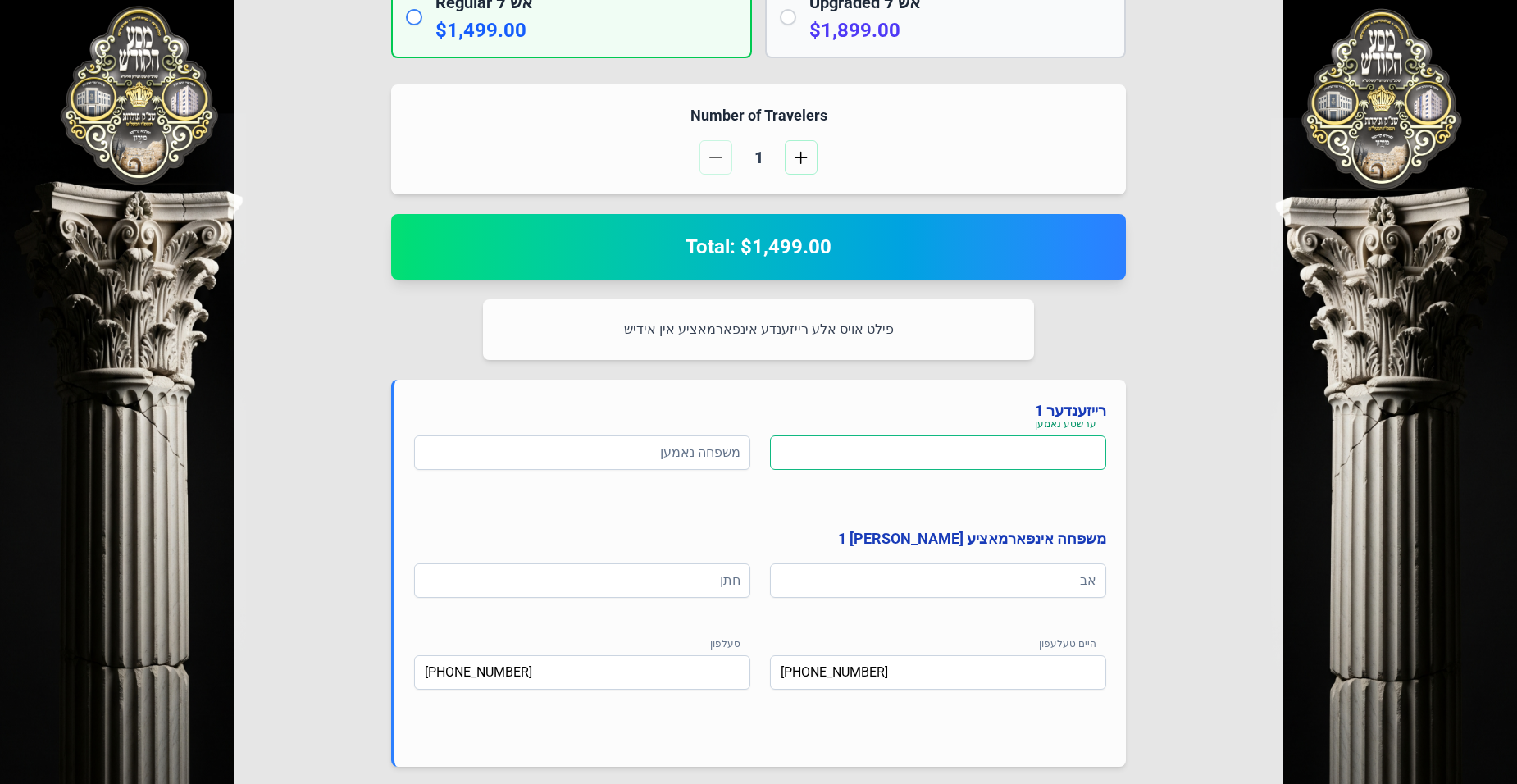
click at [921, 452] on input at bounding box center [938, 453] width 336 height 35
click at [1023, 459] on input at bounding box center [938, 453] width 336 height 35
click at [1196, 378] on div "Select Your Package אין דעם פרייז איז אריינגערעכנט פולע אש"ל סערוויס צוגעשטעלט …" at bounding box center [758, 292] width 1050 height 1293
click at [1074, 451] on input "ין" at bounding box center [938, 453] width 336 height 35
type input "י"
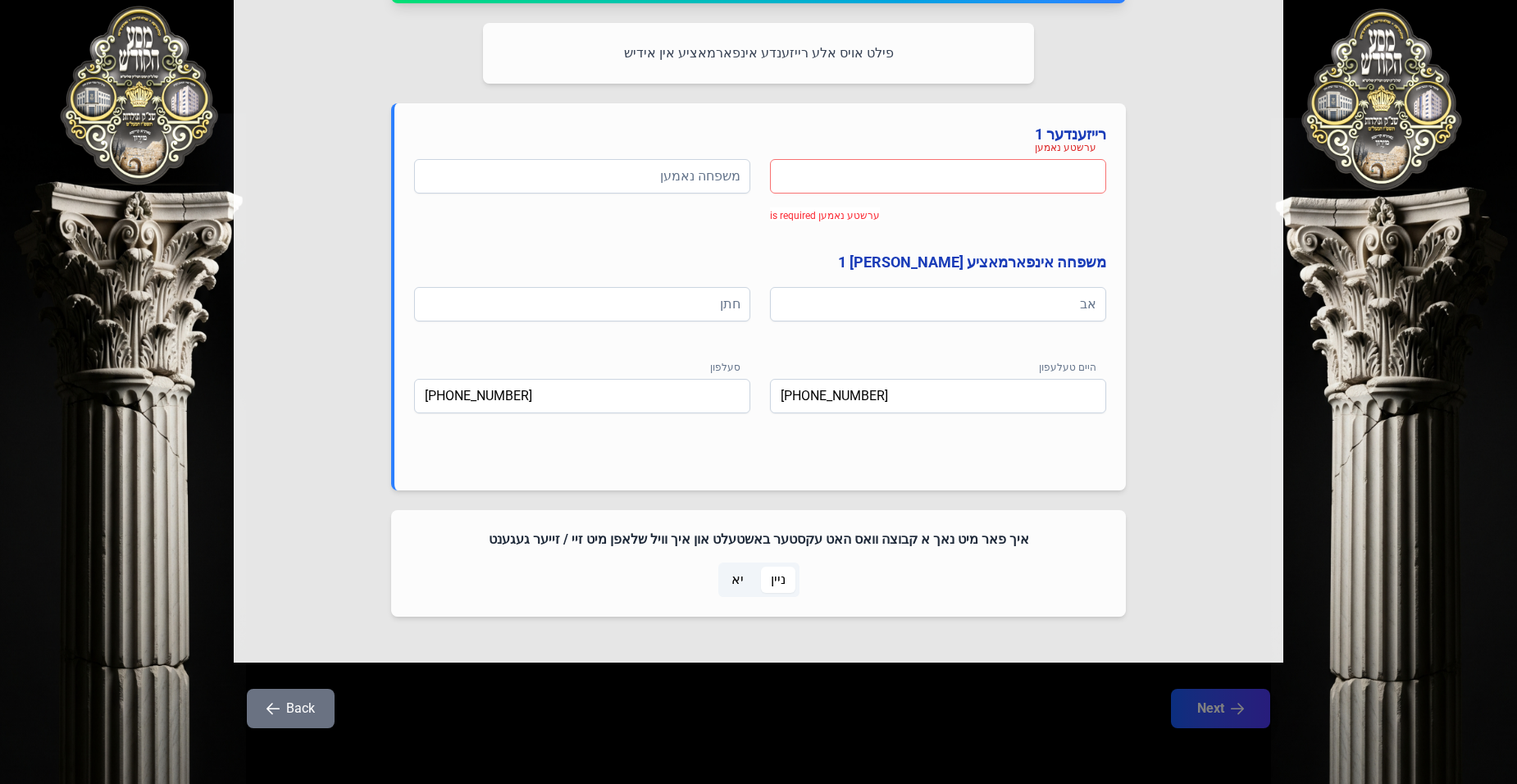
scroll to position [772, 0]
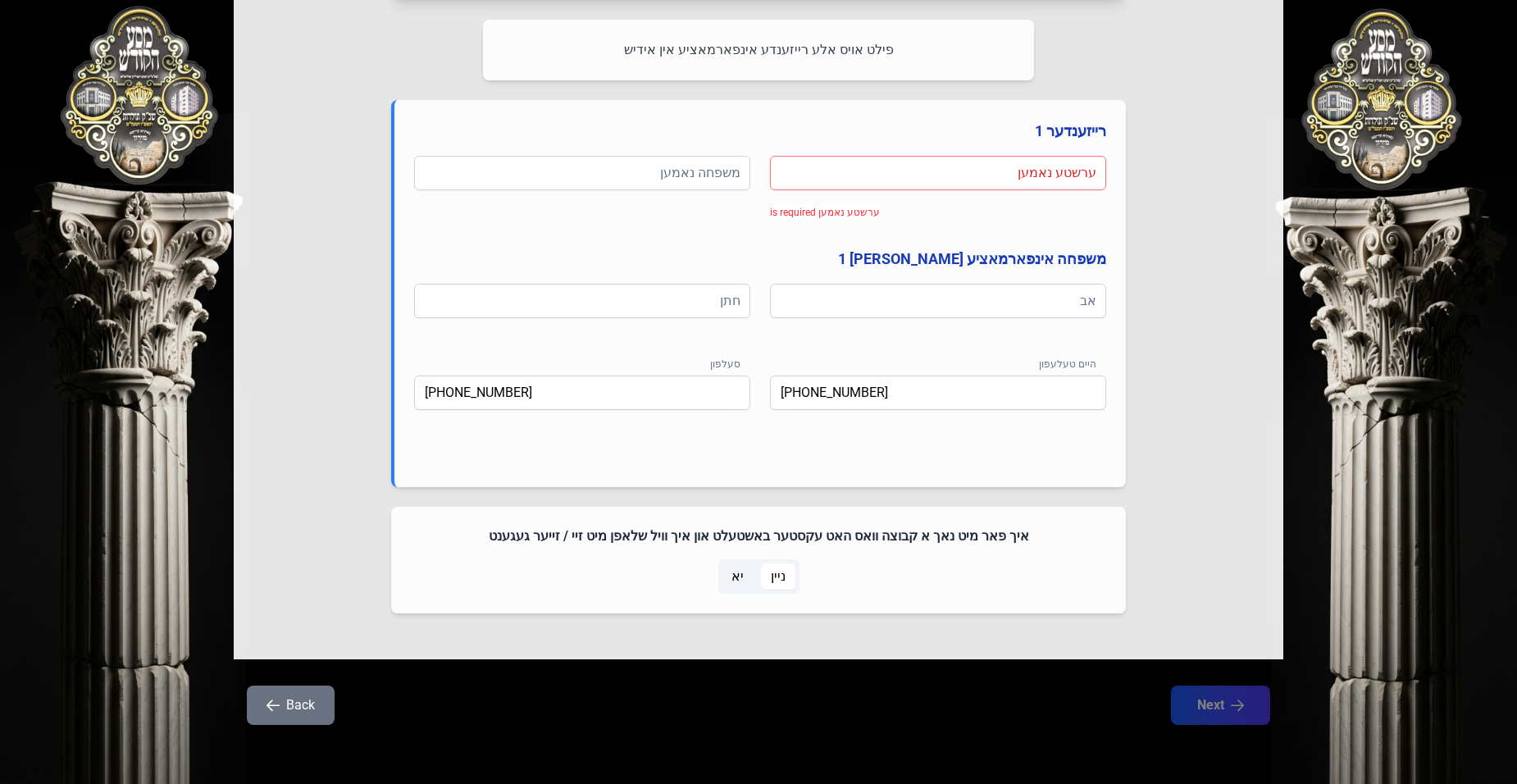
click at [270, 708] on icon "button" at bounding box center [273, 705] width 13 height 13
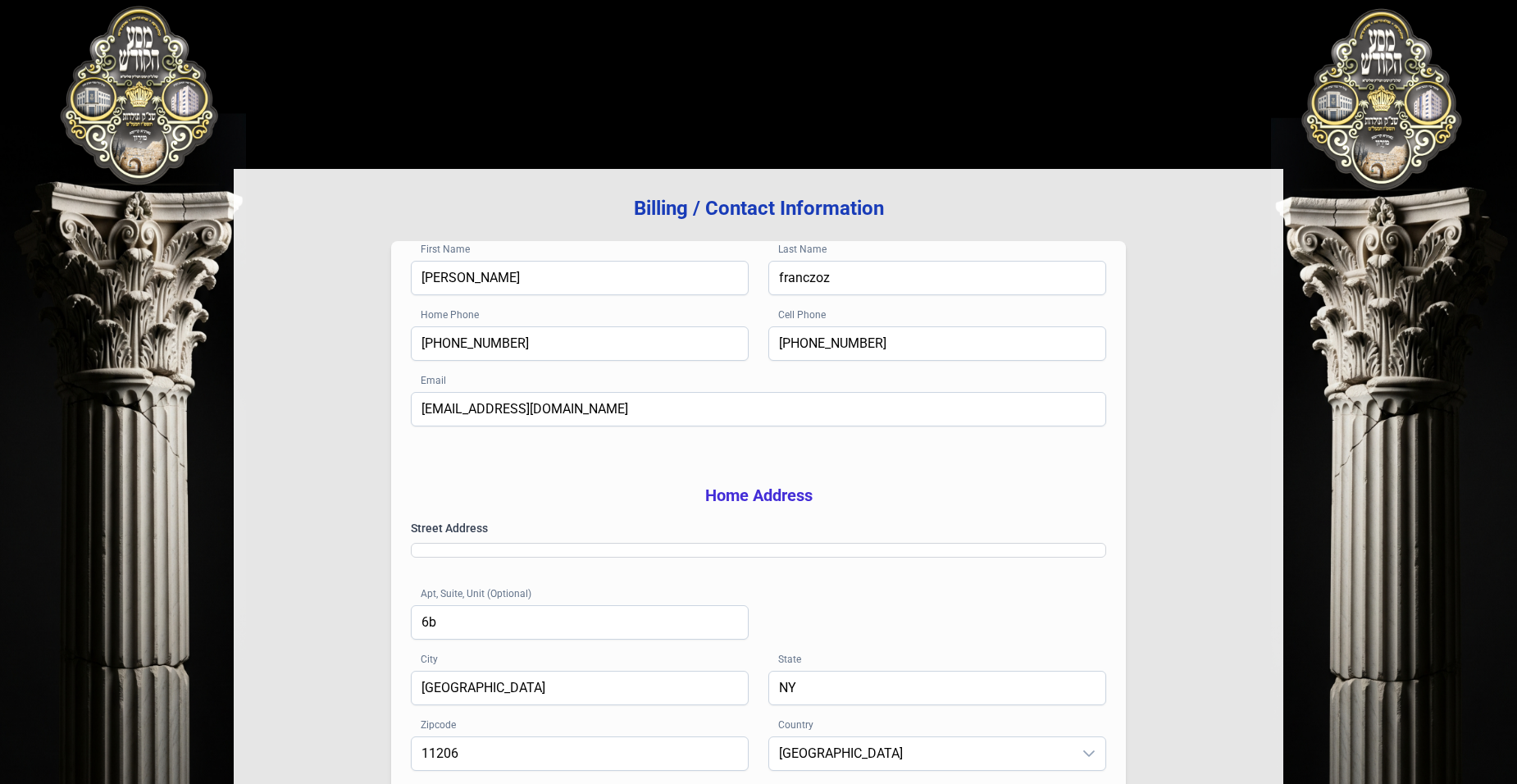
scroll to position [0, 0]
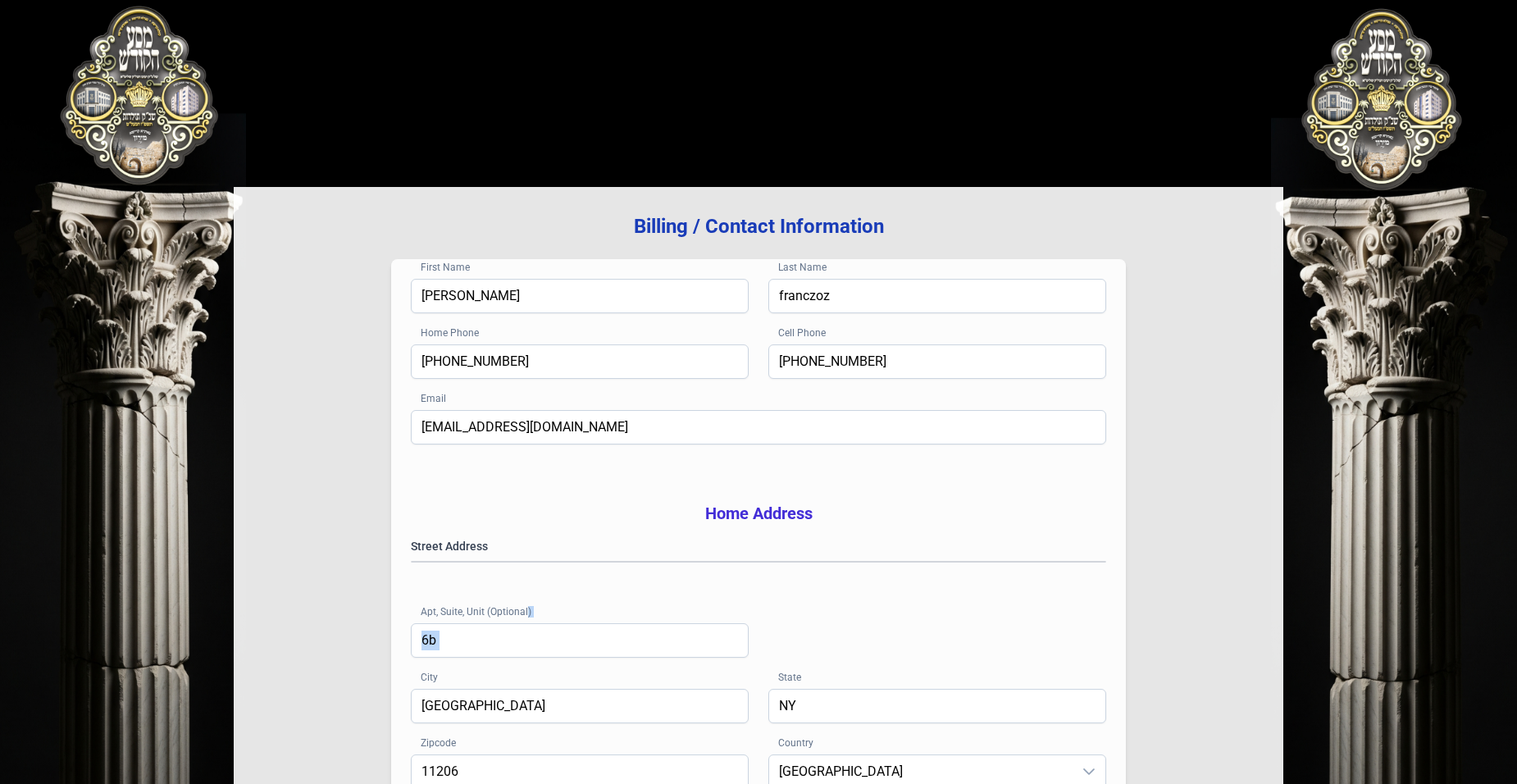
click at [270, 708] on div "Billing / Contact Information First Name joseph Last Name franczoz Home Phone (…" at bounding box center [758, 526] width 1050 height 679
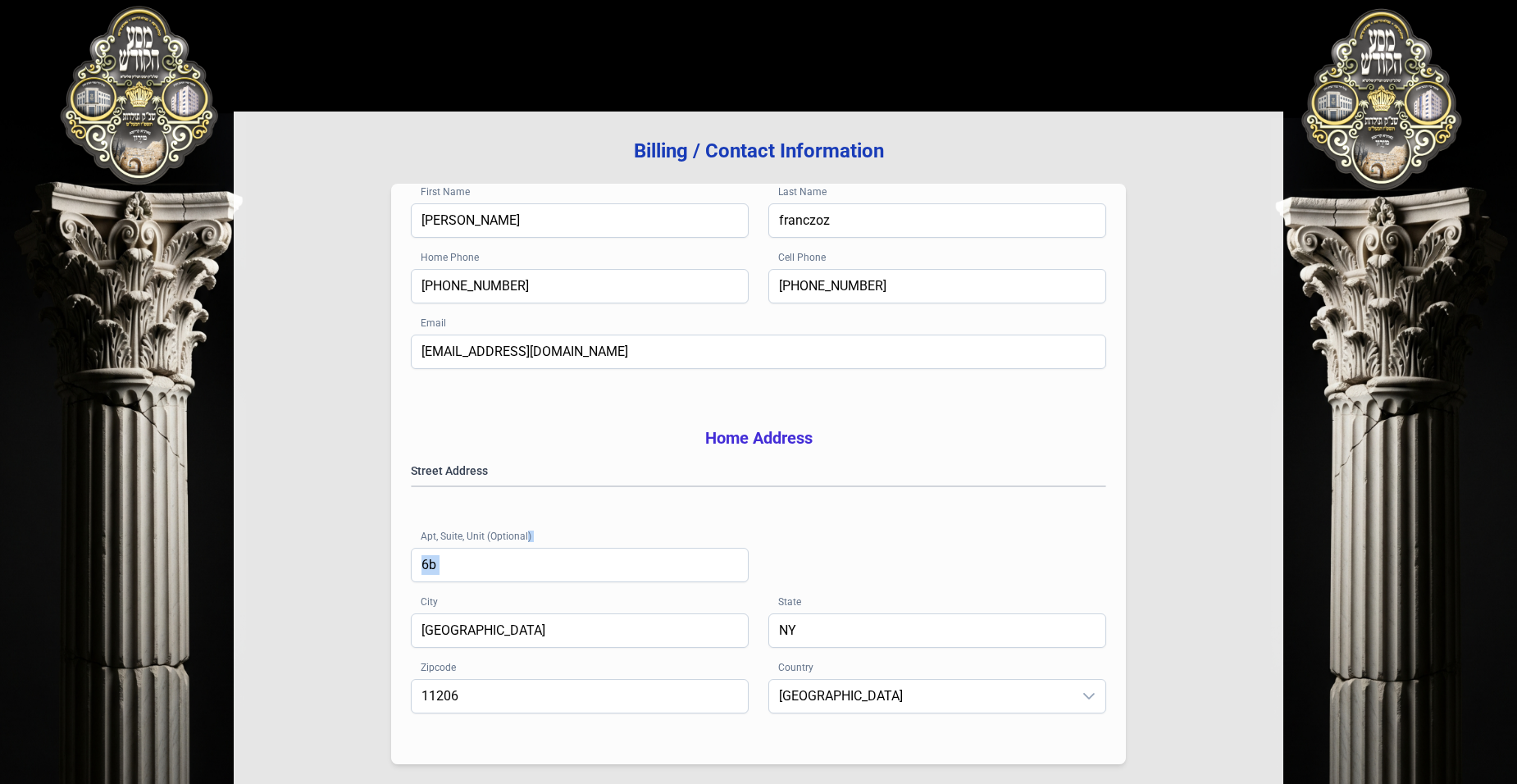
scroll to position [231, 0]
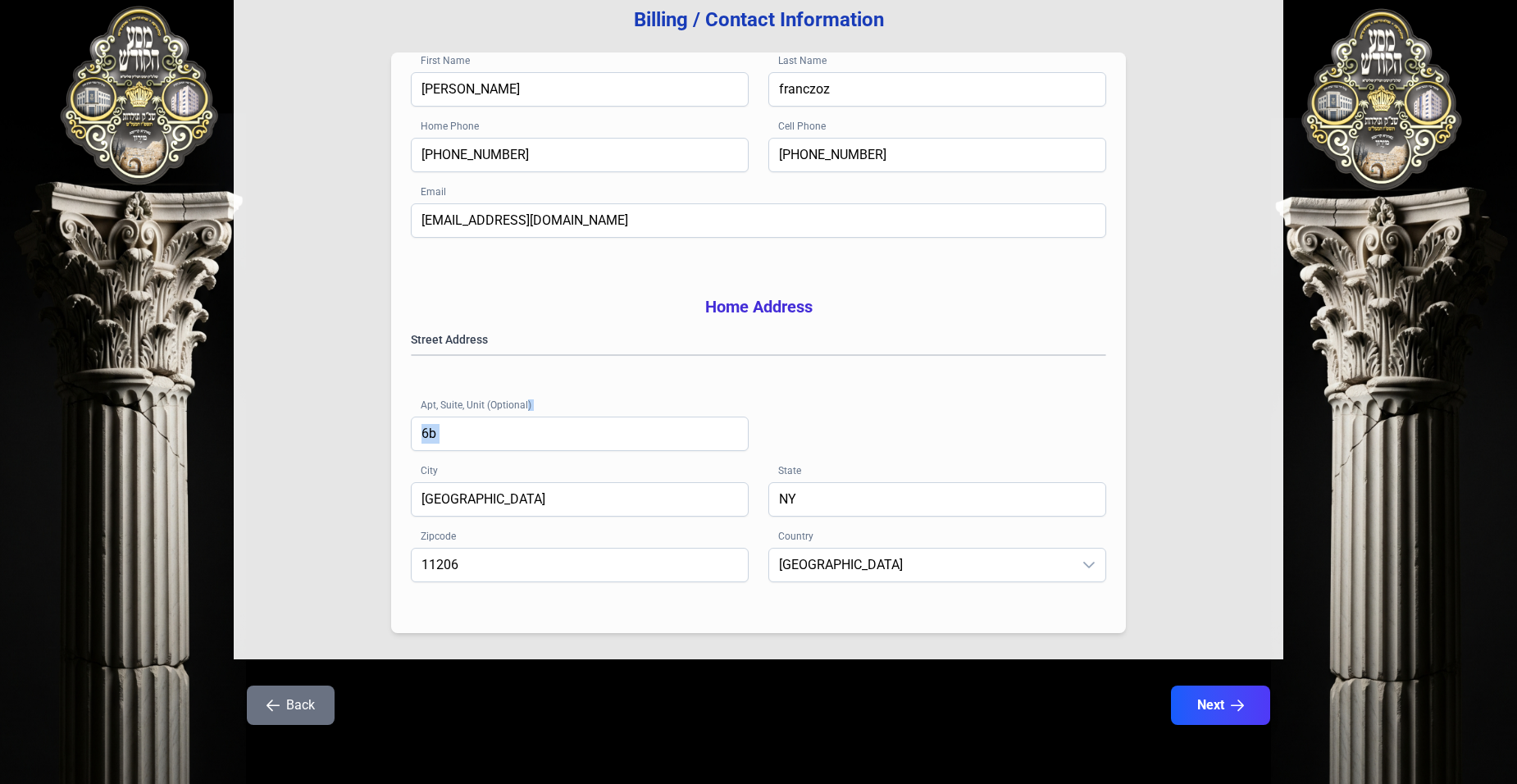
click at [294, 723] on button "Back" at bounding box center [290, 705] width 87 height 39
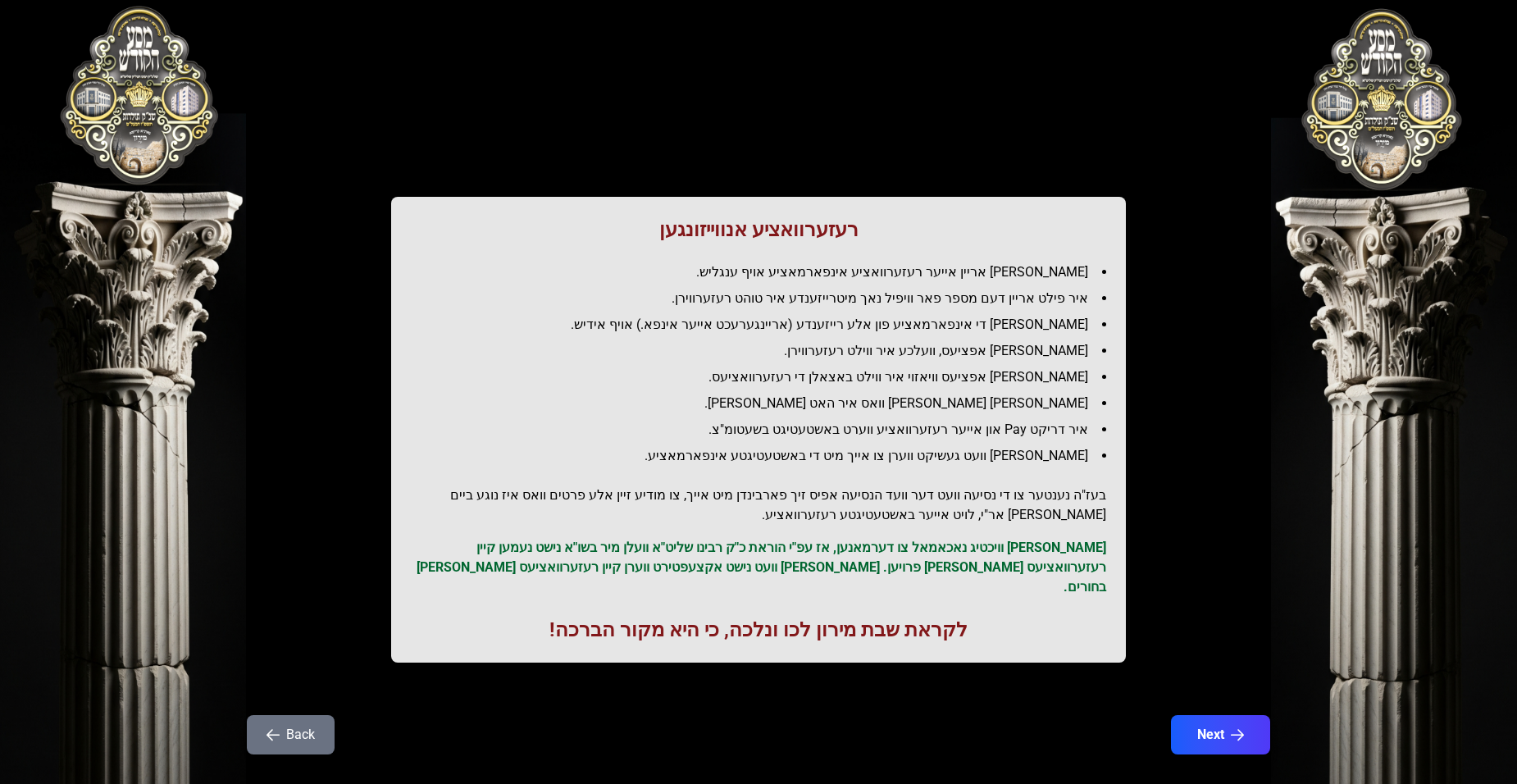
click at [297, 721] on button "Back" at bounding box center [290, 734] width 87 height 39
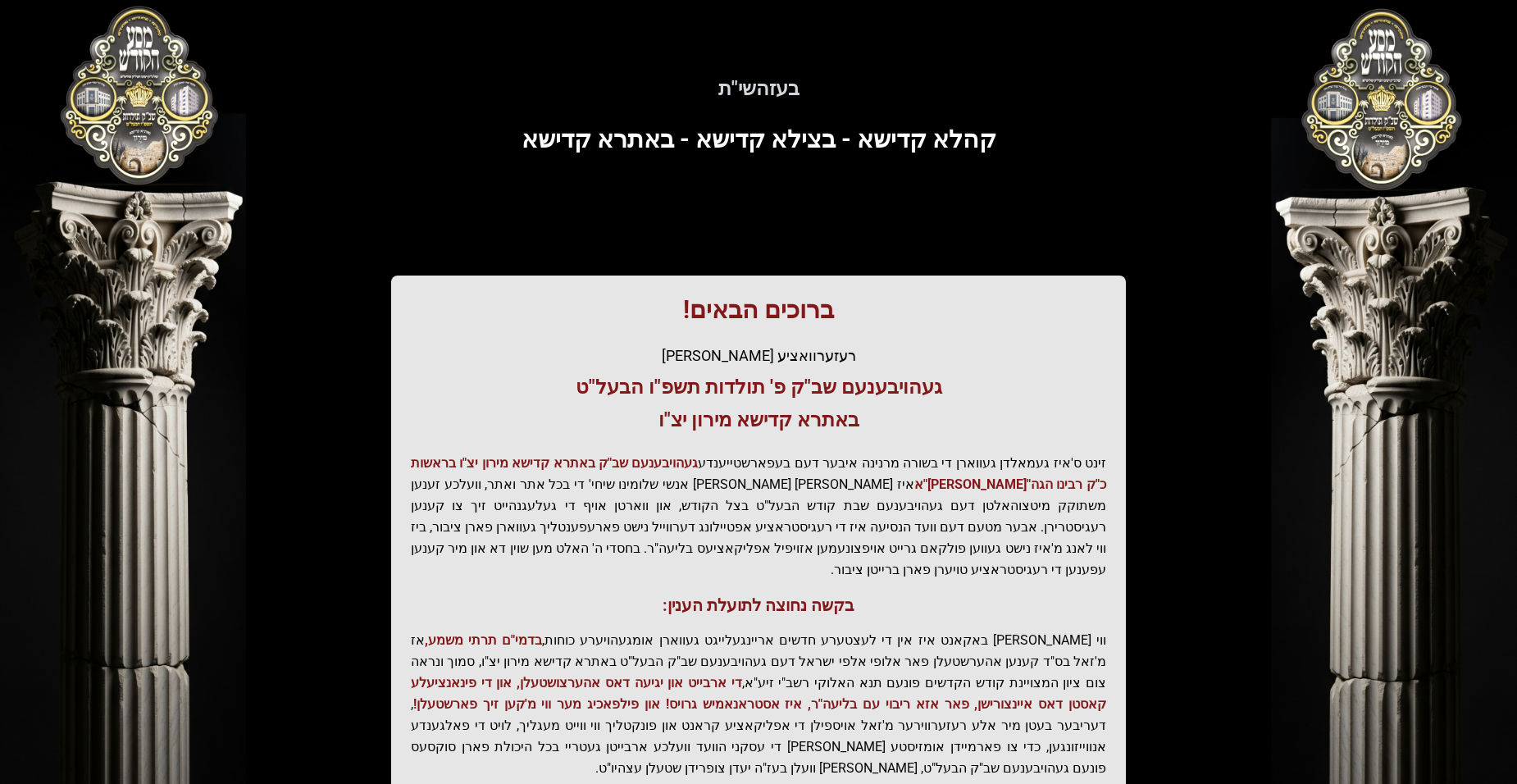
click at [299, 718] on div "בעזהשי"ת קהלא קדישא - בצילא קדישא - באתרא קדישא ברוכים הבאים! רעזערוואציע אפטיי…" at bounding box center [758, 453] width 1050 height 829
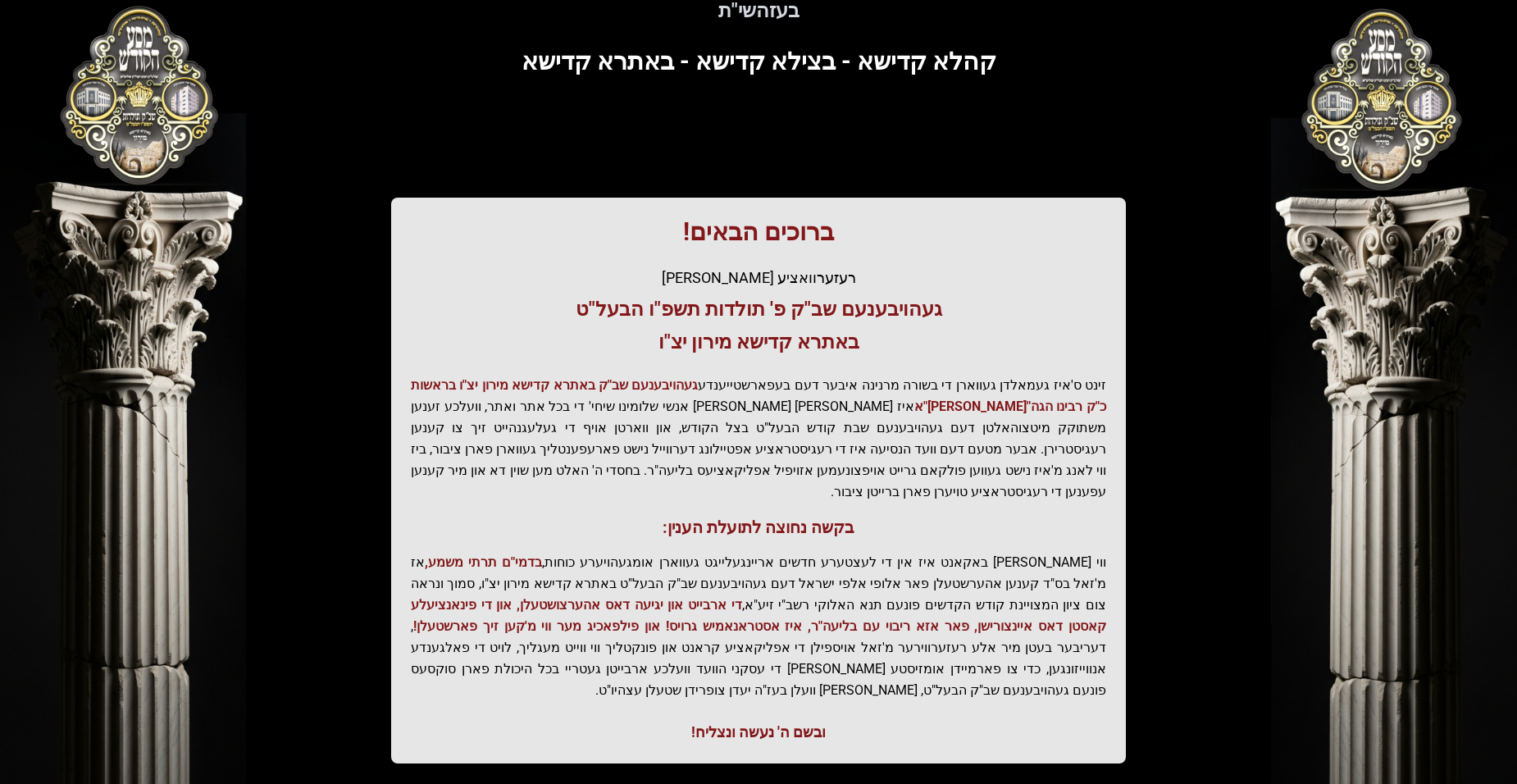
scroll to position [166, 0]
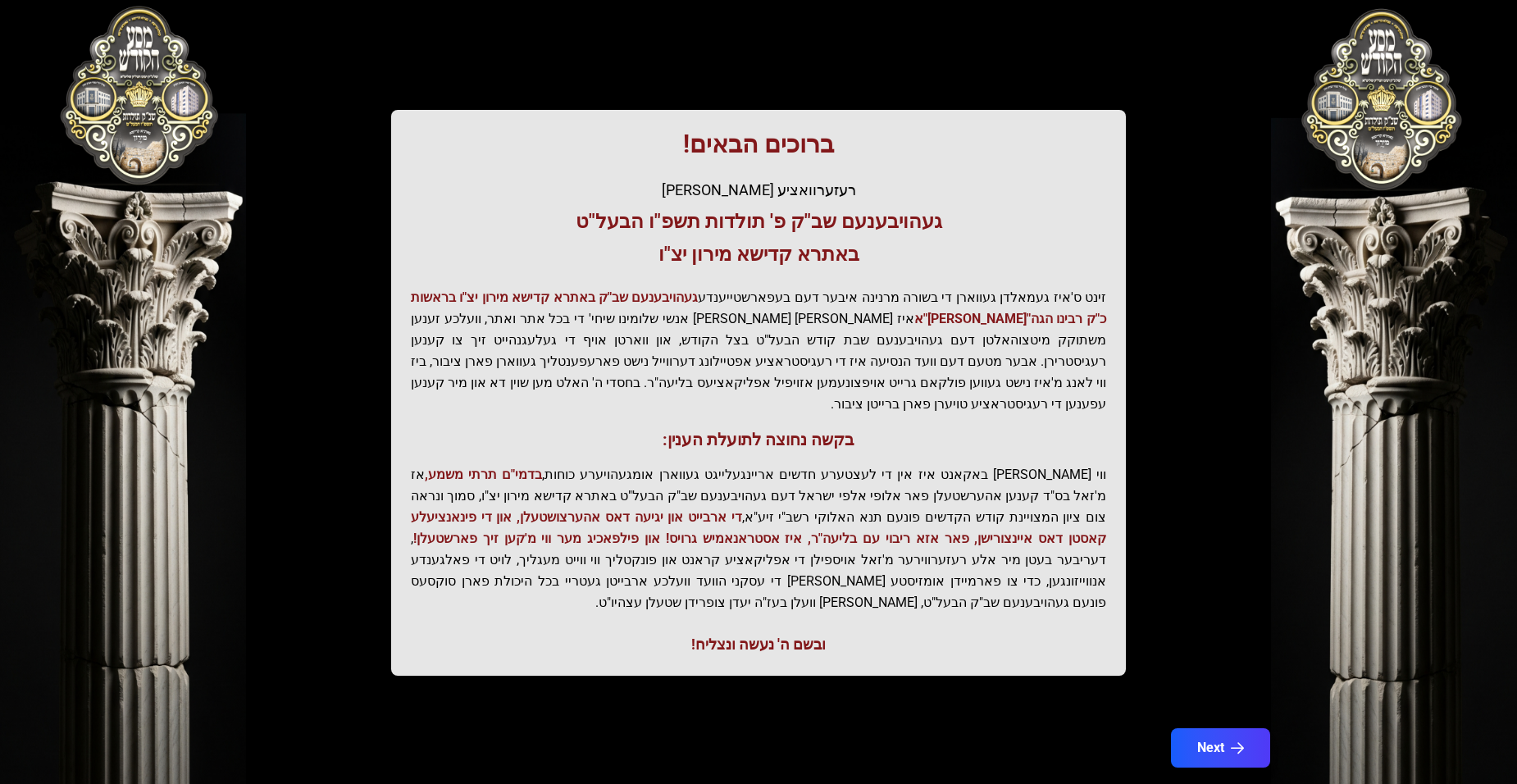
drag, startPoint x: 1197, startPoint y: 701, endPoint x: 1218, endPoint y: 728, distance: 34.2
click at [1218, 728] on div "Next" at bounding box center [758, 758] width 1050 height 59
drag, startPoint x: 1217, startPoint y: 681, endPoint x: 1217, endPoint y: 692, distance: 11.0
click at [1217, 692] on div "בעזהשי"ת קהלא קדישא - בצילא קדישא - באתרא קדישא ברוכים הבאים! רעזערוואציע אפטיי…" at bounding box center [758, 330] width 1050 height 913
drag, startPoint x: 1217, startPoint y: 692, endPoint x: 1217, endPoint y: 706, distance: 14.0
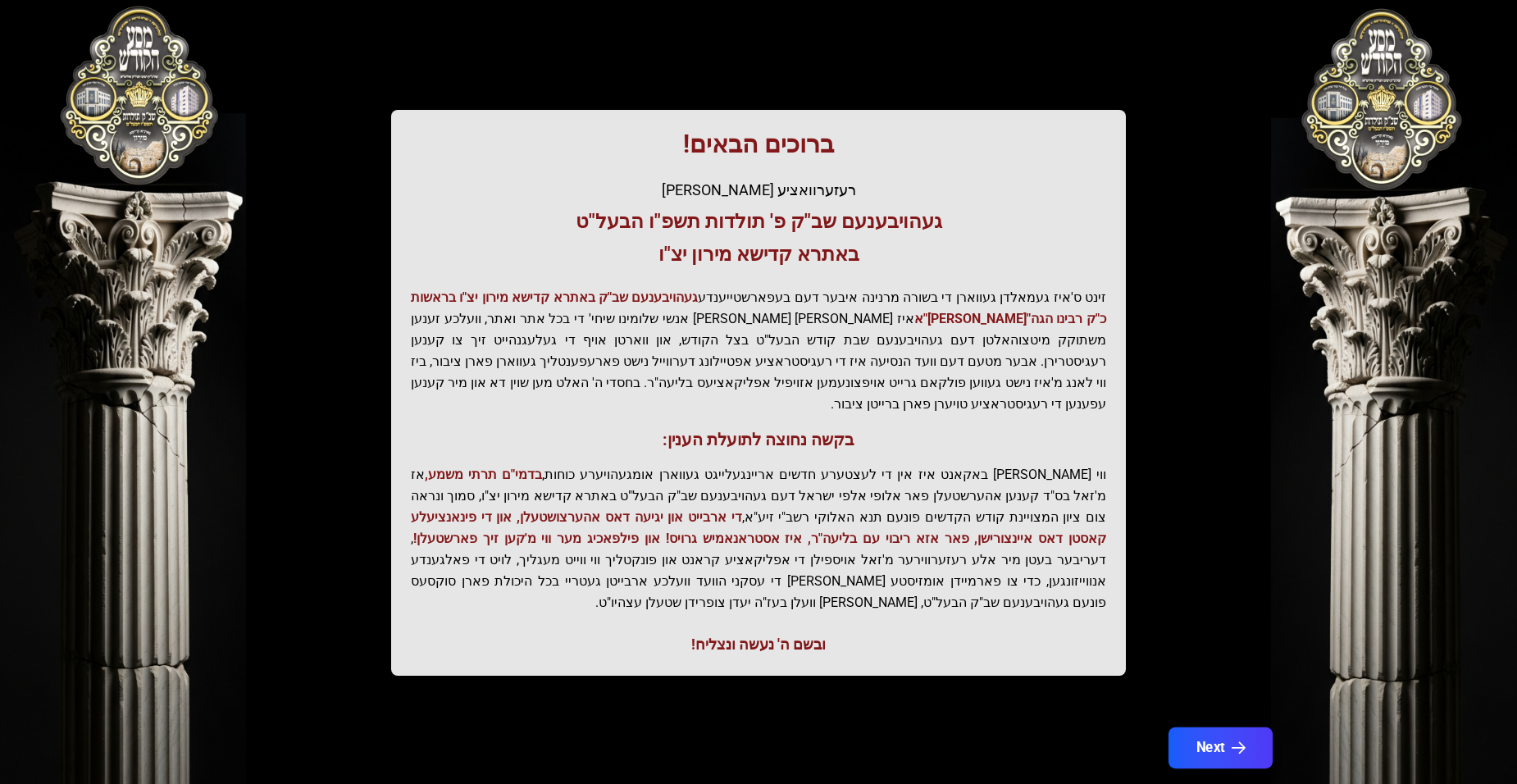
click at [1217, 728] on button "Next" at bounding box center [1221, 748] width 104 height 41
